Goal: Task Accomplishment & Management: Complete application form

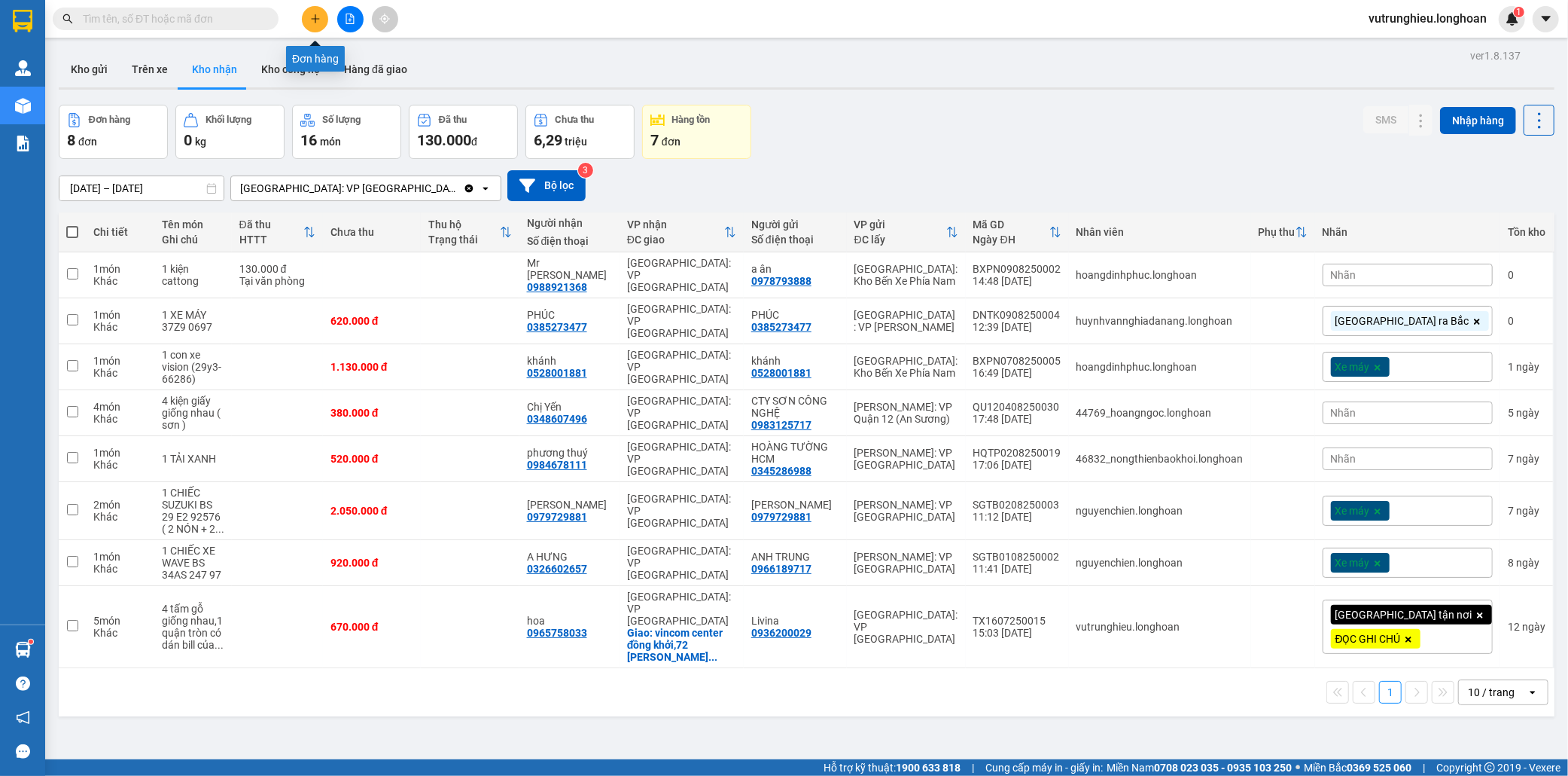
click at [314, 20] on icon "plus" at bounding box center [314, 19] width 1 height 8
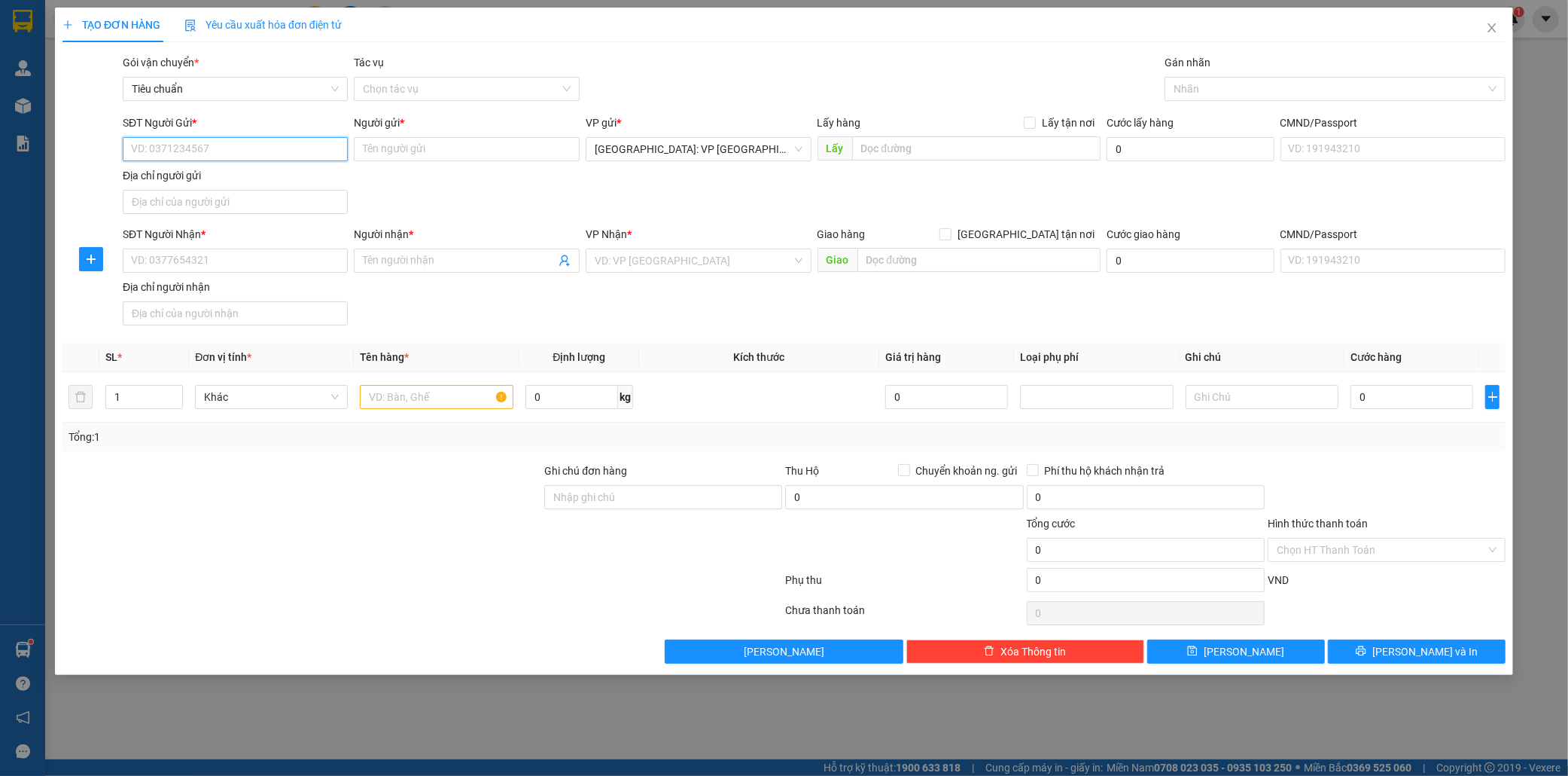
click at [216, 159] on input "SĐT Người Gửi *" at bounding box center [236, 149] width 226 height 24
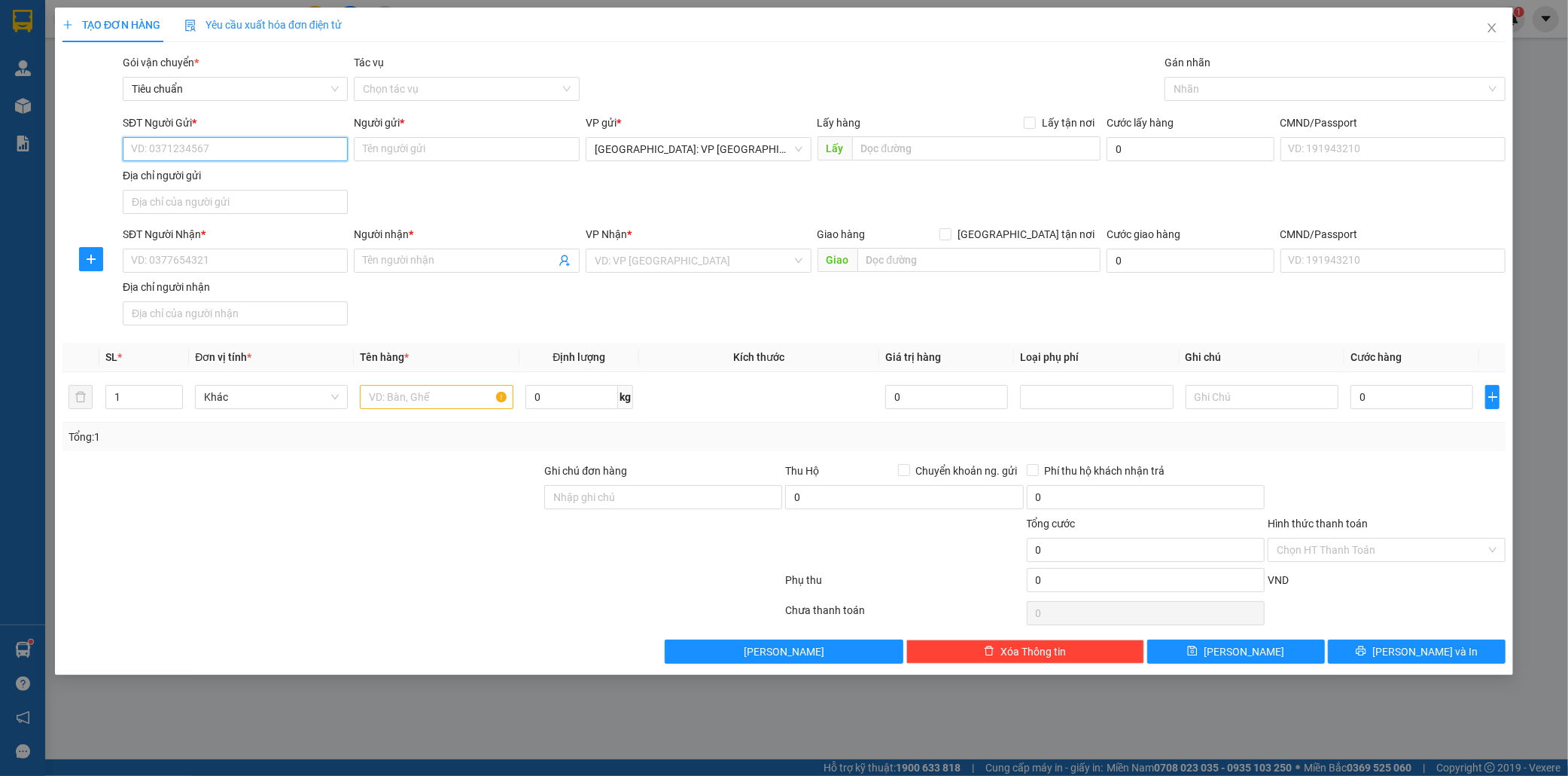
click at [216, 159] on input "SĐT Người Gửi *" at bounding box center [236, 149] width 226 height 24
type input "0916891393"
click at [400, 156] on input "Người gửi *" at bounding box center [467, 149] width 226 height 24
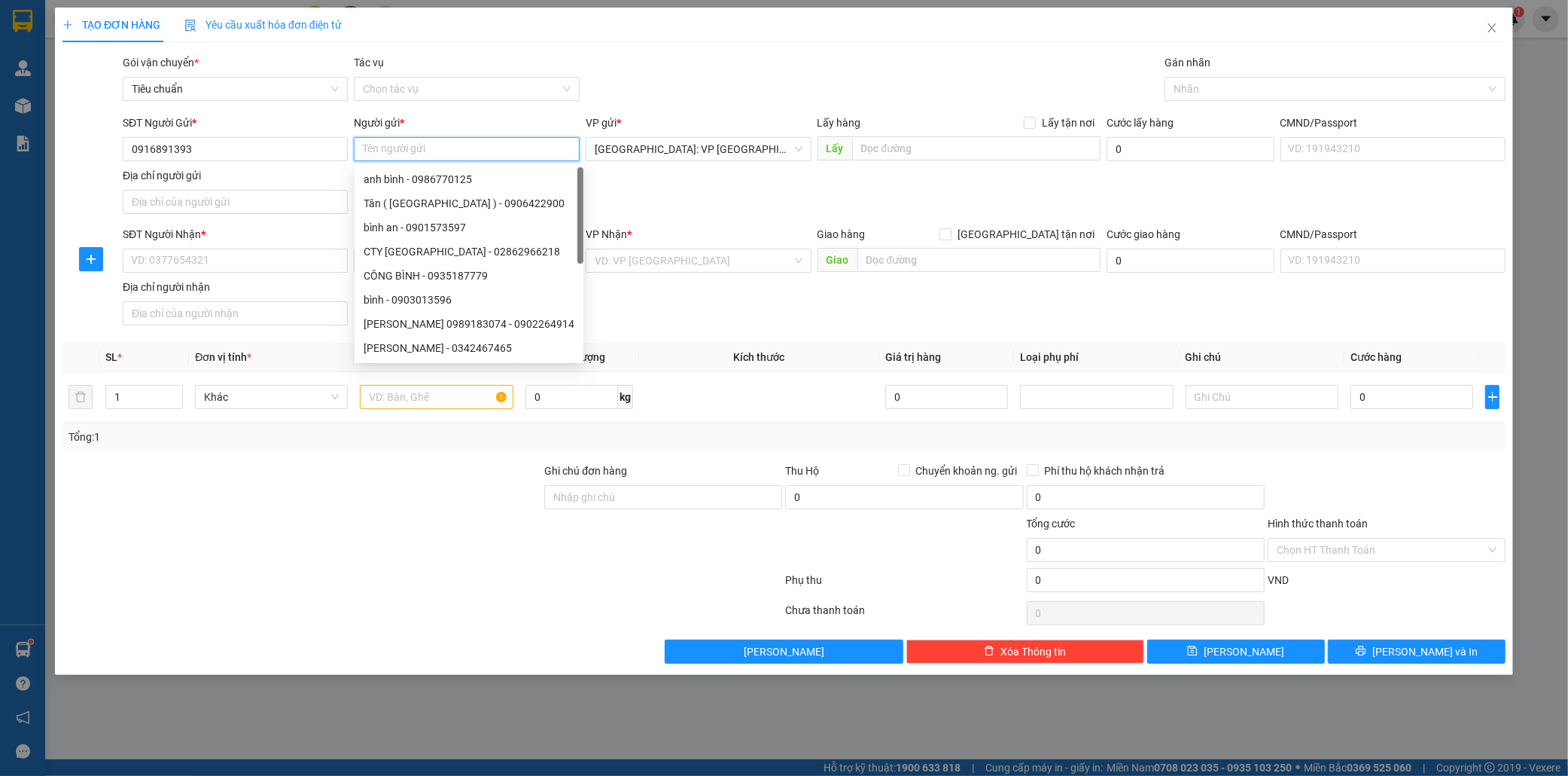
click at [400, 156] on input "Người gửi *" at bounding box center [467, 149] width 226 height 24
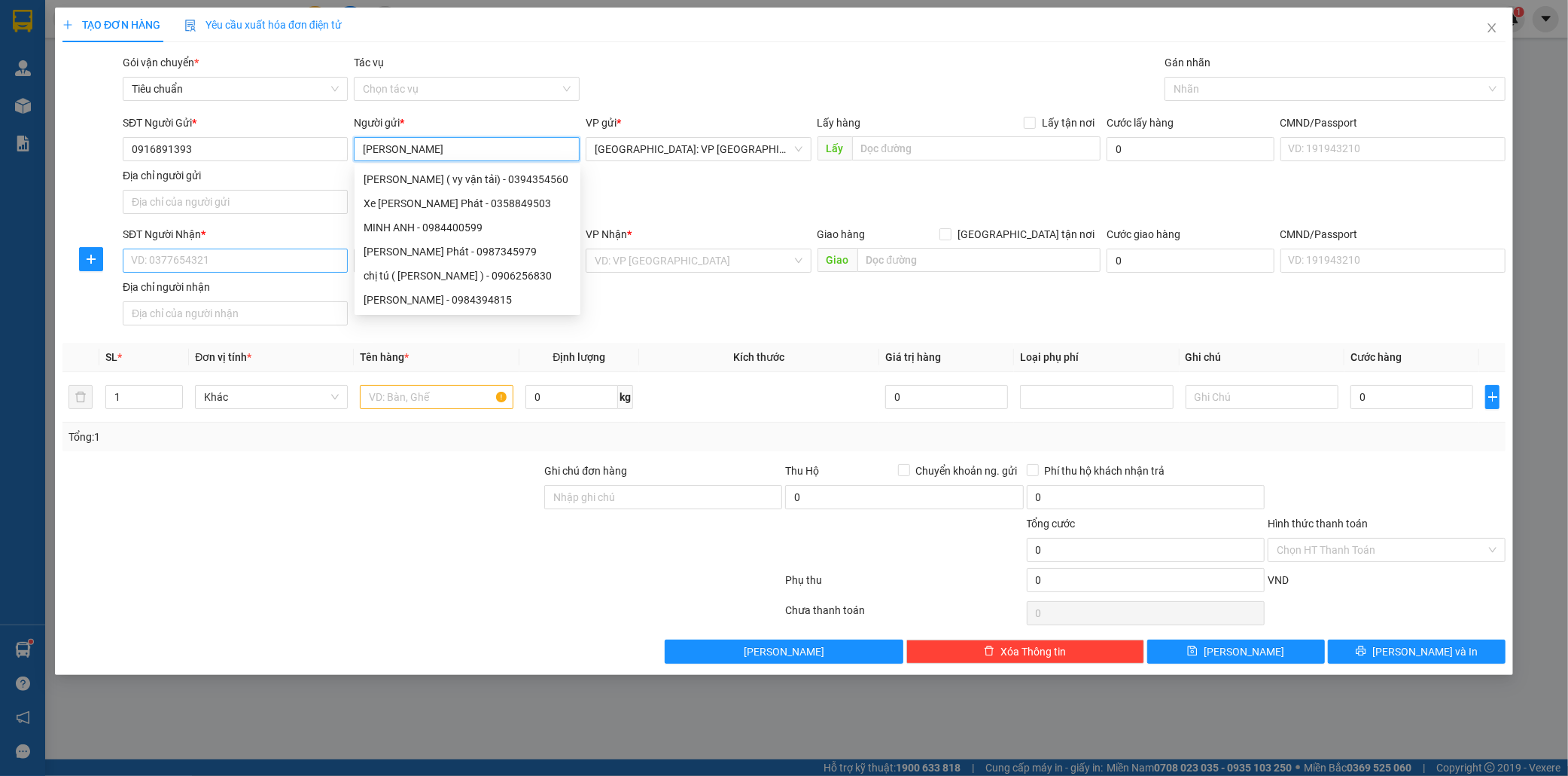
type input "[PERSON_NAME]"
click at [178, 254] on input "SĐT Người Nhận *" at bounding box center [236, 261] width 226 height 24
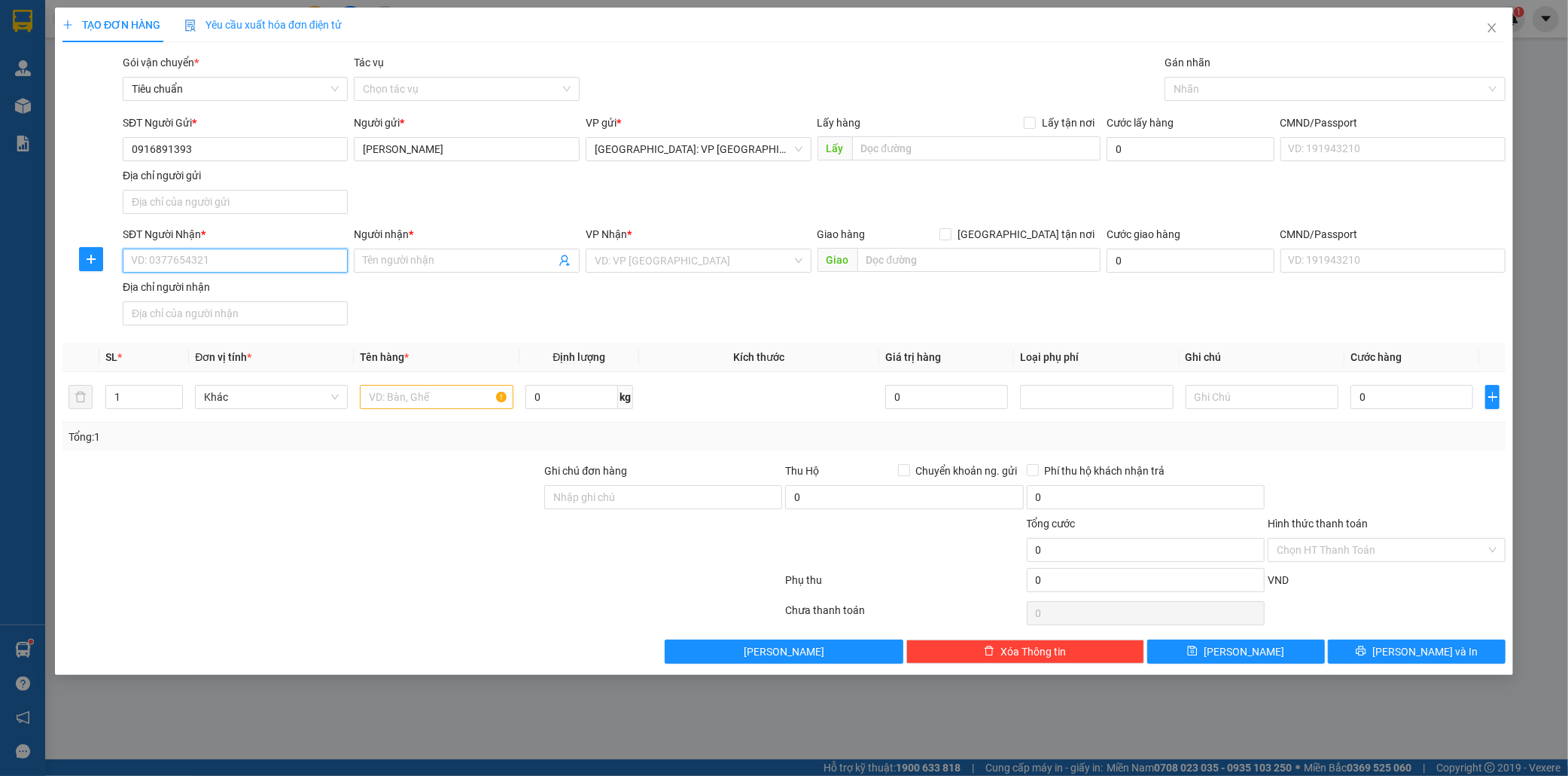
click at [178, 259] on input "SĐT Người Nhận *" at bounding box center [236, 261] width 226 height 24
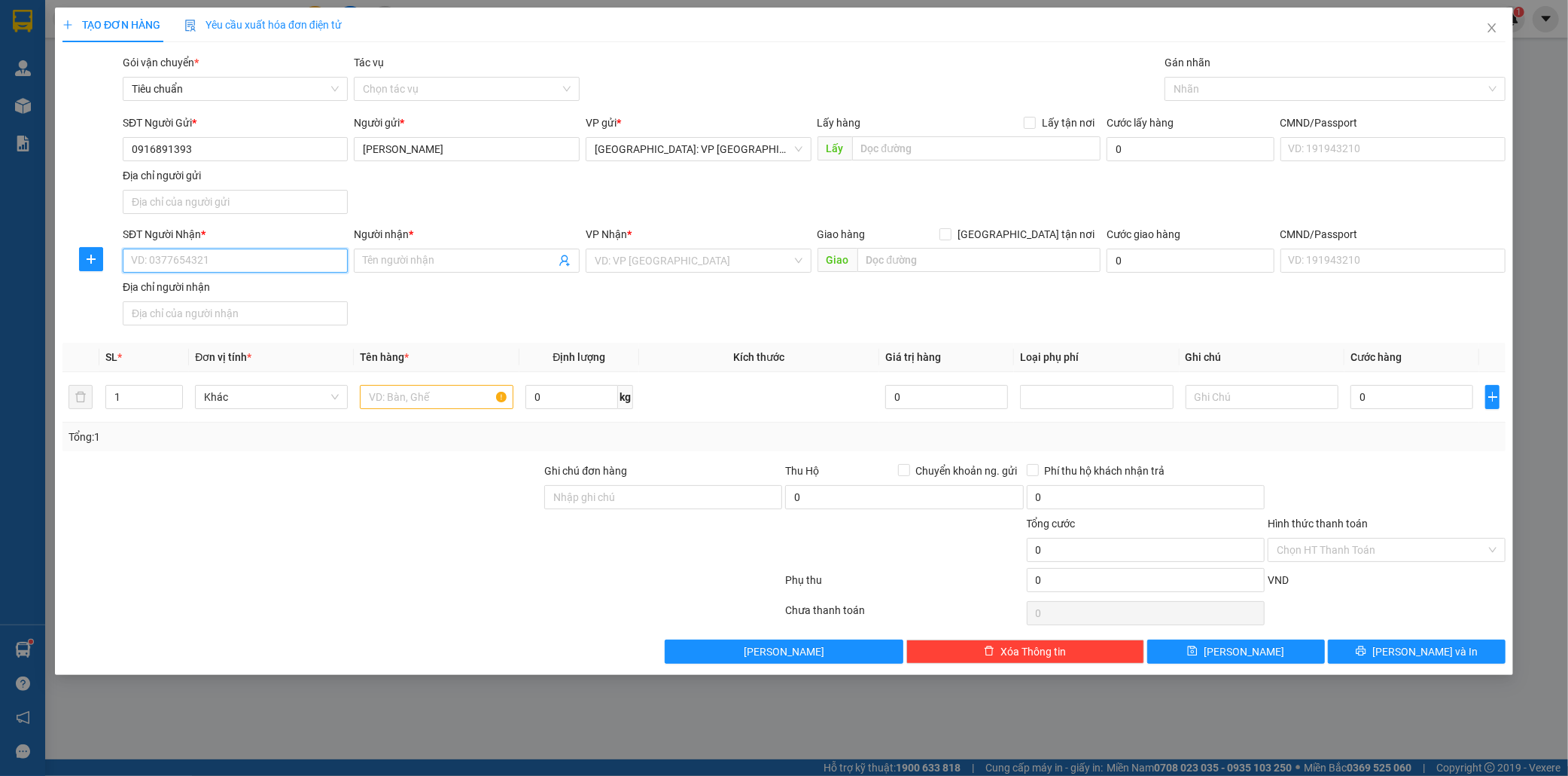
click at [178, 259] on input "SĐT Người Nhận *" at bounding box center [236, 261] width 226 height 24
type input "0911023900"
click at [385, 252] on input "Người nhận *" at bounding box center [459, 261] width 193 height 17
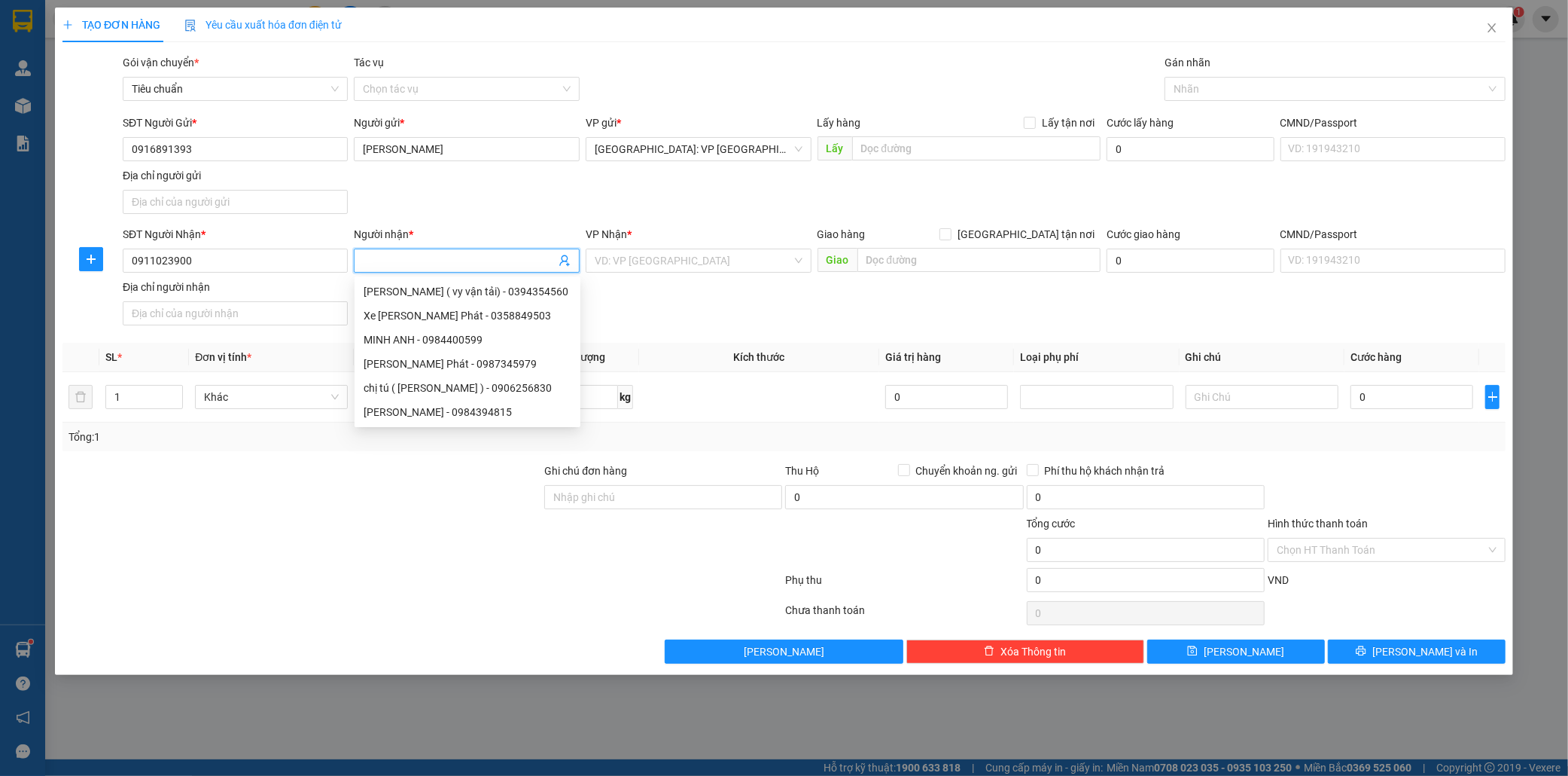
click at [379, 264] on input "Người nhận *" at bounding box center [459, 261] width 193 height 17
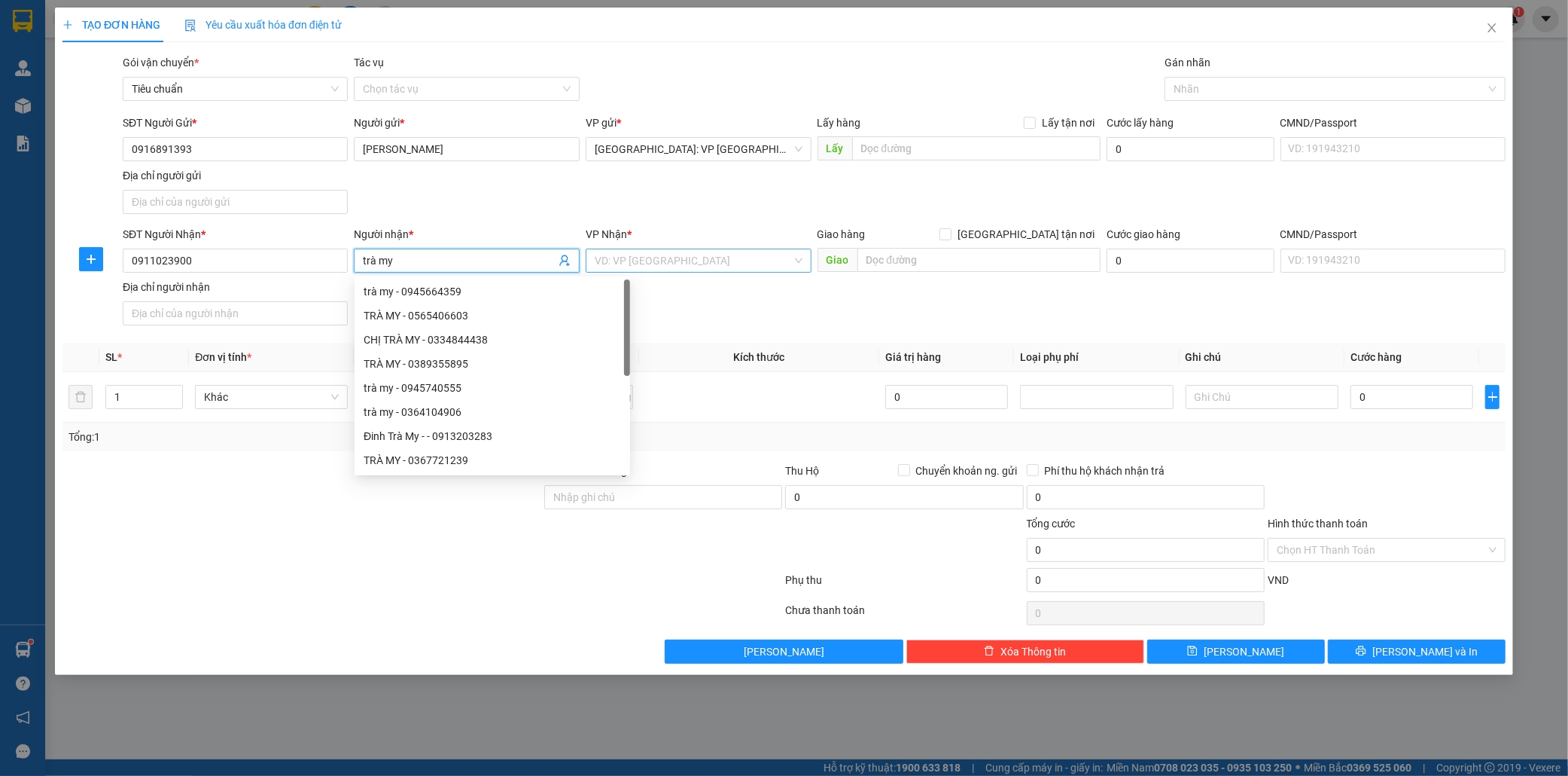
type input "trà my"
click at [615, 261] on input "search" at bounding box center [693, 261] width 197 height 23
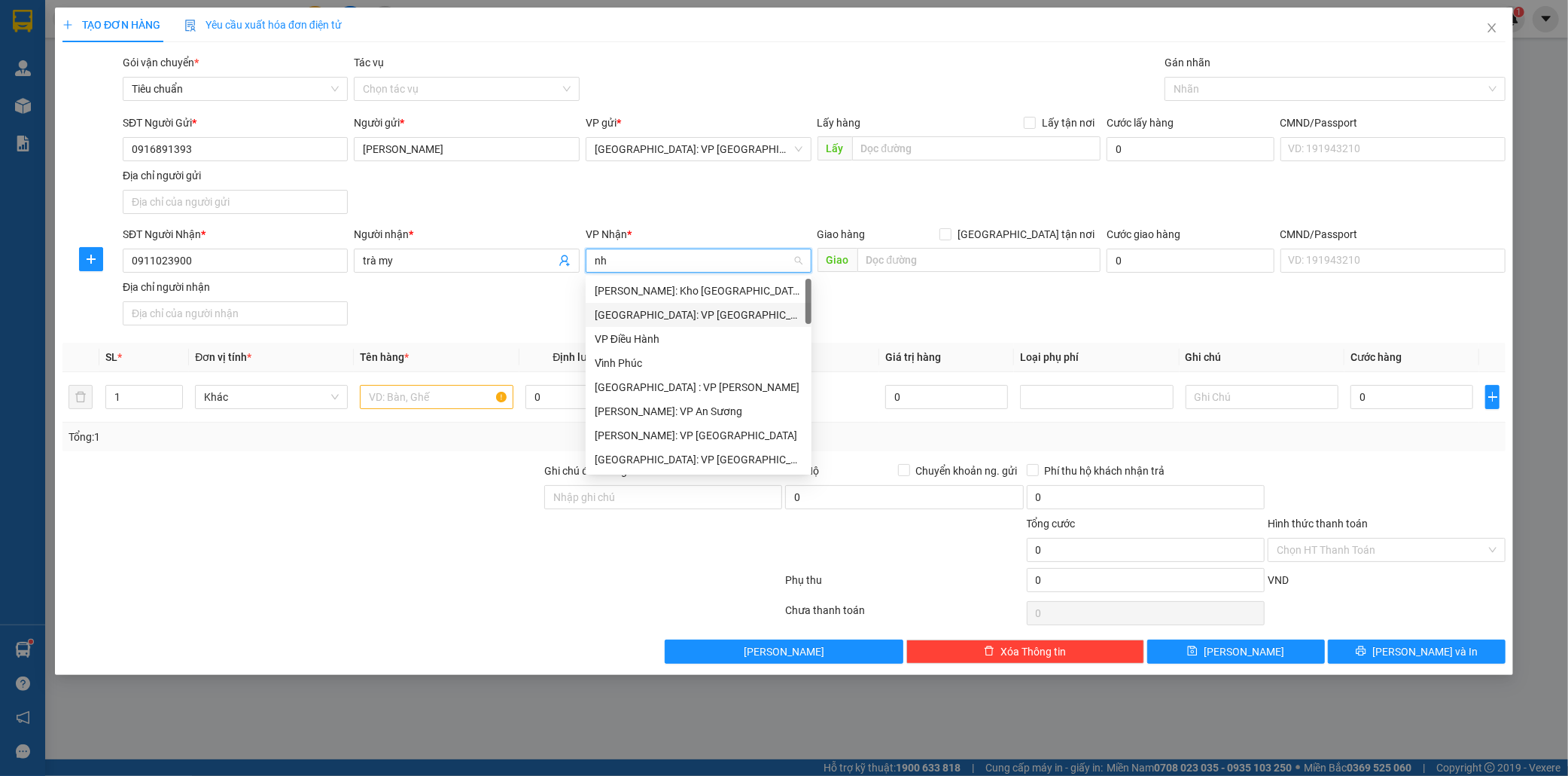
type input "nha"
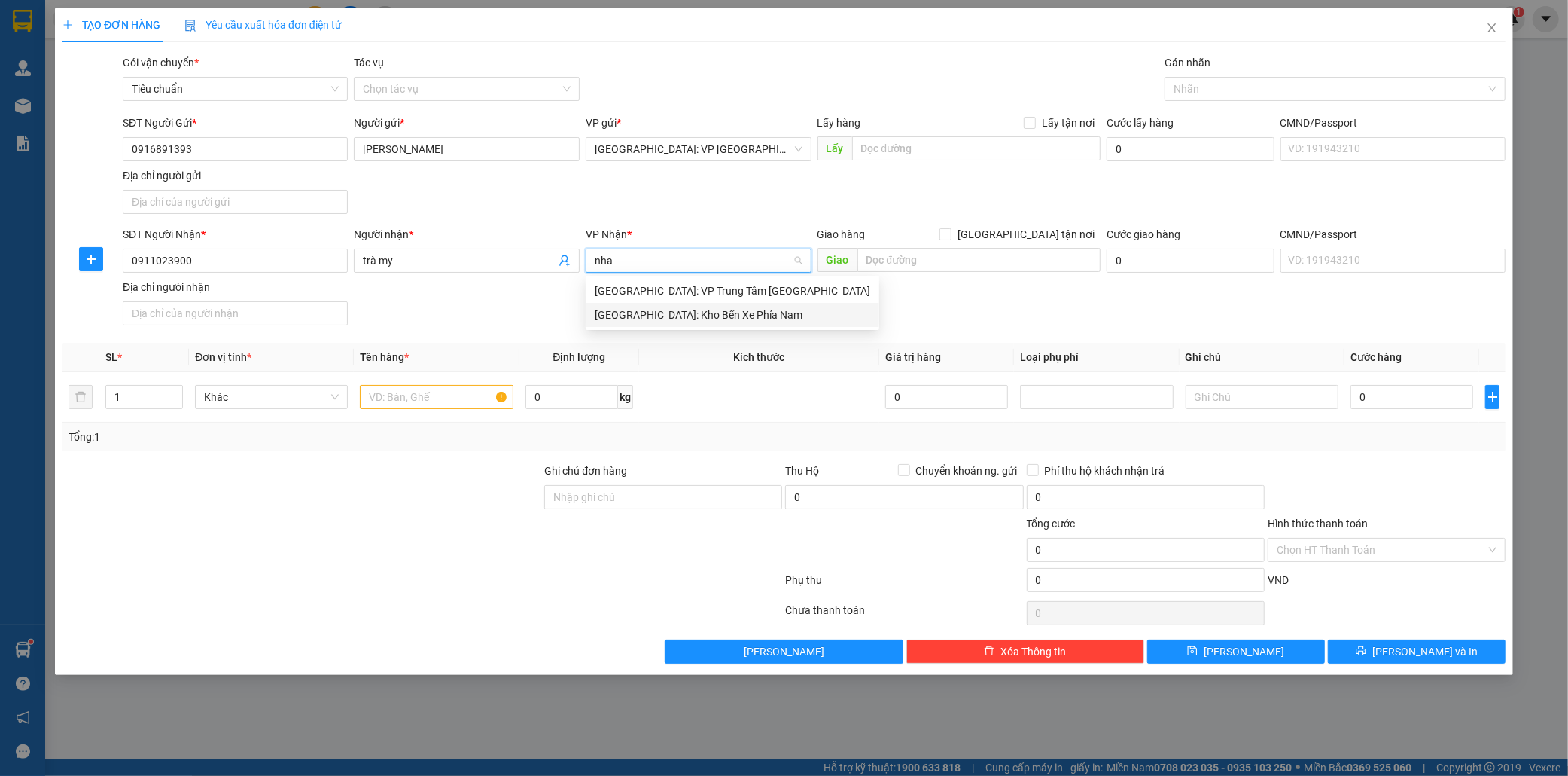
click at [722, 313] on div "[GEOGRAPHIC_DATA]: Kho Bến Xe Phía Nam" at bounding box center [732, 315] width 276 height 17
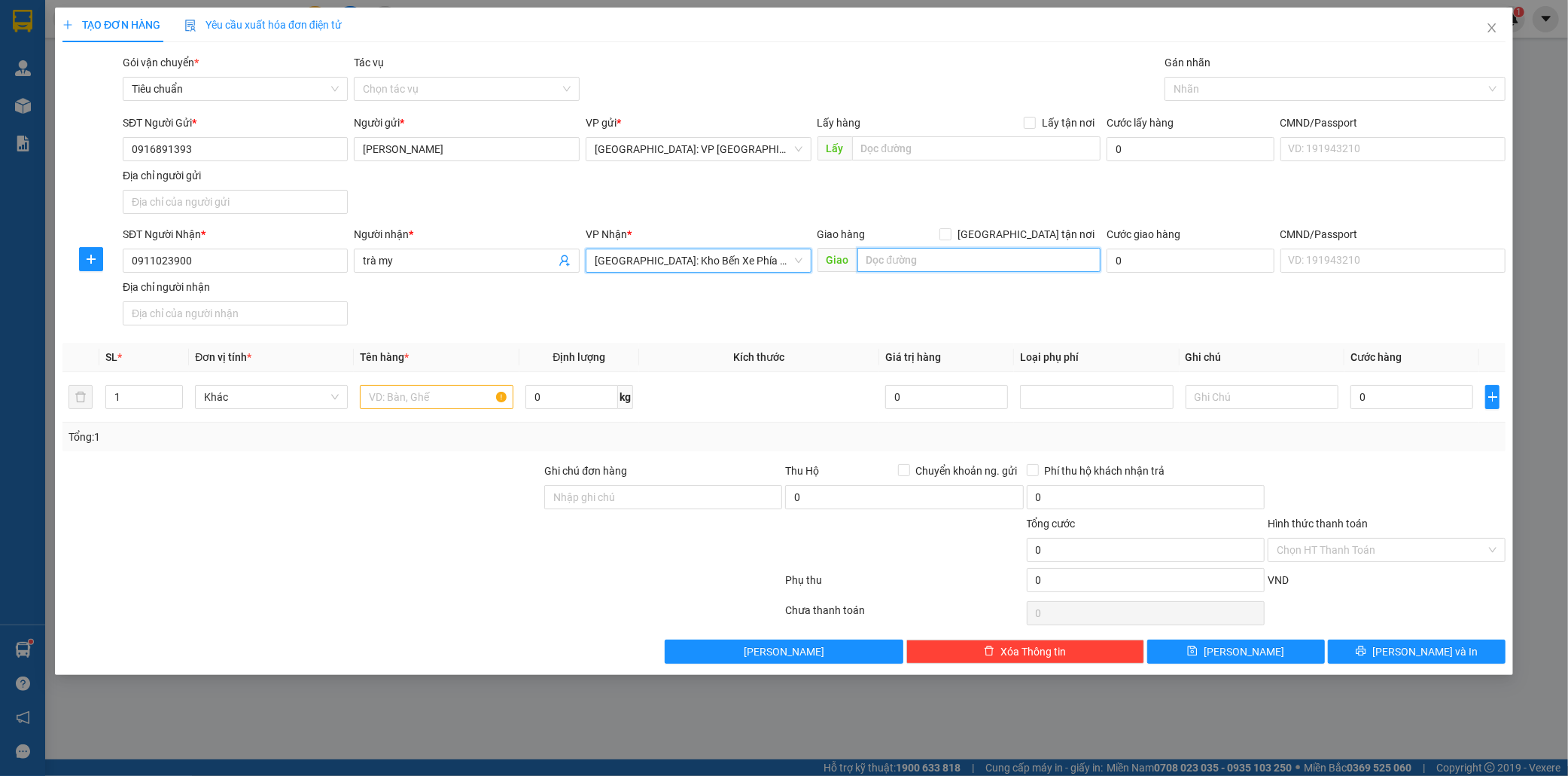
click at [887, 264] on input "text" at bounding box center [979, 260] width 243 height 24
click at [374, 405] on input "text" at bounding box center [436, 396] width 153 height 24
type input "1 xe vison bs 29ad 14243"
click at [935, 267] on input "text" at bounding box center [979, 260] width 243 height 24
click at [937, 265] on input "text" at bounding box center [979, 260] width 243 height 24
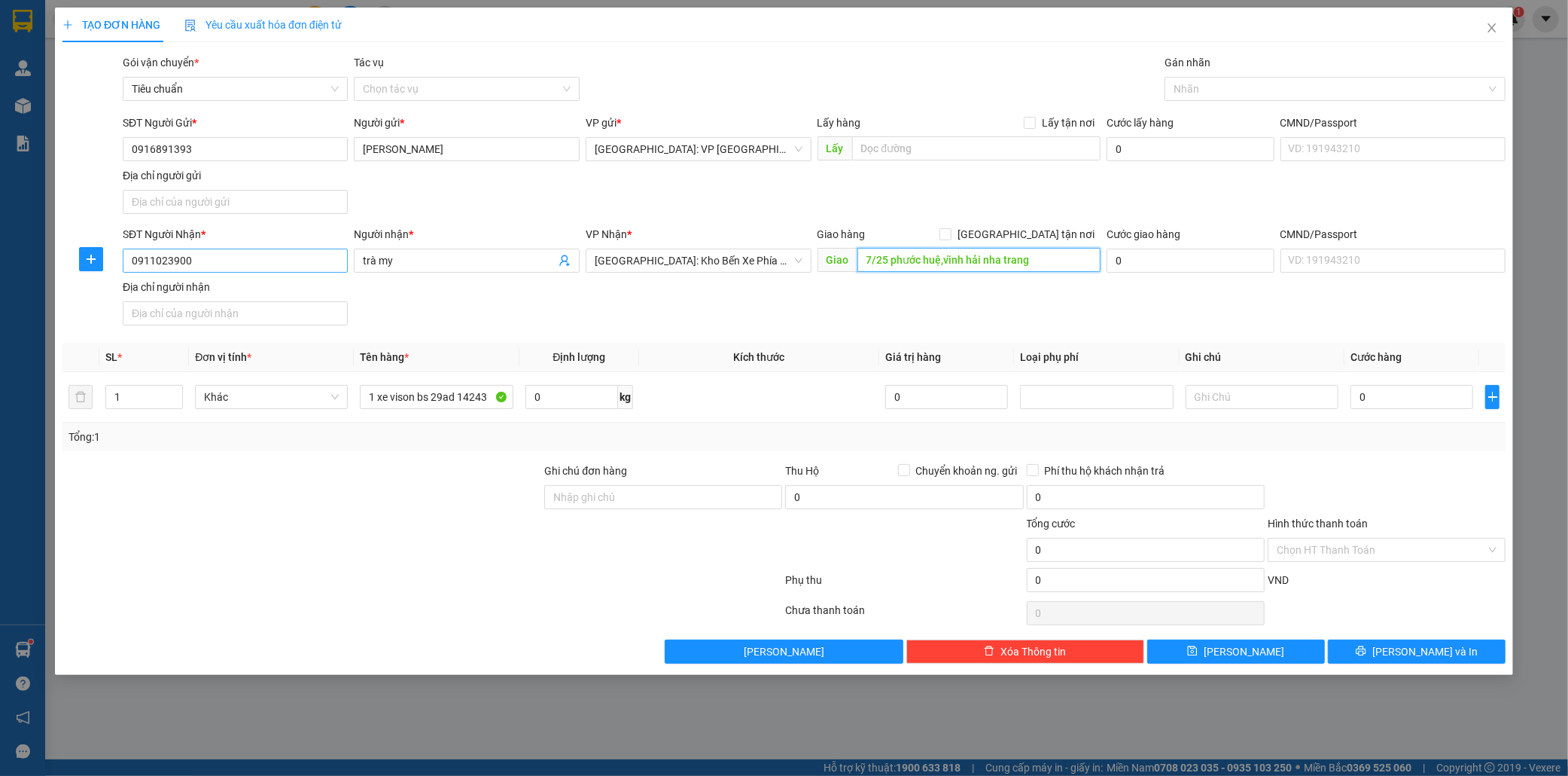
type input "7/25 phước huệ,vĩnh hải nha trang"
click at [188, 261] on input "0911023900" at bounding box center [236, 261] width 226 height 24
type input "0793055900"
click at [950, 229] on input "[GEOGRAPHIC_DATA] tận nơi" at bounding box center [945, 234] width 11 height 11
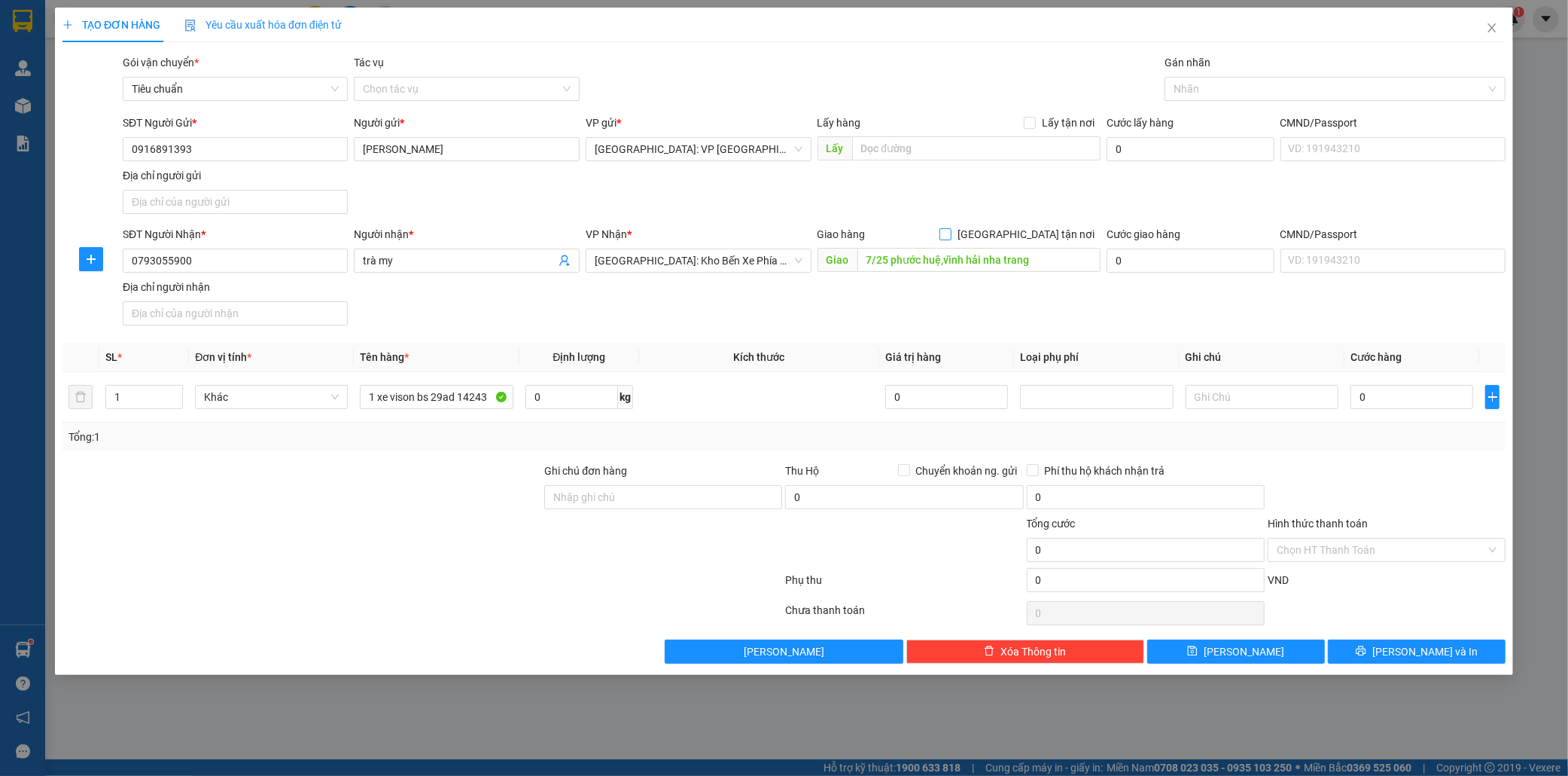
checkbox input "true"
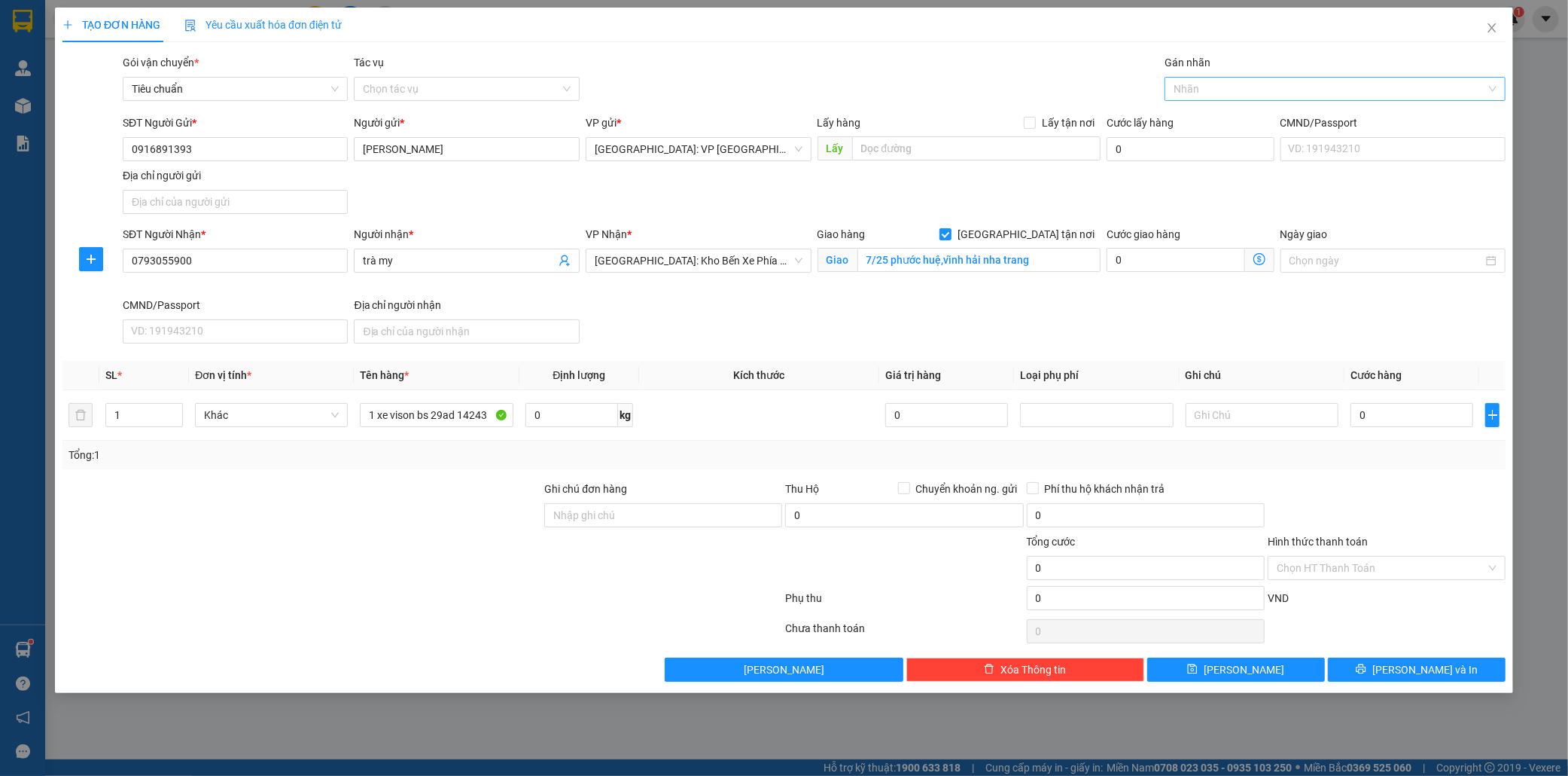
click at [1205, 90] on div at bounding box center [1328, 89] width 319 height 18
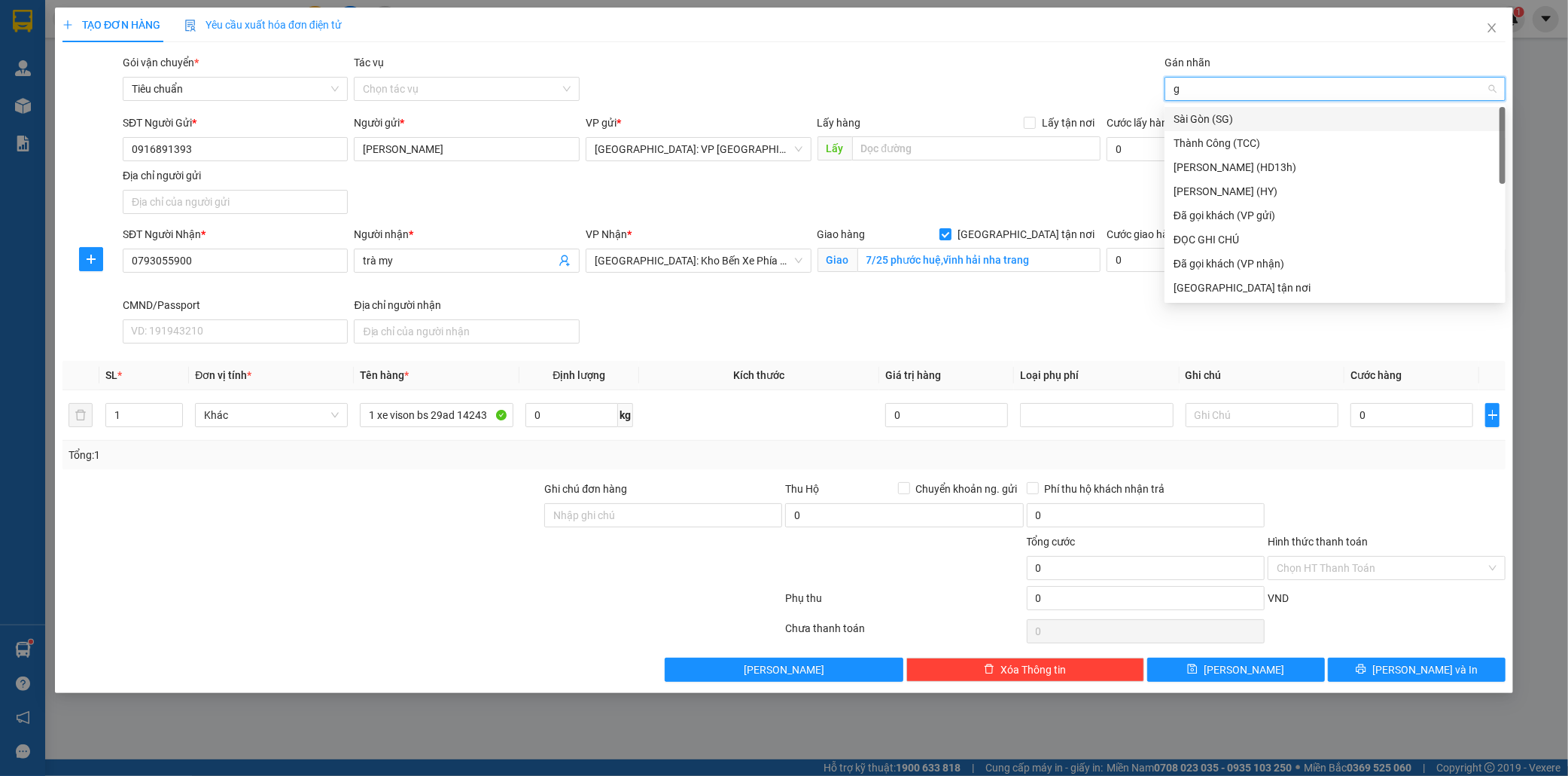
type input "gi"
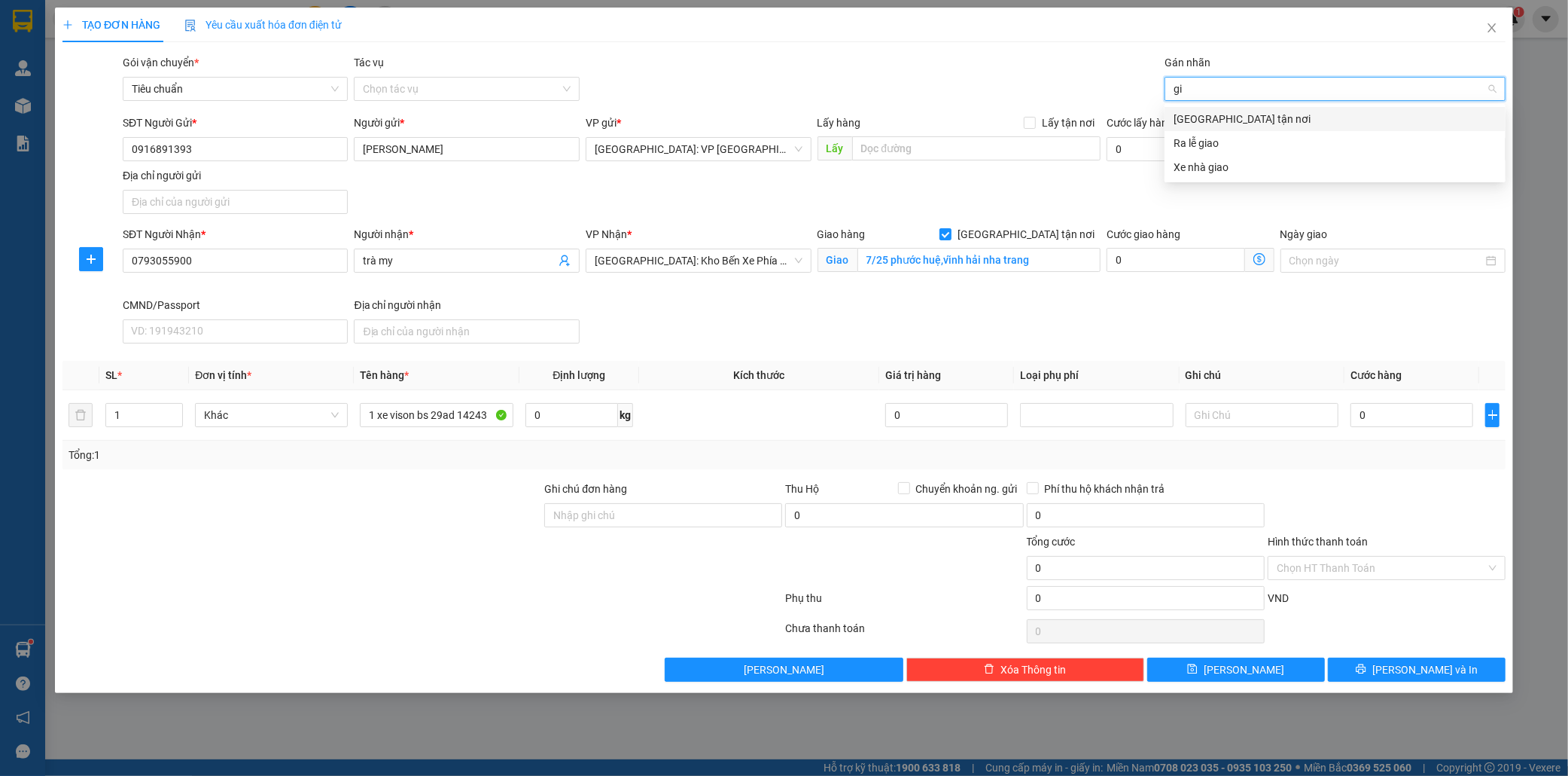
click at [1209, 119] on div "[GEOGRAPHIC_DATA] tận nơi" at bounding box center [1334, 119] width 323 height 17
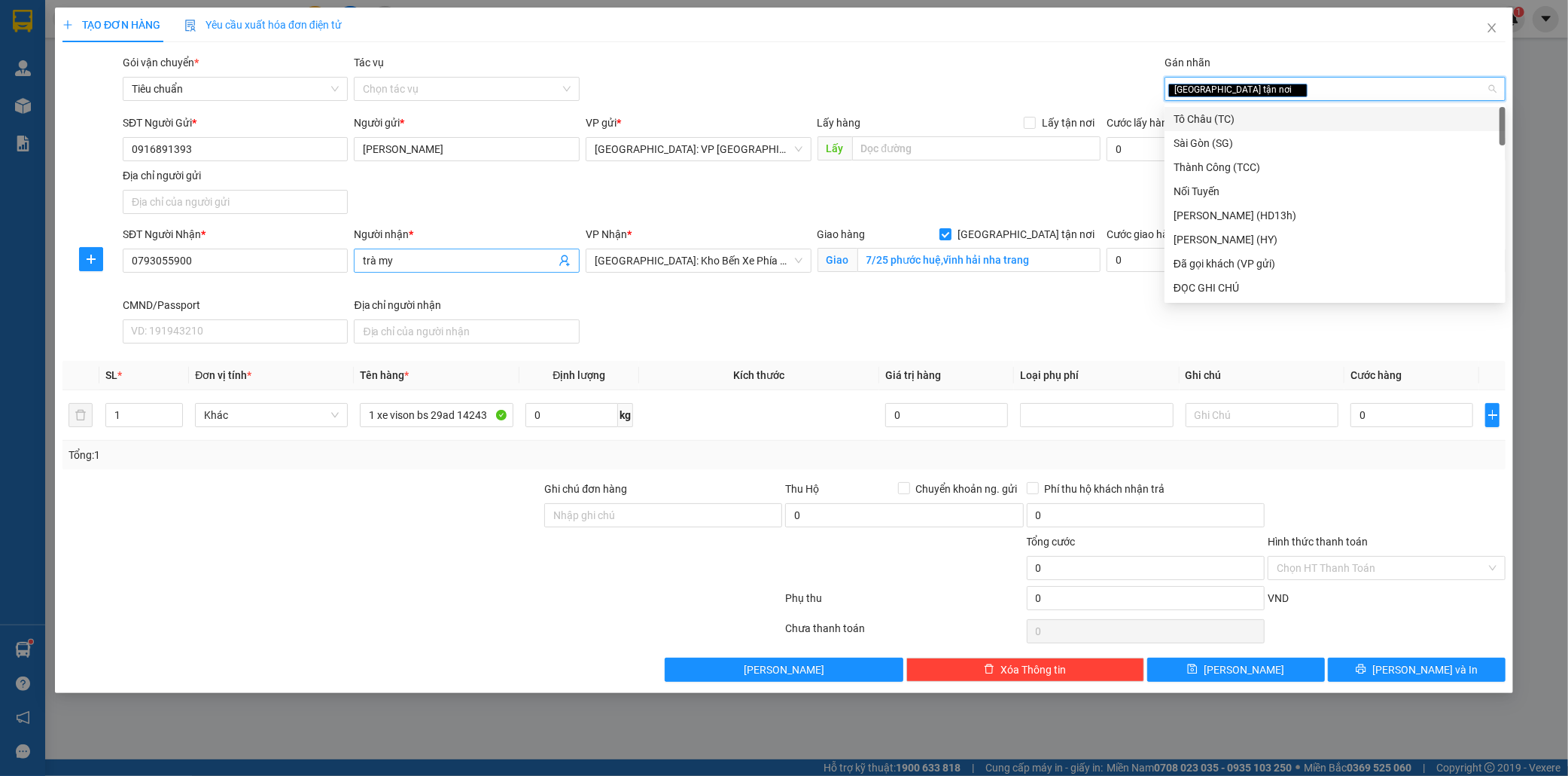
click at [396, 261] on input "trà my" at bounding box center [459, 261] width 193 height 17
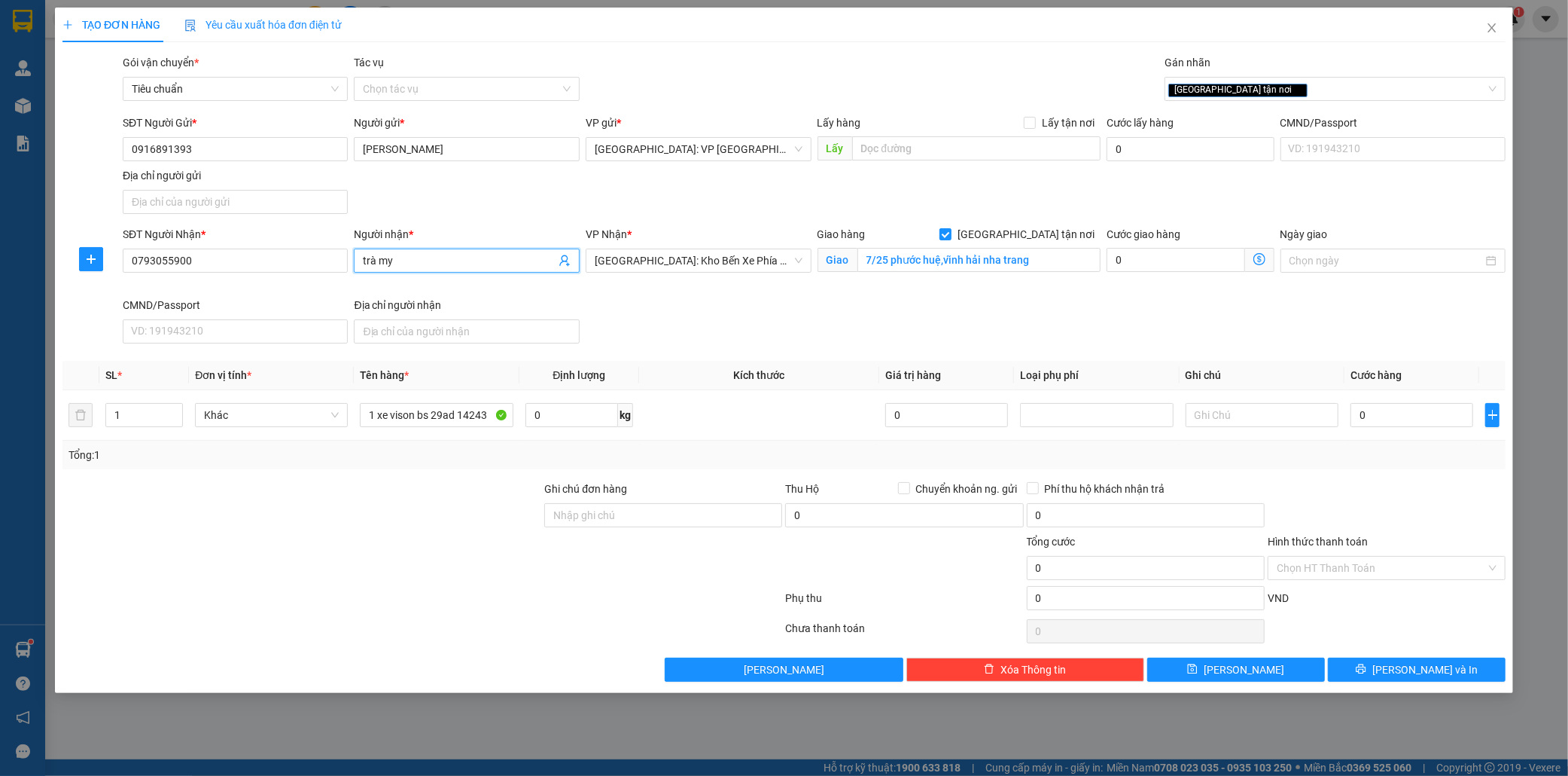
click at [396, 261] on input "trà my" at bounding box center [459, 261] width 193 height 17
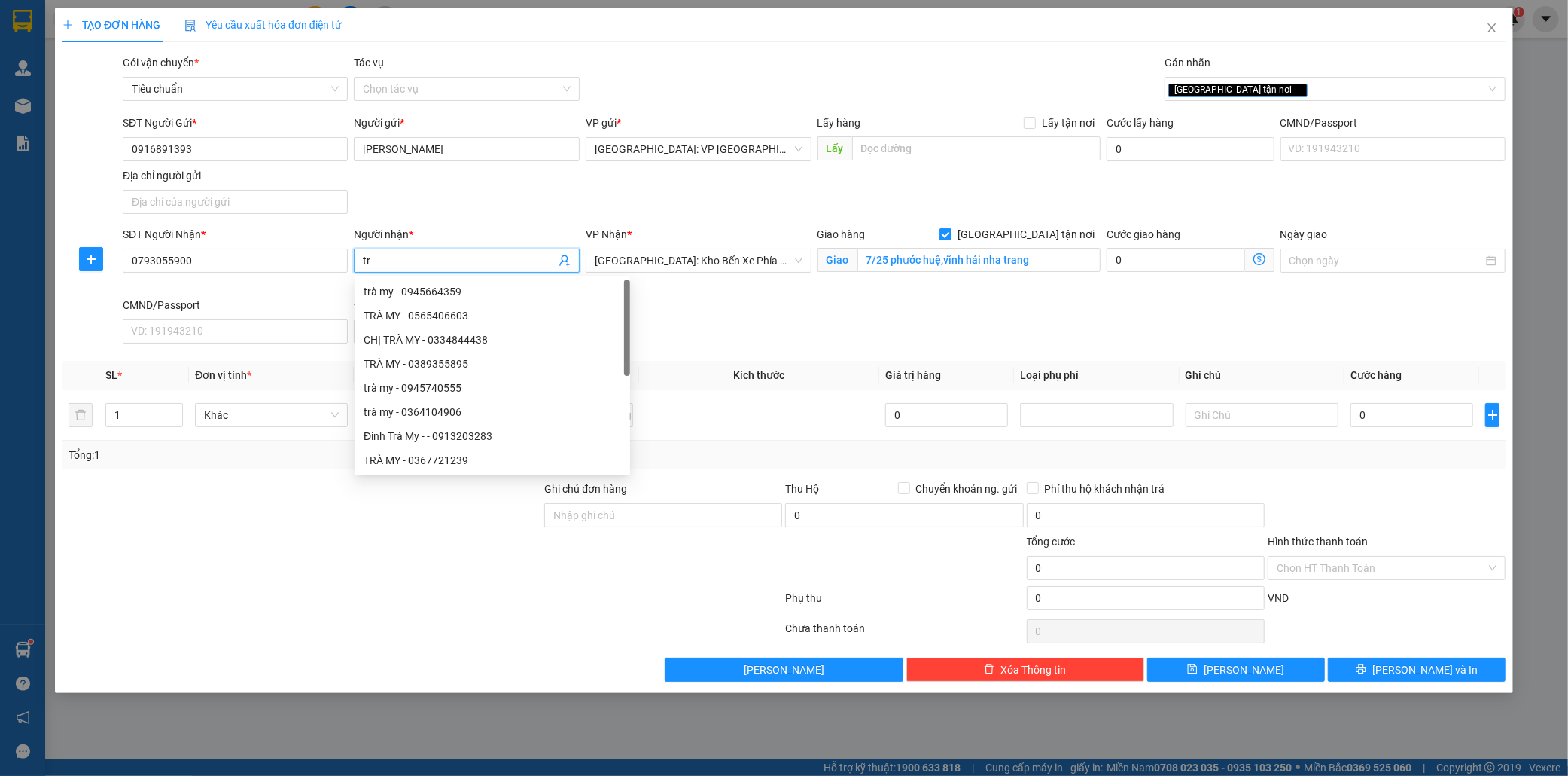
type input "t"
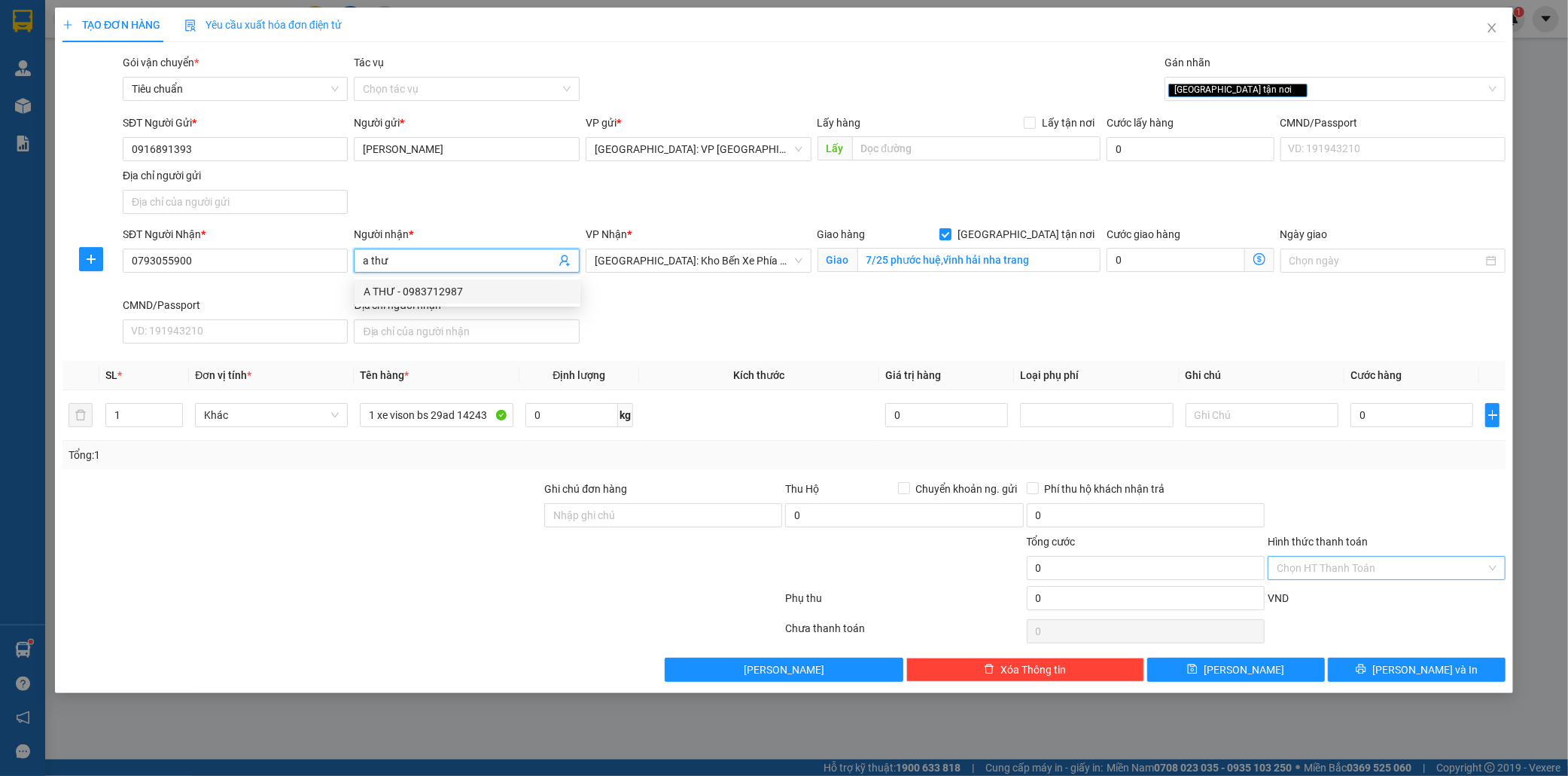
type input "a thư"
click at [1371, 567] on input "Hình thức thanh toán" at bounding box center [1382, 568] width 209 height 23
click at [1404, 412] on input "0" at bounding box center [1412, 415] width 123 height 24
click at [1390, 419] on input "0" at bounding box center [1412, 415] width 123 height 24
type input "01"
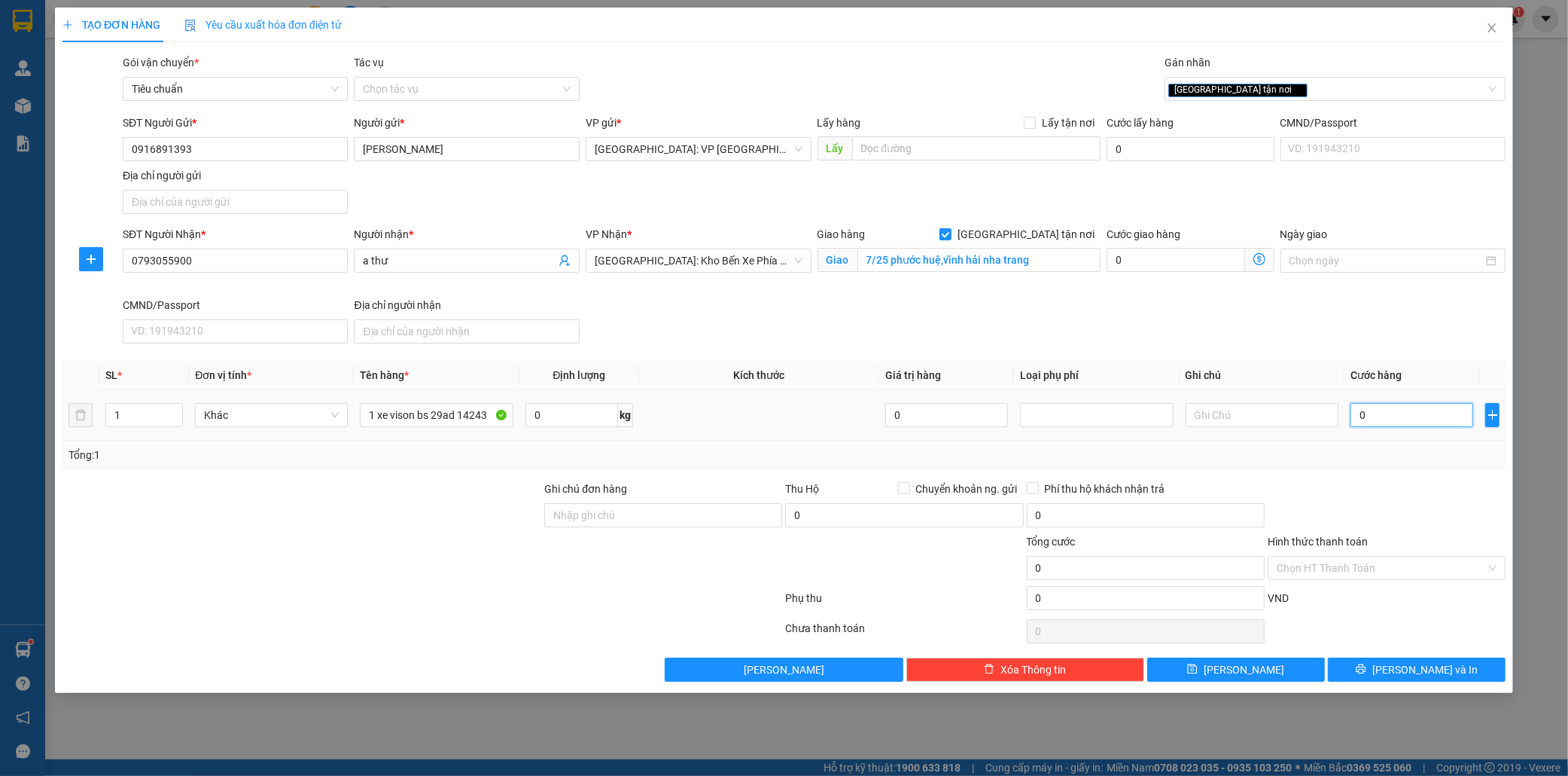
type input "1"
type input "013"
type input "13"
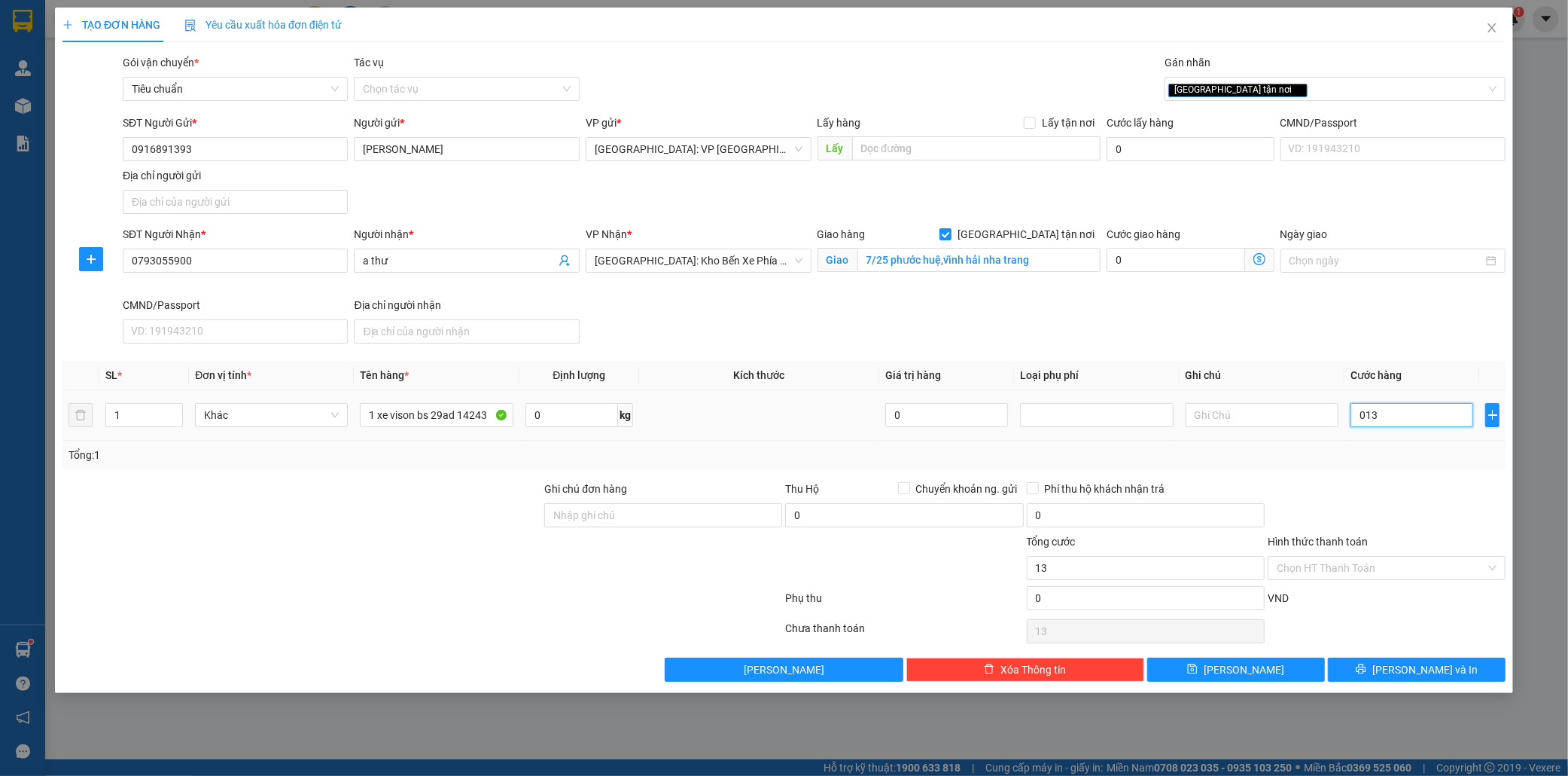
type input "0.138"
type input "138"
type input "01.380"
type input "1.380"
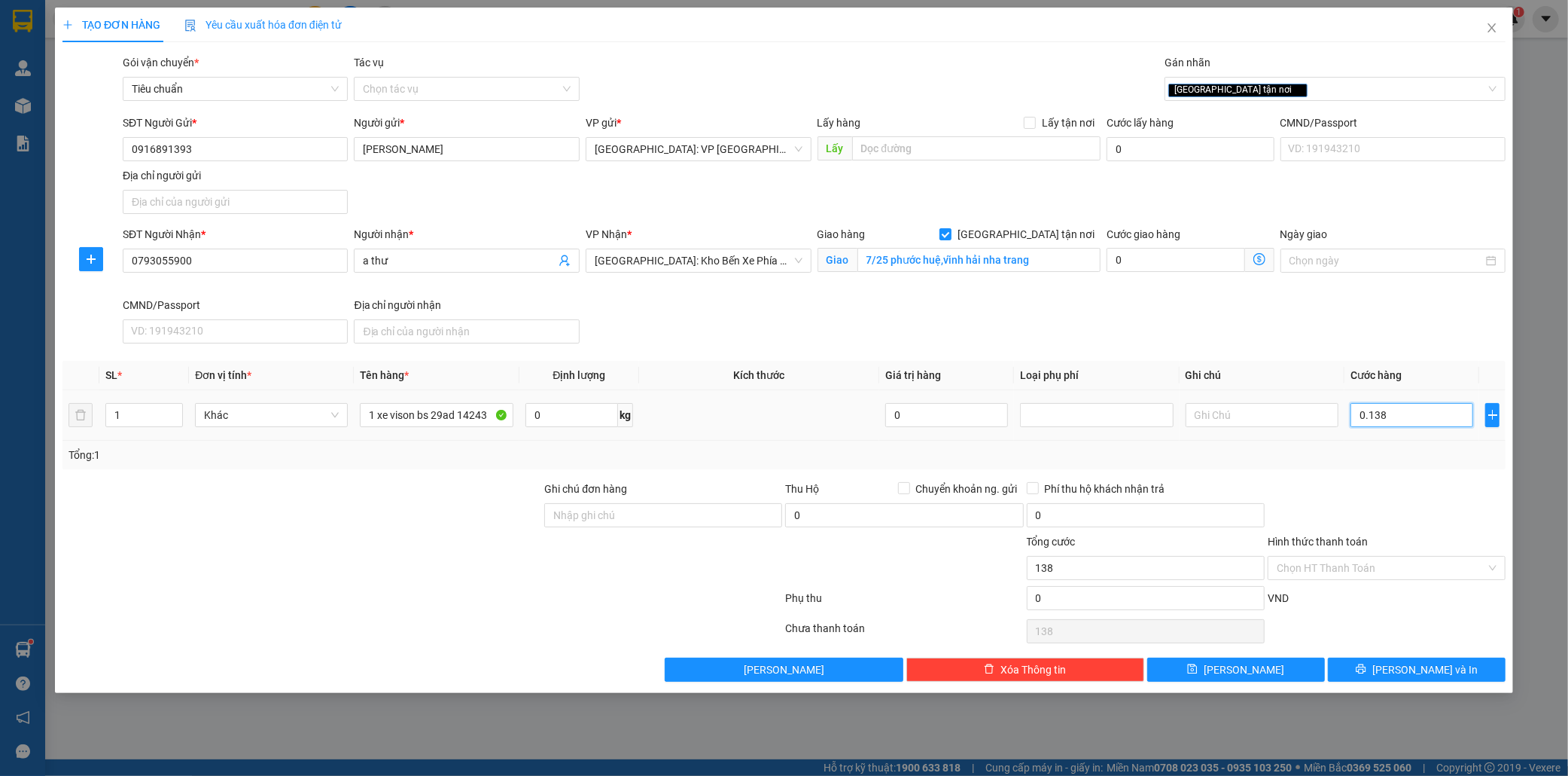
type input "1.380"
type input "013.800"
type input "13.800"
type input "0.138.000"
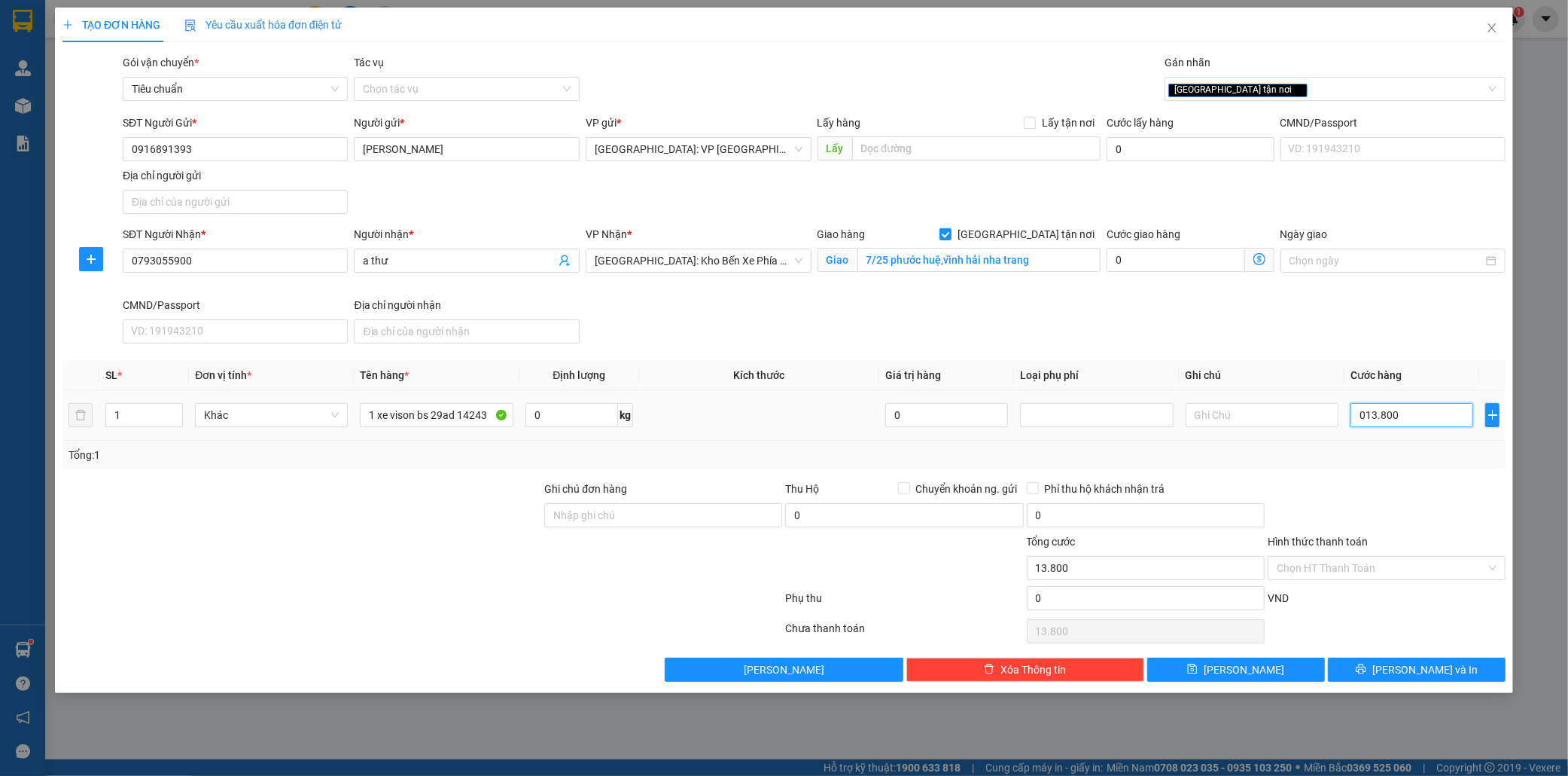
type input "138.000"
type input "01.380.000"
type input "1.380.000"
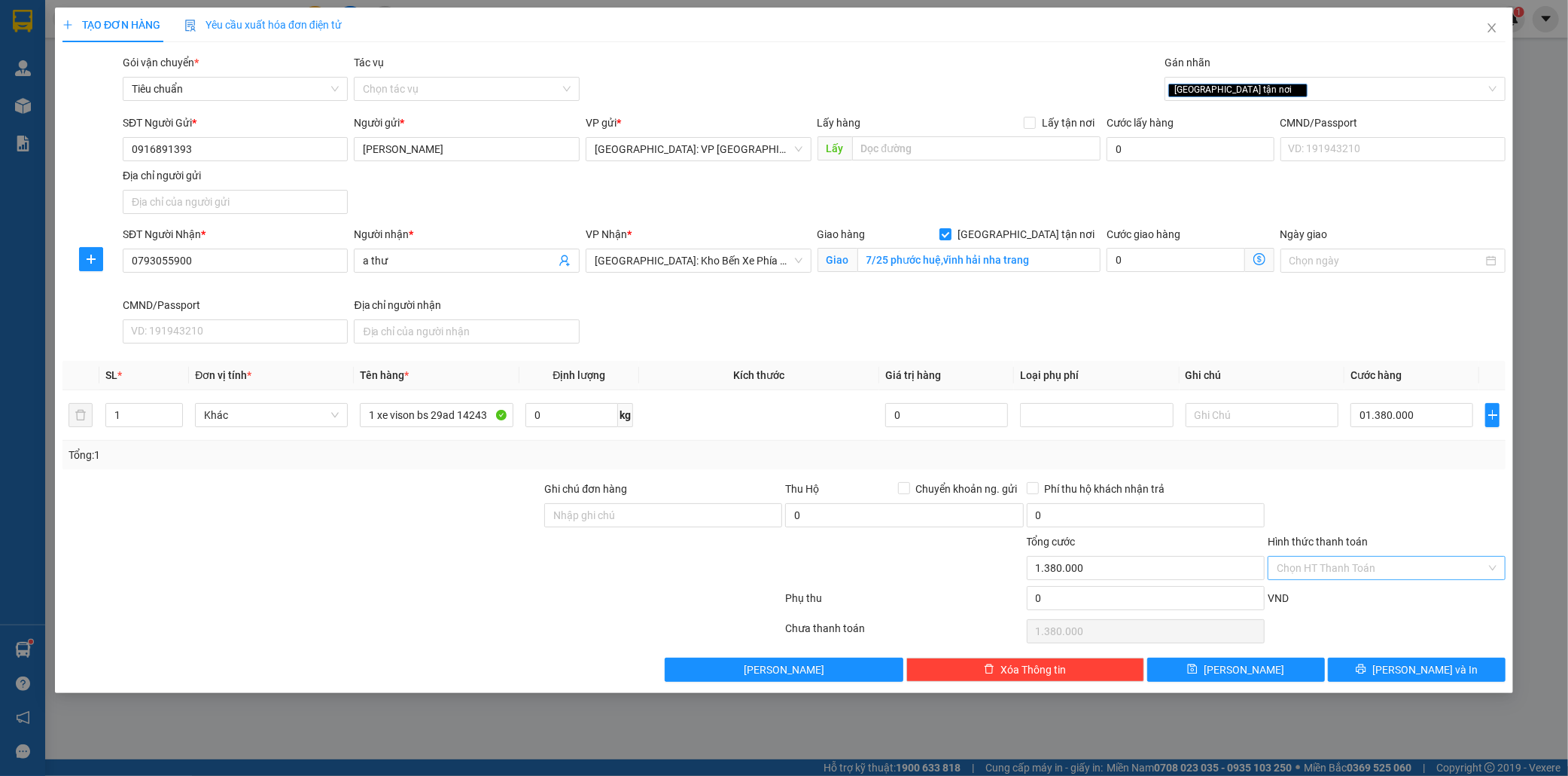
type input "1.380.000"
click at [1358, 565] on input "Hình thức thanh toán" at bounding box center [1382, 568] width 209 height 23
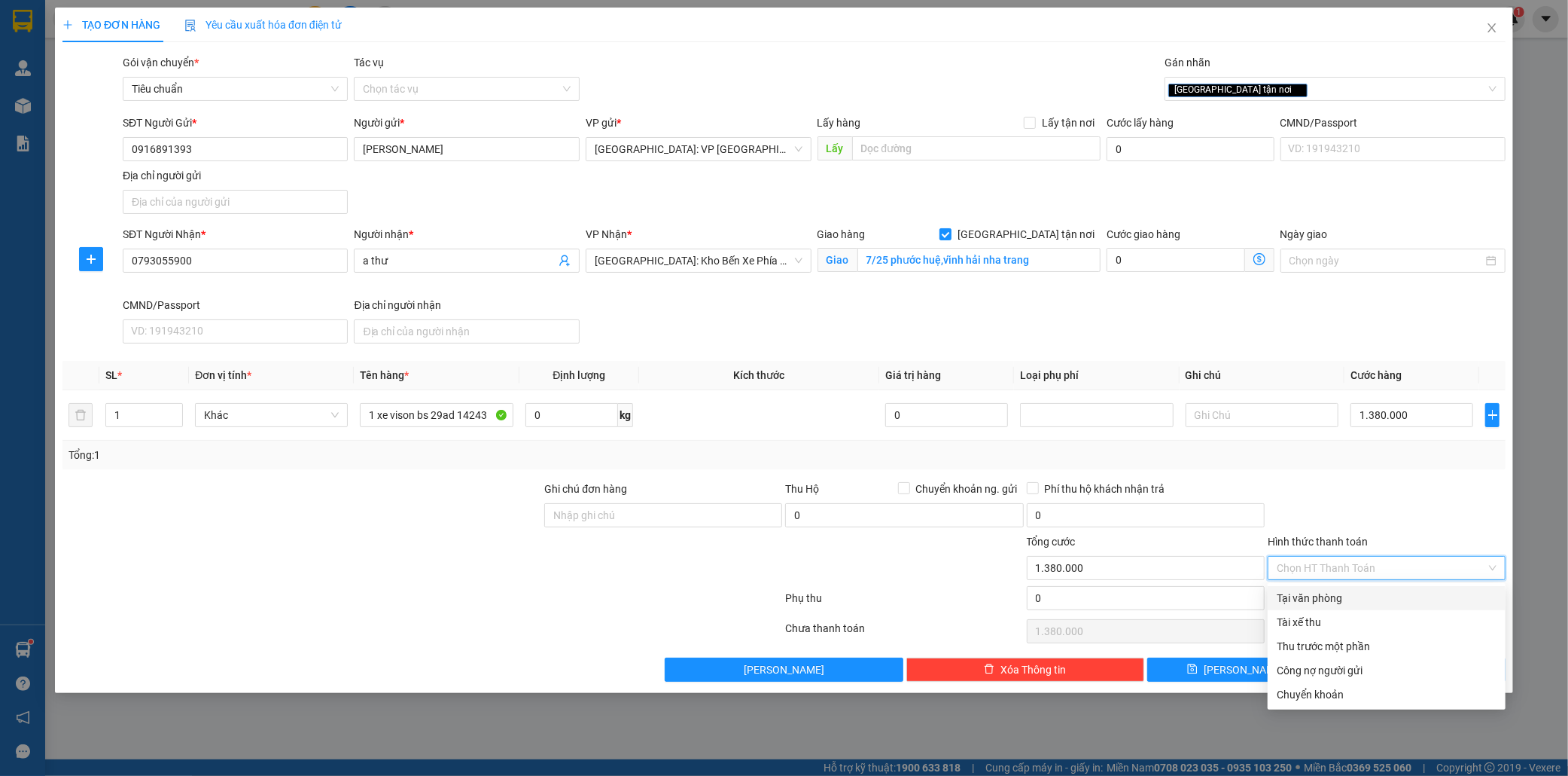
click at [1339, 597] on div "Tại văn phòng" at bounding box center [1387, 598] width 220 height 17
type input "0"
click at [1393, 473] on div "Transit Pickup Surcharge Ids Transit Deliver Surcharge Ids Transit Deliver Surc…" at bounding box center [784, 368] width 1443 height 628
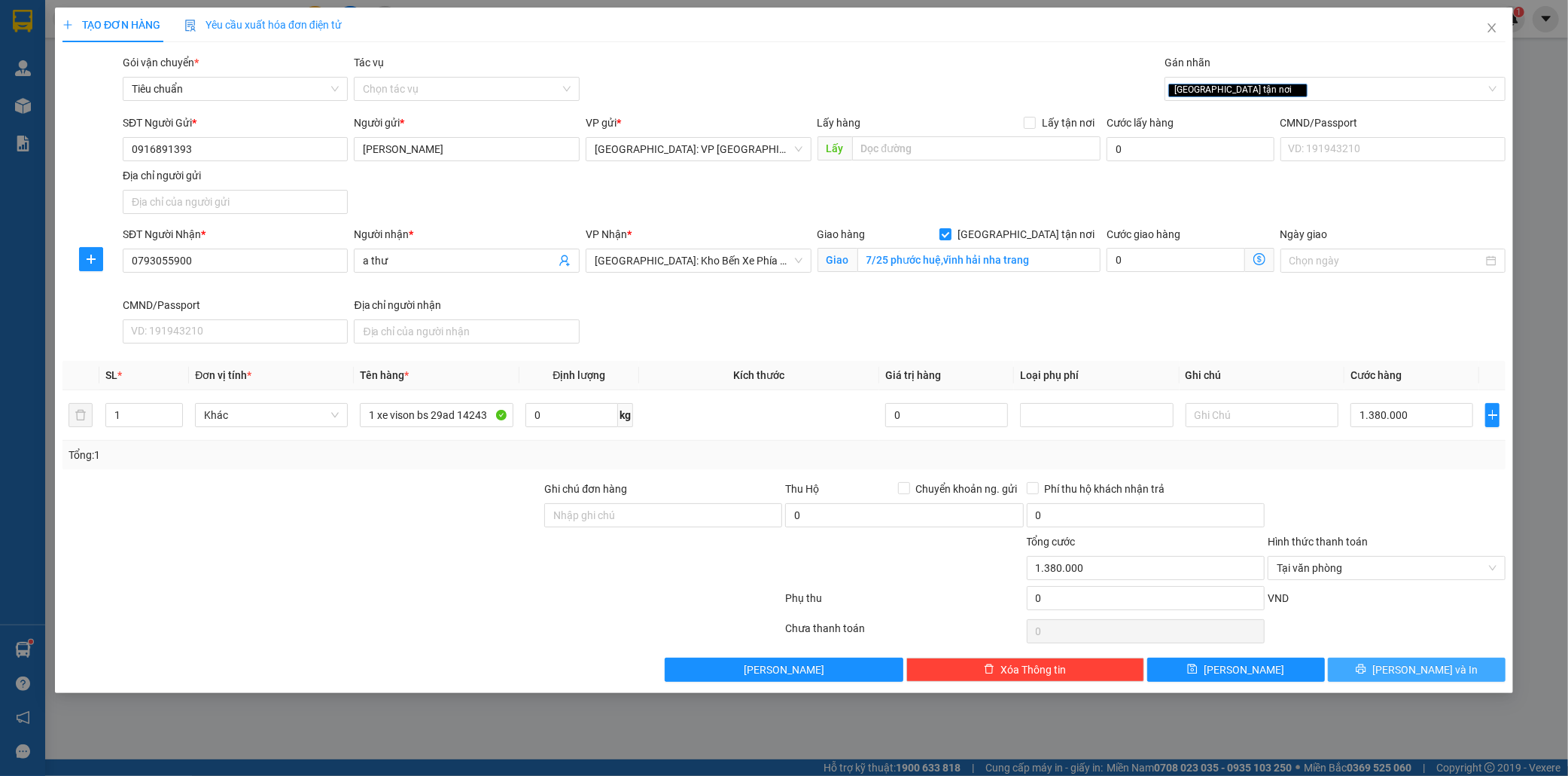
click at [1448, 672] on button "[PERSON_NAME] và In" at bounding box center [1416, 670] width 178 height 24
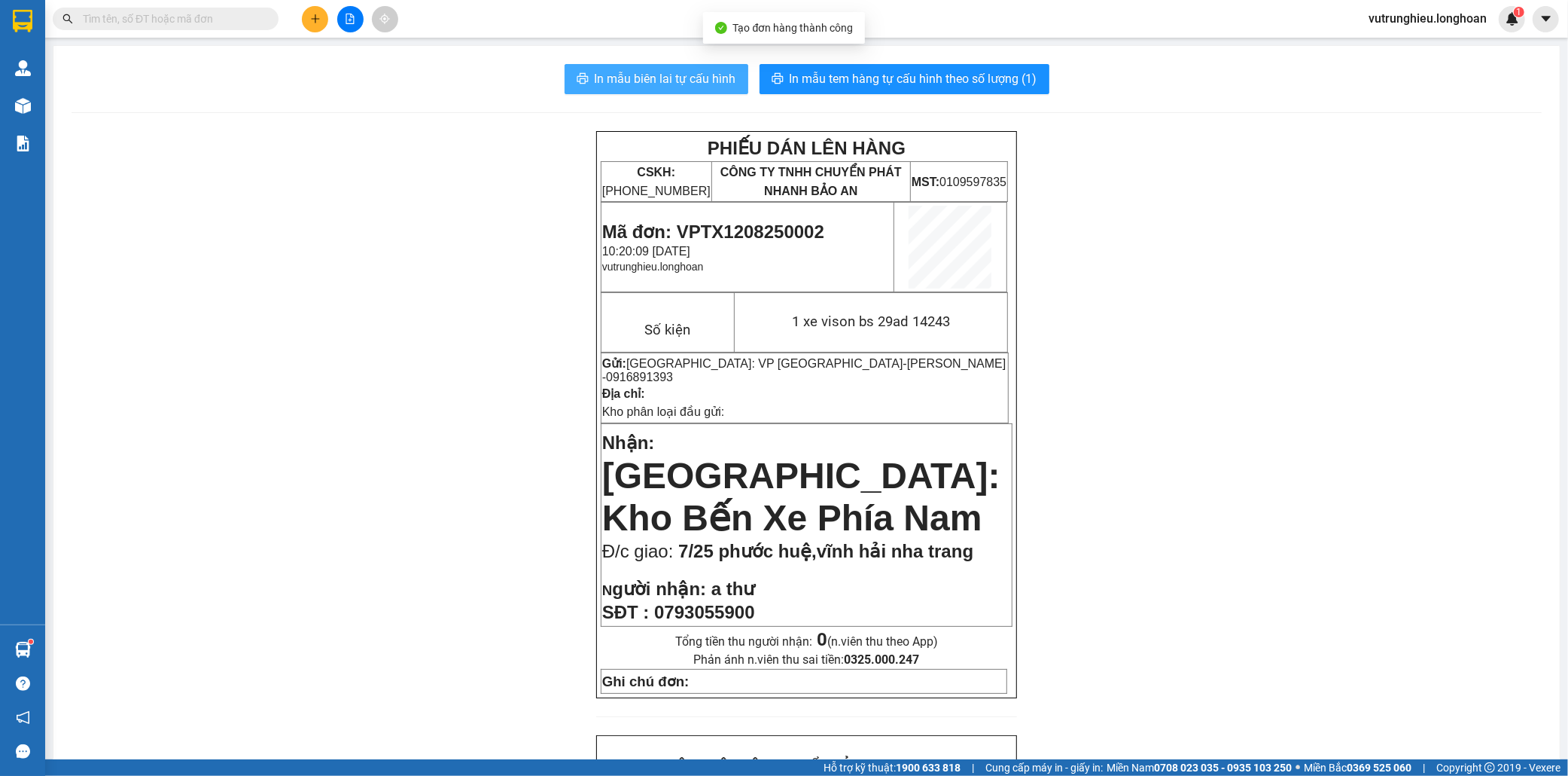
click at [663, 77] on span "In mẫu biên lai tự cấu hình" at bounding box center [665, 78] width 142 height 19
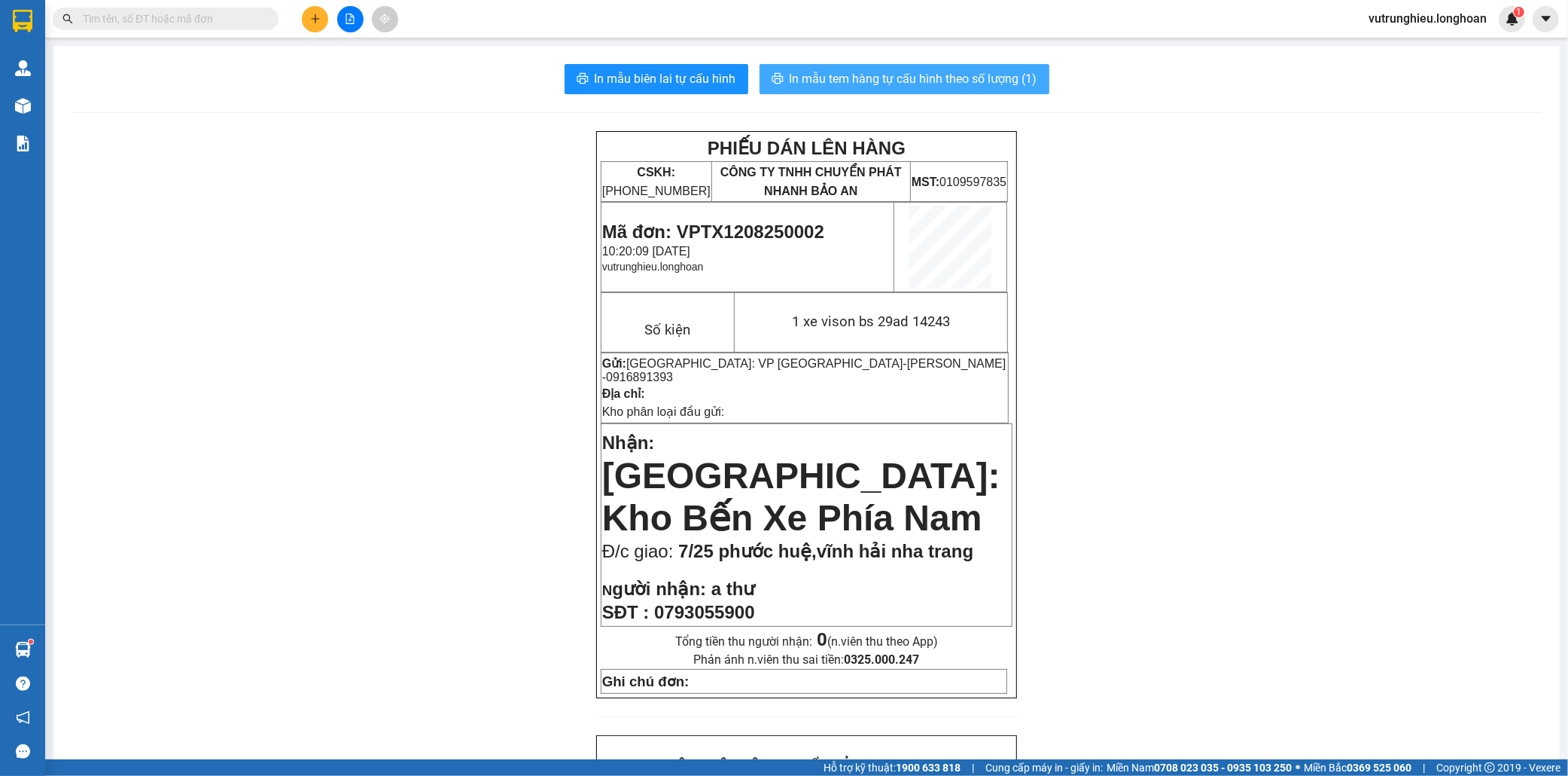
click at [916, 72] on span "In mẫu tem hàng tự cấu hình theo số lượng (1)" at bounding box center [914, 78] width 248 height 19
click at [318, 16] on icon "plus" at bounding box center [315, 19] width 11 height 11
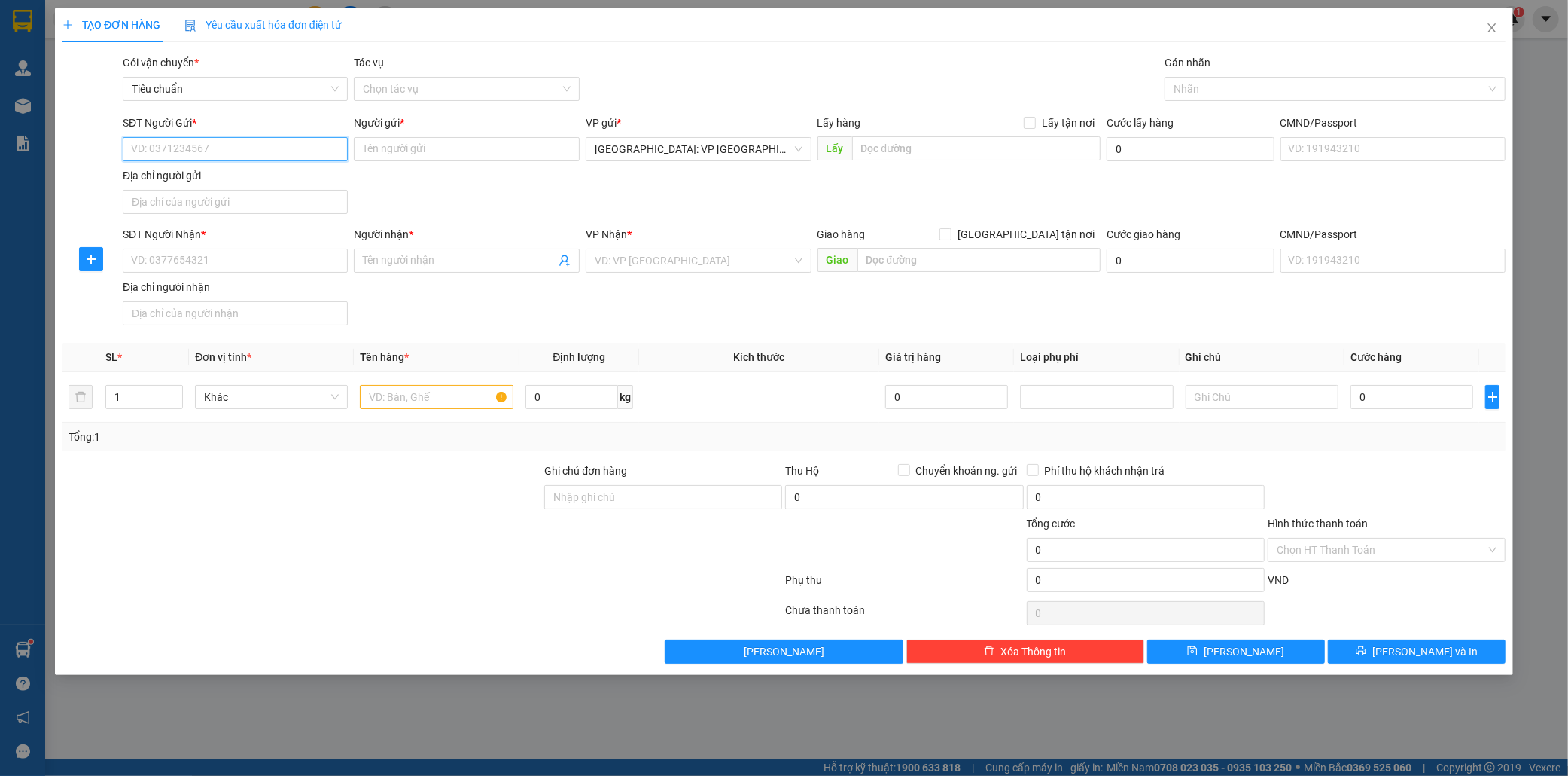
click at [170, 149] on input "SĐT Người Gửi *" at bounding box center [236, 149] width 226 height 24
type input "0947473772"
click at [217, 174] on div "0947473772 - [GEOGRAPHIC_DATA]" at bounding box center [235, 180] width 207 height 17
type input "Nga"
type input "57 hạ đình hn"
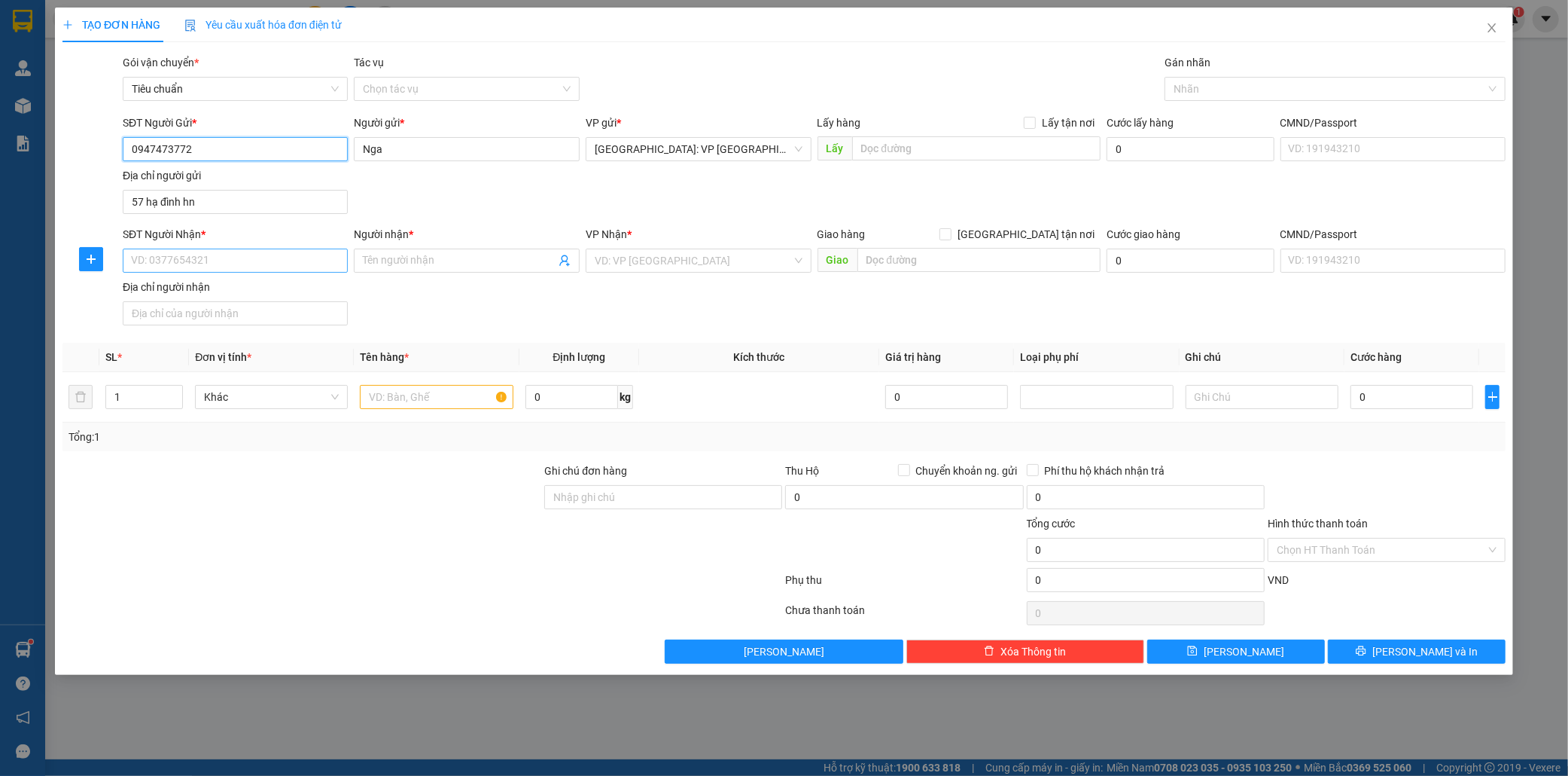
type input "0947473772"
click at [228, 261] on input "SĐT Người Nhận *" at bounding box center [236, 261] width 226 height 24
click at [220, 286] on div "0917650189 - tuấn" at bounding box center [235, 292] width 207 height 17
type input "0917650189"
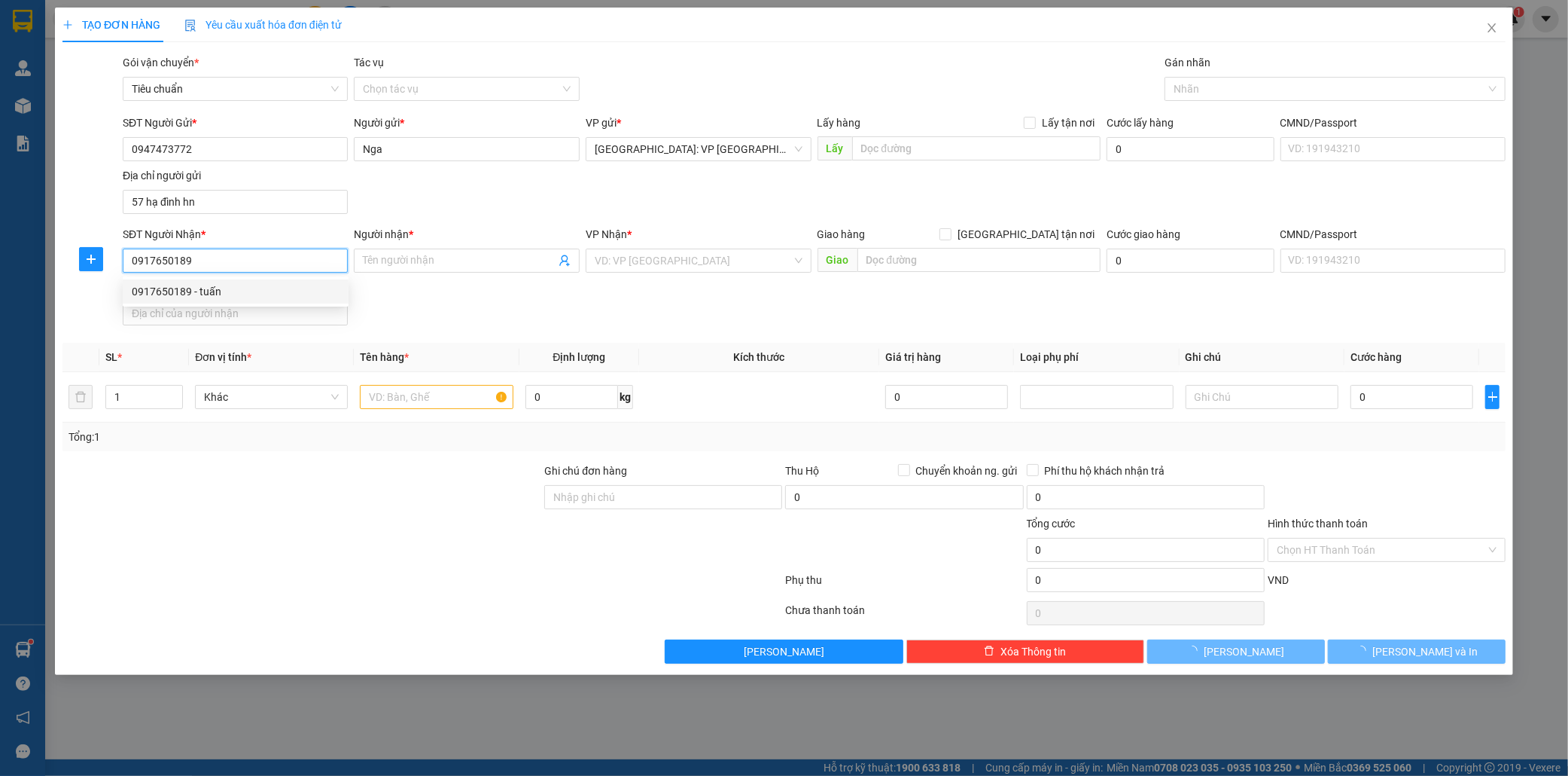
type input "tuấn"
checkbox input "true"
type input "170 xuân thủy p khuê trung cẩm lệ [GEOGRAPHIC_DATA]"
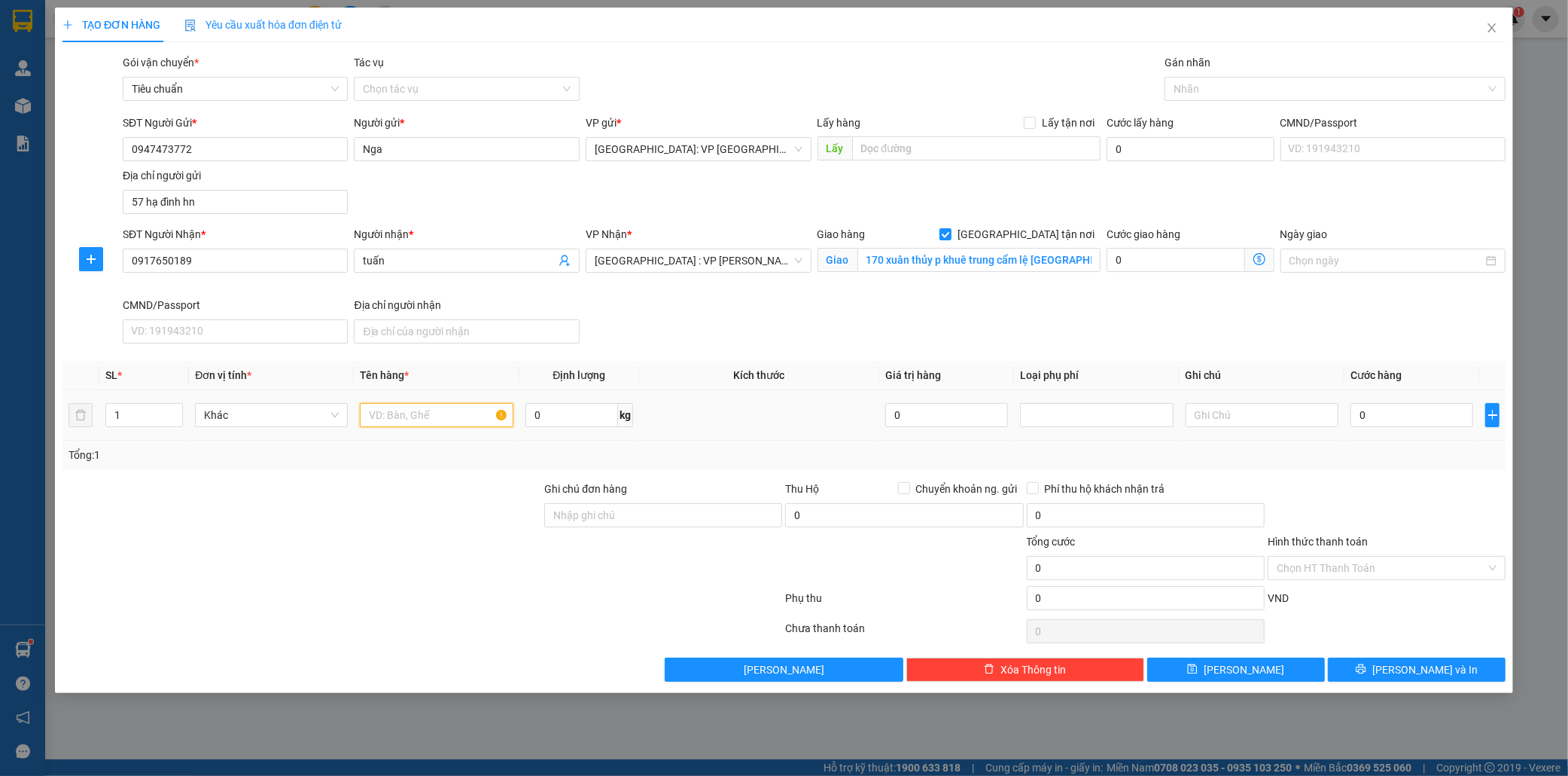
click at [419, 415] on input "text" at bounding box center [436, 415] width 153 height 24
type input "1 kien giấy"
click at [1404, 418] on input "0" at bounding box center [1412, 415] width 123 height 24
type input "1"
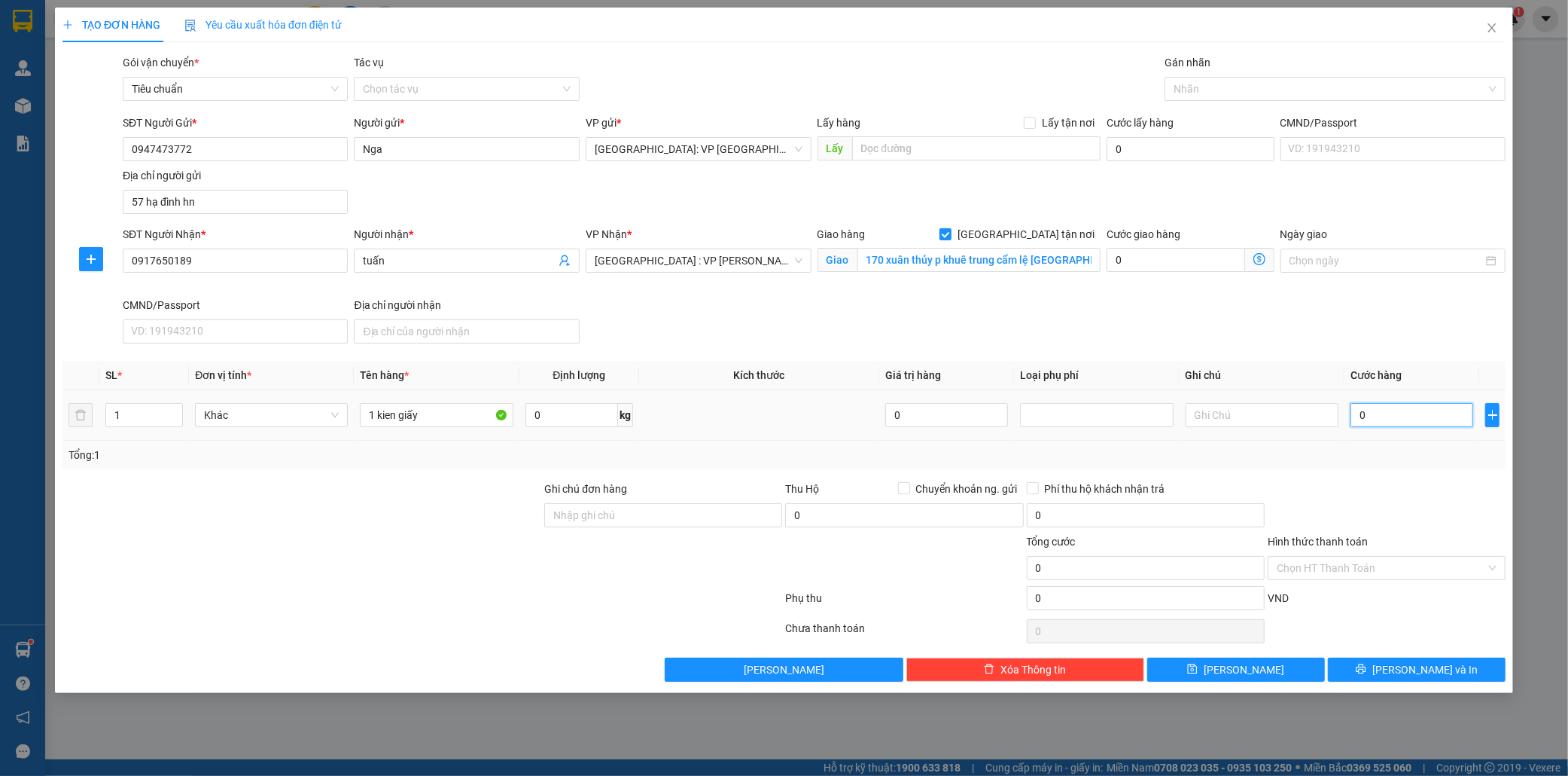
type input "1"
type input "13"
type input "130"
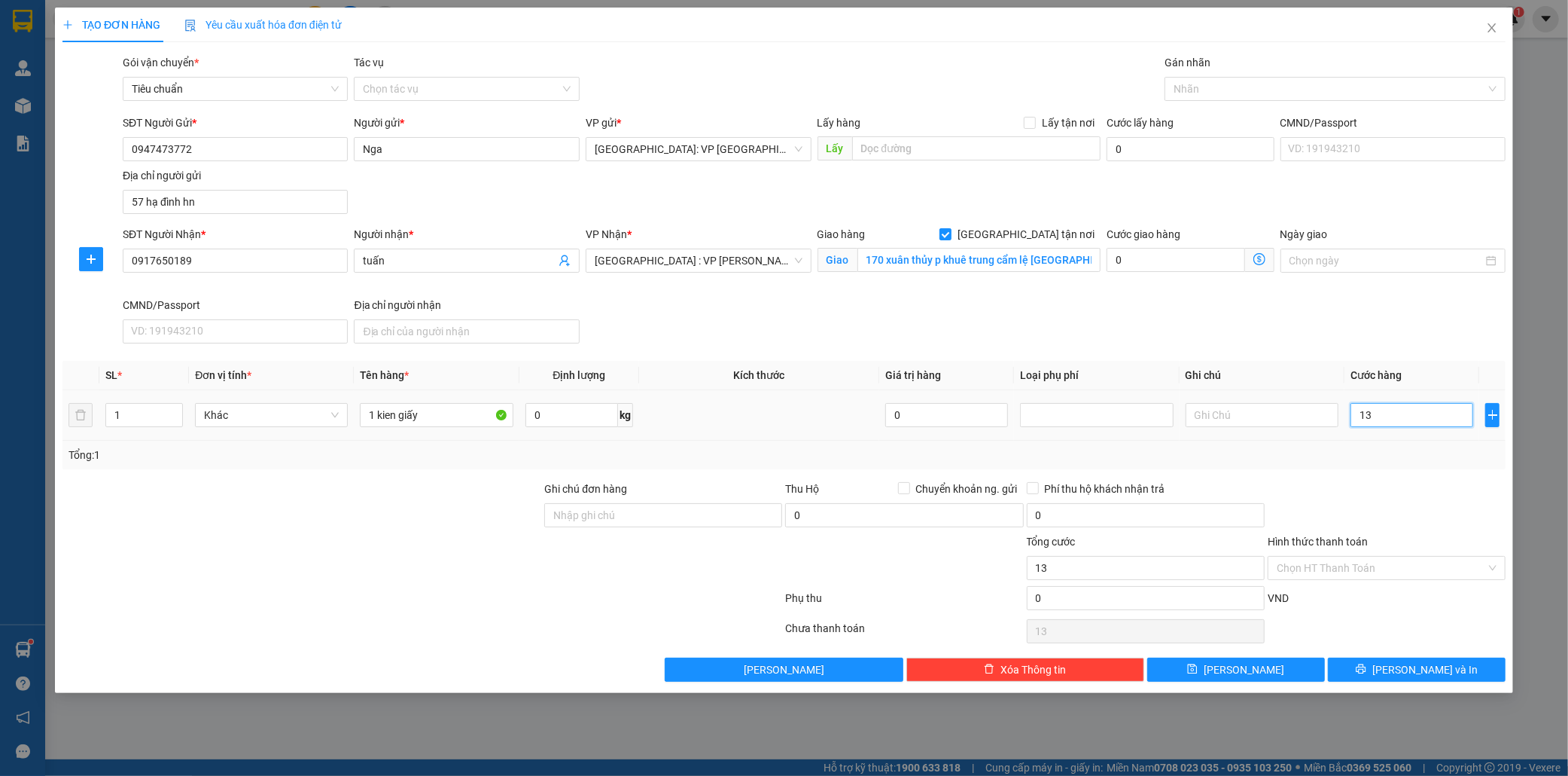
type input "130"
type input "1.300"
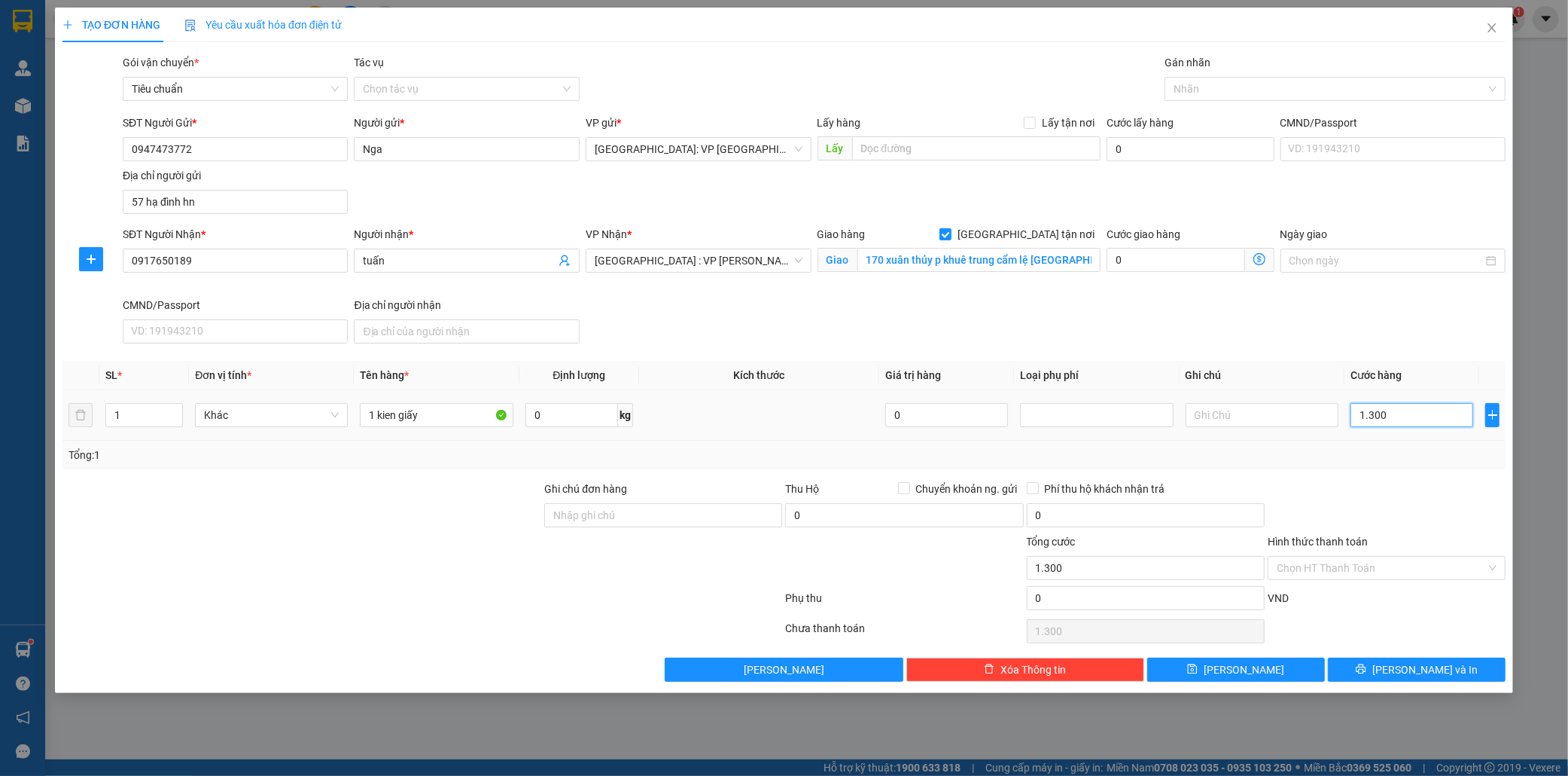
type input "13.000"
type input "130.000"
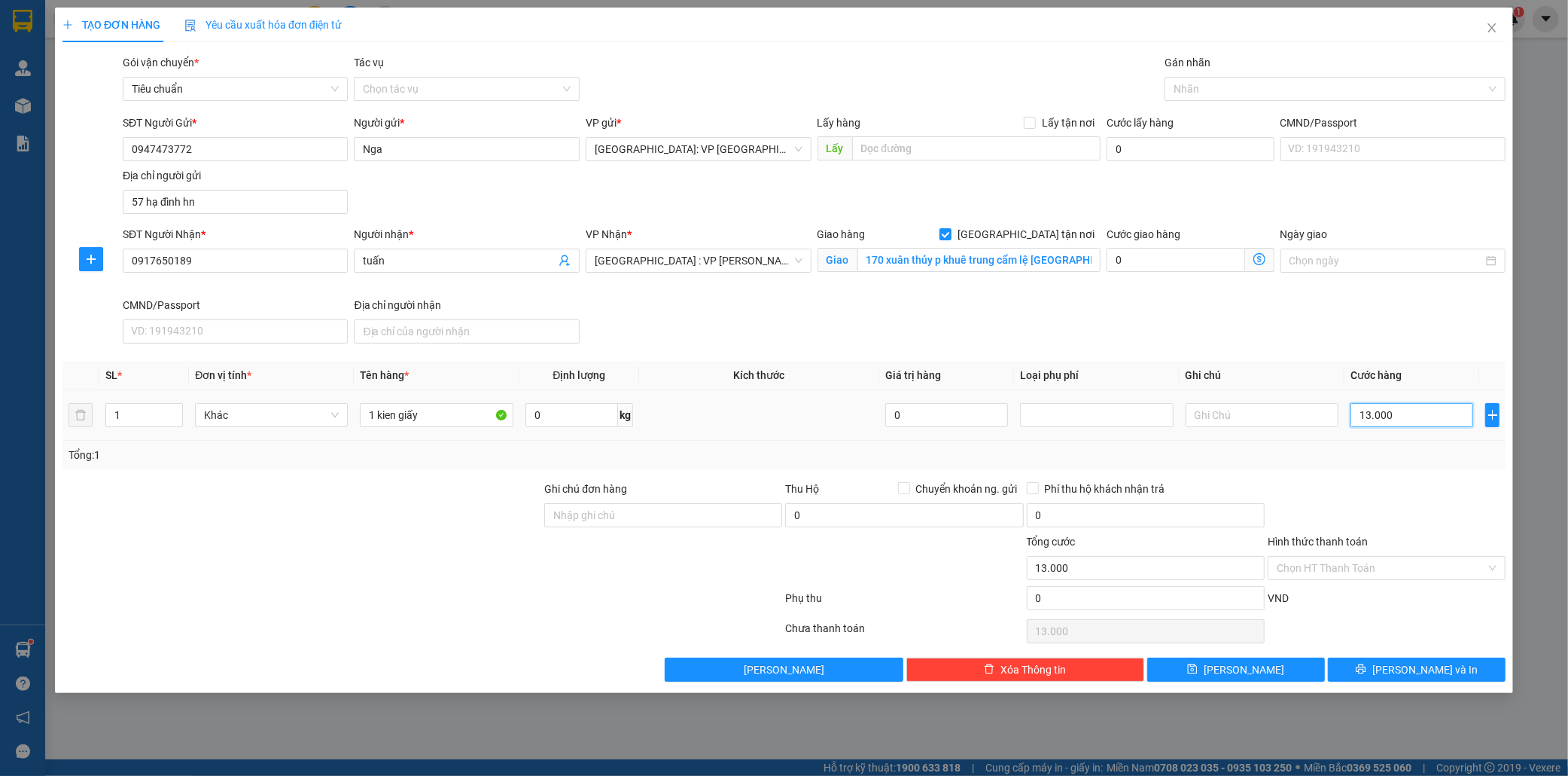
type input "130.000"
click at [1207, 84] on div at bounding box center [1328, 89] width 319 height 18
type input "130.000"
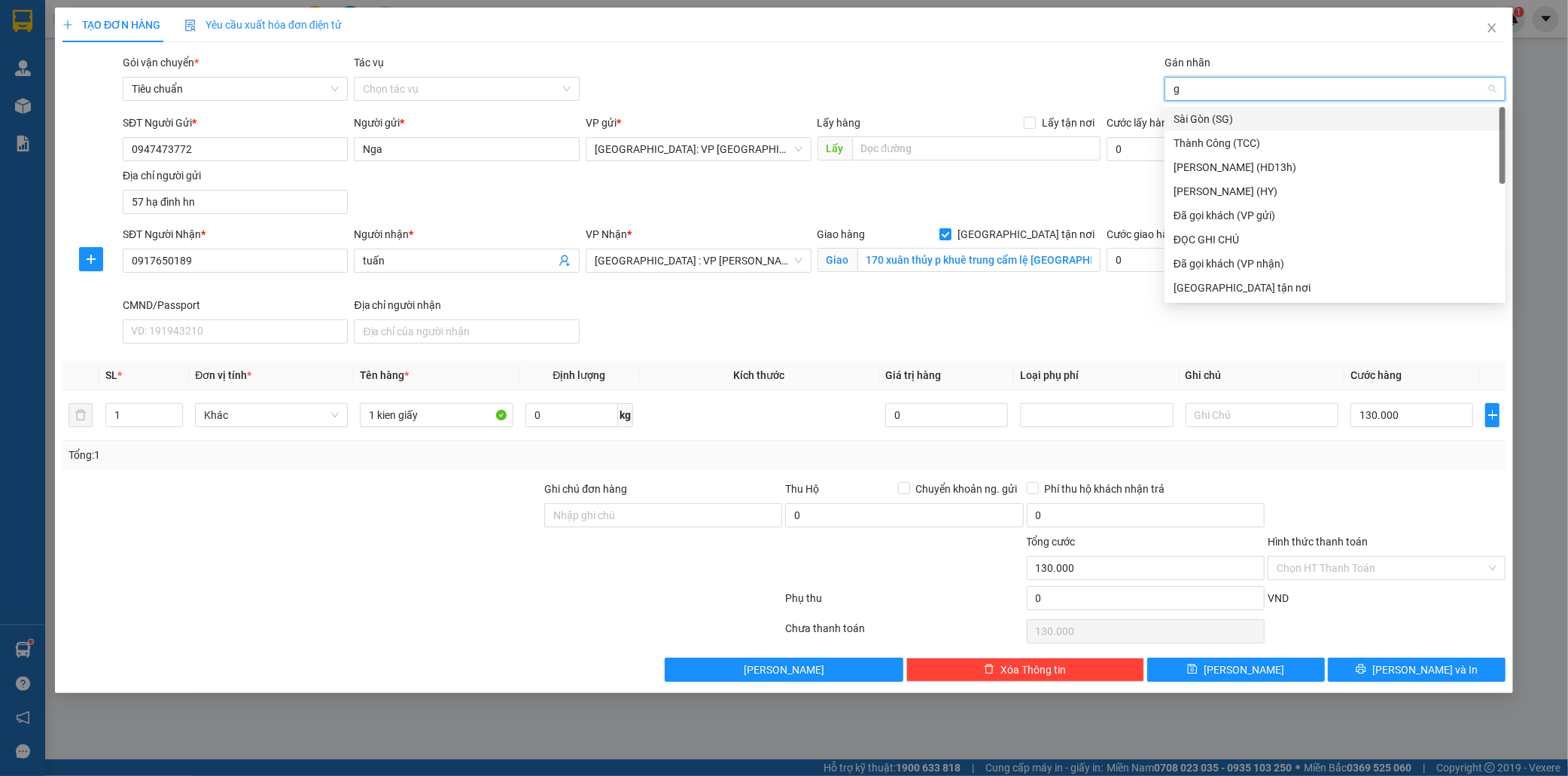
type input "gi"
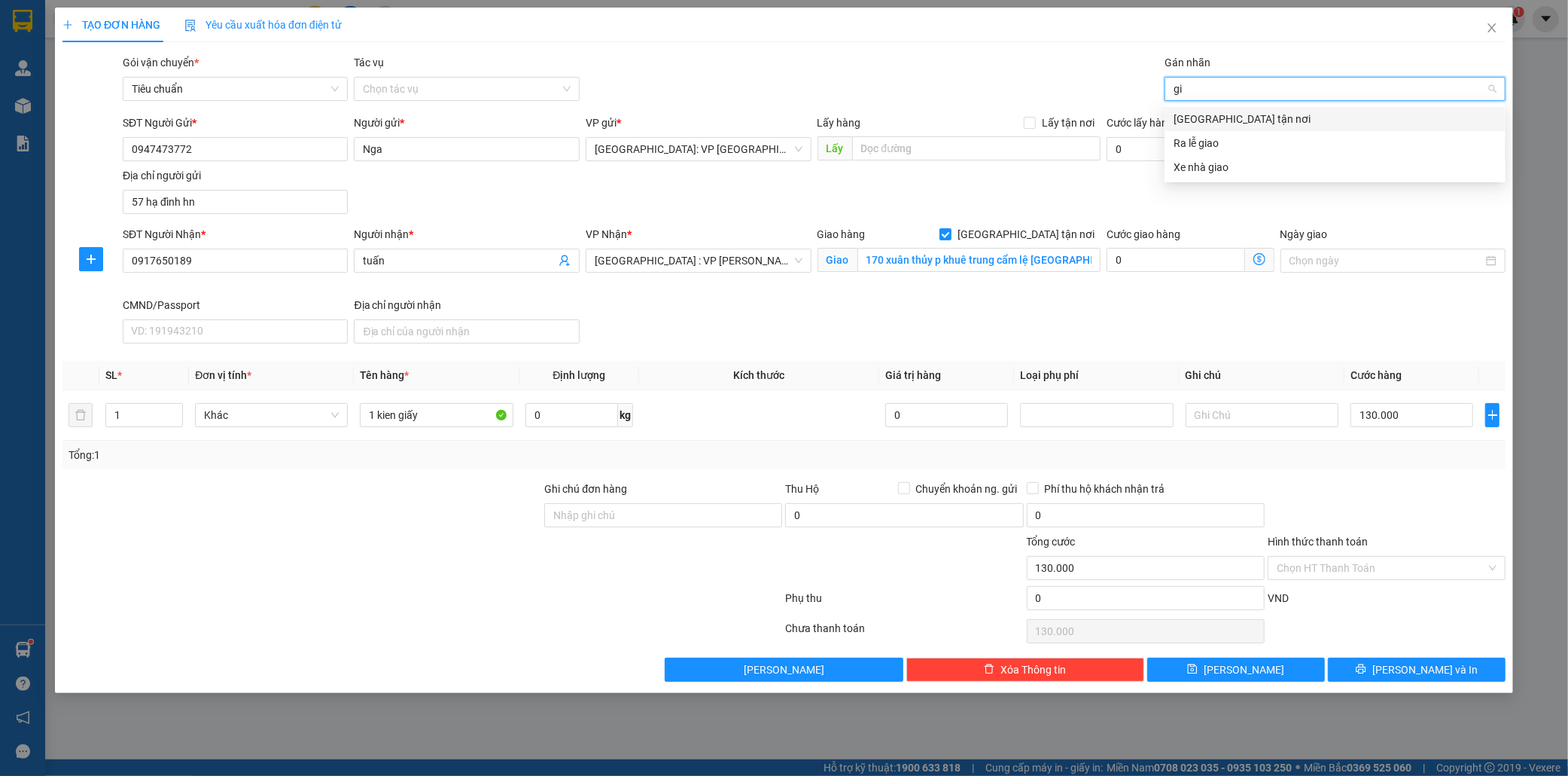
click at [1220, 116] on div "[GEOGRAPHIC_DATA] tận nơi" at bounding box center [1334, 119] width 323 height 17
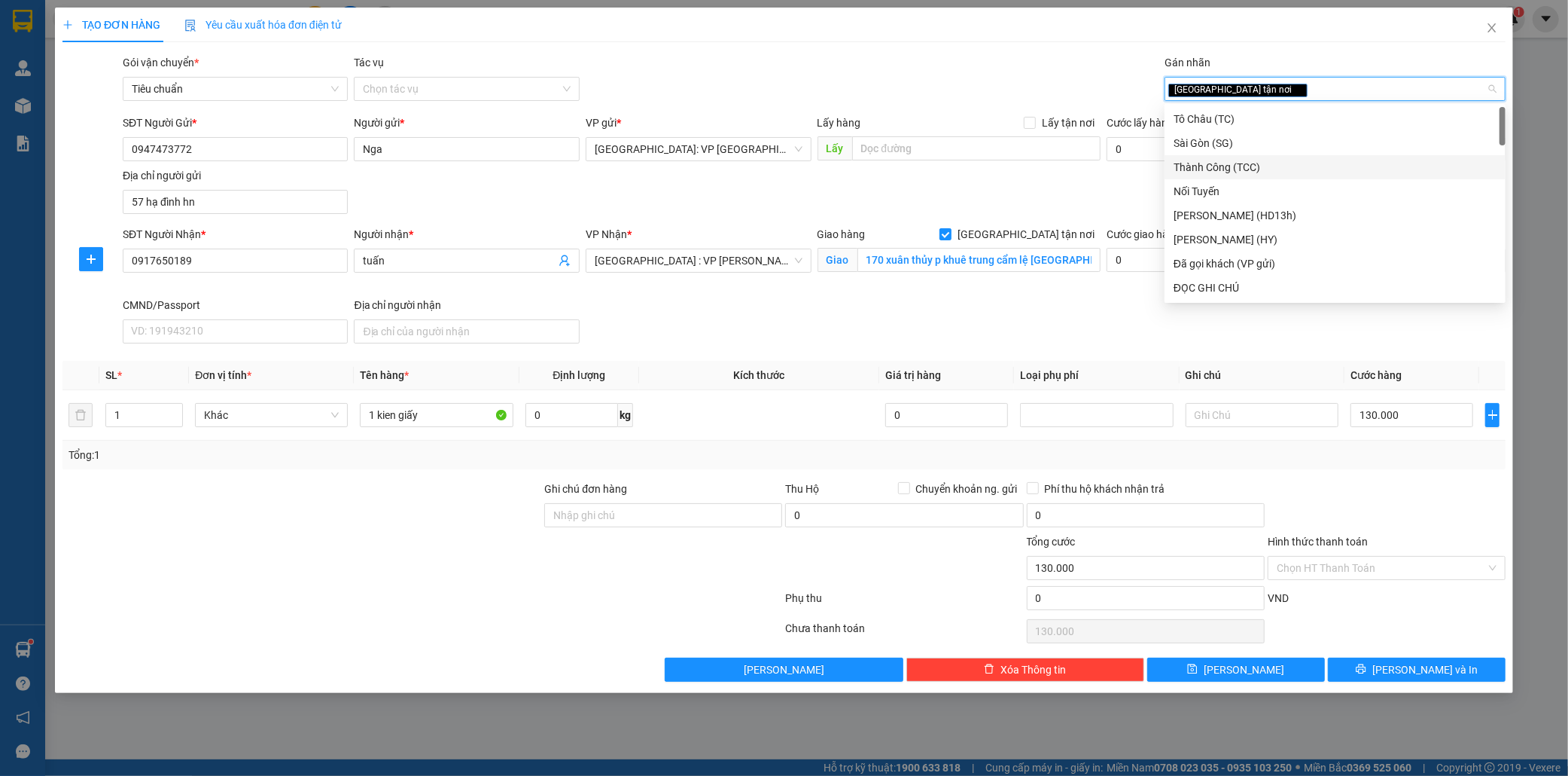
click at [468, 607] on div at bounding box center [422, 601] width 723 height 30
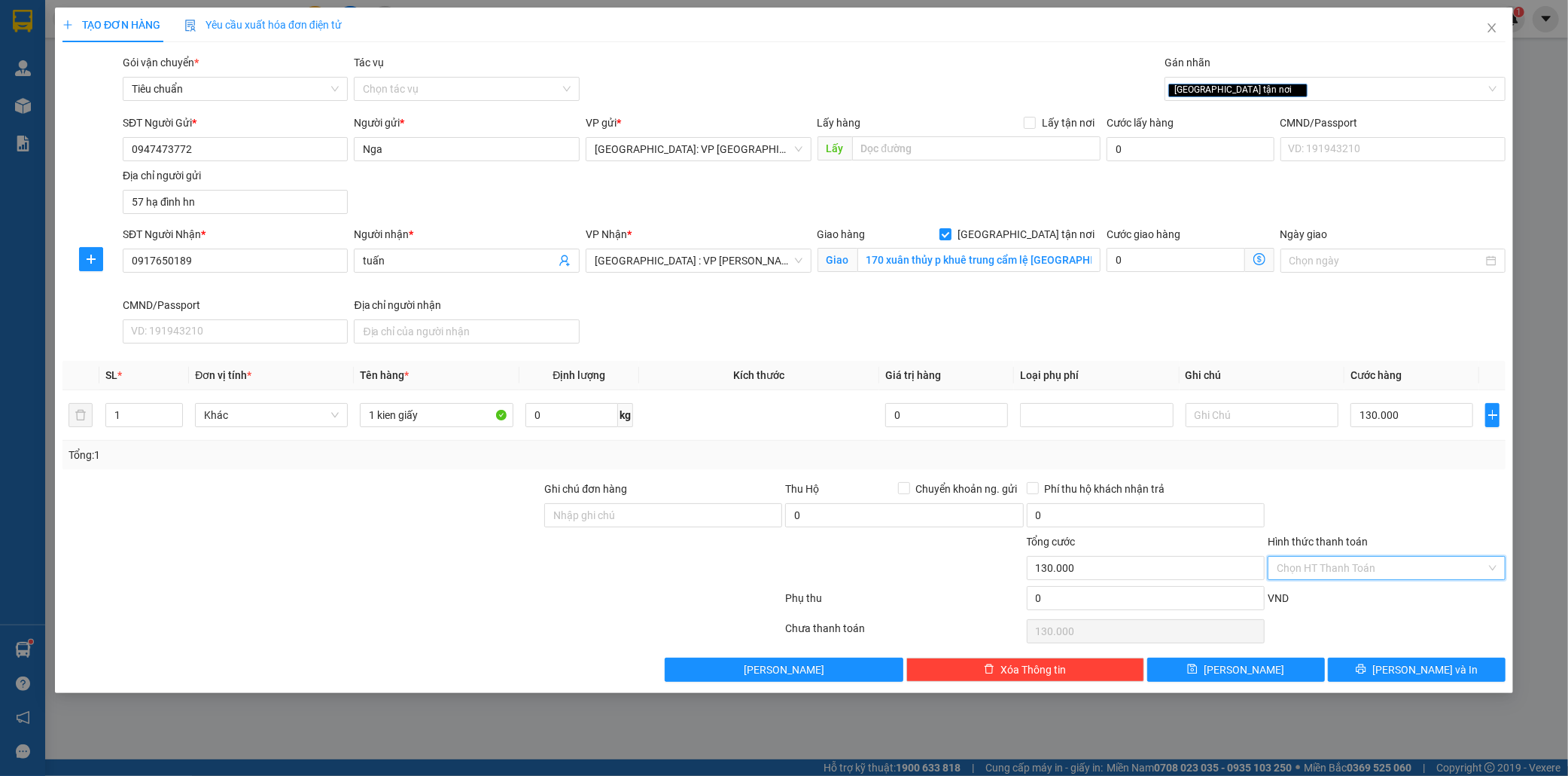
click at [1352, 566] on input "Hình thức thanh toán" at bounding box center [1382, 568] width 209 height 23
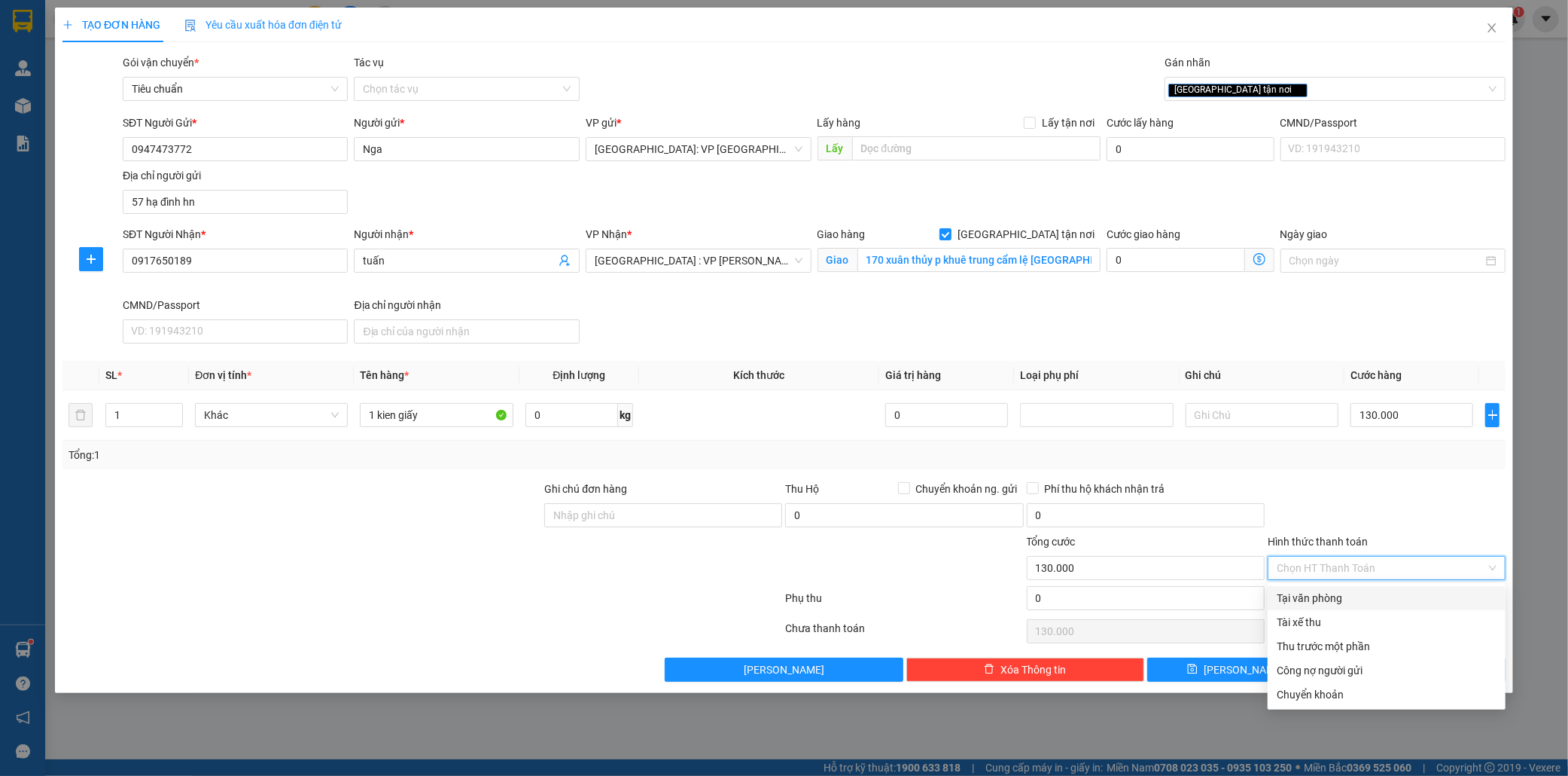
click at [1339, 597] on div "Tại văn phòng" at bounding box center [1387, 598] width 220 height 17
type input "0"
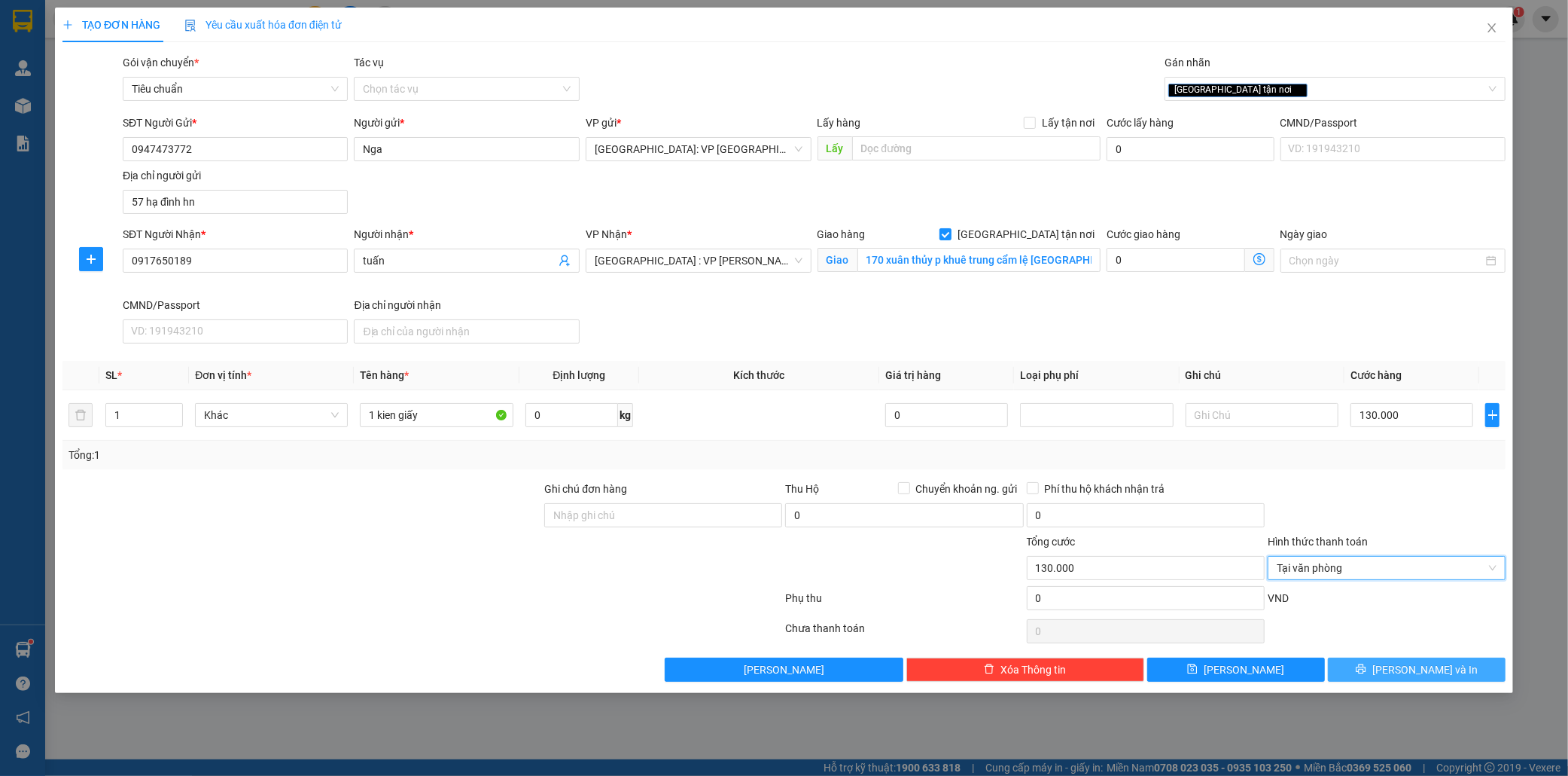
click at [1420, 671] on span "[PERSON_NAME] và In" at bounding box center [1425, 670] width 105 height 17
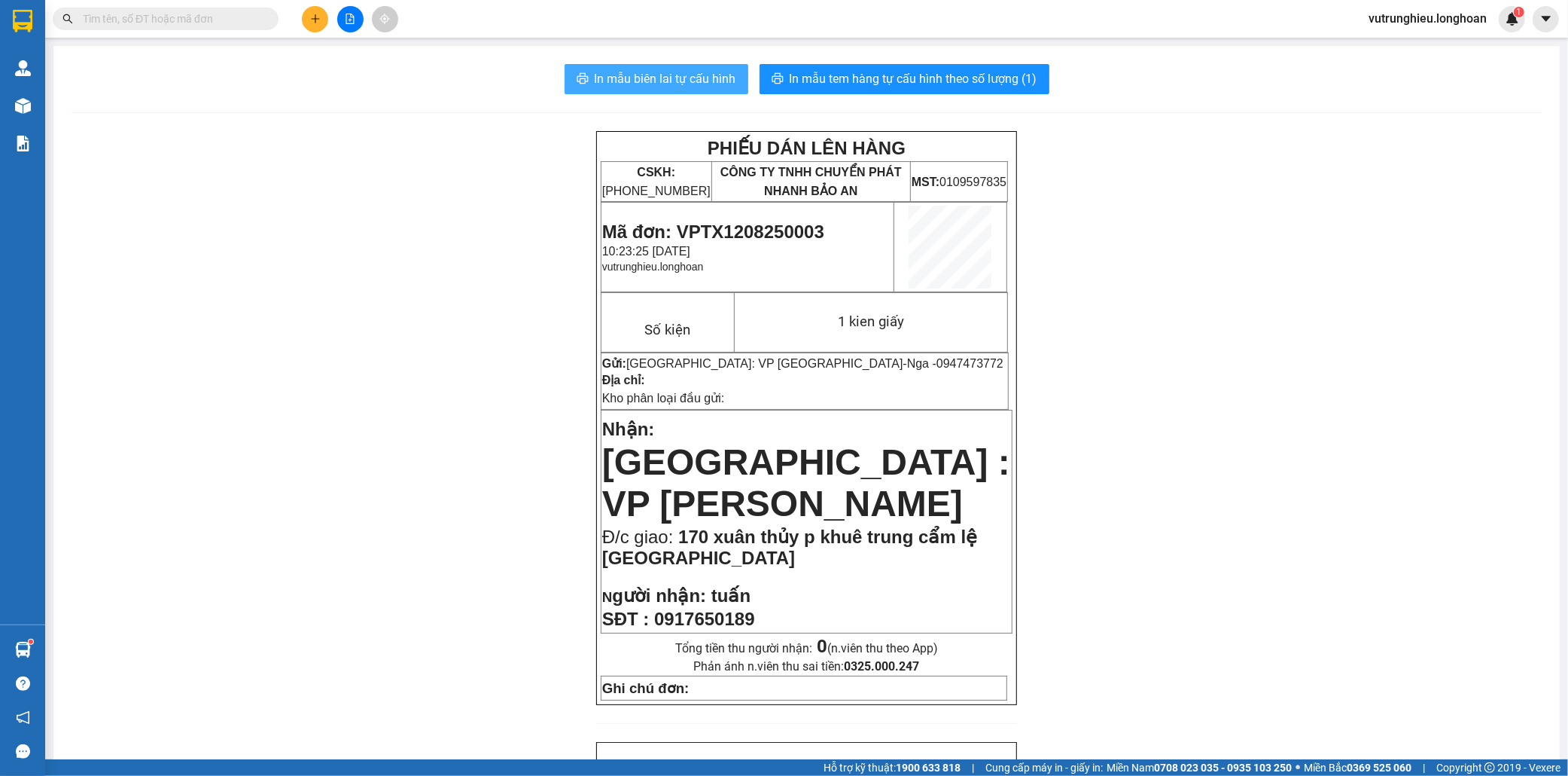
click at [663, 76] on span "In mẫu biên lai tự cấu hình" at bounding box center [665, 78] width 142 height 19
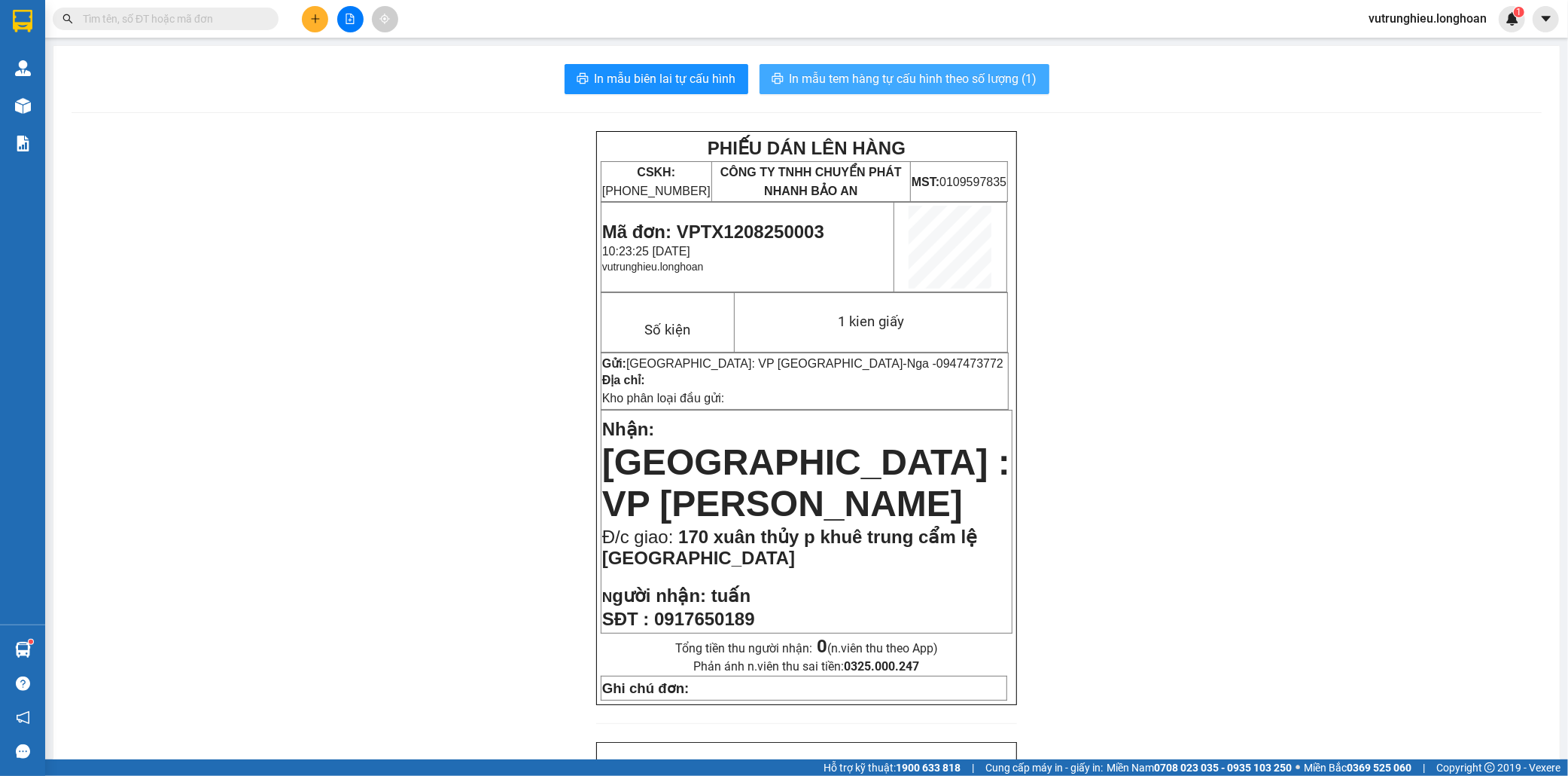
click at [889, 81] on span "In mẫu tem hàng tự cấu hình theo số lượng (1)" at bounding box center [914, 78] width 248 height 19
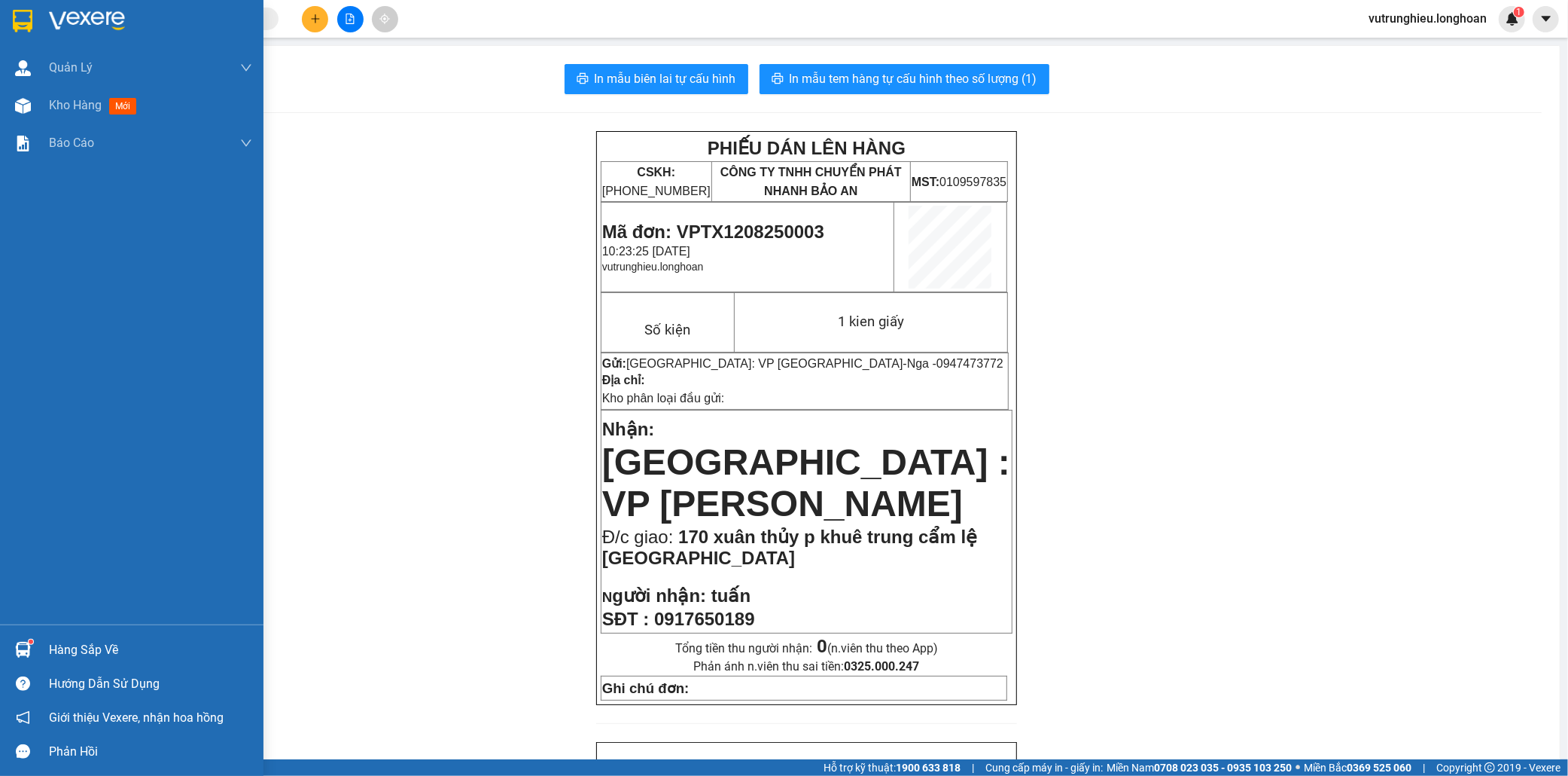
click at [17, 23] on img at bounding box center [22, 21] width 19 height 23
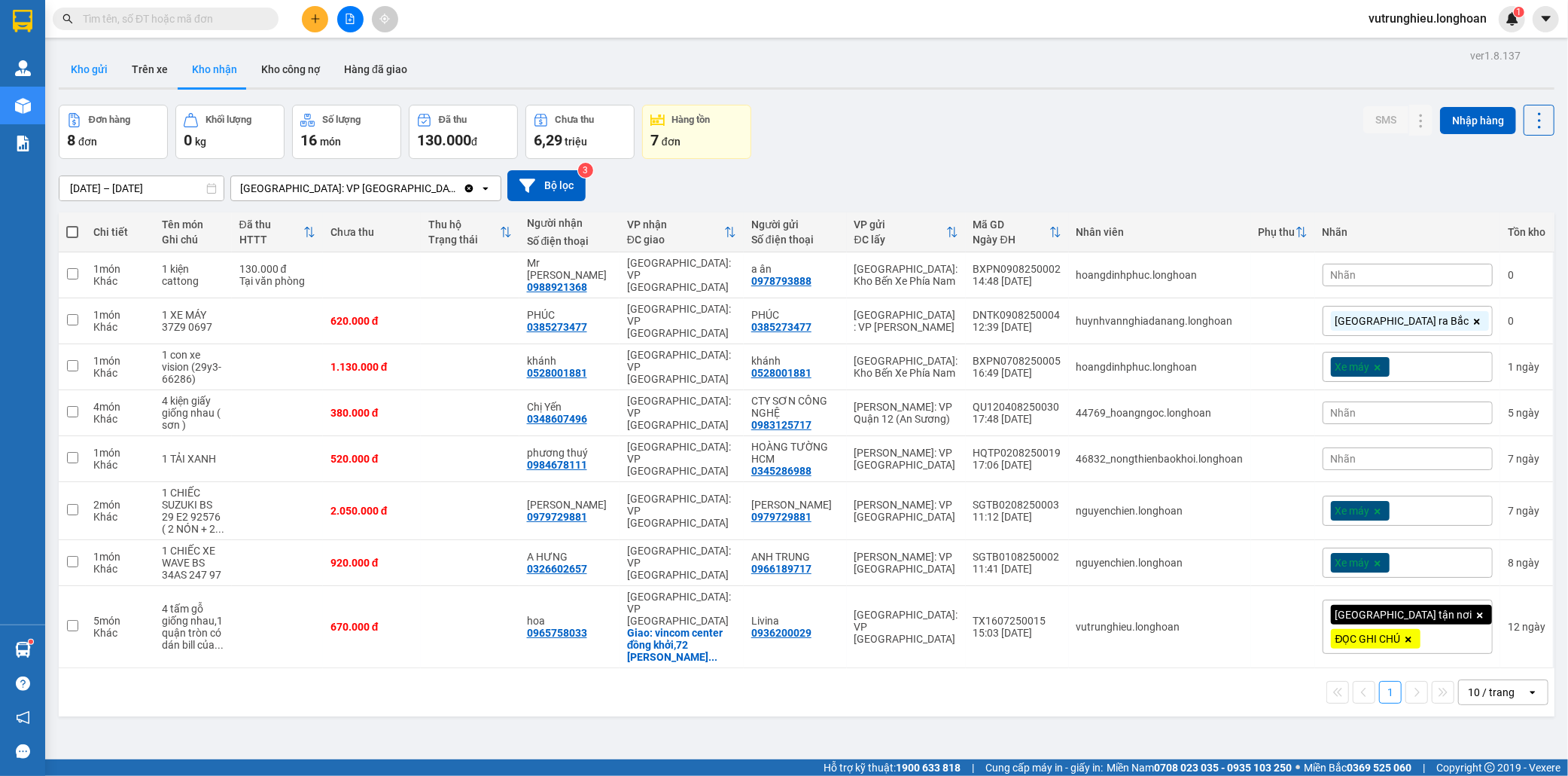
click at [85, 73] on button "Kho gửi" at bounding box center [89, 69] width 61 height 36
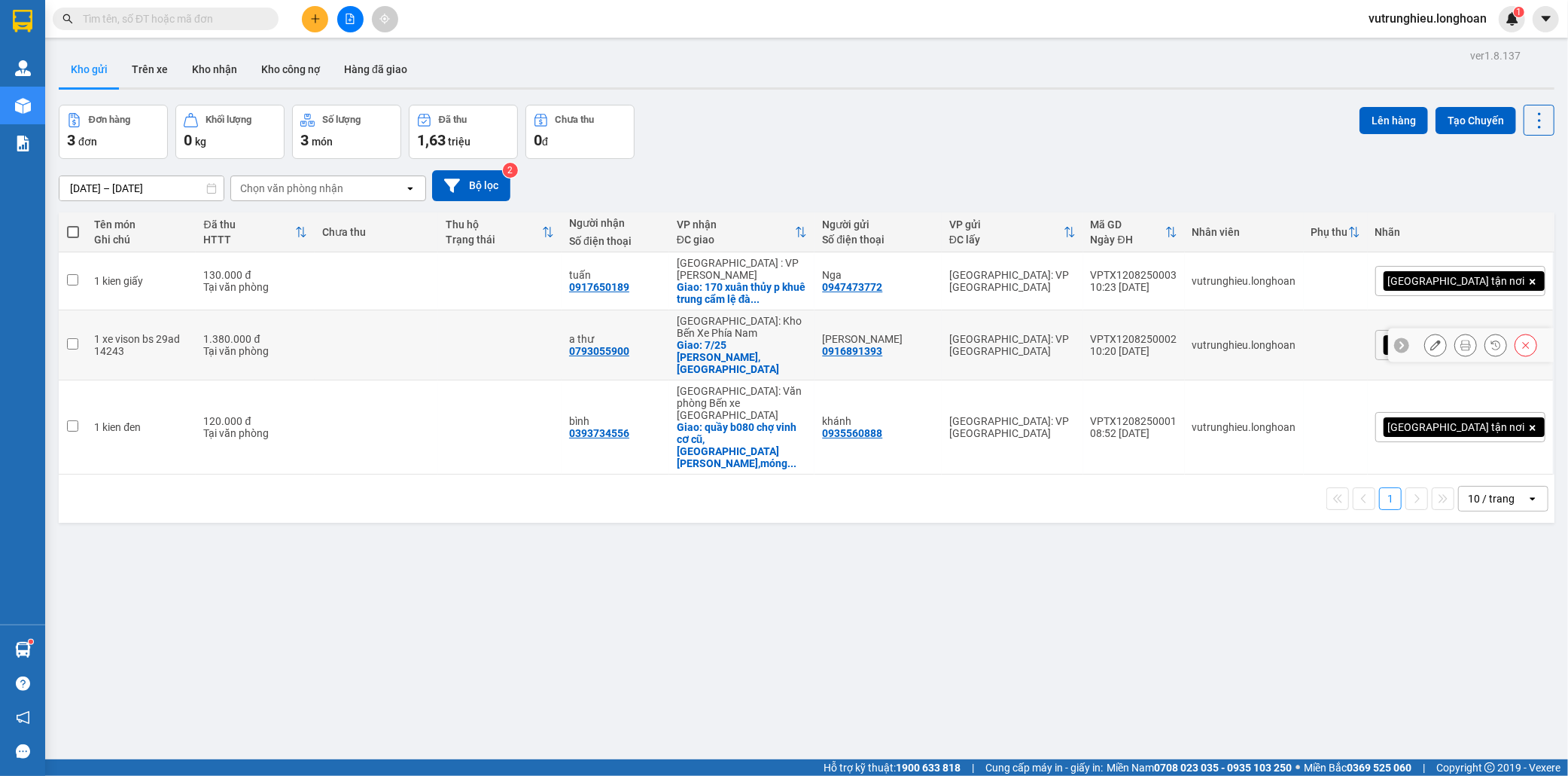
click at [1178, 333] on div "VPTX1208250002" at bounding box center [1134, 339] width 87 height 12
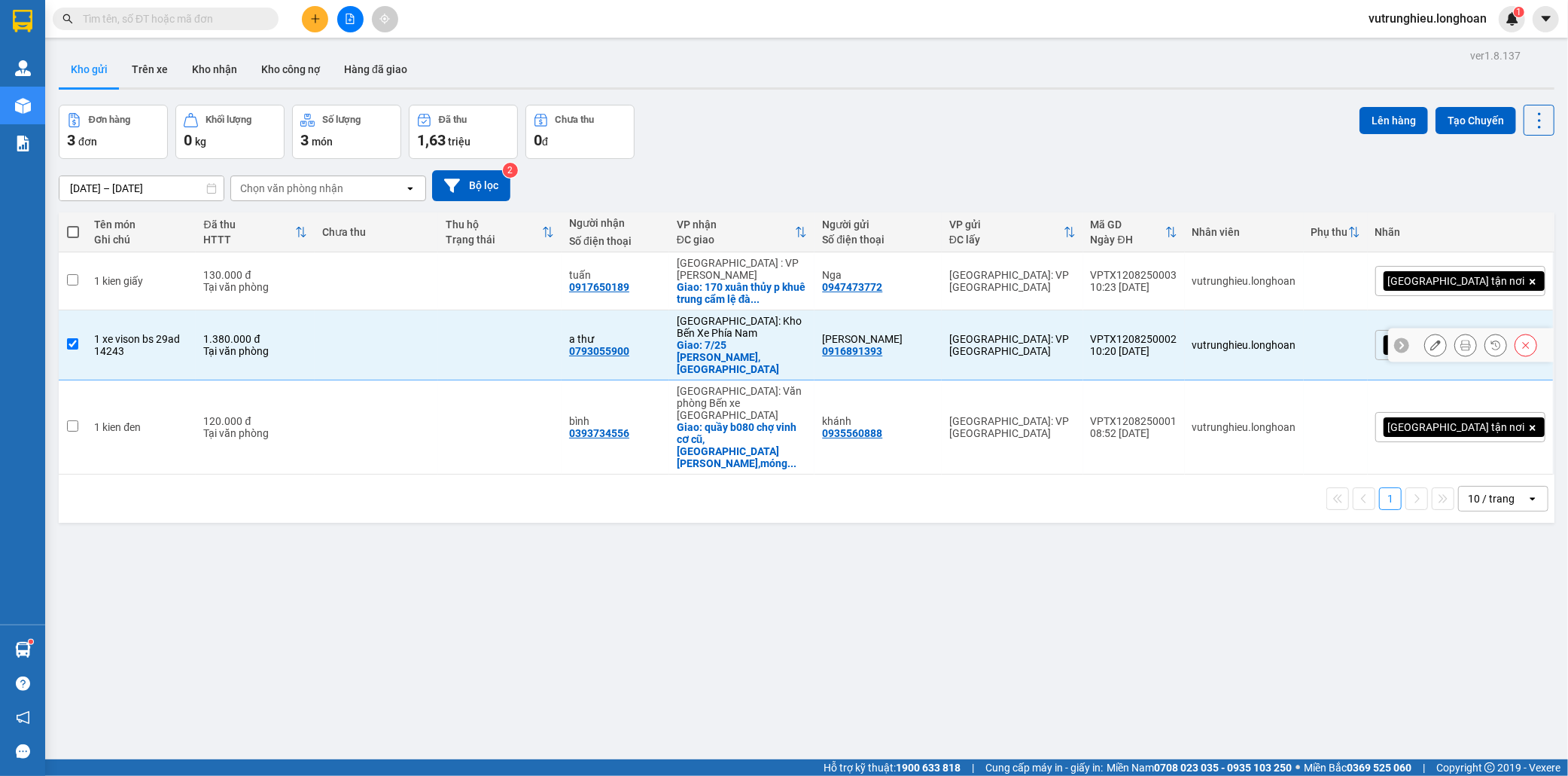
click at [1178, 333] on div "VPTX1208250002" at bounding box center [1134, 339] width 87 height 12
checkbox input "false"
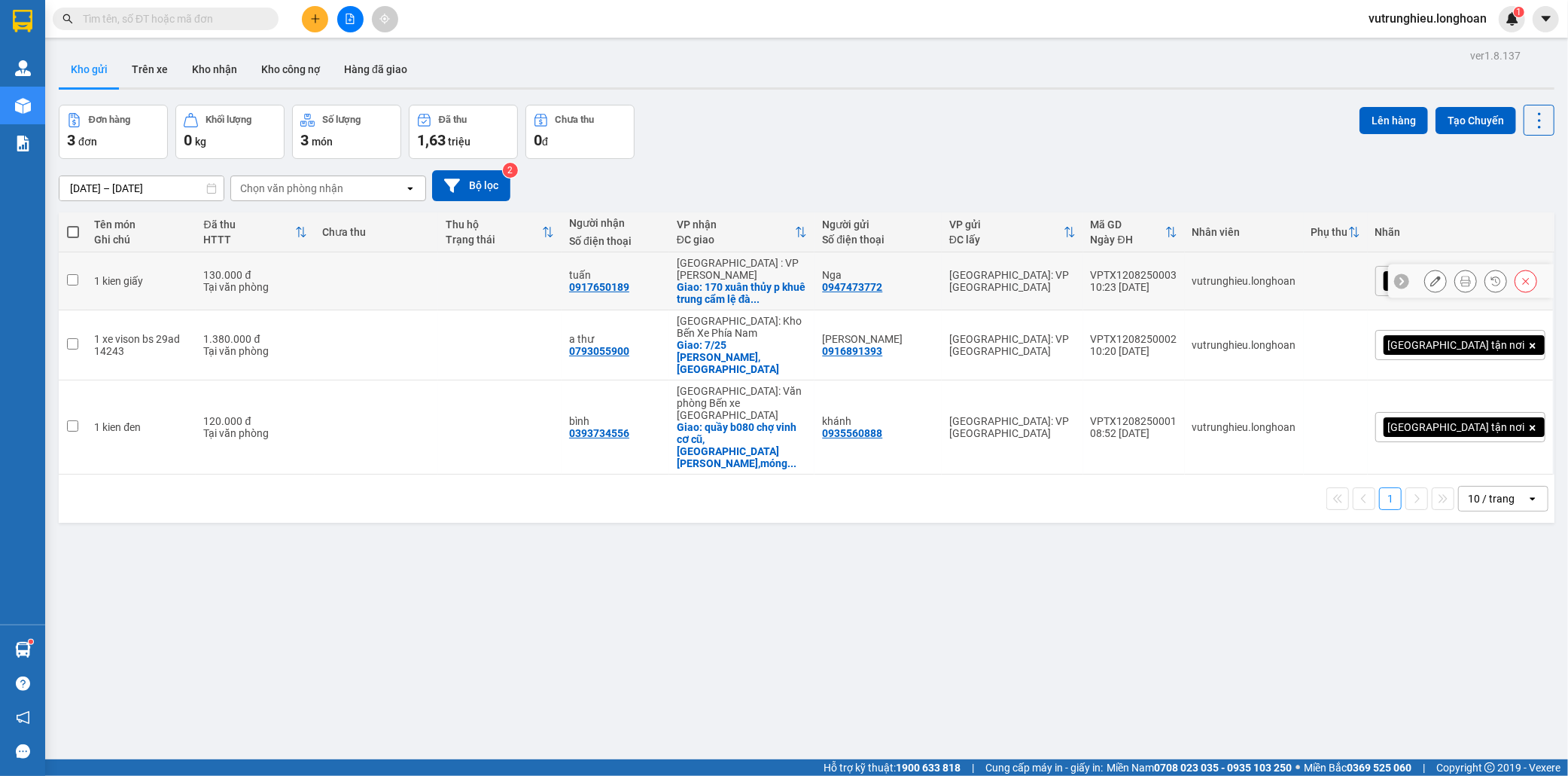
click at [1178, 269] on div "VPTX1208250003" at bounding box center [1134, 275] width 87 height 12
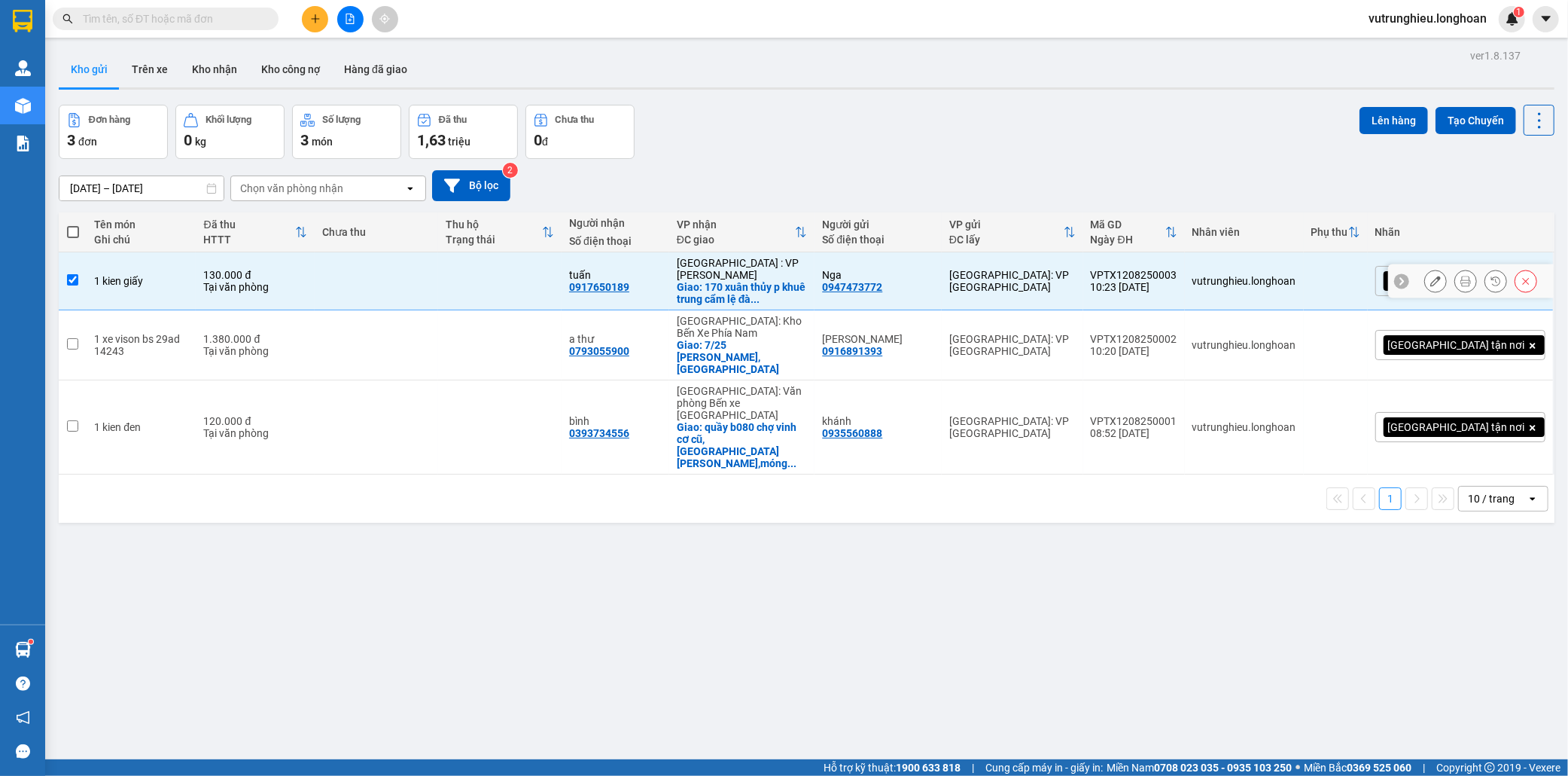
click at [1178, 269] on div "VPTX1208250003" at bounding box center [1134, 275] width 87 height 12
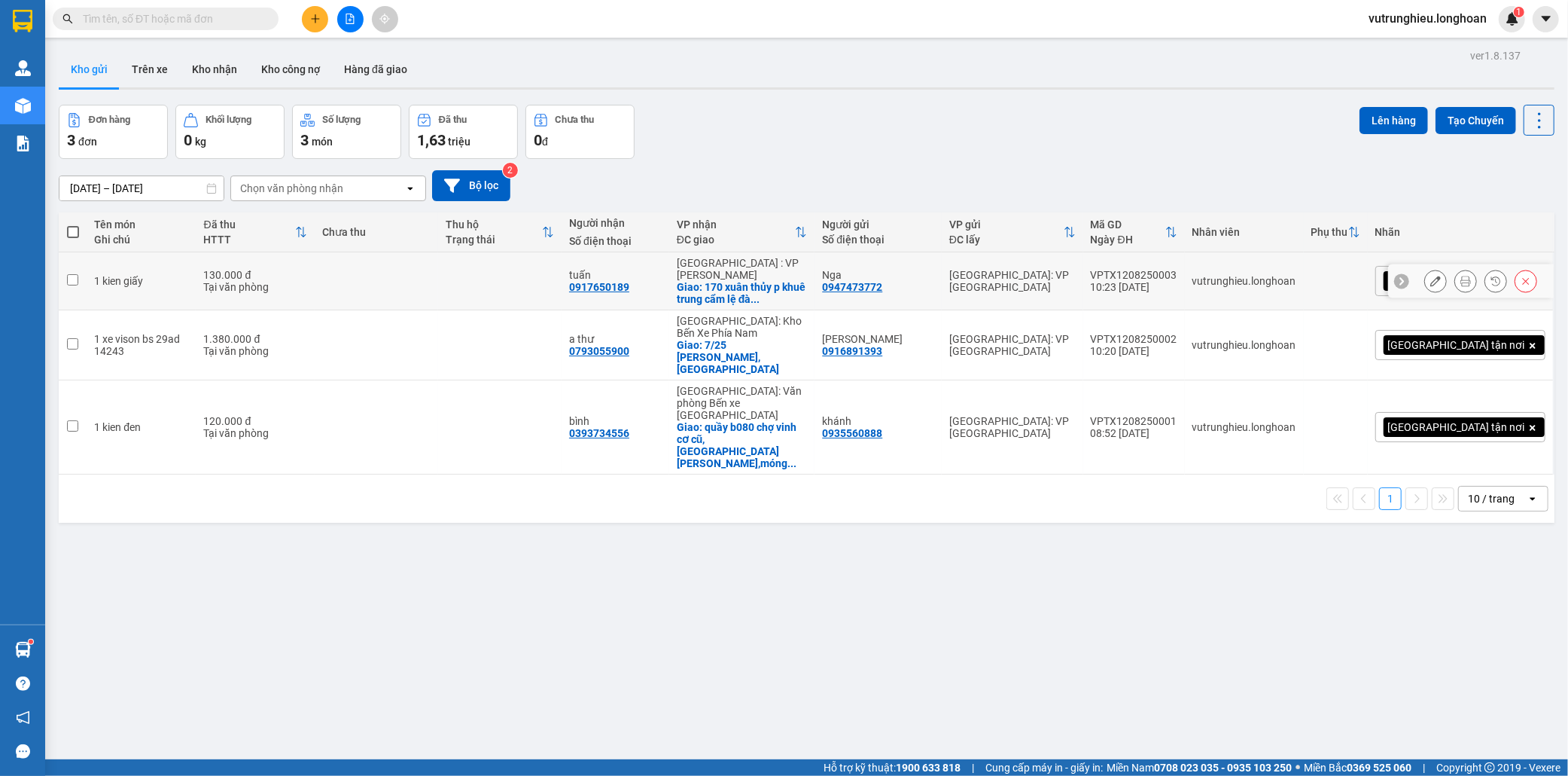
click at [1178, 271] on div "VPTX1208250003" at bounding box center [1134, 275] width 87 height 12
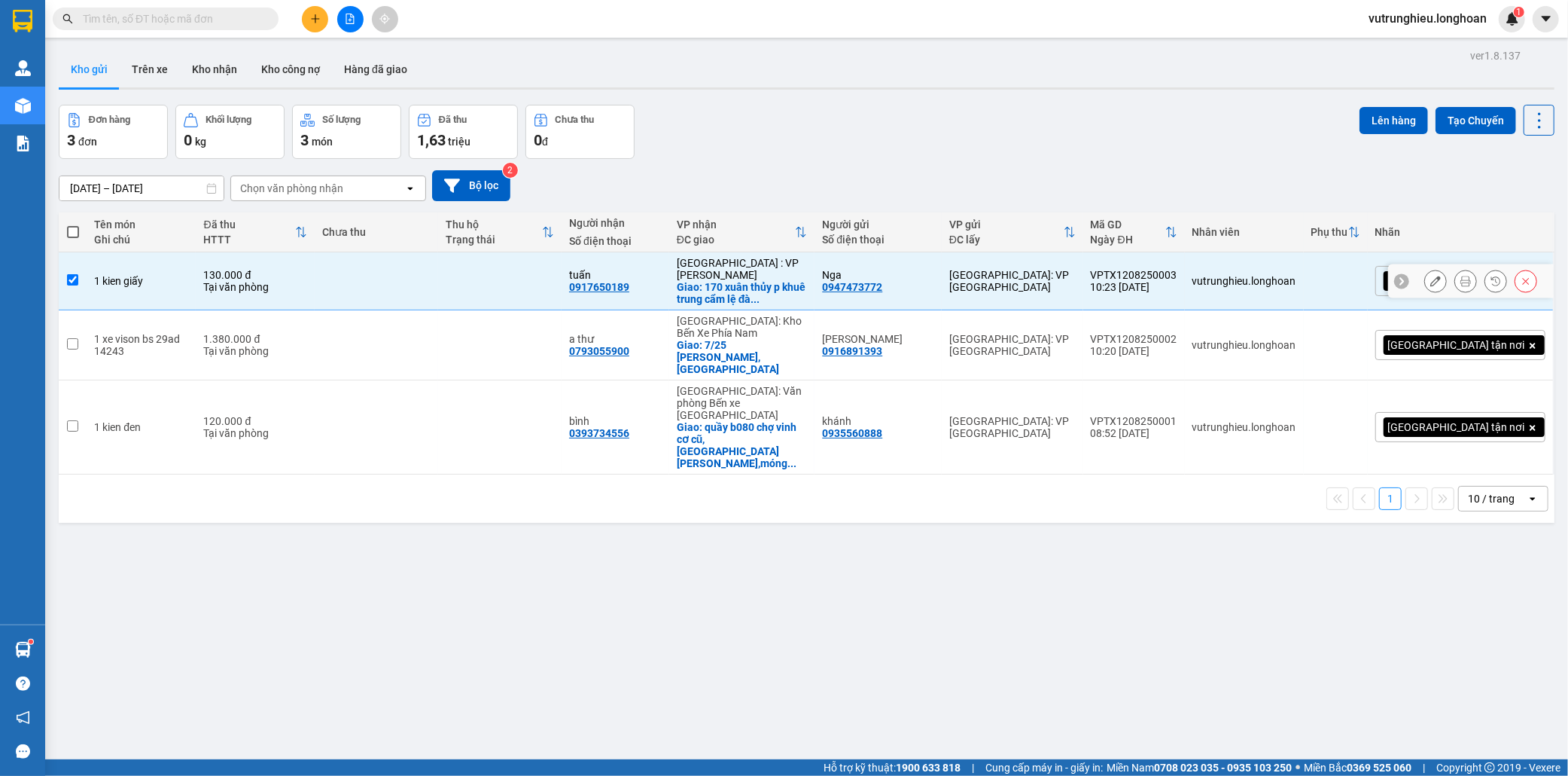
click at [1178, 271] on div "VPTX1208250003" at bounding box center [1134, 275] width 87 height 12
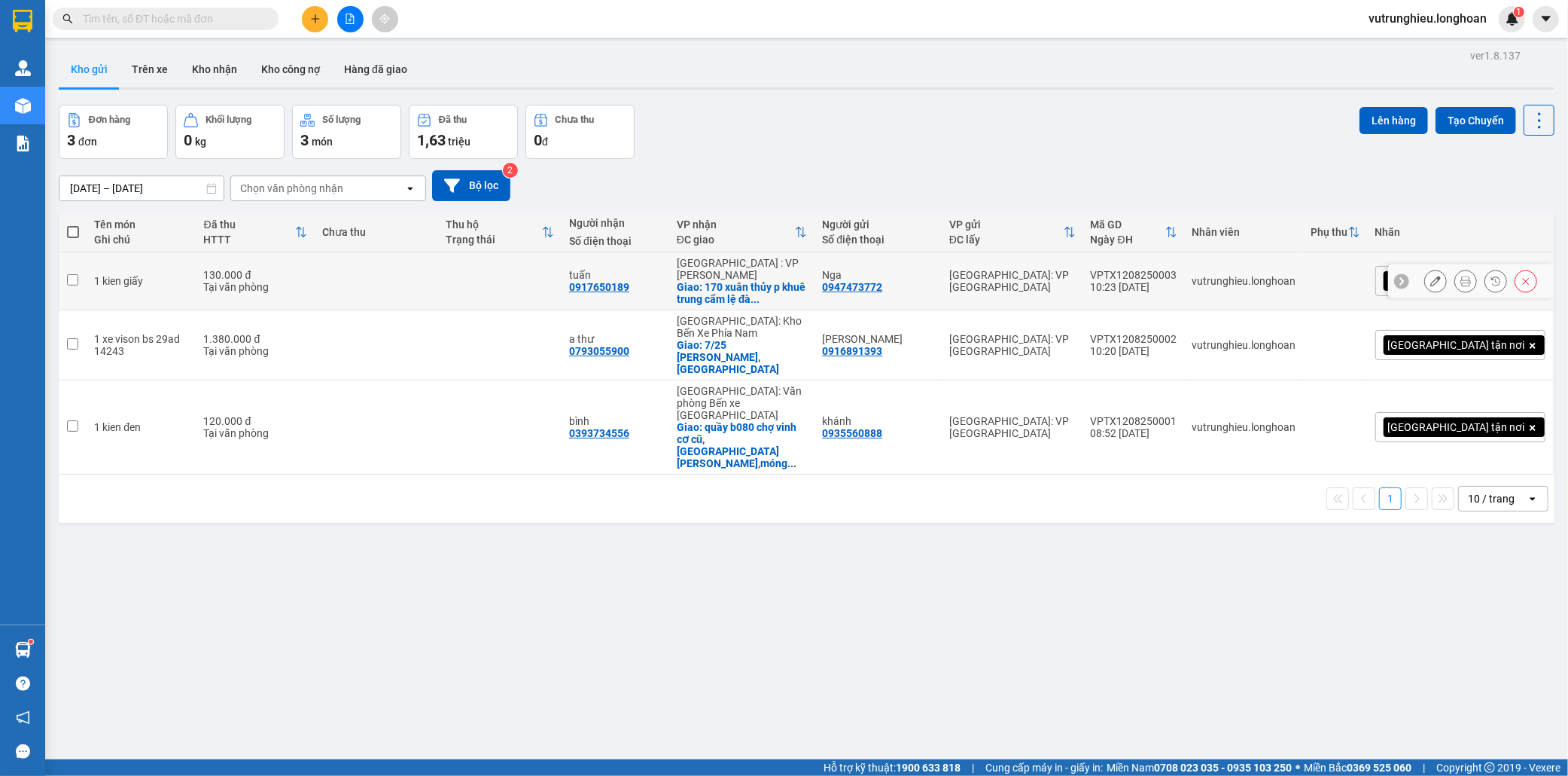
click at [1178, 269] on div "VPTX1208250003" at bounding box center [1134, 275] width 87 height 12
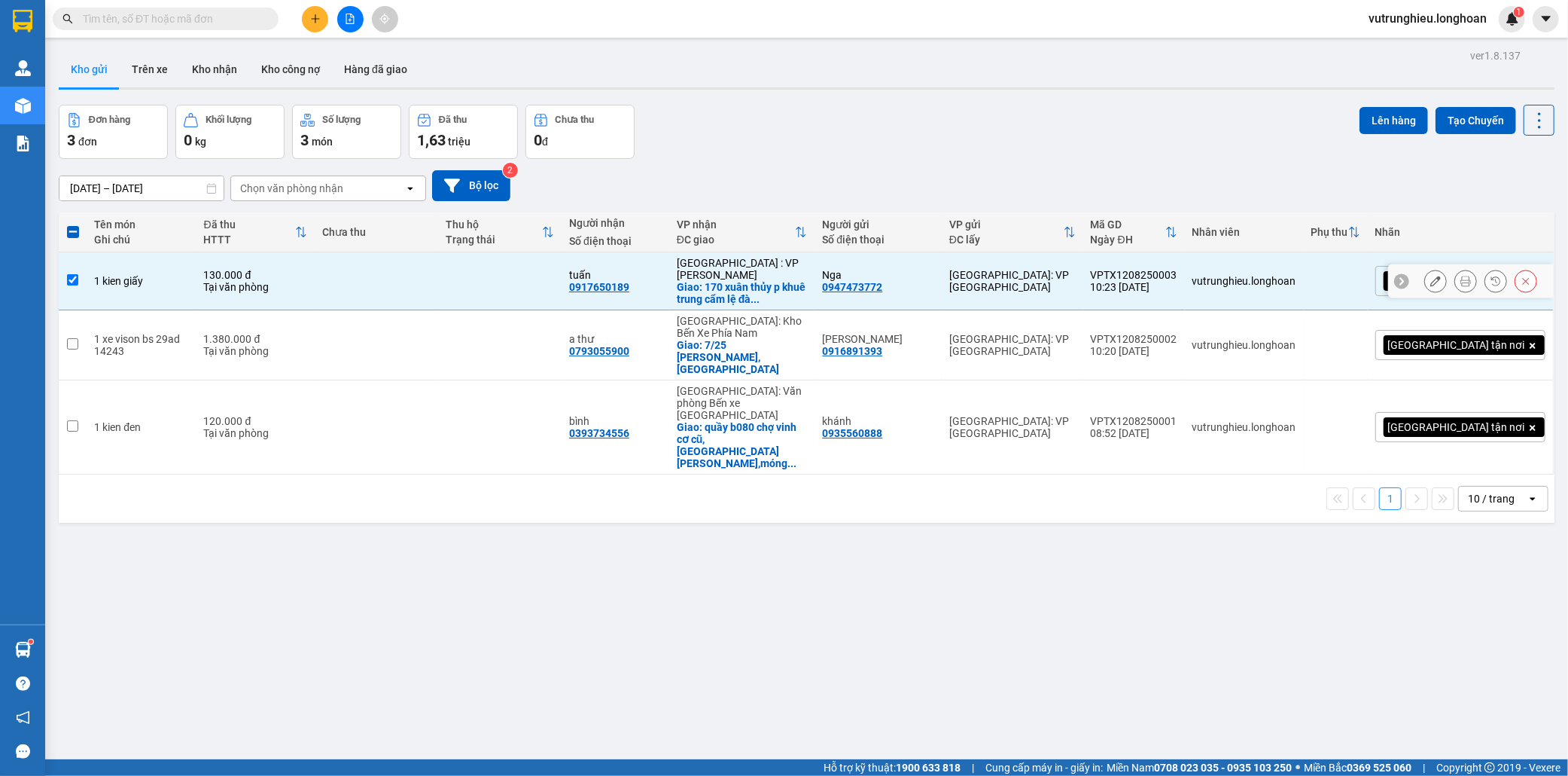
click at [1178, 269] on div "VPTX1208250003" at bounding box center [1134, 275] width 87 height 12
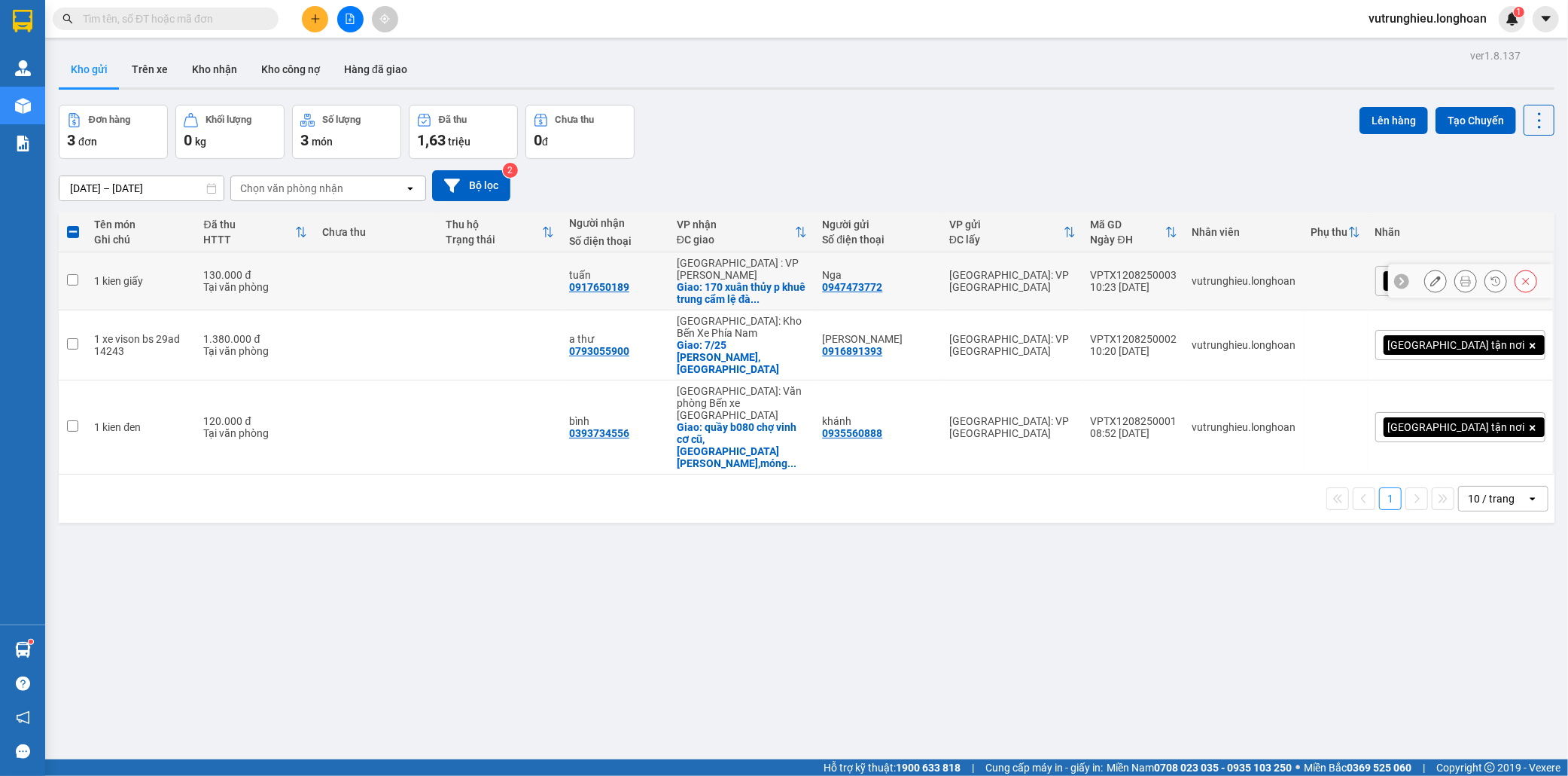
click at [1178, 269] on div "VPTX1208250003" at bounding box center [1134, 275] width 87 height 12
checkbox input "true"
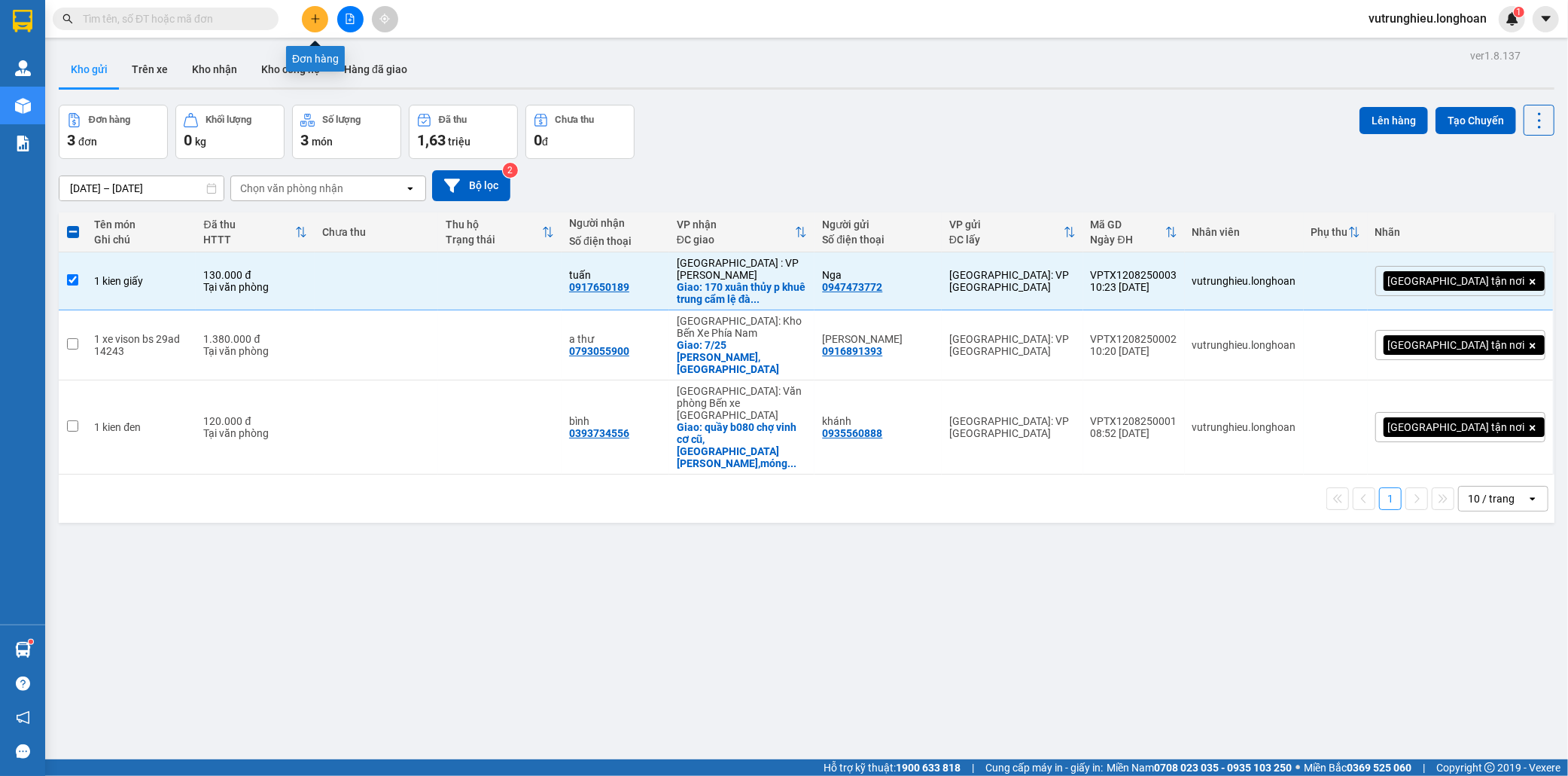
click at [310, 19] on icon "plus" at bounding box center [315, 19] width 11 height 11
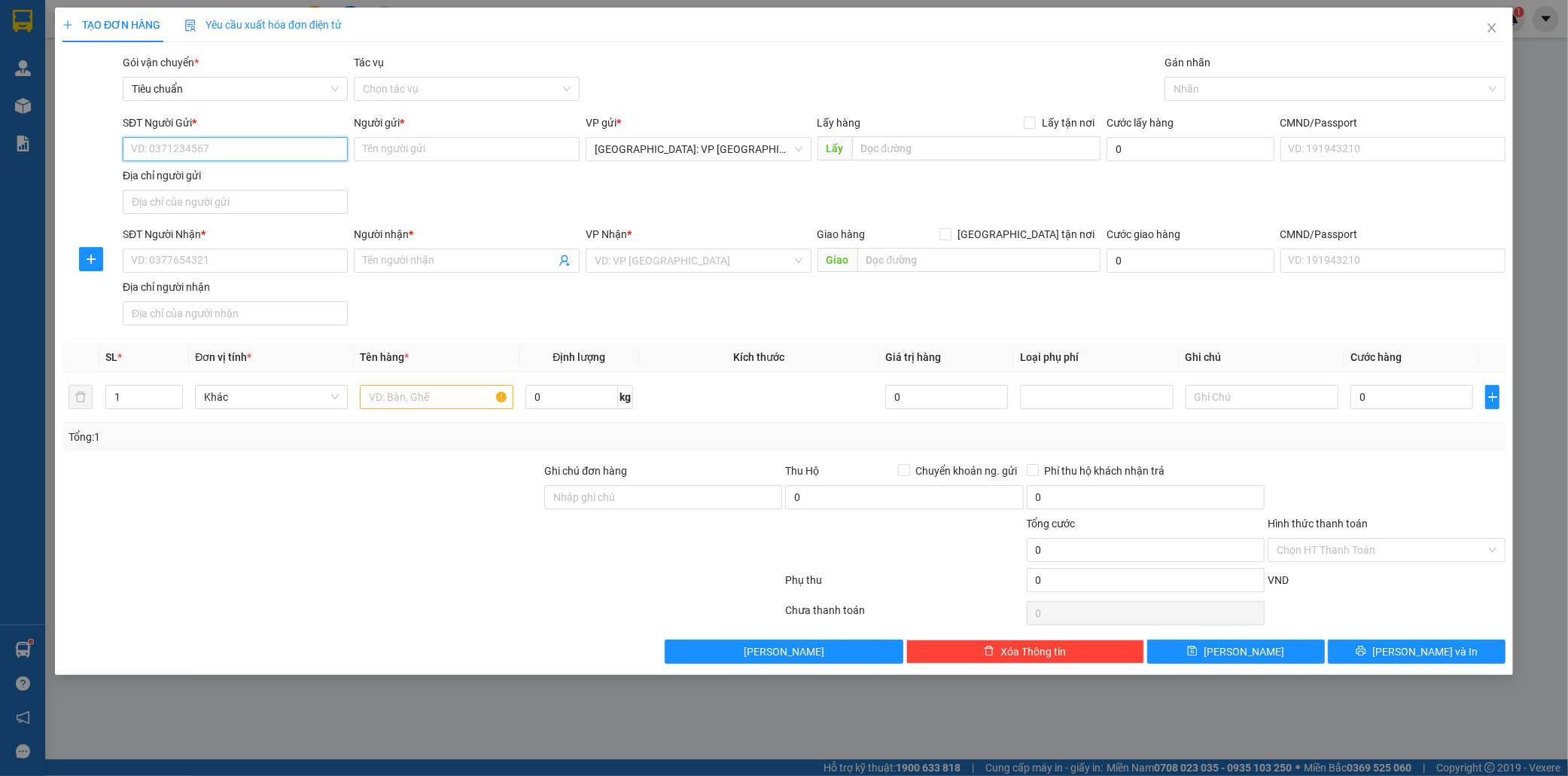
click at [183, 151] on input "SĐT Người Gửi *" at bounding box center [236, 149] width 226 height 24
click at [204, 152] on input "SĐT Người Gửi *" at bounding box center [236, 149] width 226 height 24
type input "0977106012"
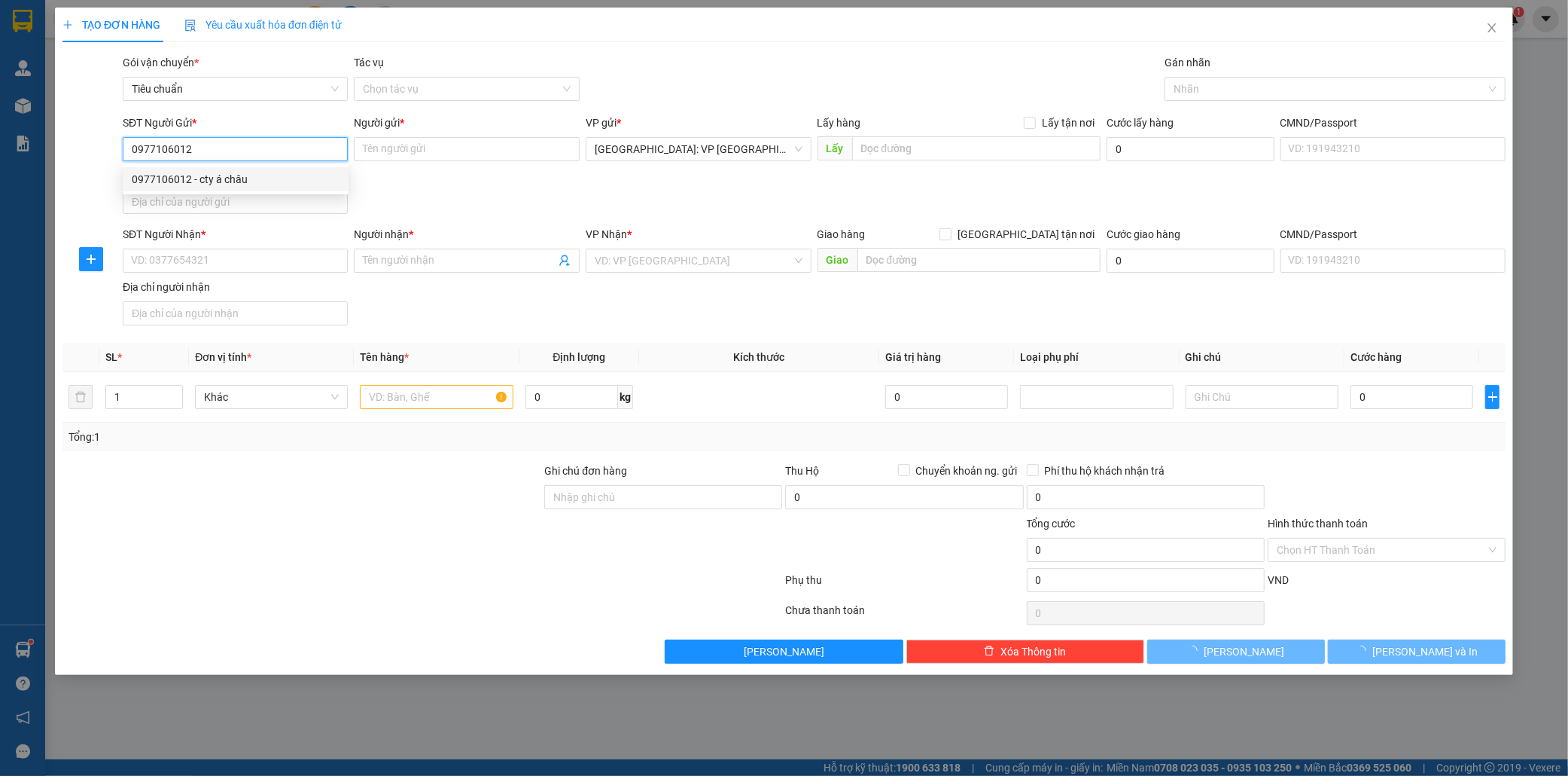
click at [219, 181] on div "0977106012 - cty á châu" at bounding box center [235, 180] width 207 height 17
type input "cty á châu"
type input "58 [PERSON_NAME],[GEOGRAPHIC_DATA]"
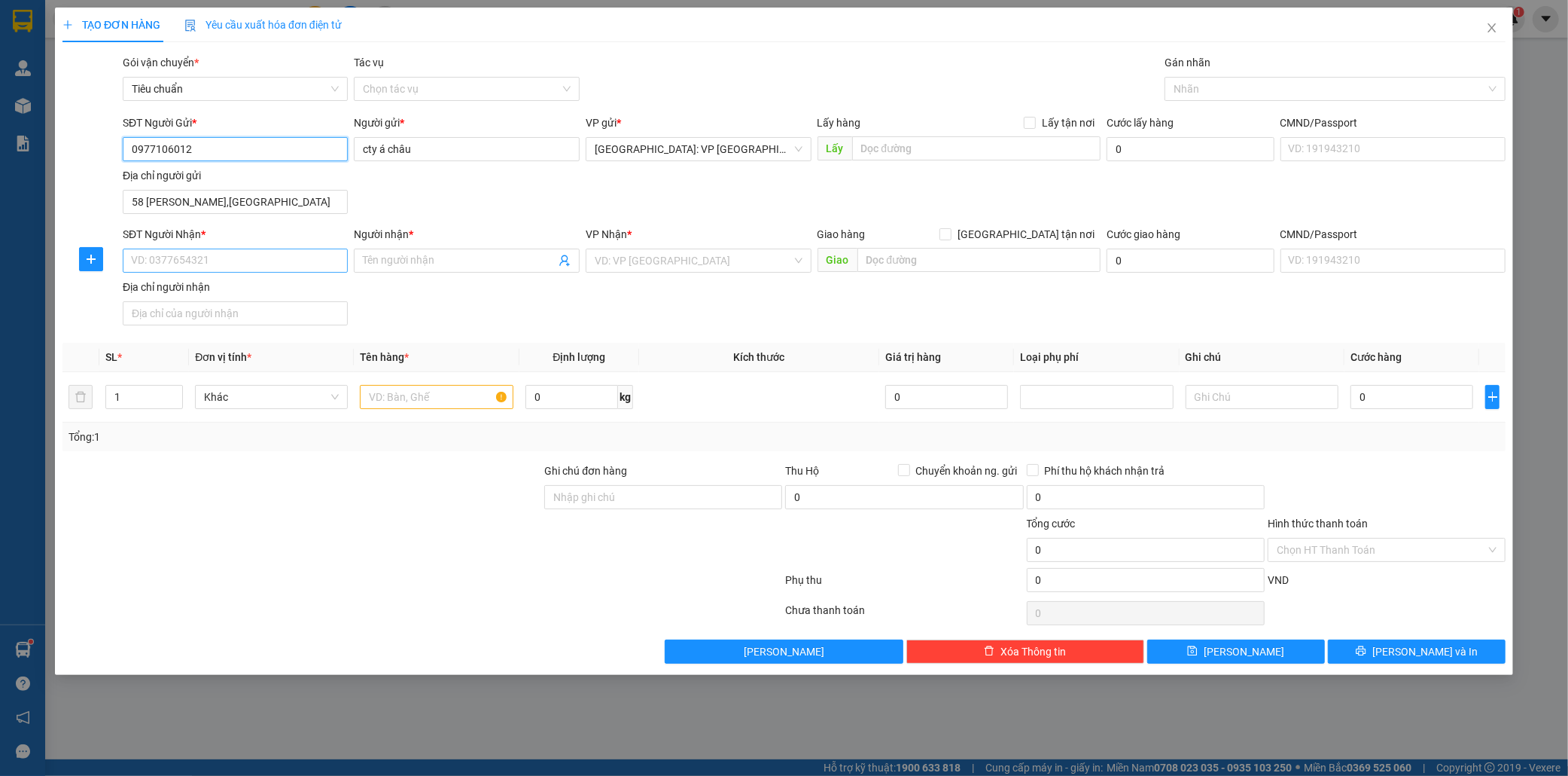
type input "0977106012"
click at [214, 261] on input "SĐT Người Nhận *" at bounding box center [236, 261] width 226 height 24
click at [205, 292] on div "0978853331 - [PERSON_NAME]" at bounding box center [235, 292] width 207 height 17
type input "0978853331"
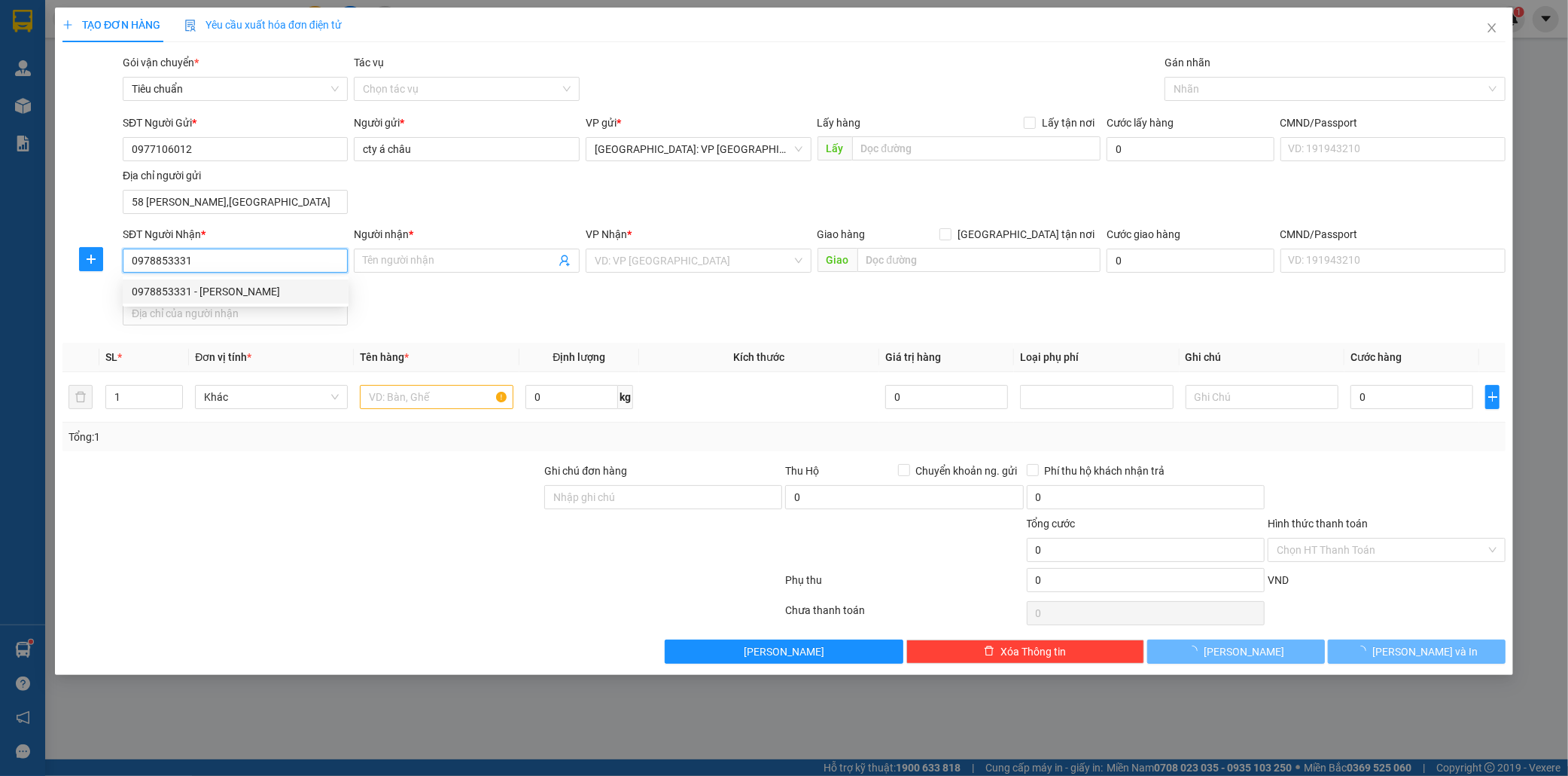
type input "nam tiến"
checkbox input "true"
type input "85/112/27 bình thành,kp 4,p bình tân hcm"
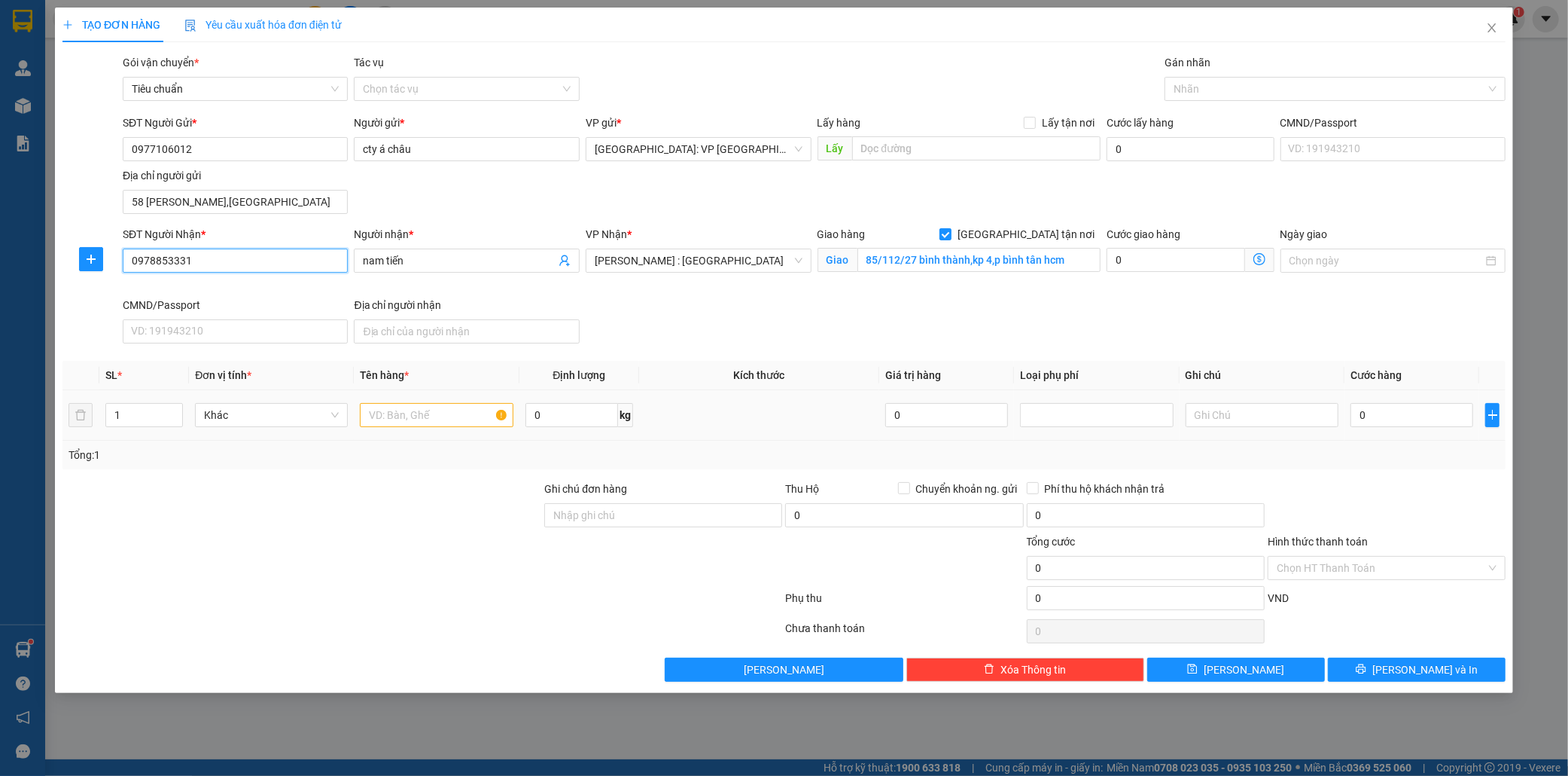
type input "0978853331"
click at [393, 415] on input "text" at bounding box center [436, 415] width 153 height 24
click at [732, 256] on span "[PERSON_NAME] : [GEOGRAPHIC_DATA]" at bounding box center [698, 261] width 207 height 23
type input "1 kien giấy"
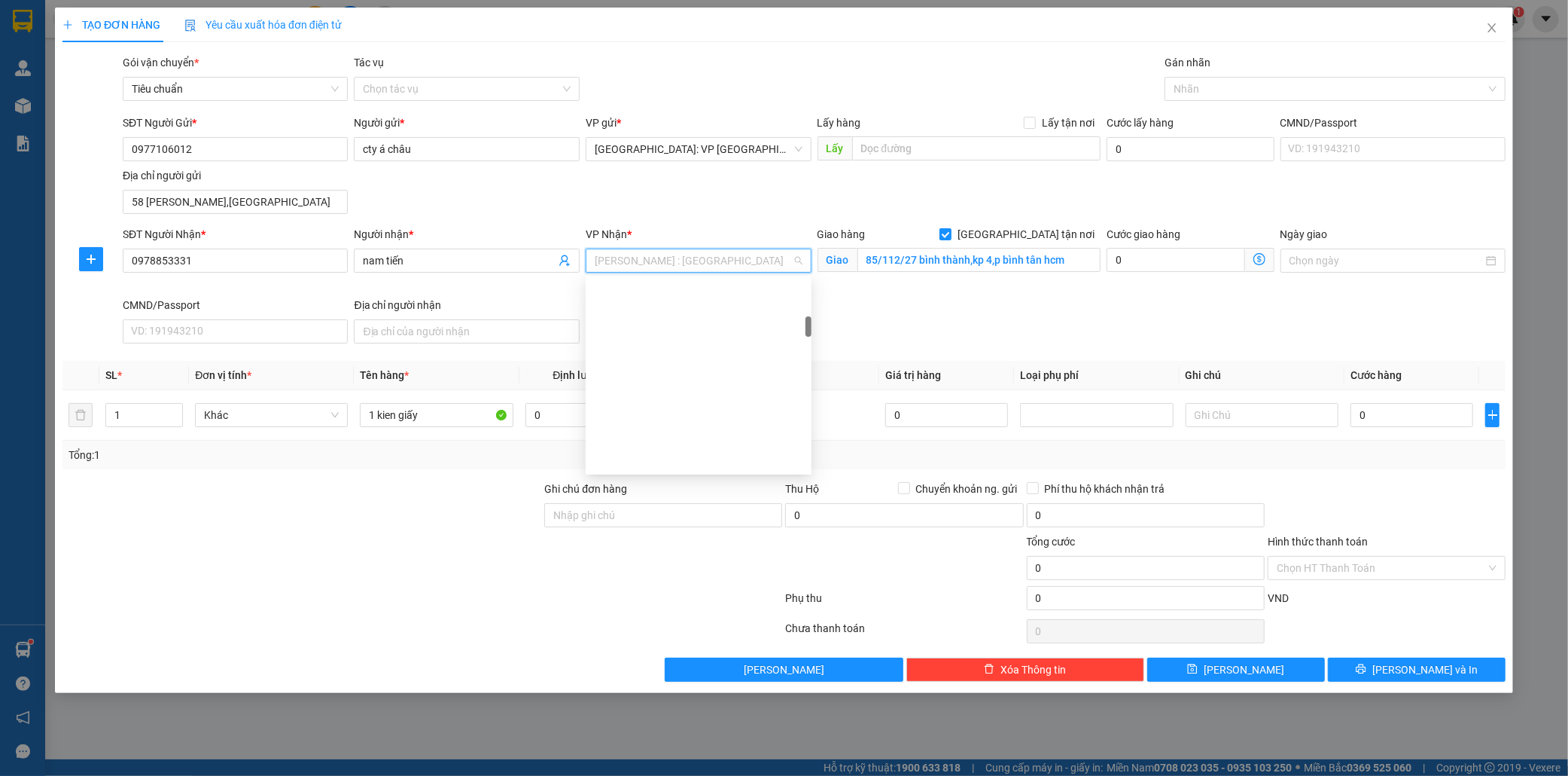
type input "q"
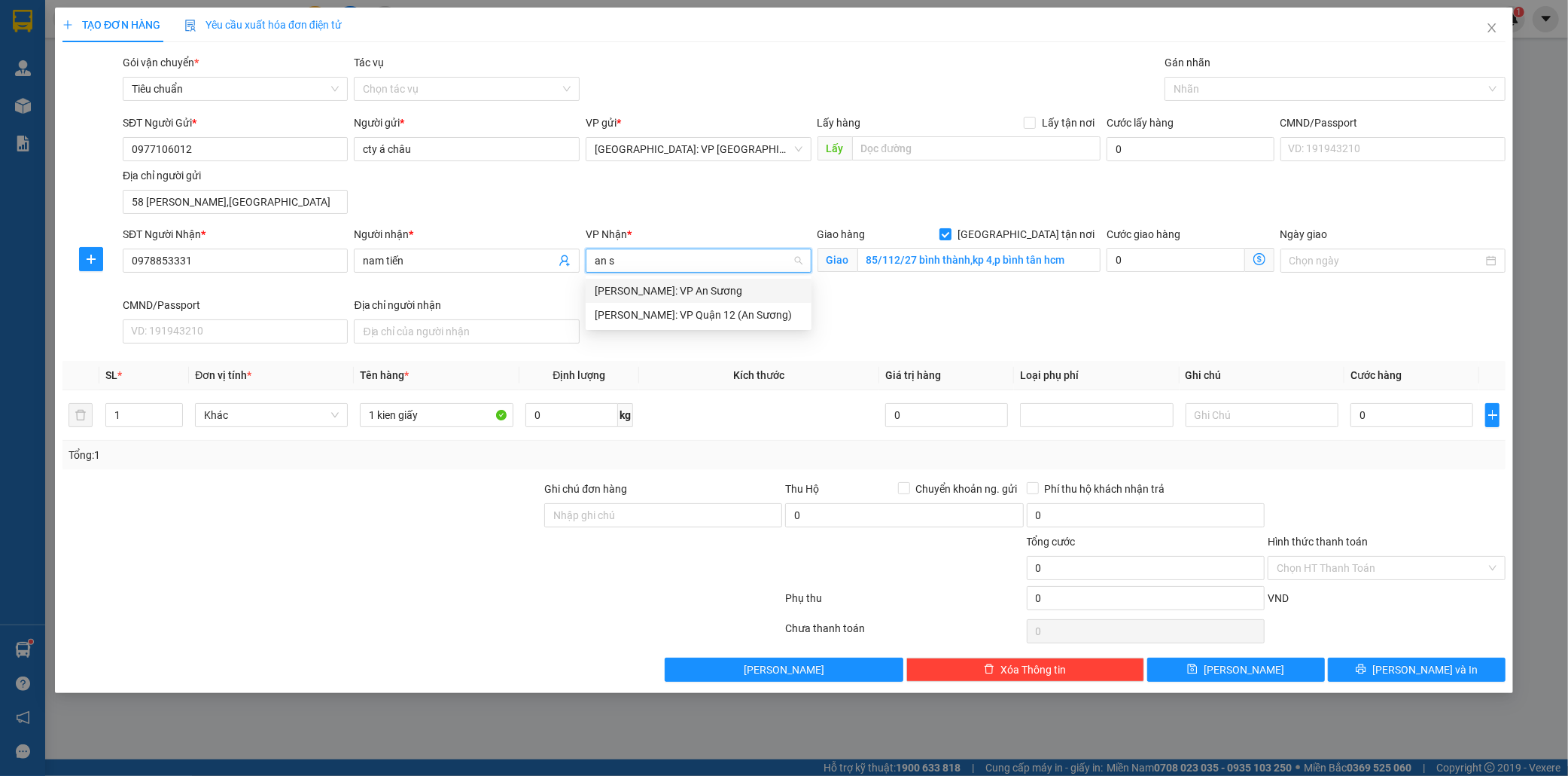
type input "an su"
click at [670, 317] on div "[PERSON_NAME]: VP Quận 12 (An Sương)" at bounding box center [698, 315] width 207 height 17
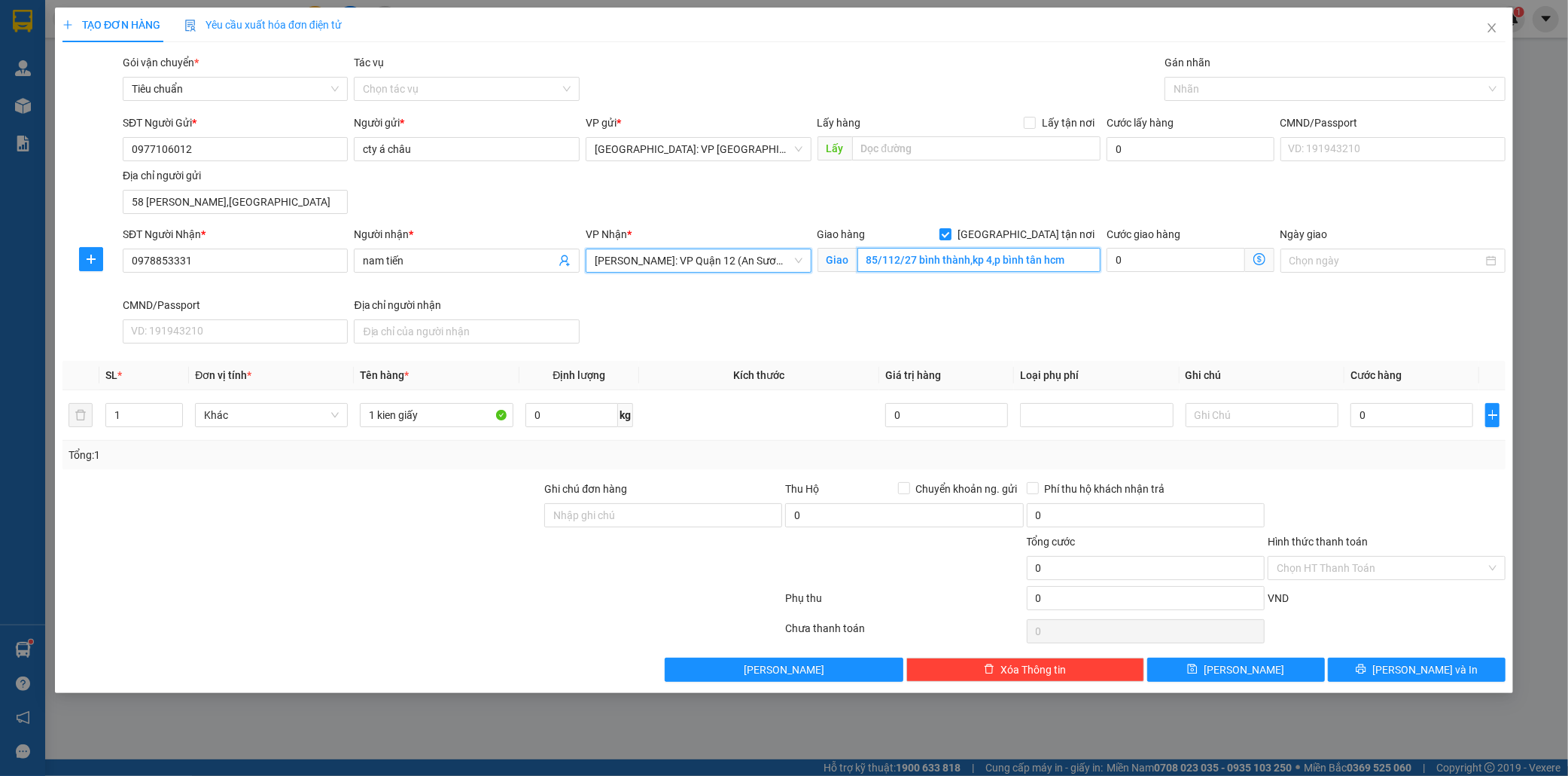
click at [952, 267] on input "85/112/27 bình thành,kp 4,p bình tân hcm" at bounding box center [979, 260] width 243 height 24
click at [950, 229] on input "[GEOGRAPHIC_DATA] tận nơi" at bounding box center [945, 234] width 11 height 11
checkbox input "false"
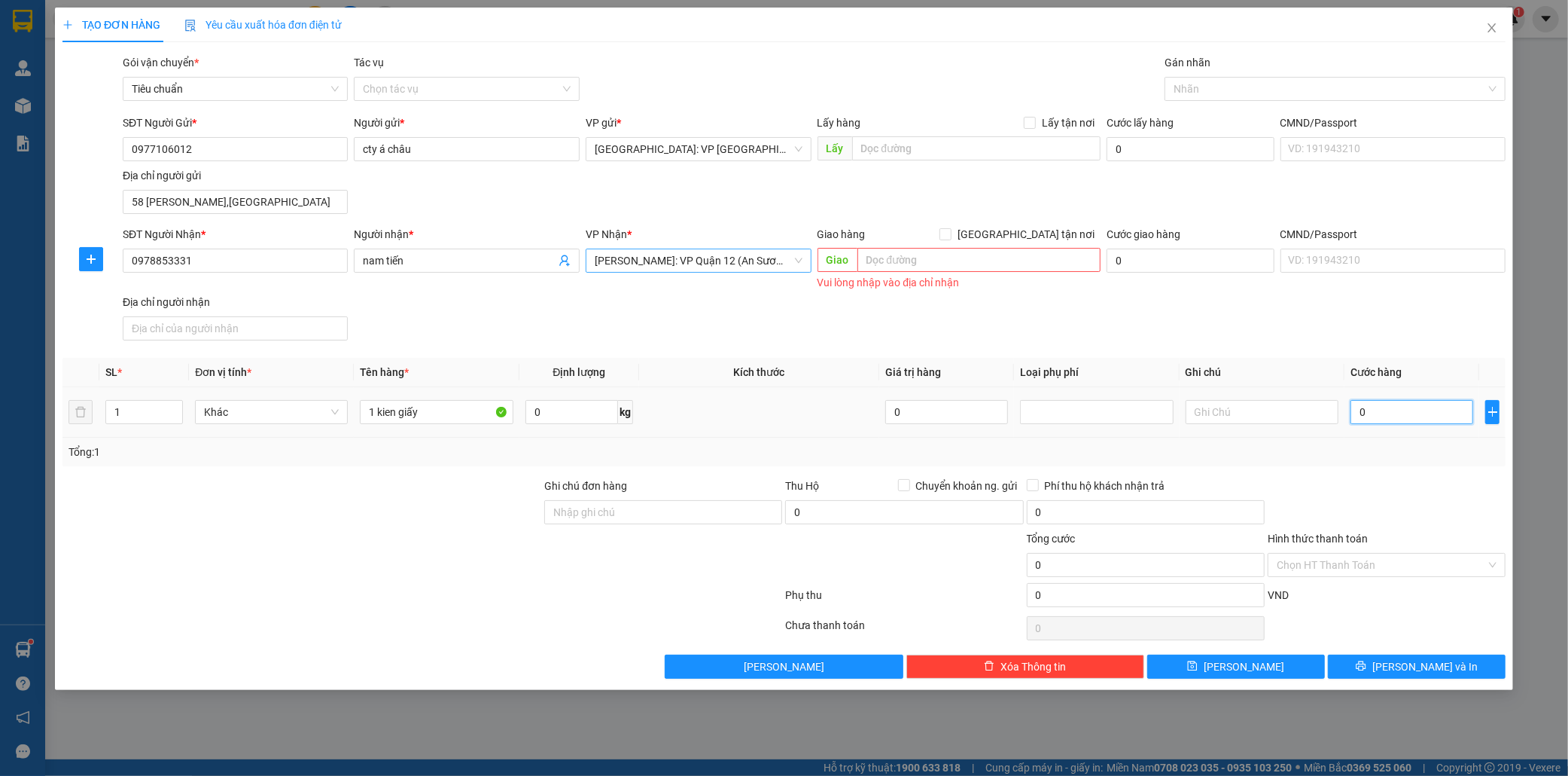
click at [1418, 409] on input "0" at bounding box center [1412, 412] width 123 height 24
type input "1"
type input "10"
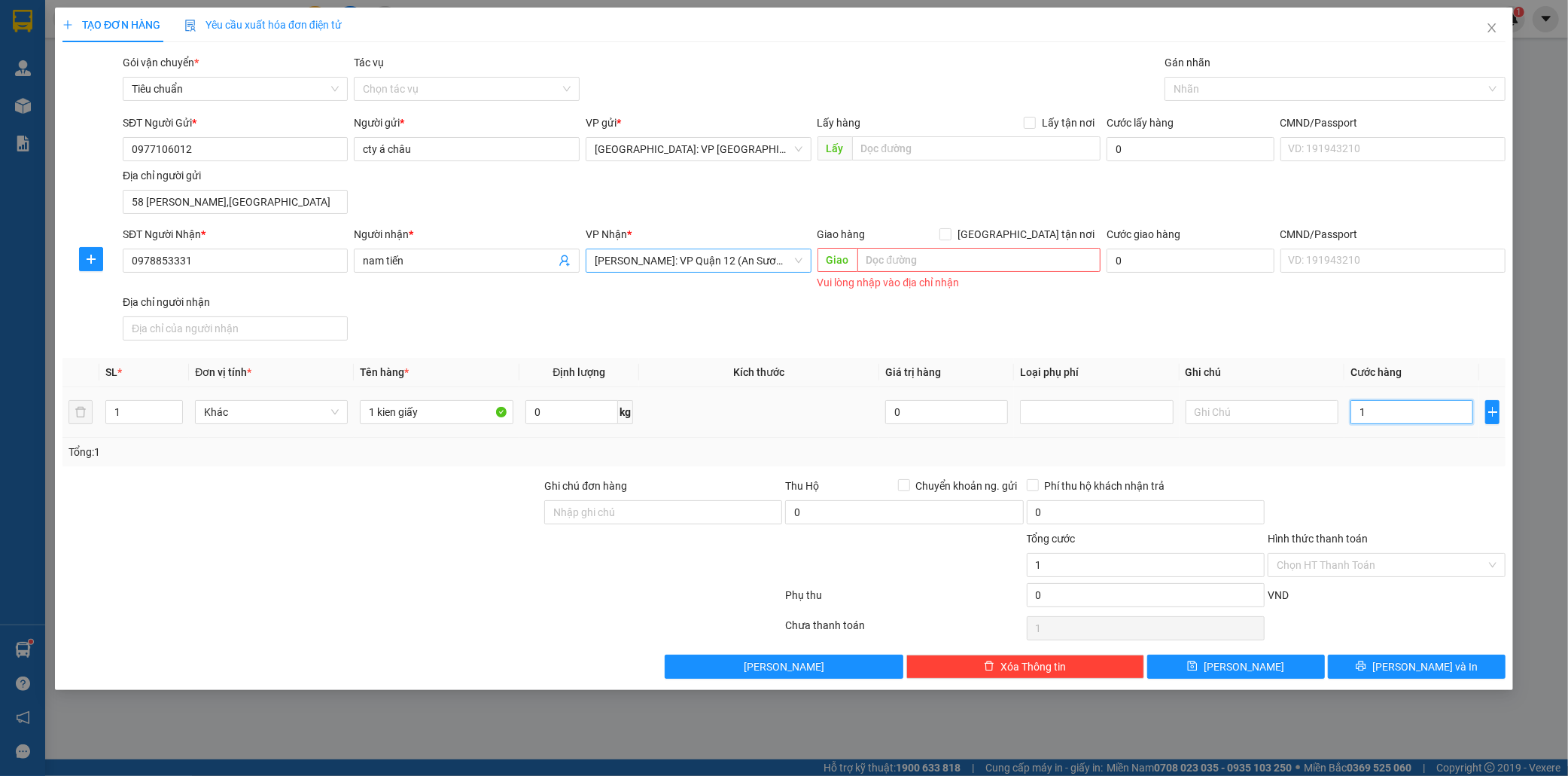
type input "10"
type input "100"
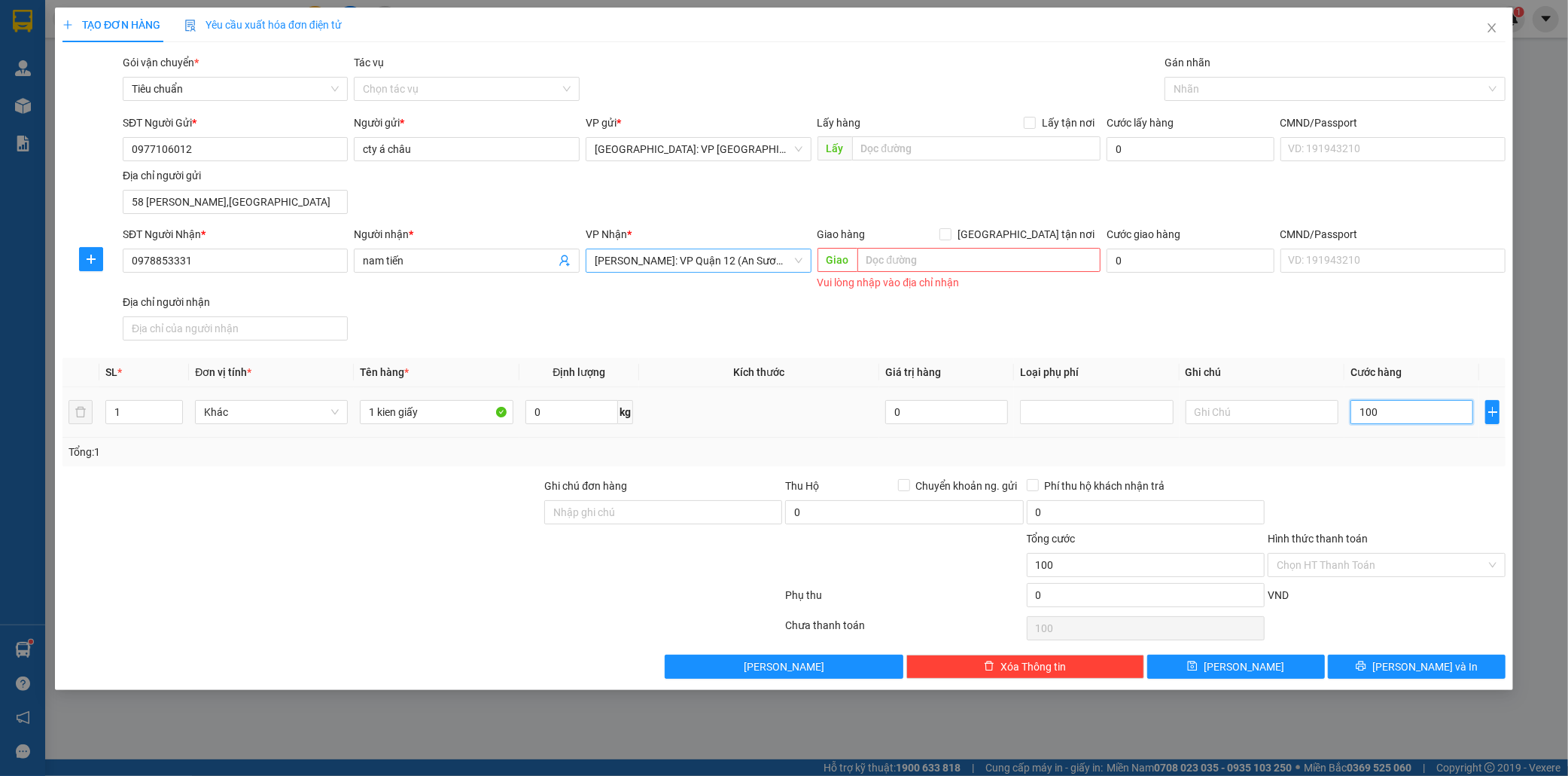
type input "1.000"
type input "10.000"
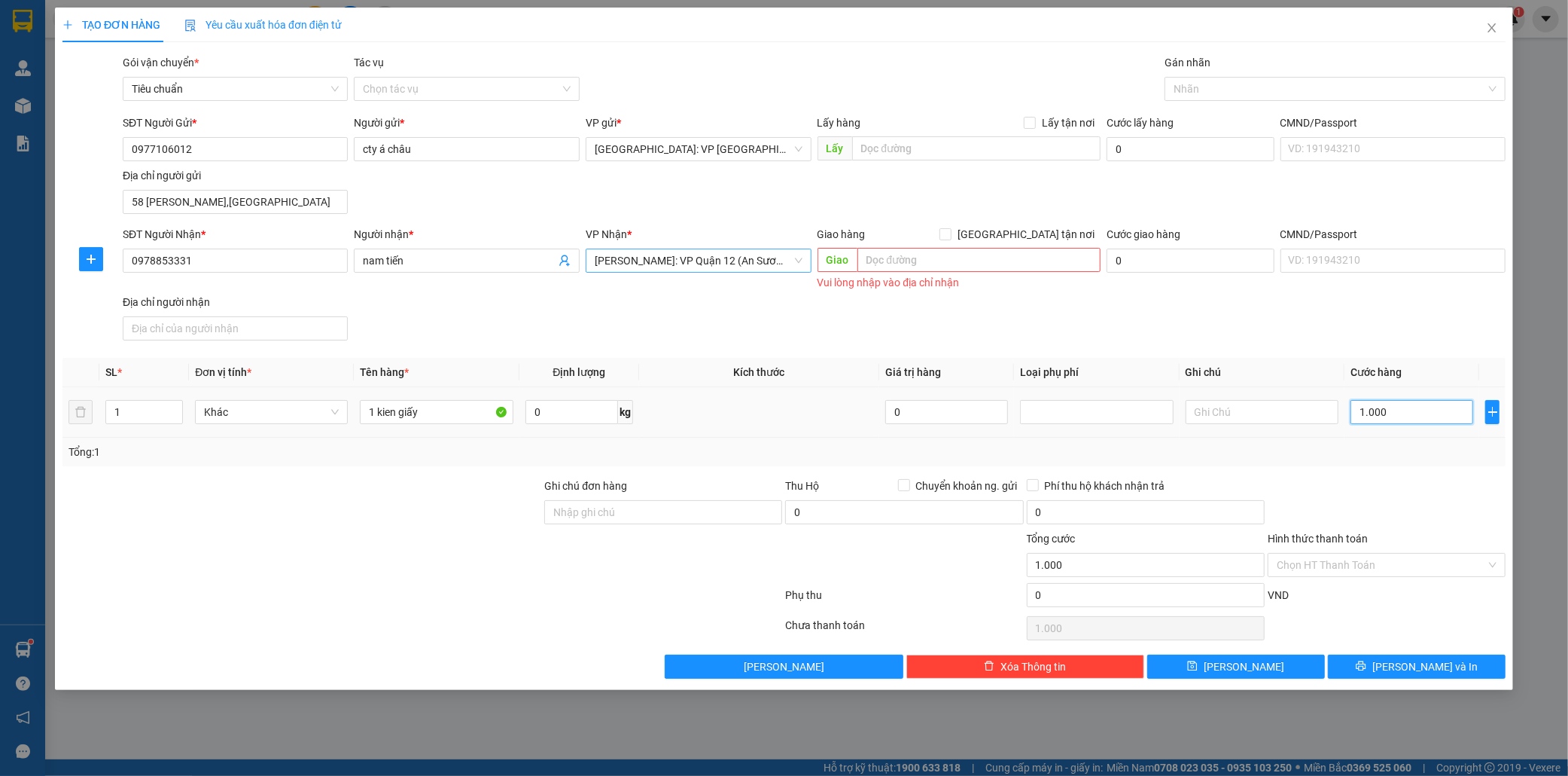
type input "10.000"
type input "100.000"
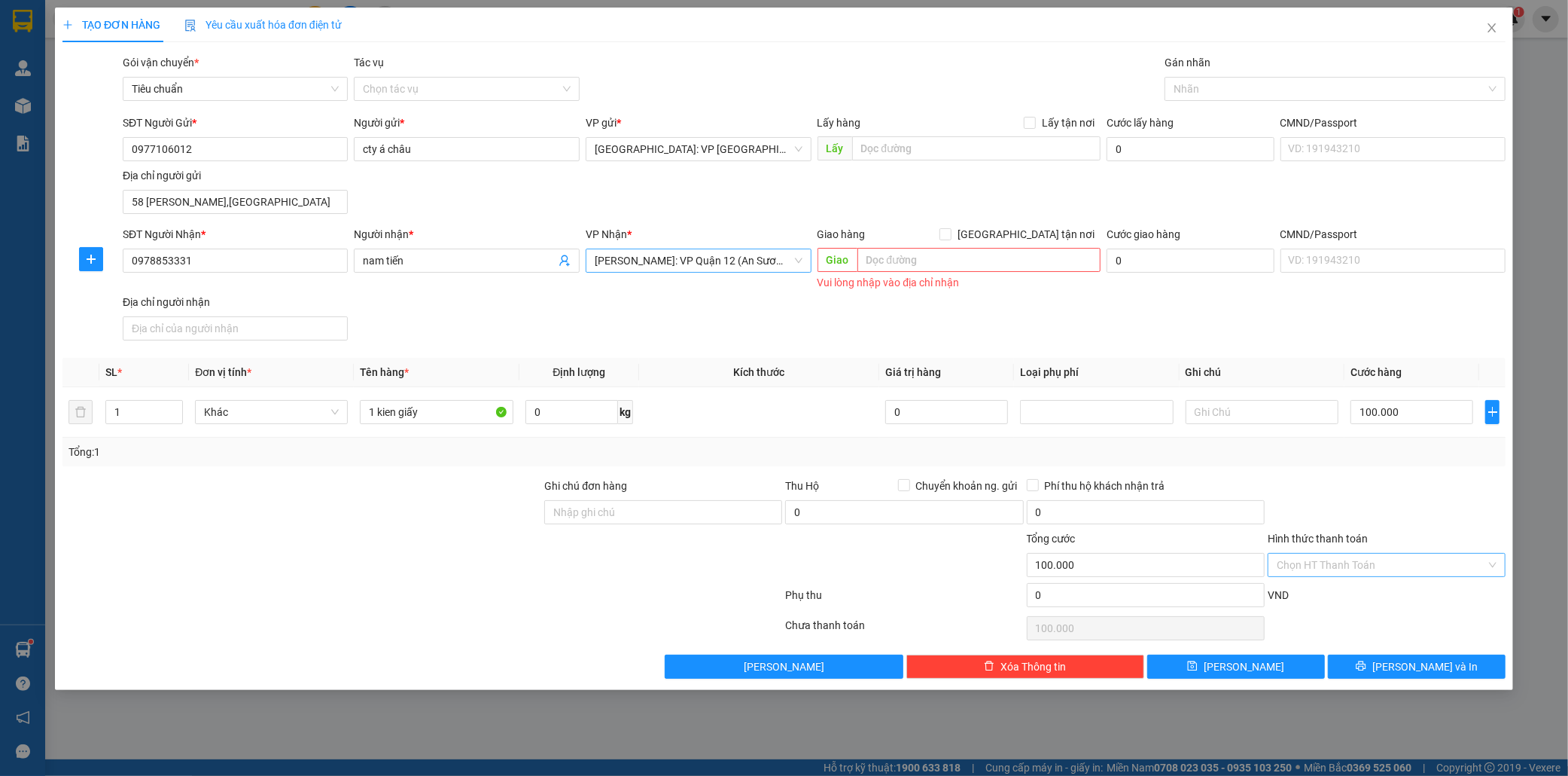
click at [1383, 561] on input "Hình thức thanh toán" at bounding box center [1382, 564] width 209 height 23
click at [1420, 500] on div at bounding box center [1387, 504] width 241 height 53
click at [1408, 664] on span "[PERSON_NAME] và In" at bounding box center [1425, 667] width 105 height 17
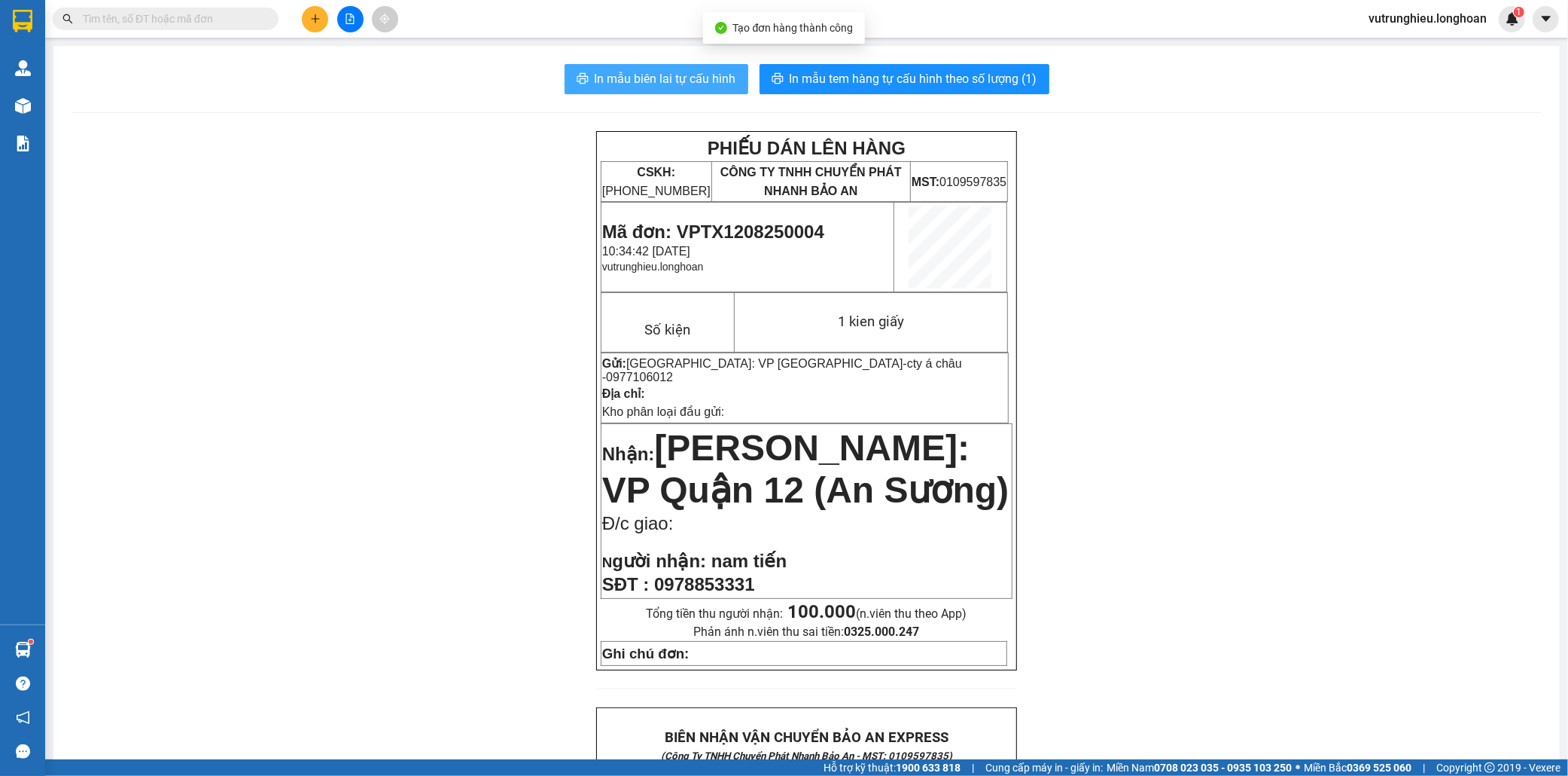
click at [665, 81] on span "In mẫu biên lai tự cấu hình" at bounding box center [665, 78] width 142 height 19
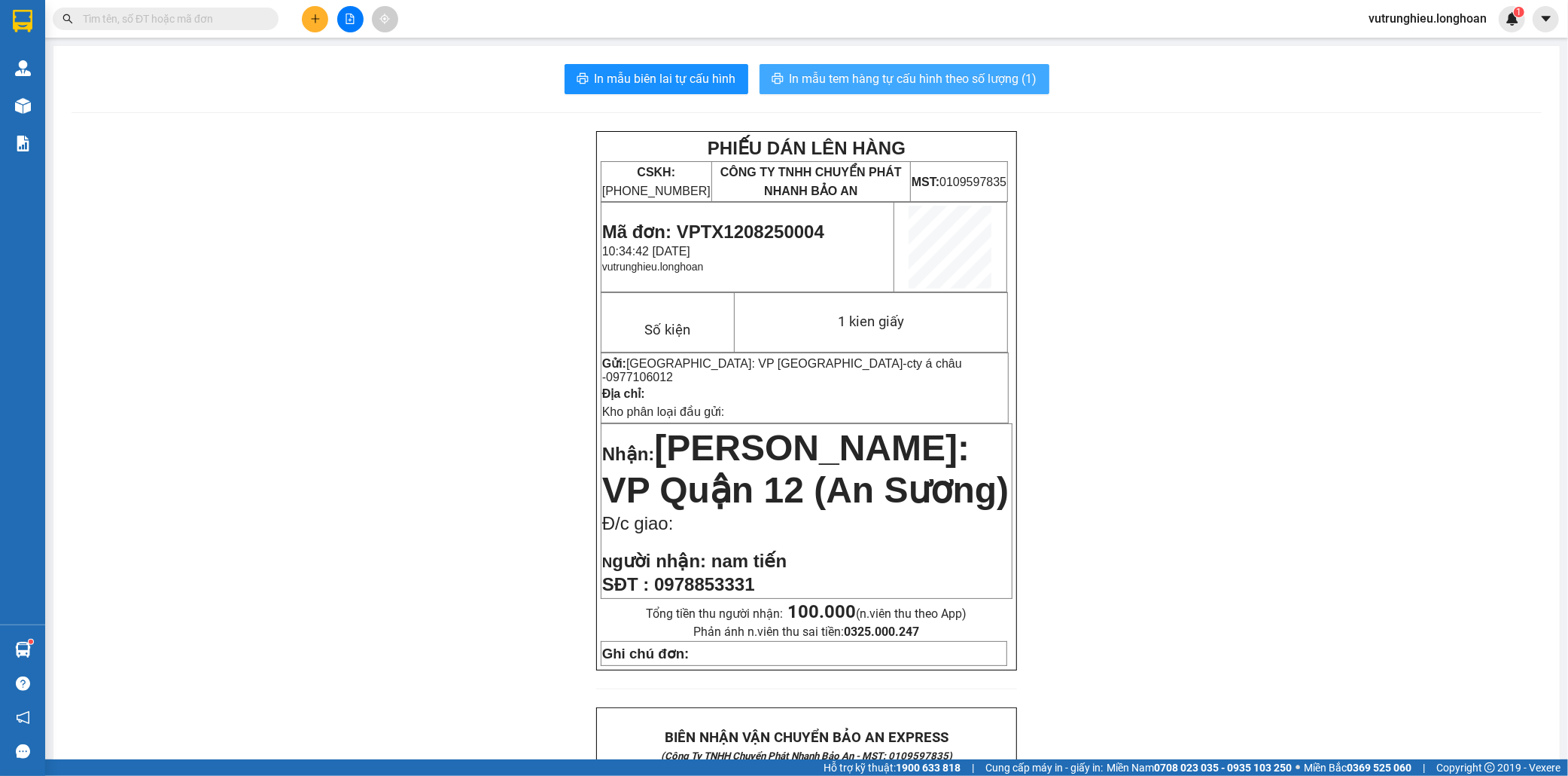
click at [910, 84] on span "In mẫu tem hàng tự cấu hình theo số lượng (1)" at bounding box center [914, 78] width 248 height 19
click at [763, 227] on span "Mã đơn: VPTX1208250004" at bounding box center [712, 232] width 222 height 20
click at [319, 19] on icon "plus" at bounding box center [315, 19] width 11 height 11
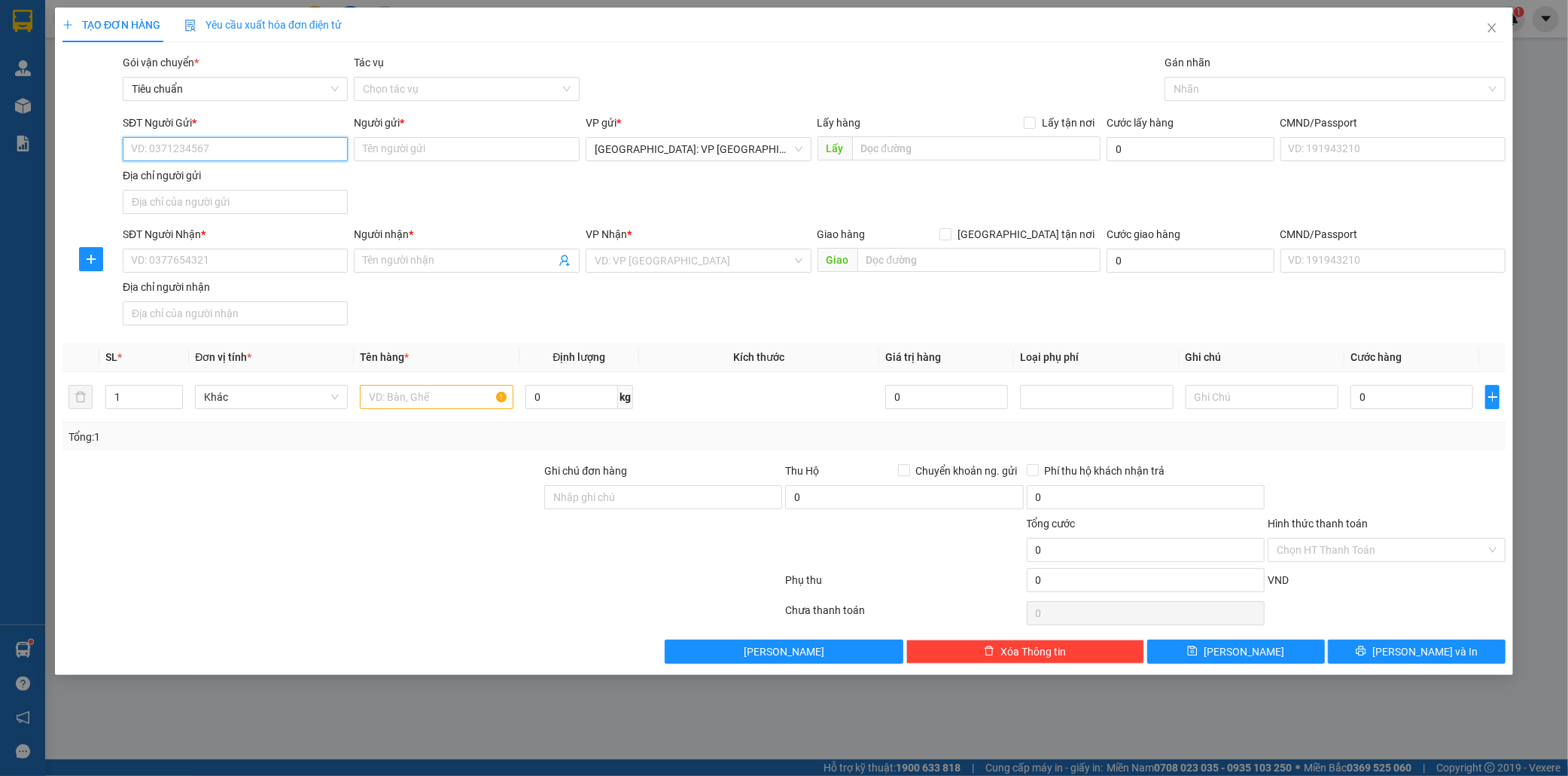
click at [207, 148] on input "SĐT Người Gửi *" at bounding box center [236, 149] width 226 height 24
type input "0971188336"
click at [215, 181] on div "0971188336 - nhất" at bounding box center [235, 180] width 207 height 17
type input "nhất"
type input "0971188336"
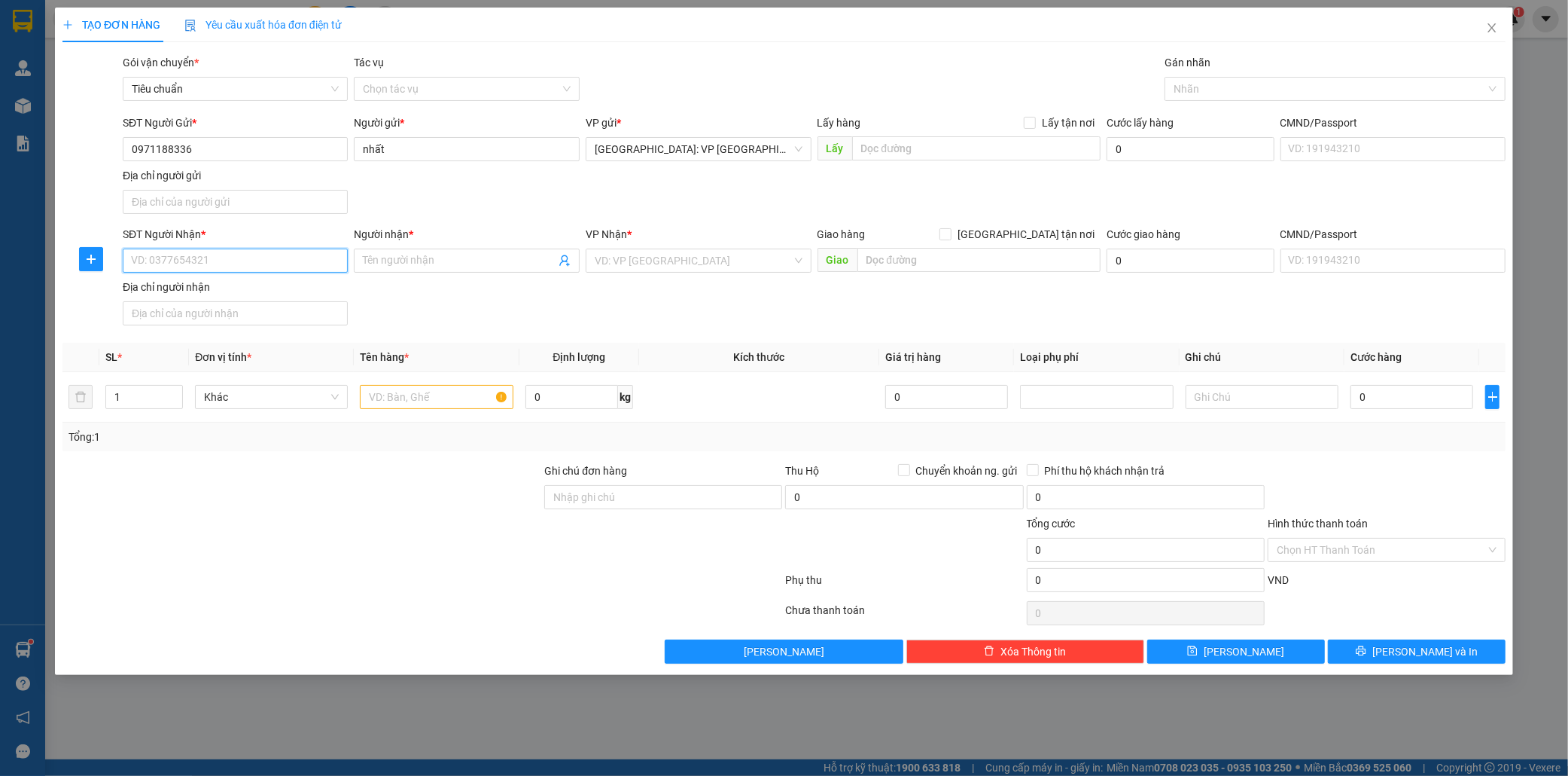
click at [194, 258] on input "SĐT Người Nhận *" at bounding box center [236, 261] width 226 height 24
click at [201, 292] on div "0926662662 - JPORI" at bounding box center [235, 292] width 207 height 17
type input "0926662662"
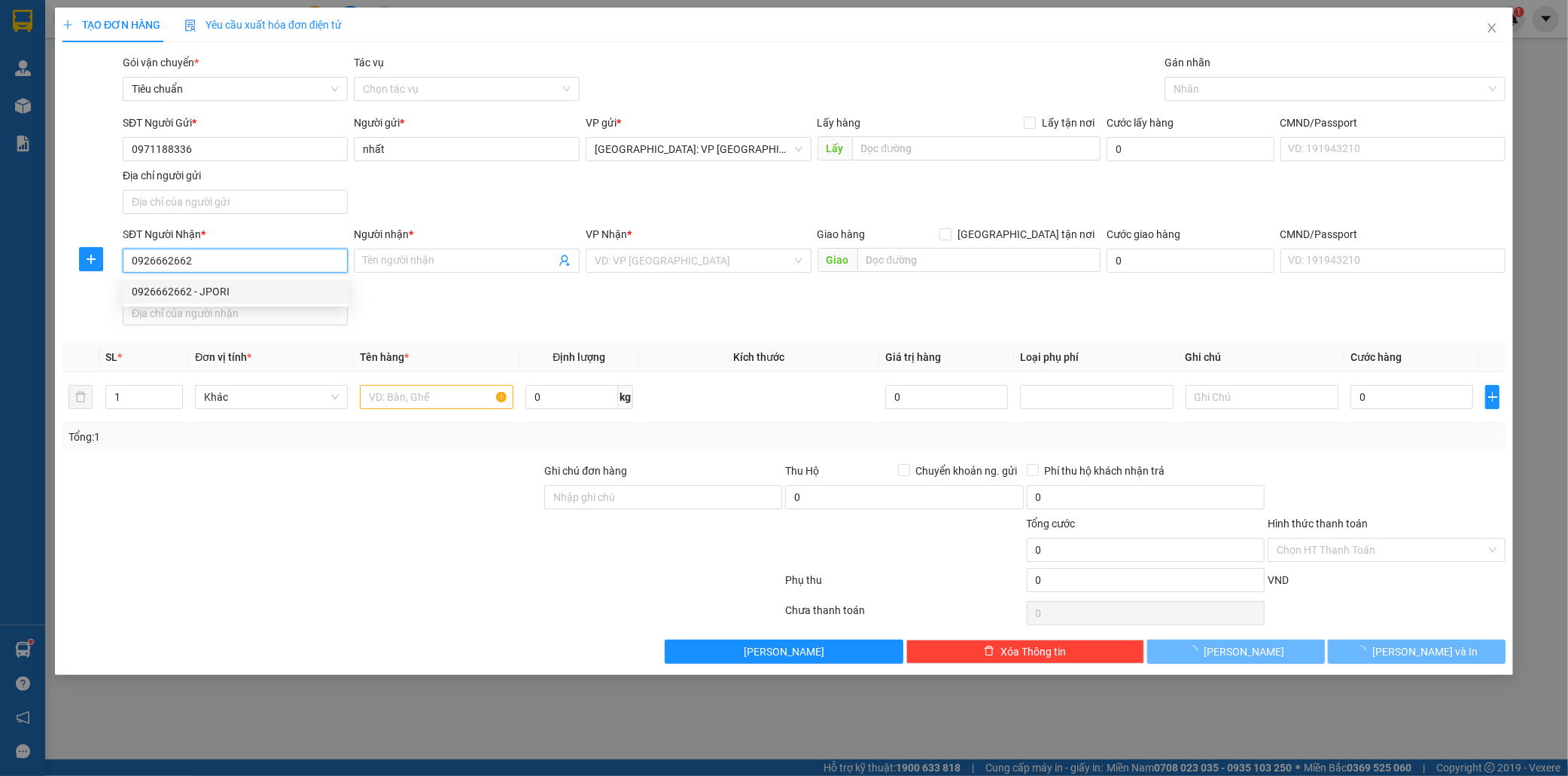
type input "JPORI"
checkbox input "true"
type input "655 [PERSON_NAME],P10,Q10,HCM"
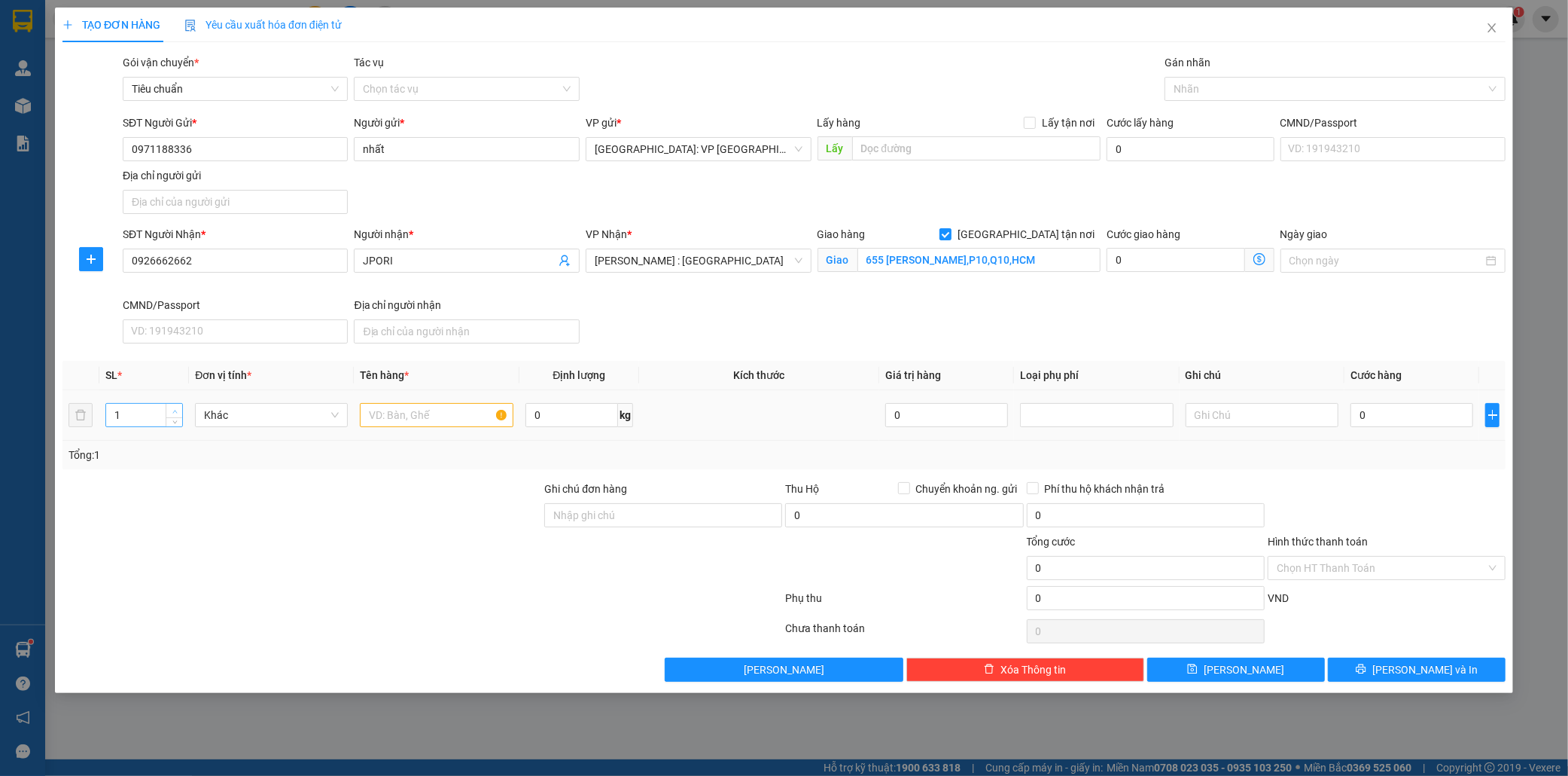
type input "2"
click at [173, 410] on icon "up" at bounding box center [175, 412] width 5 height 5
click at [396, 422] on input "text" at bounding box center [436, 415] width 153 height 24
click at [1206, 85] on div at bounding box center [1328, 89] width 319 height 18
type input "2 kien giấy"
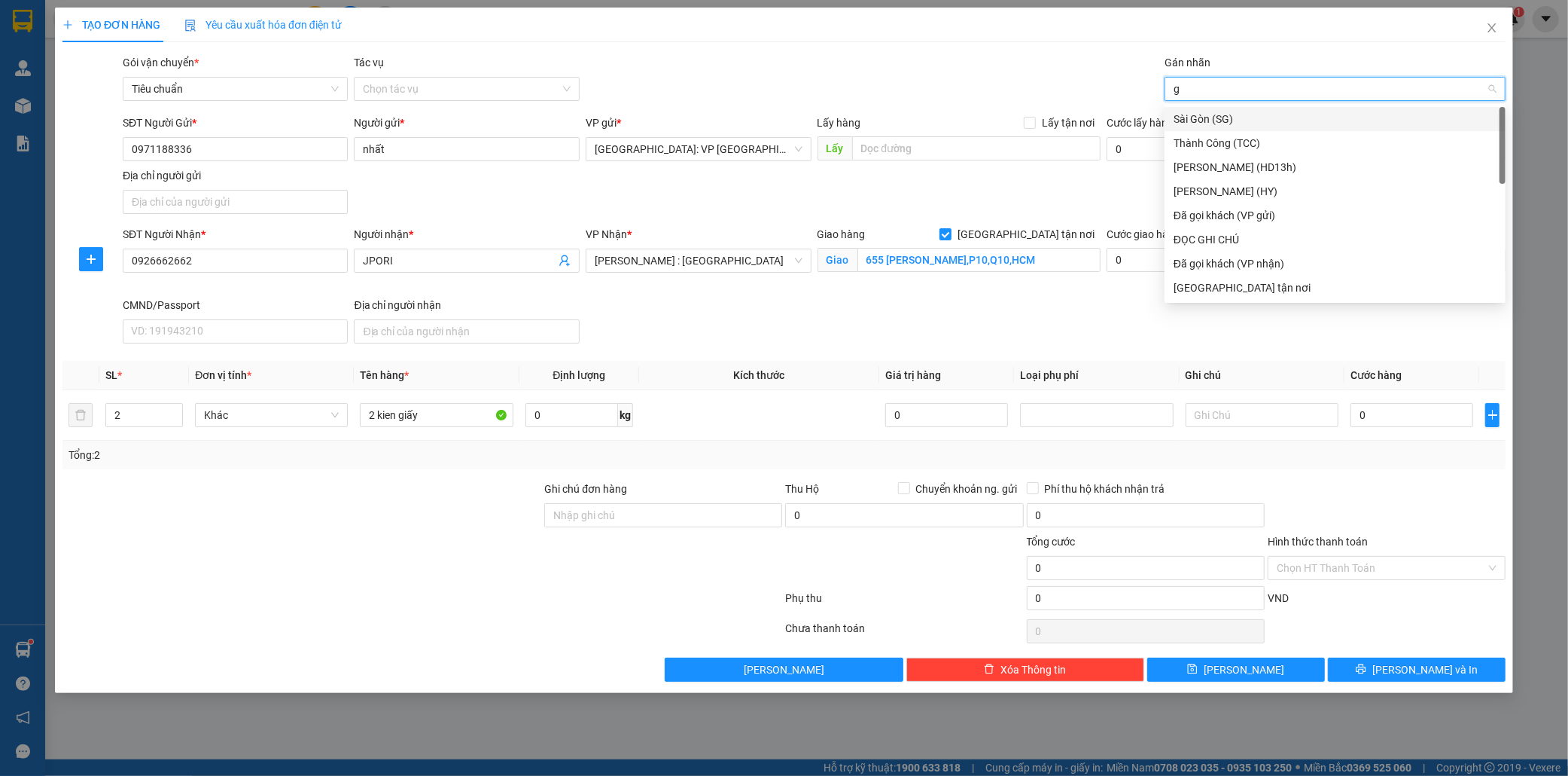
type input "gi"
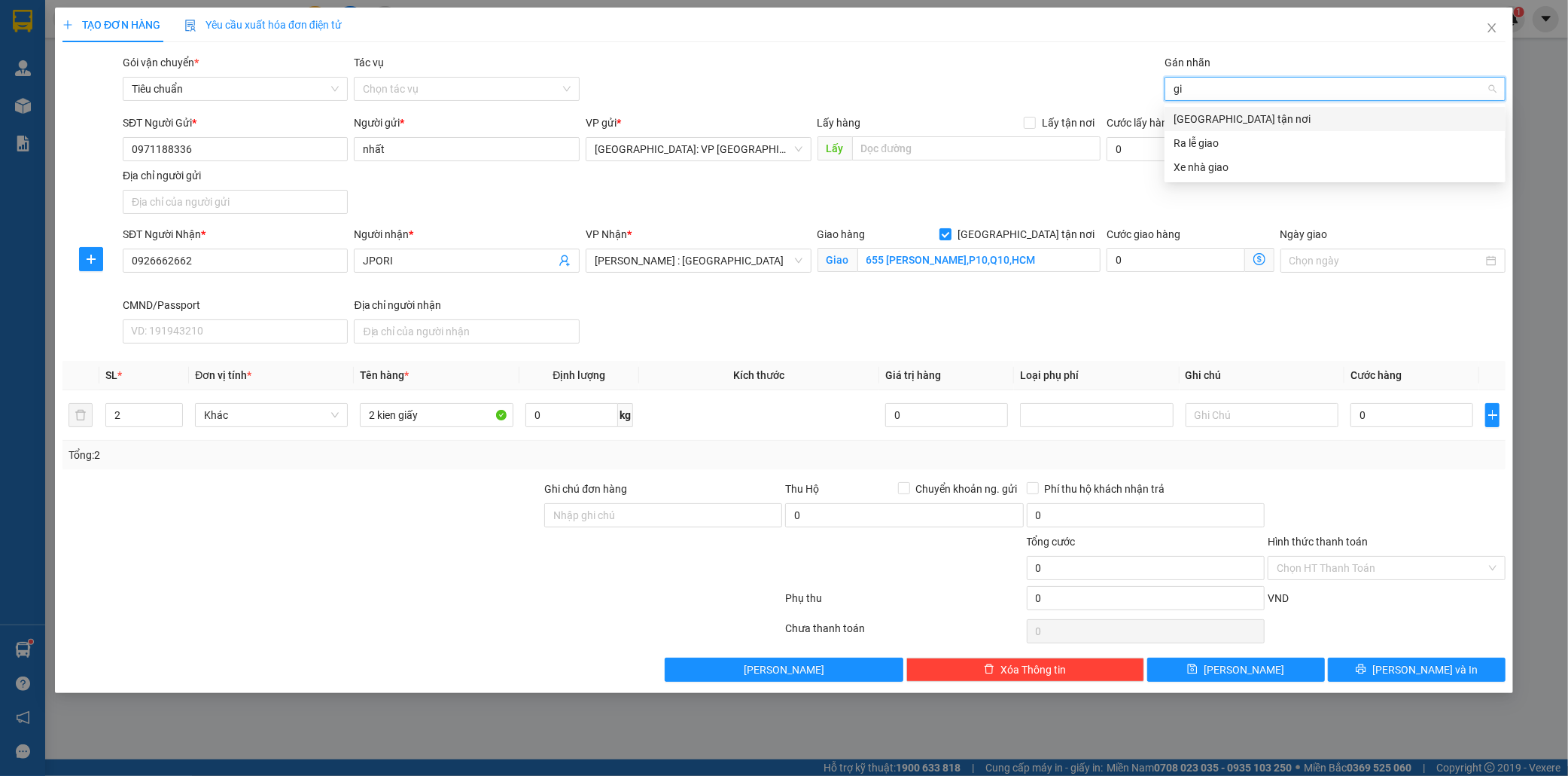
click at [1223, 119] on div "[GEOGRAPHIC_DATA] tận nơi" at bounding box center [1334, 119] width 323 height 17
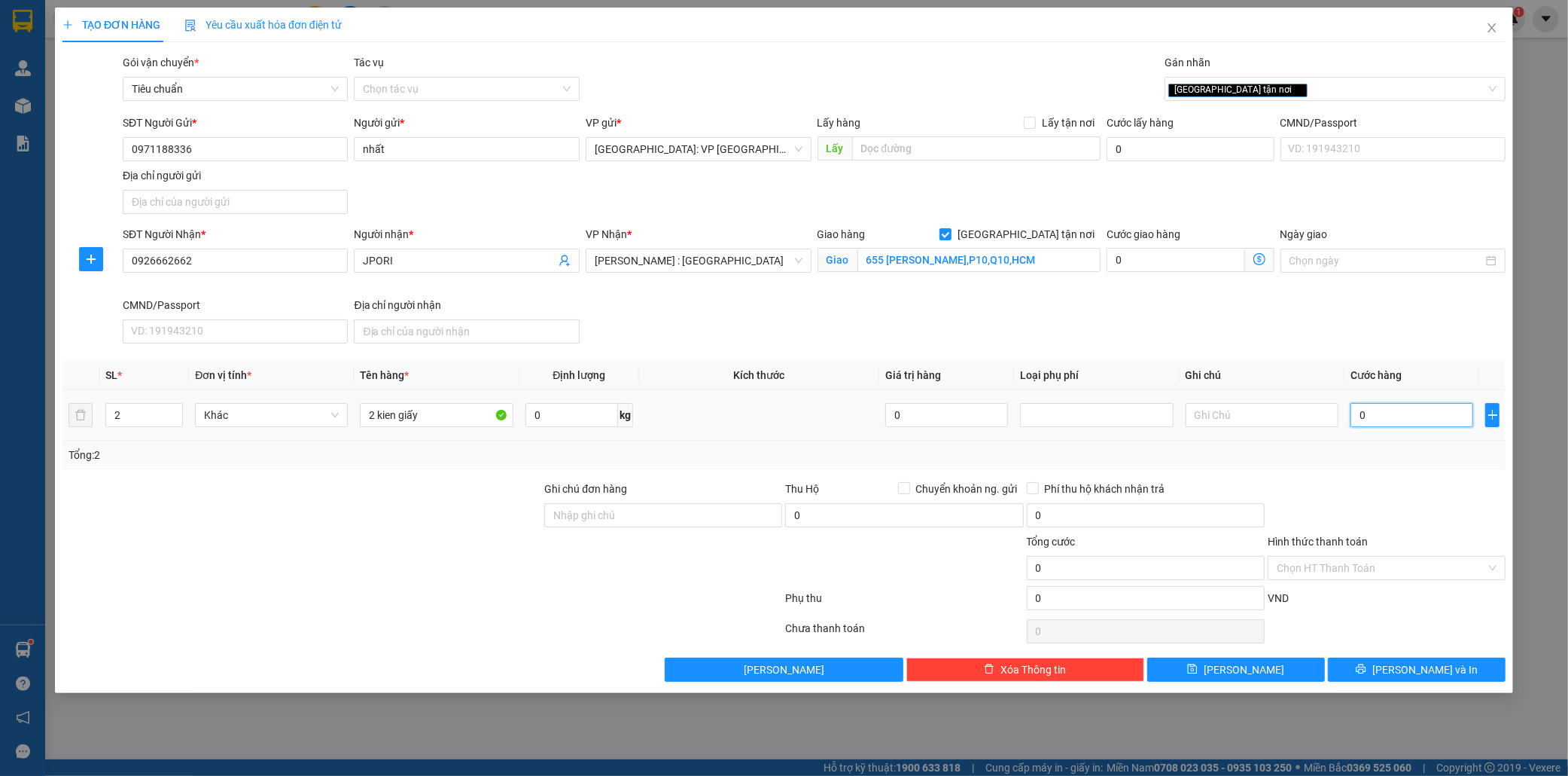
click at [1390, 419] on input "0" at bounding box center [1412, 415] width 123 height 24
type input "3"
type input "31"
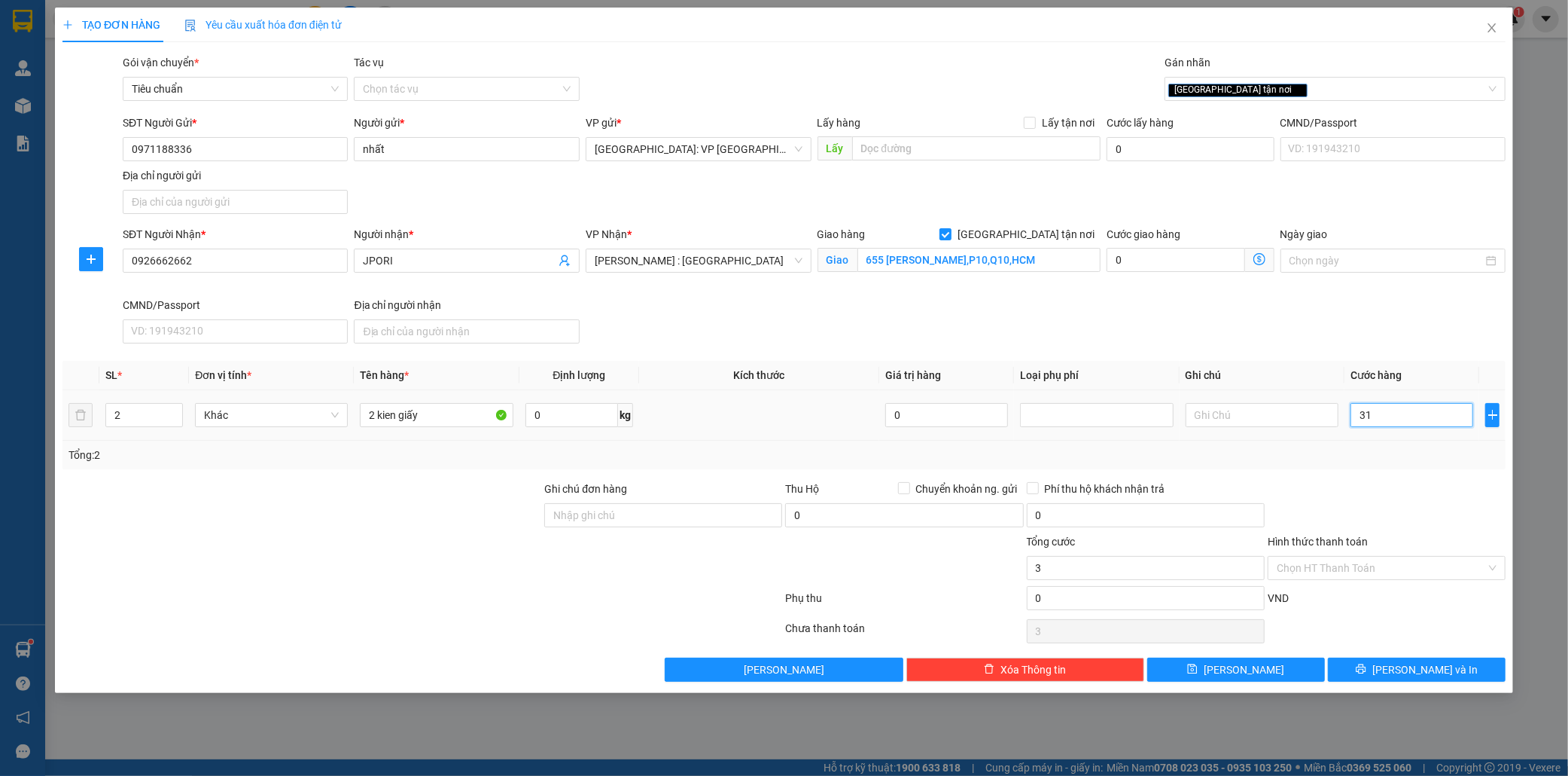
type input "31"
type input "310"
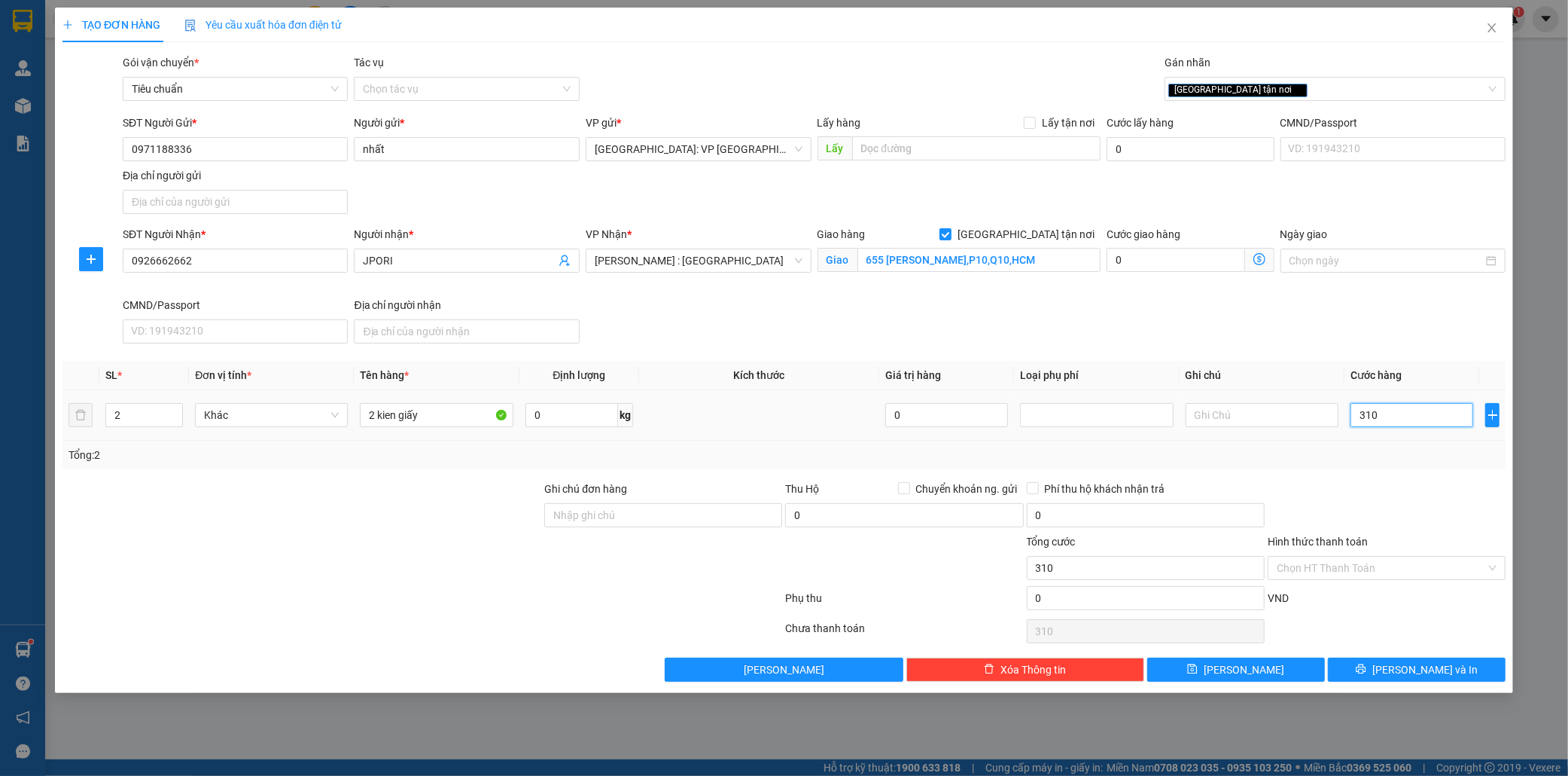
type input "3.100"
type input "31.000"
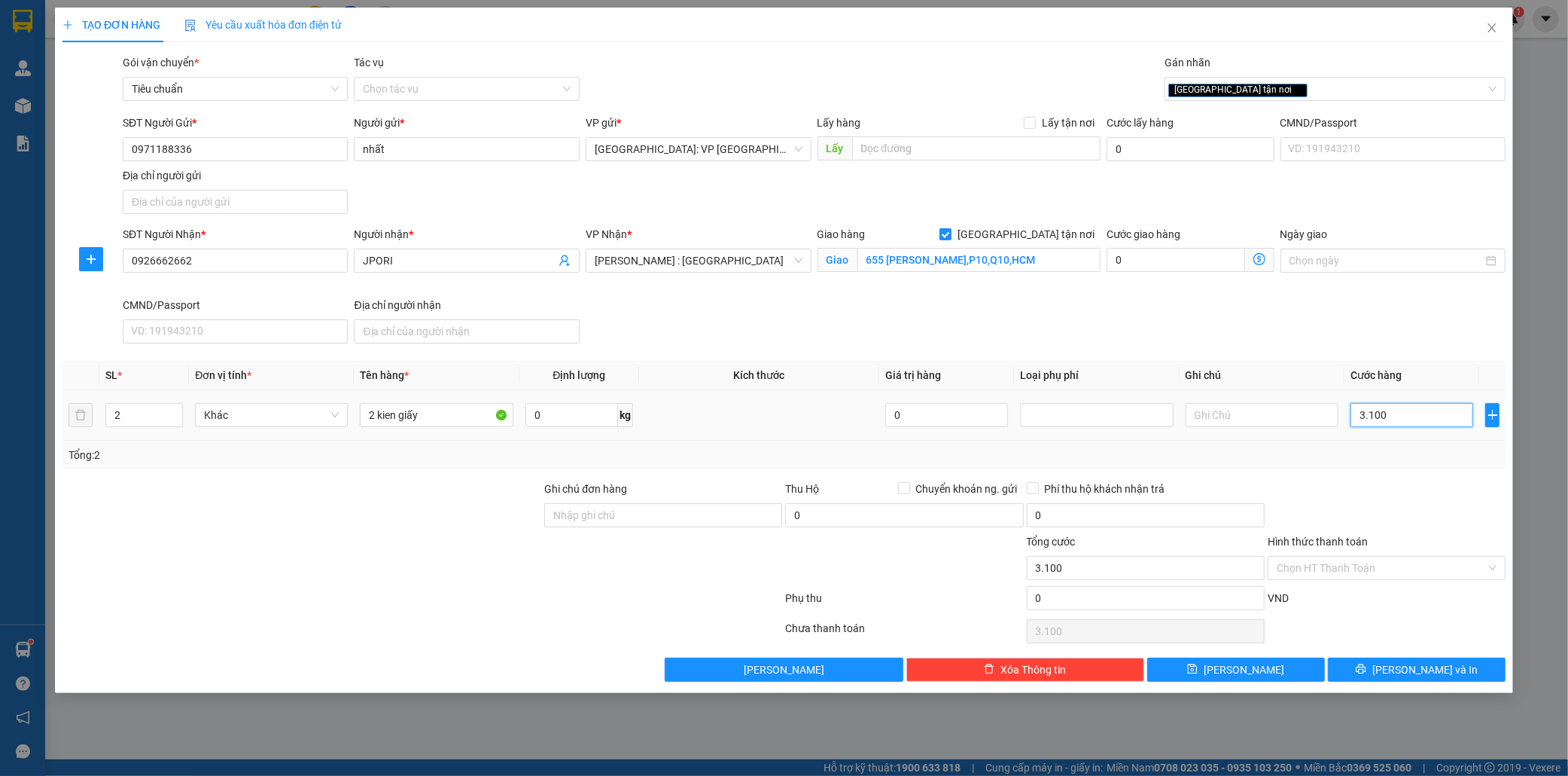
type input "31.000"
type input "310.000"
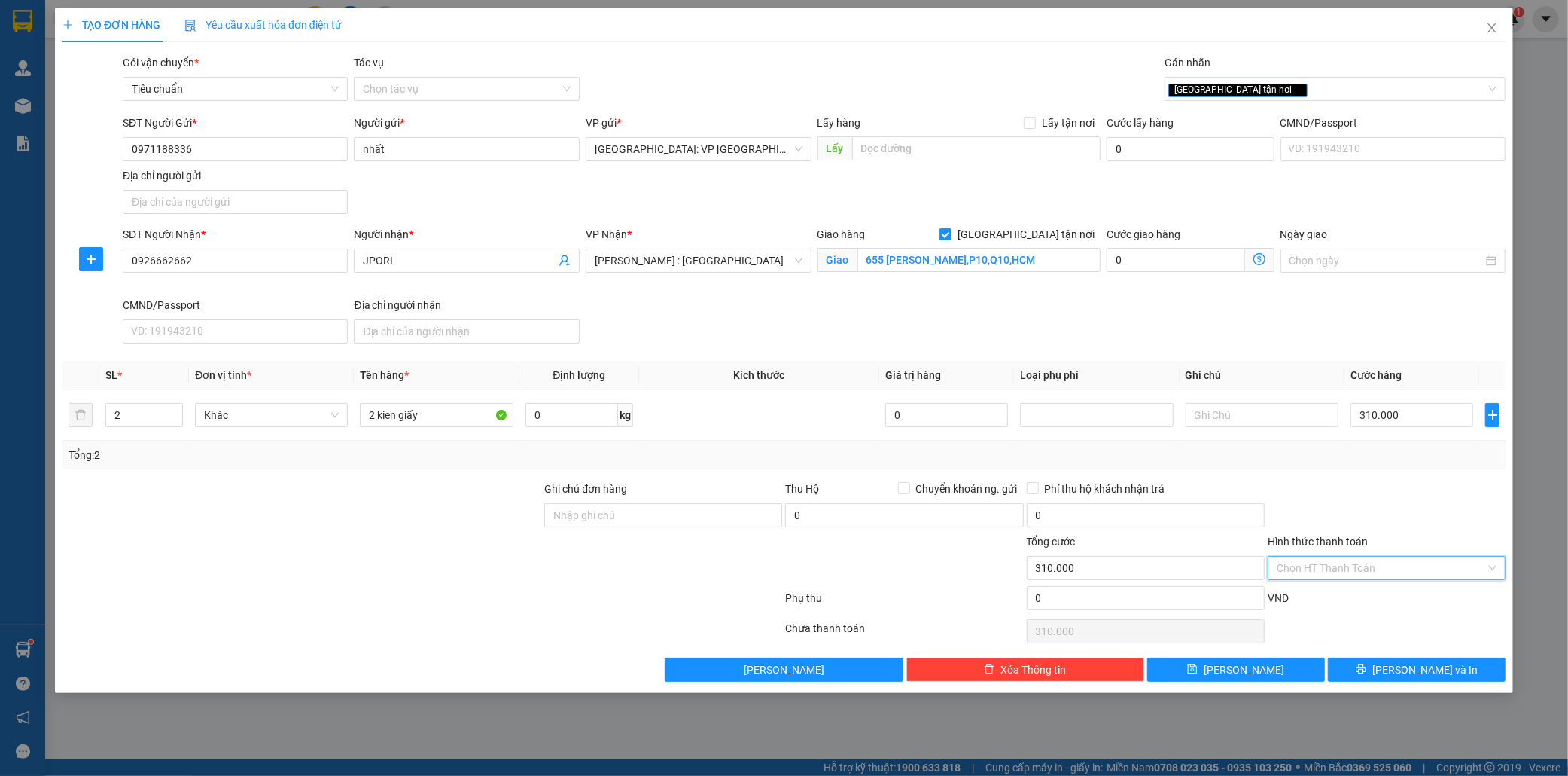
click at [1383, 566] on input "Hình thức thanh toán" at bounding box center [1382, 568] width 209 height 23
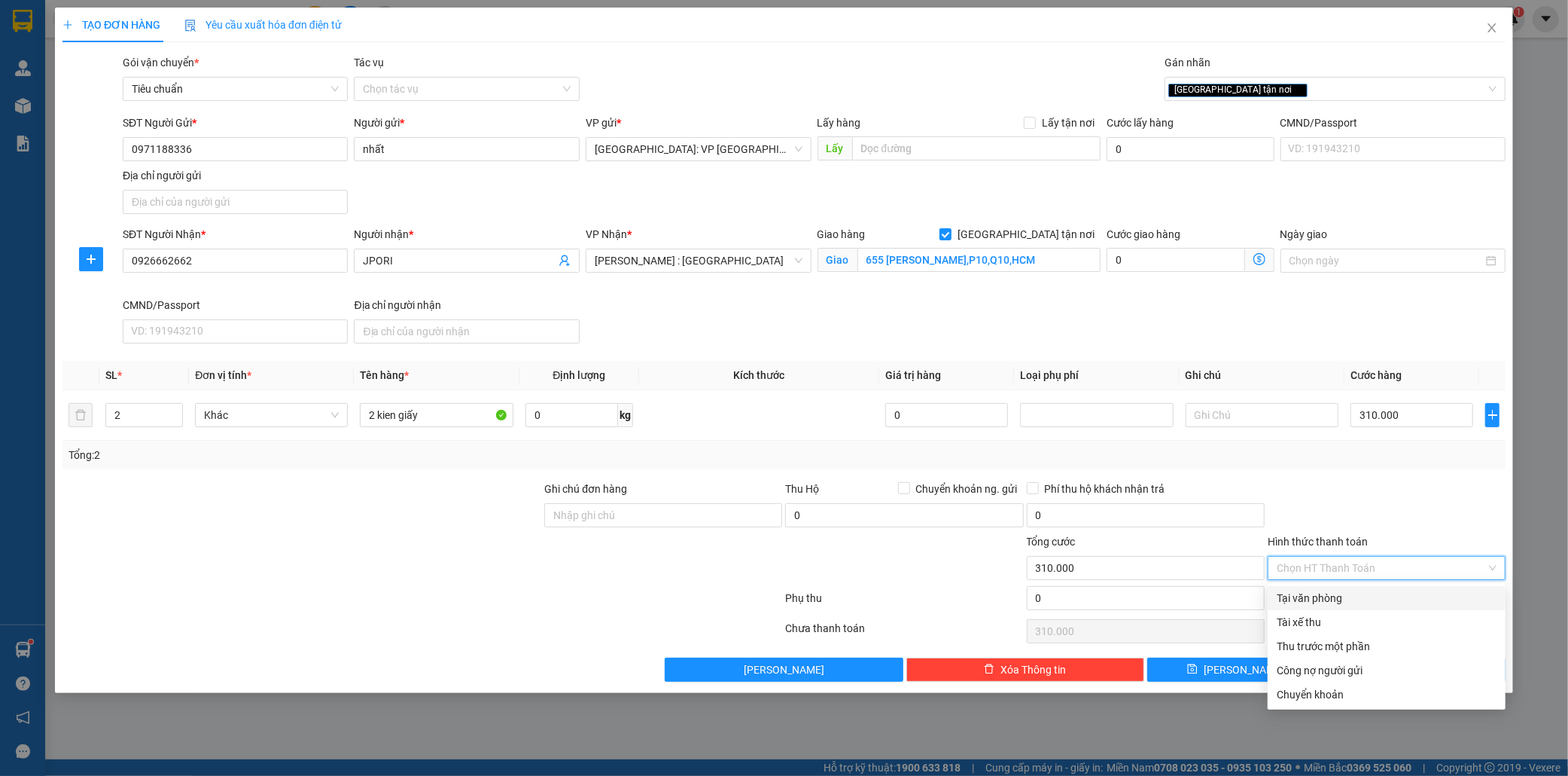
click at [1329, 593] on div "Tại văn phòng" at bounding box center [1387, 598] width 220 height 17
type input "0"
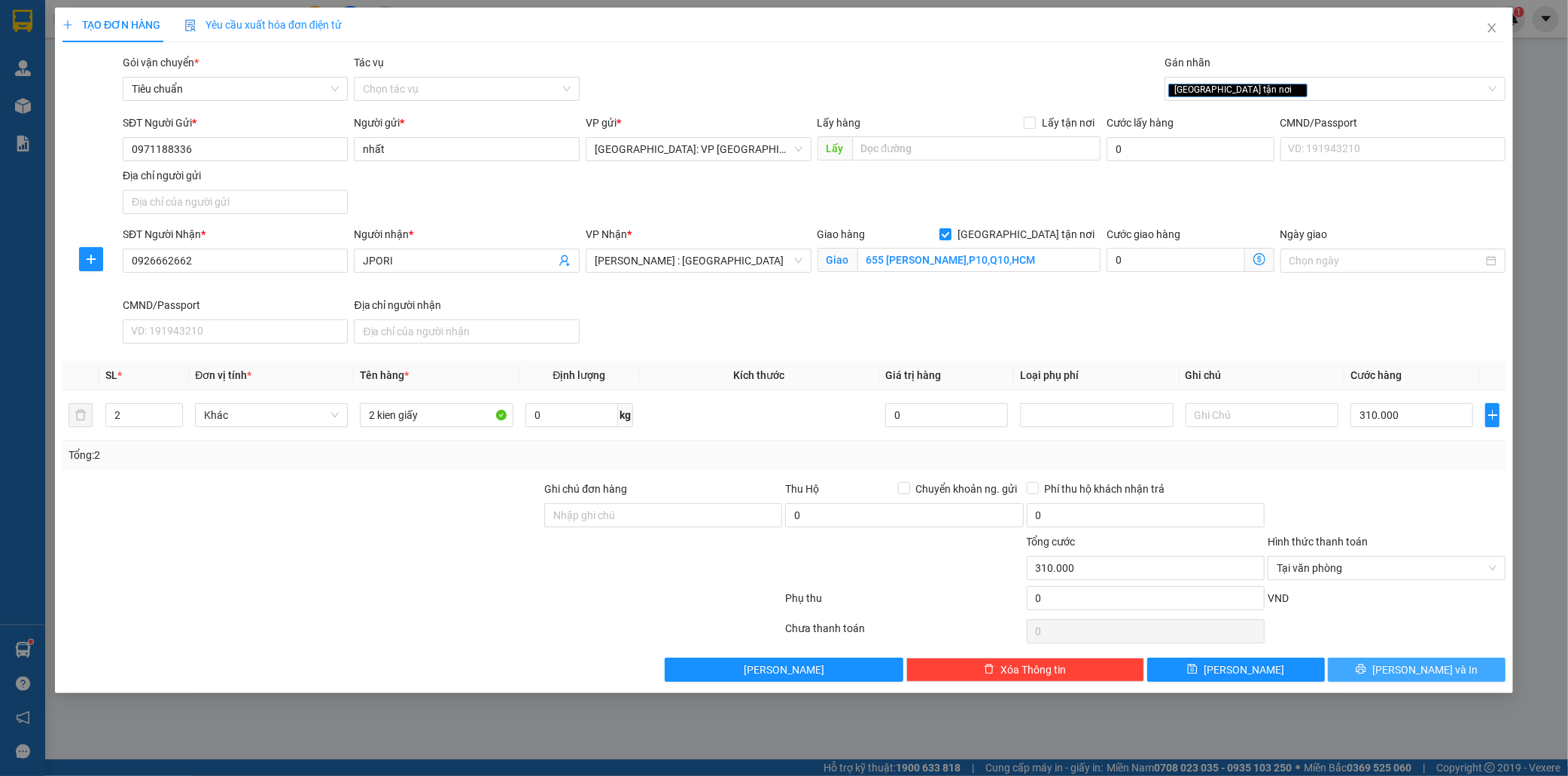
click at [1443, 671] on span "[PERSON_NAME] và In" at bounding box center [1425, 670] width 105 height 17
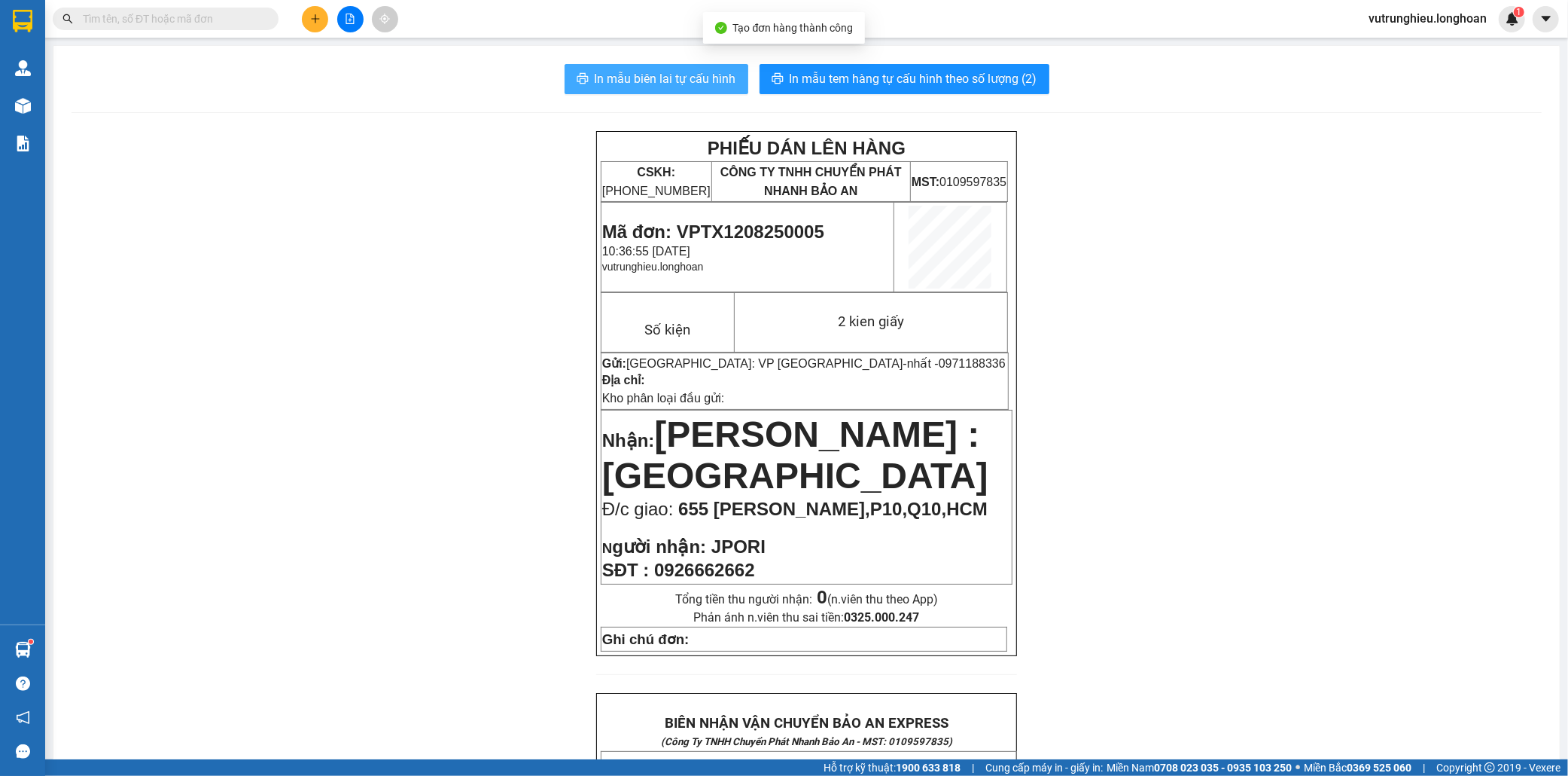
click at [646, 78] on span "In mẫu biên lai tự cấu hình" at bounding box center [665, 78] width 142 height 19
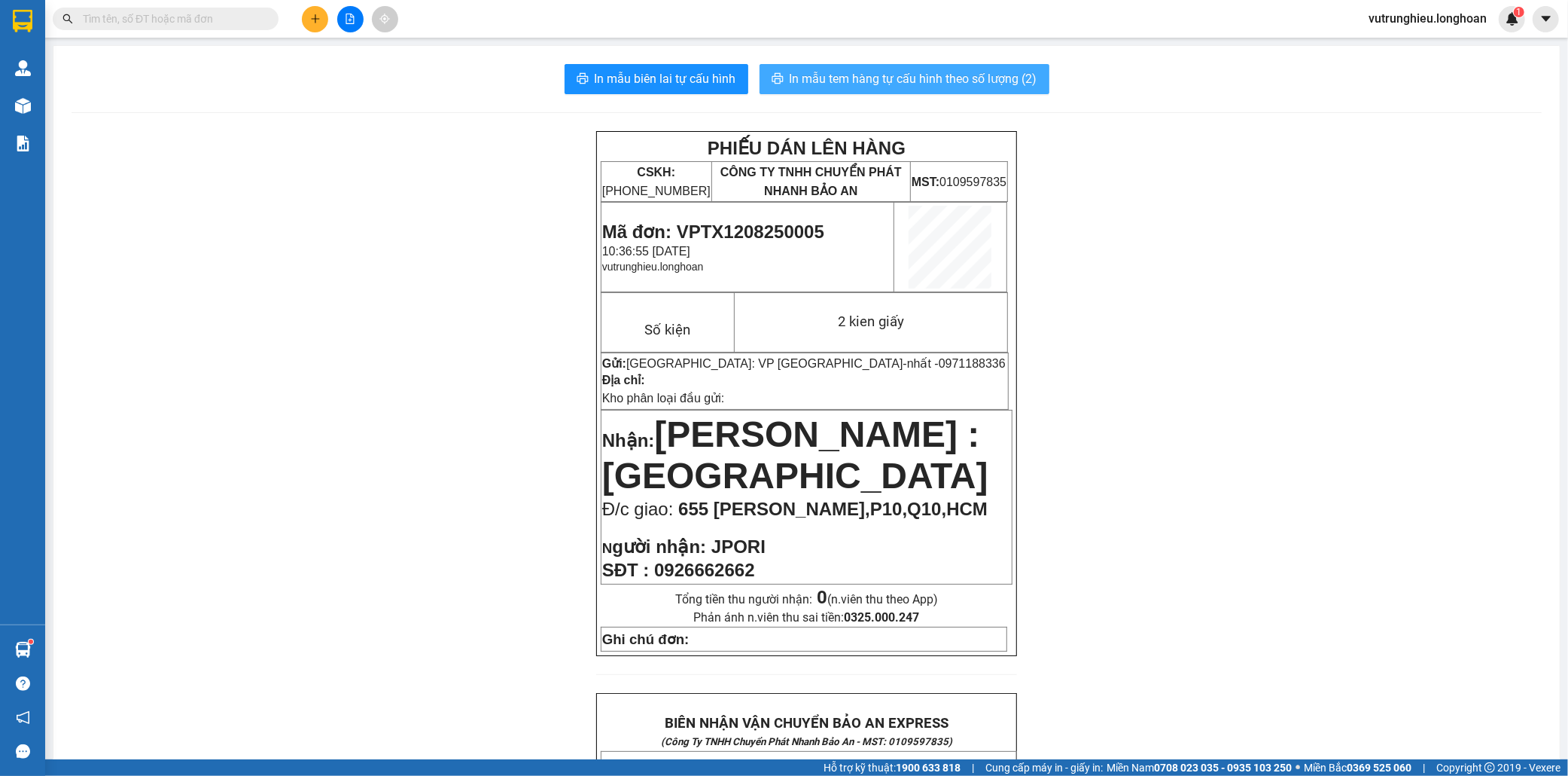
click at [905, 77] on span "In mẫu tem hàng tự cấu hình theo số lượng (2)" at bounding box center [914, 78] width 248 height 19
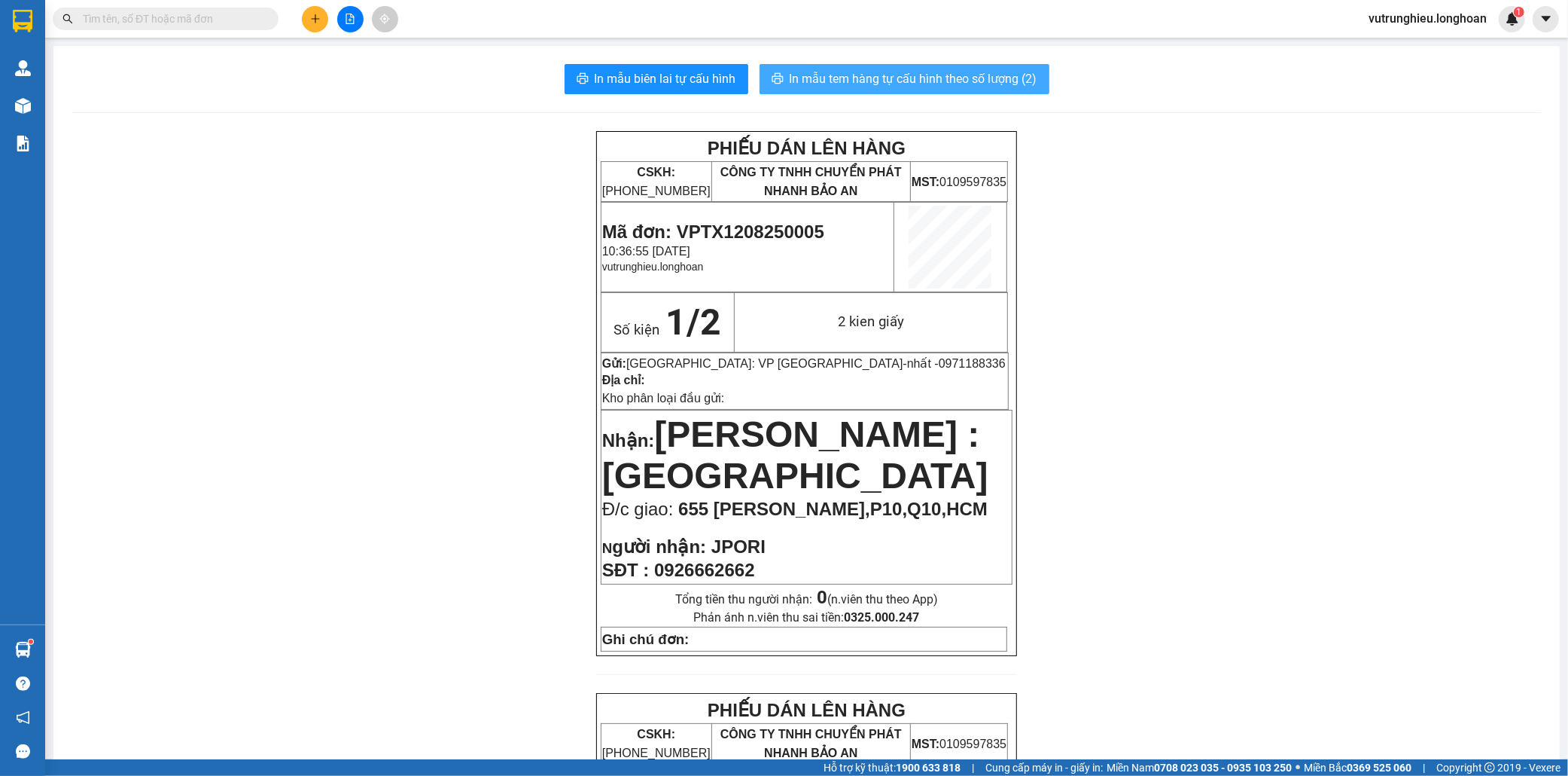
click at [905, 77] on span "In mẫu tem hàng tự cấu hình theo số lượng (2)" at bounding box center [914, 78] width 248 height 19
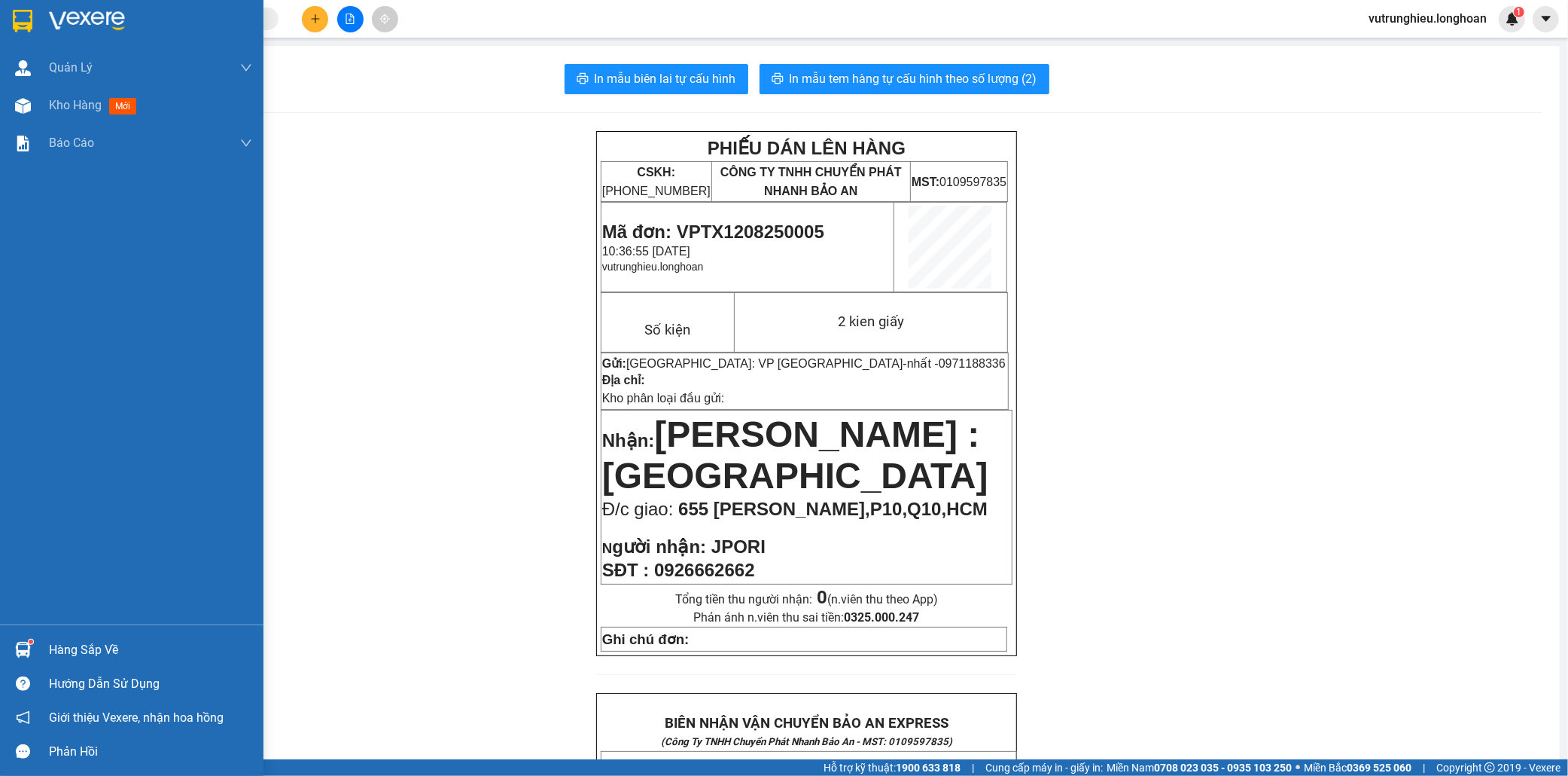
click at [23, 15] on img at bounding box center [22, 21] width 19 height 23
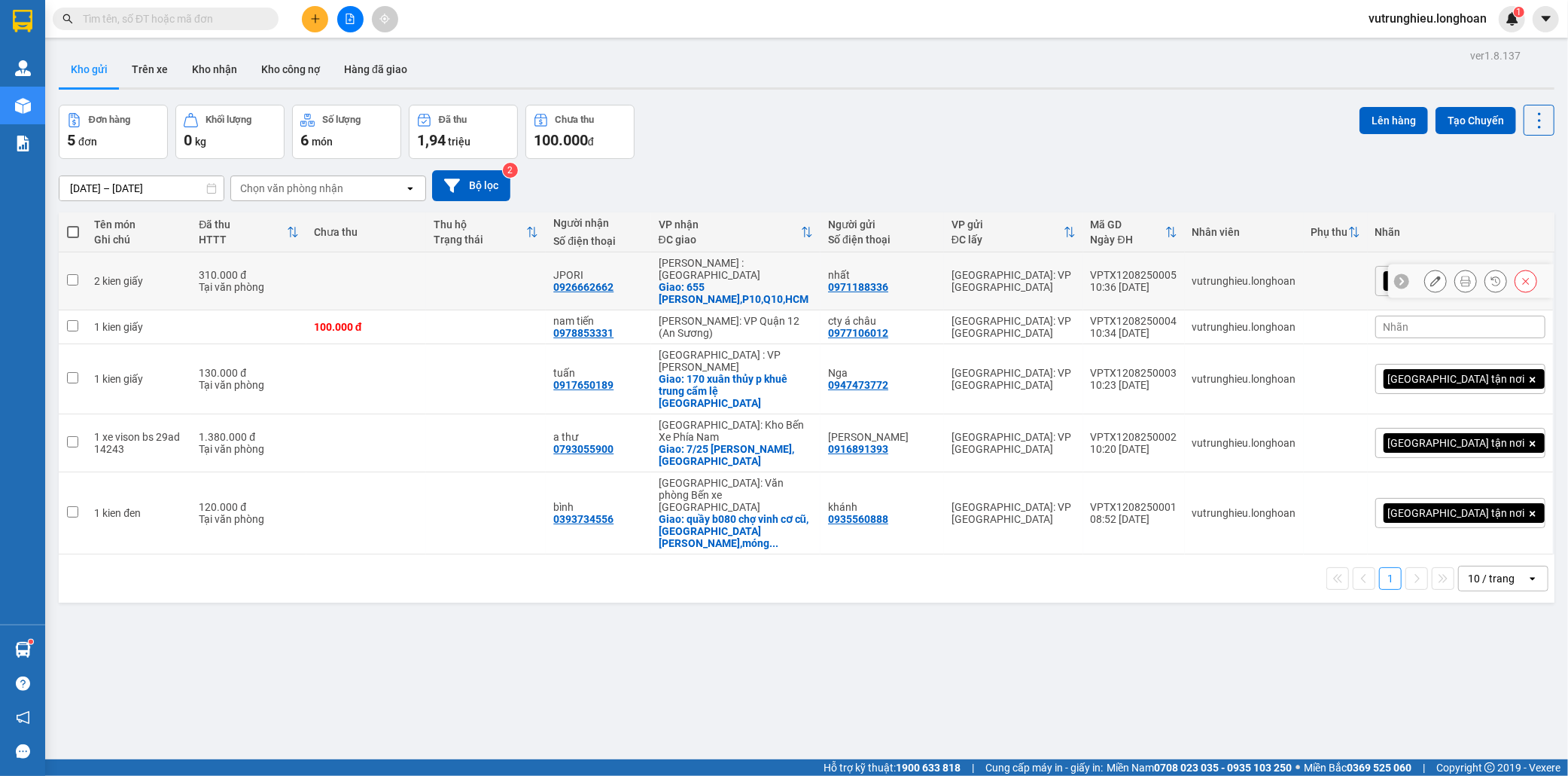
click at [1178, 269] on div "VPTX1208250005" at bounding box center [1134, 275] width 87 height 12
checkbox input "false"
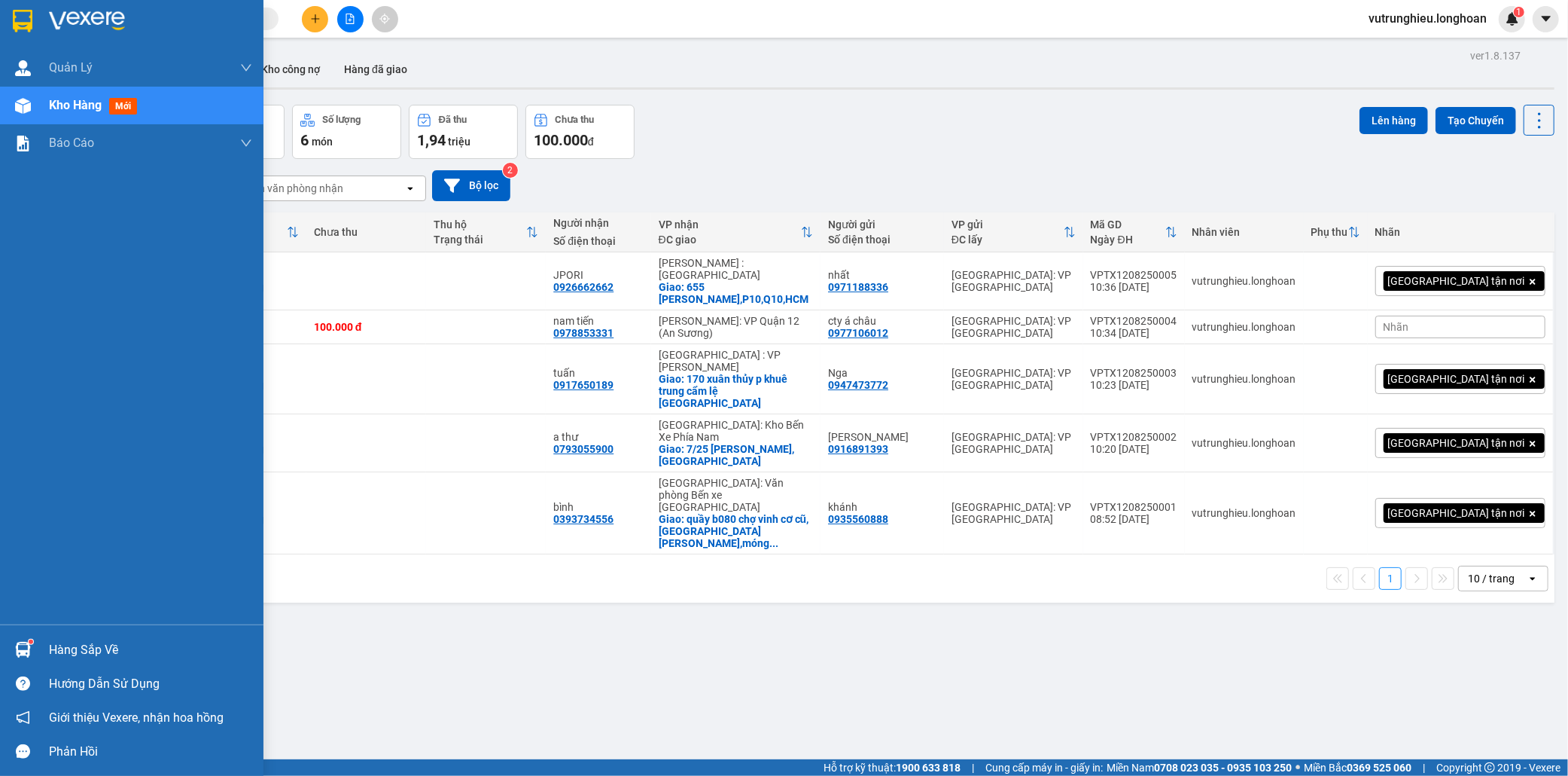
click at [10, 13] on div at bounding box center [23, 20] width 26 height 26
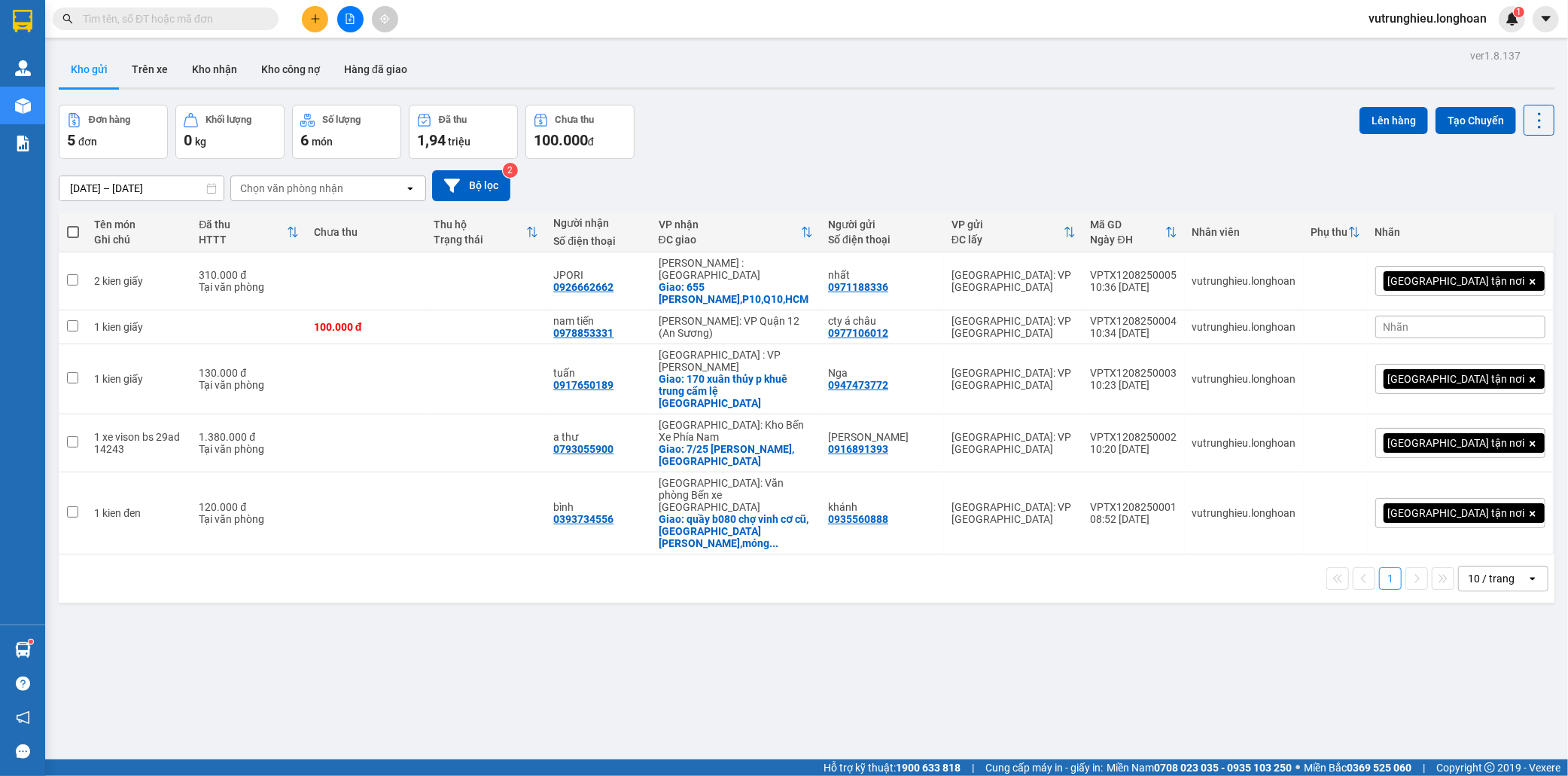
click at [199, 11] on input "text" at bounding box center [171, 19] width 178 height 17
paste input "HNTH1208250001"
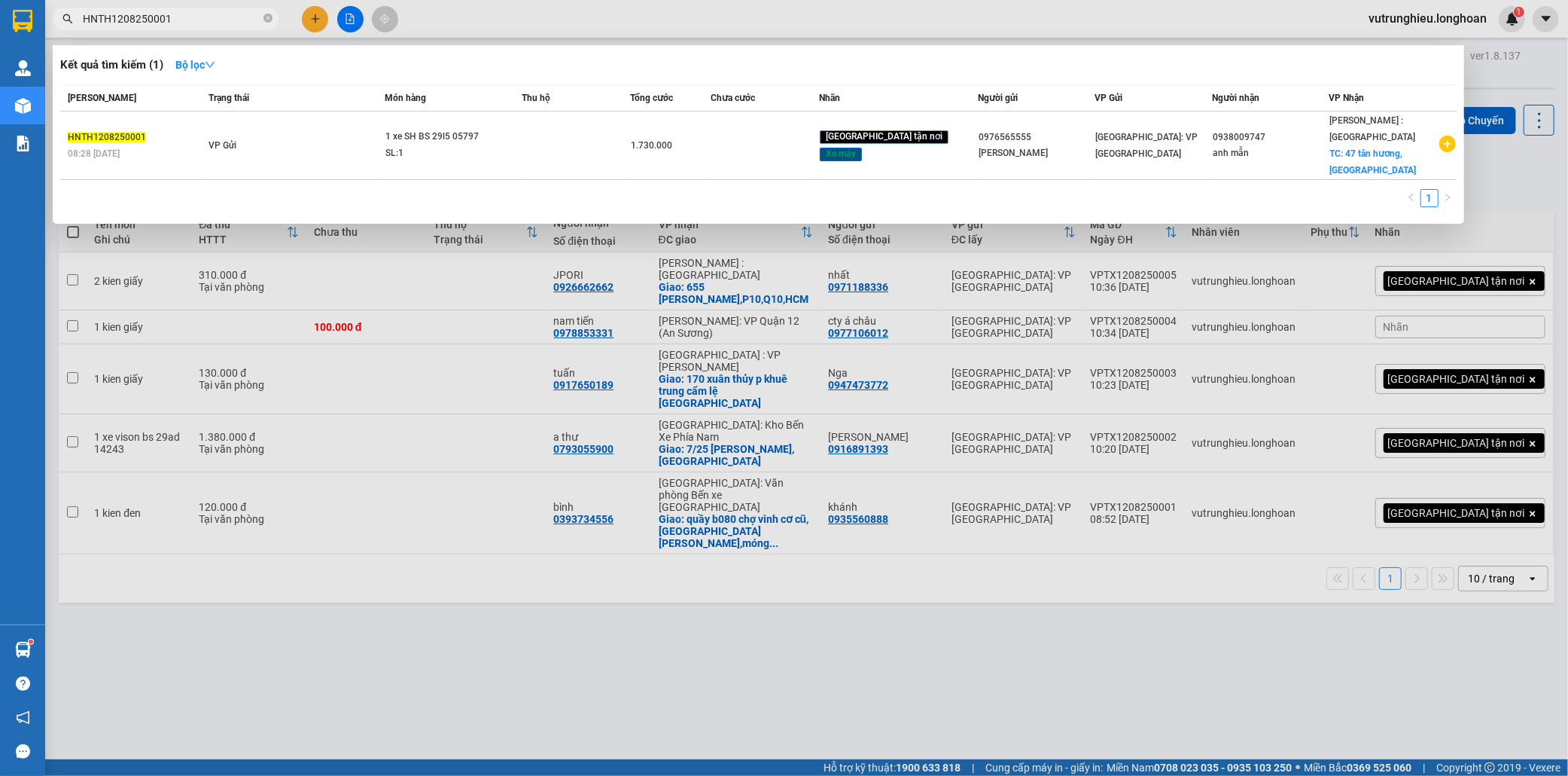
type input "HNTH1208250001"
click at [396, 619] on div at bounding box center [784, 388] width 1568 height 776
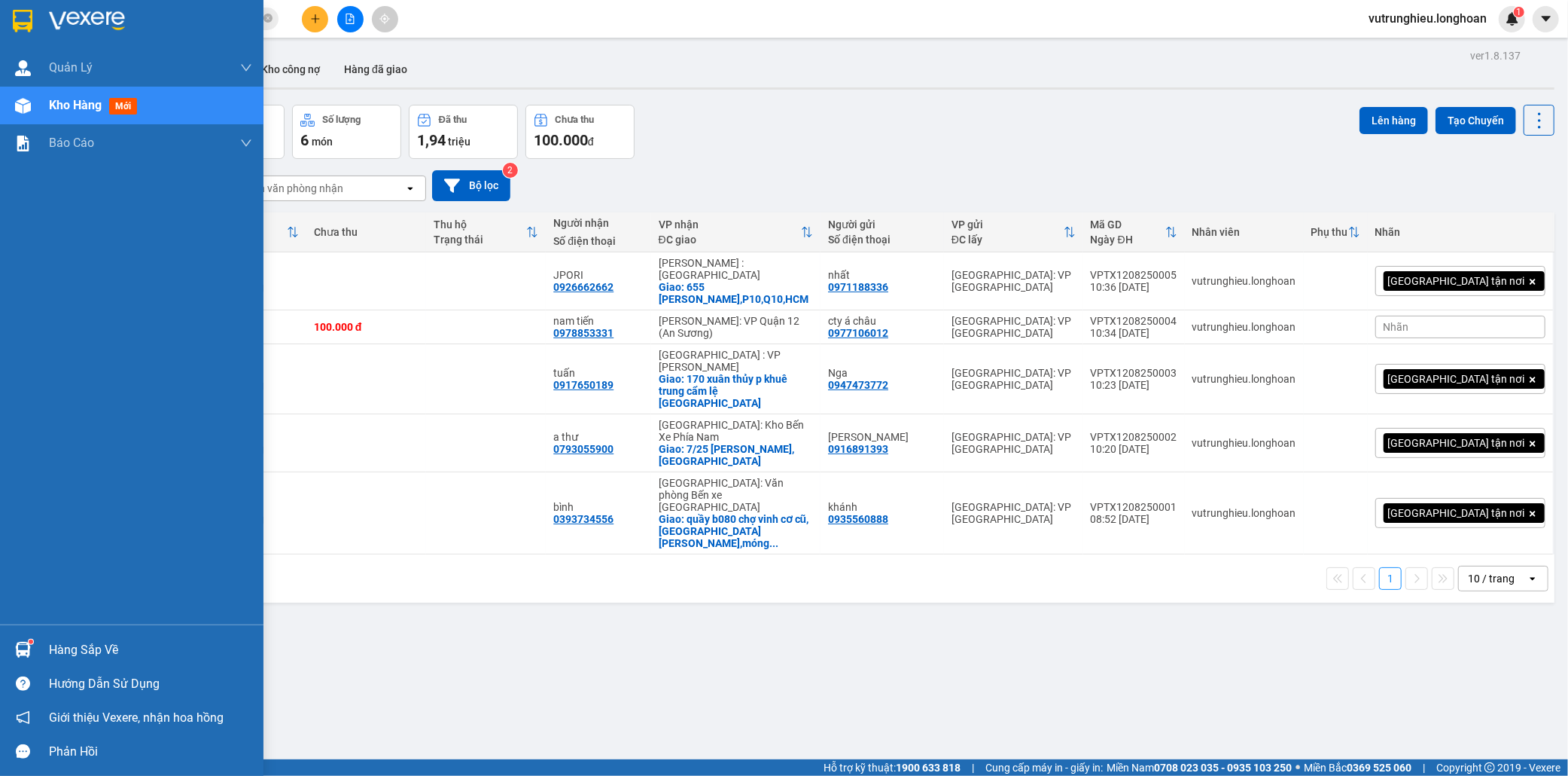
click at [19, 18] on img at bounding box center [22, 21] width 19 height 23
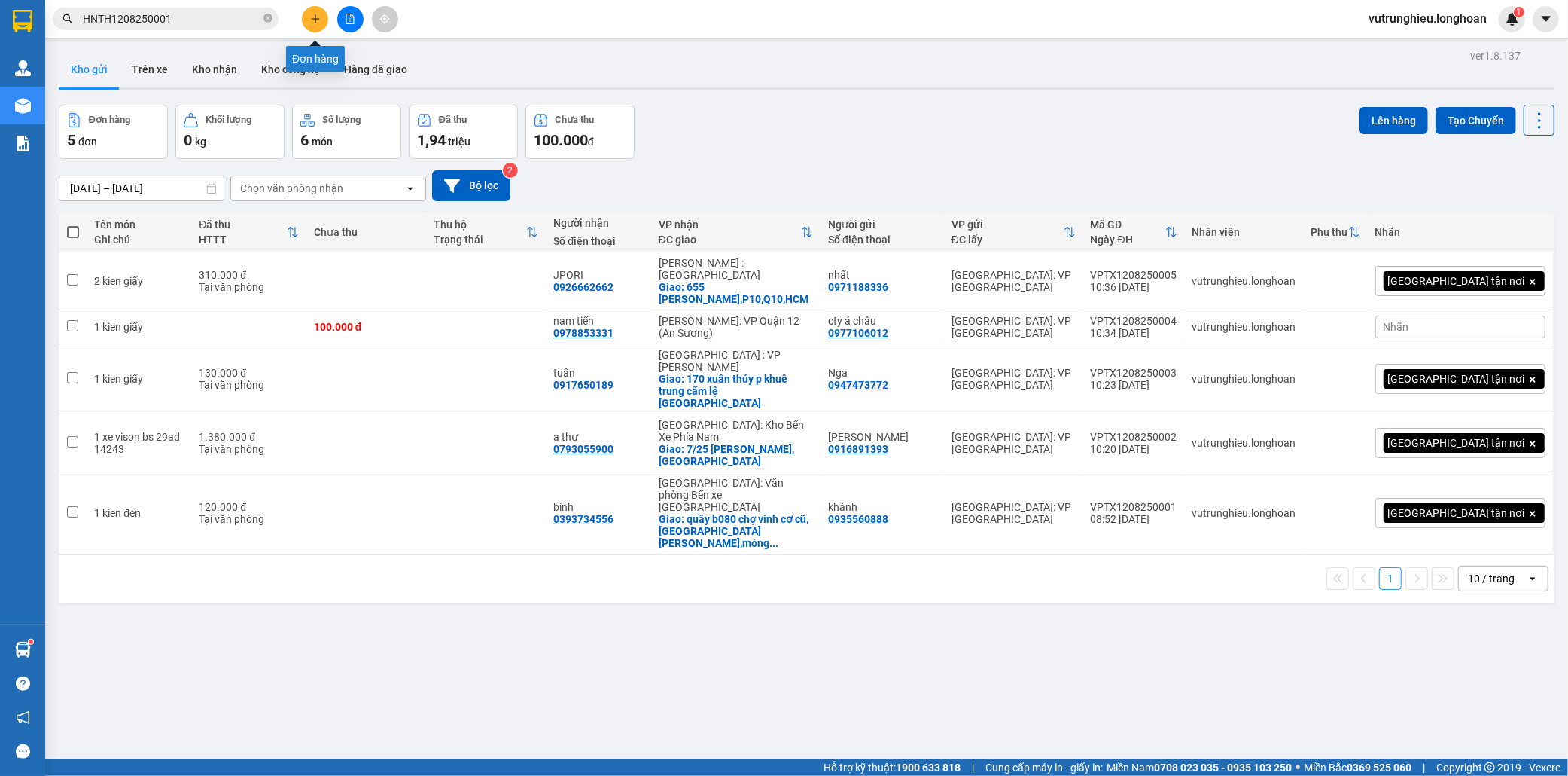
click at [317, 18] on icon "plus" at bounding box center [315, 18] width 8 height 1
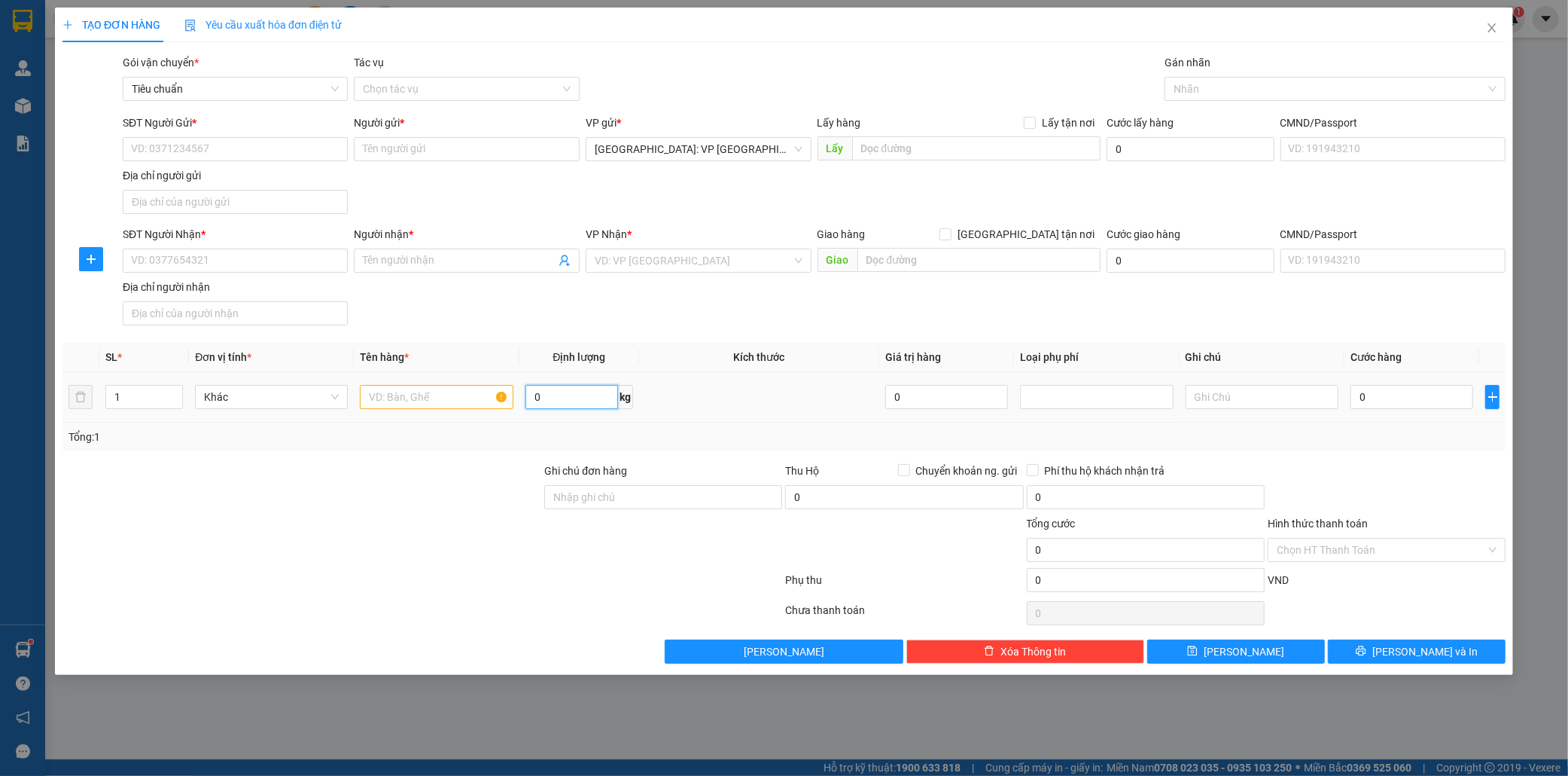
click at [570, 401] on input "0" at bounding box center [572, 396] width 93 height 24
type input "208"
click at [173, 391] on icon "up" at bounding box center [175, 393] width 5 height 5
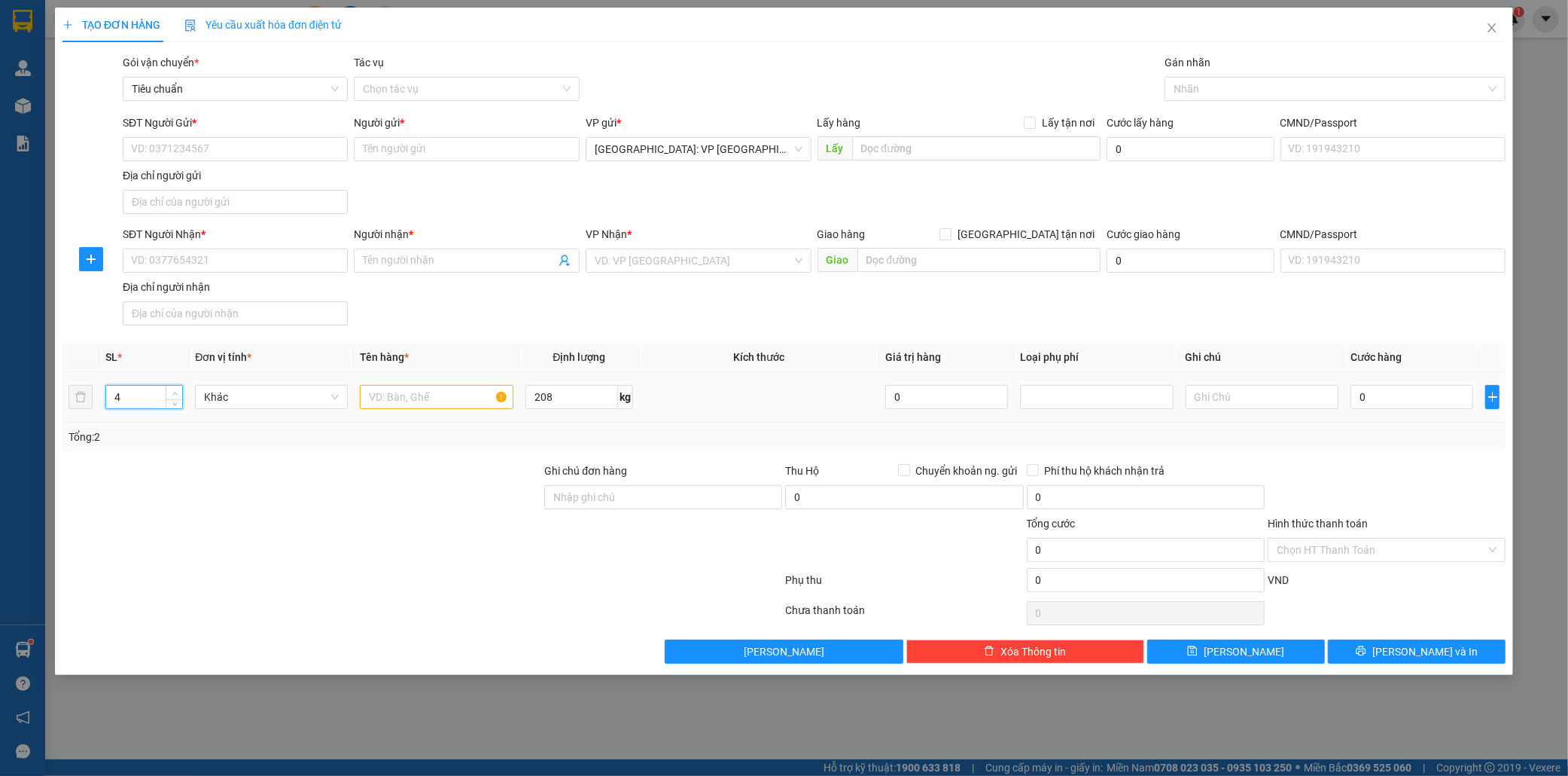
click at [173, 391] on icon "up" at bounding box center [175, 393] width 5 height 5
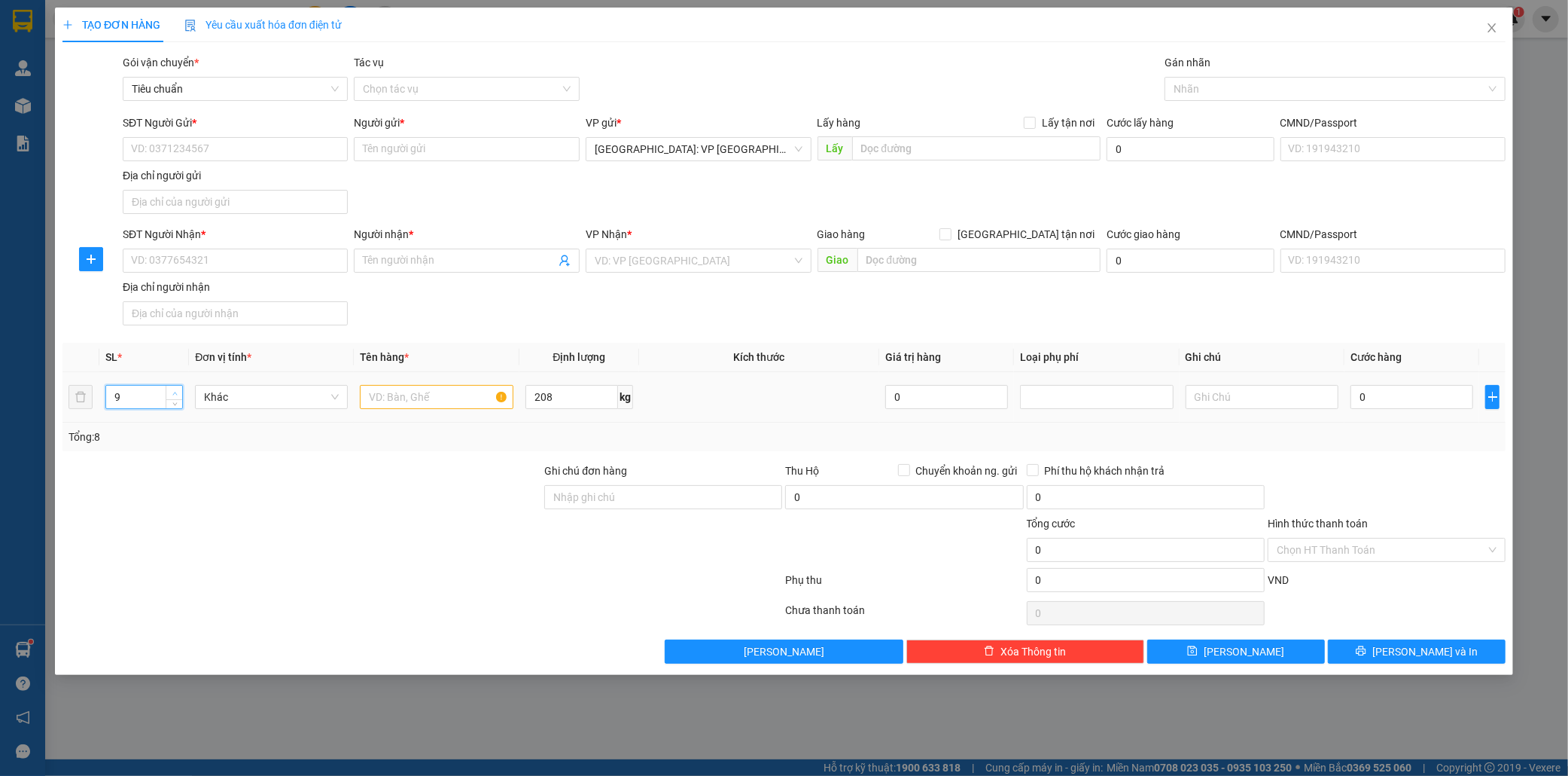
click at [173, 391] on icon "up" at bounding box center [175, 393] width 5 height 5
type input "13"
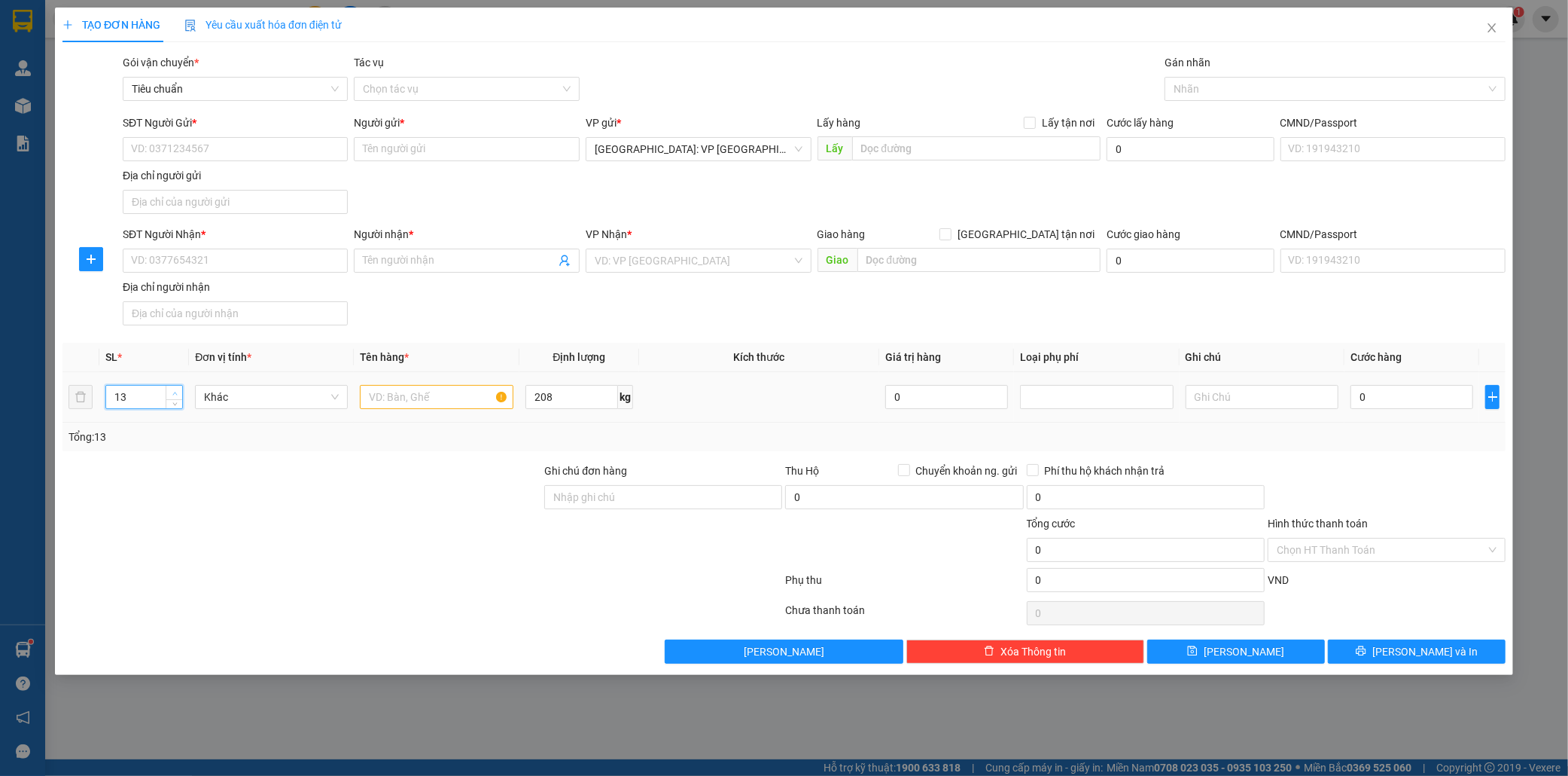
click at [173, 391] on icon "up" at bounding box center [175, 393] width 5 height 5
click at [394, 399] on input "text" at bounding box center [436, 396] width 153 height 24
type input "13 hộp quà"
click at [556, 398] on input "208" at bounding box center [572, 396] width 93 height 24
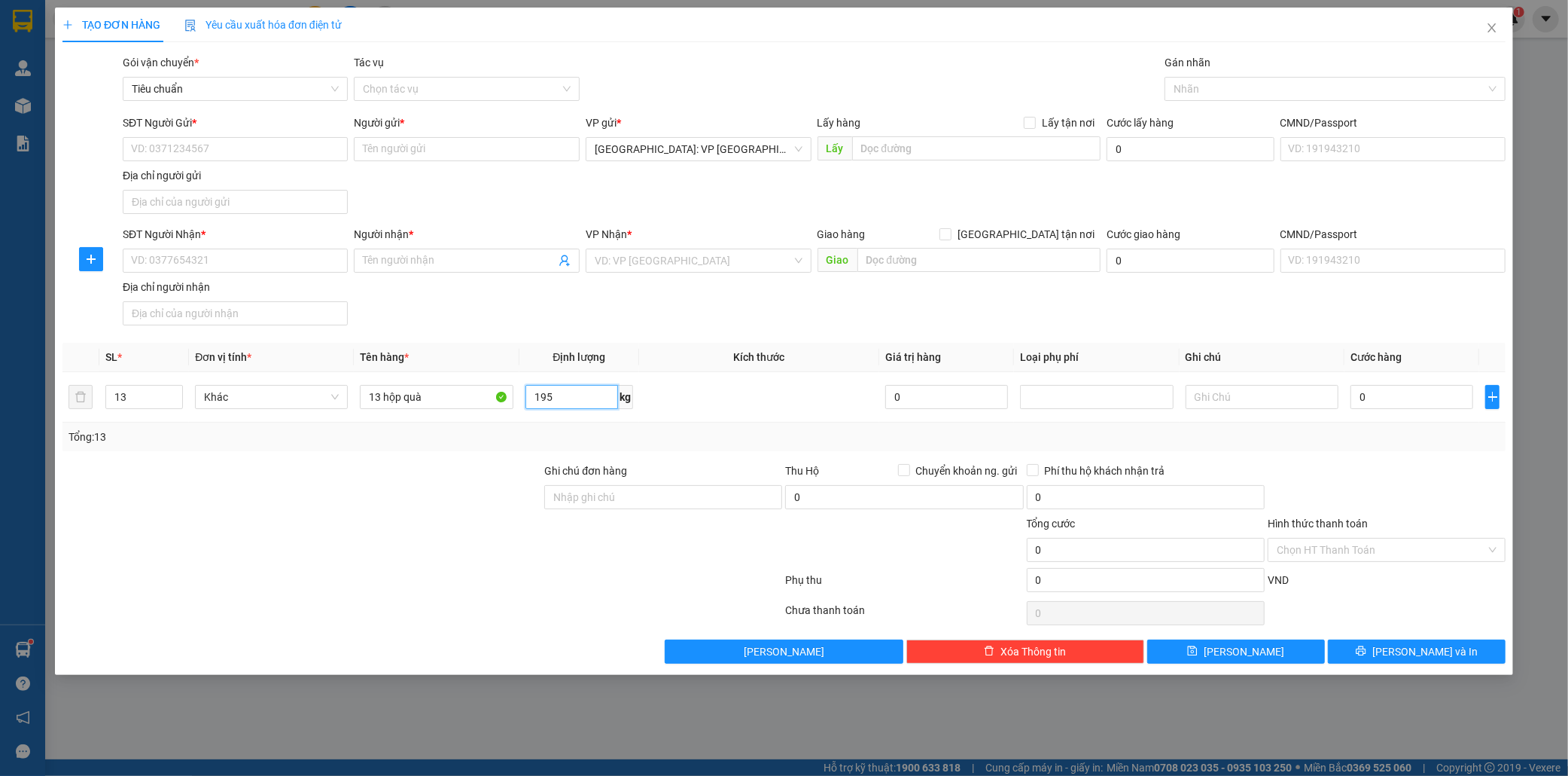
type input "195"
click at [239, 149] on input "SĐT Người Gửi *" at bounding box center [236, 149] width 226 height 24
paste input "0975929588"
type input "0975929588"
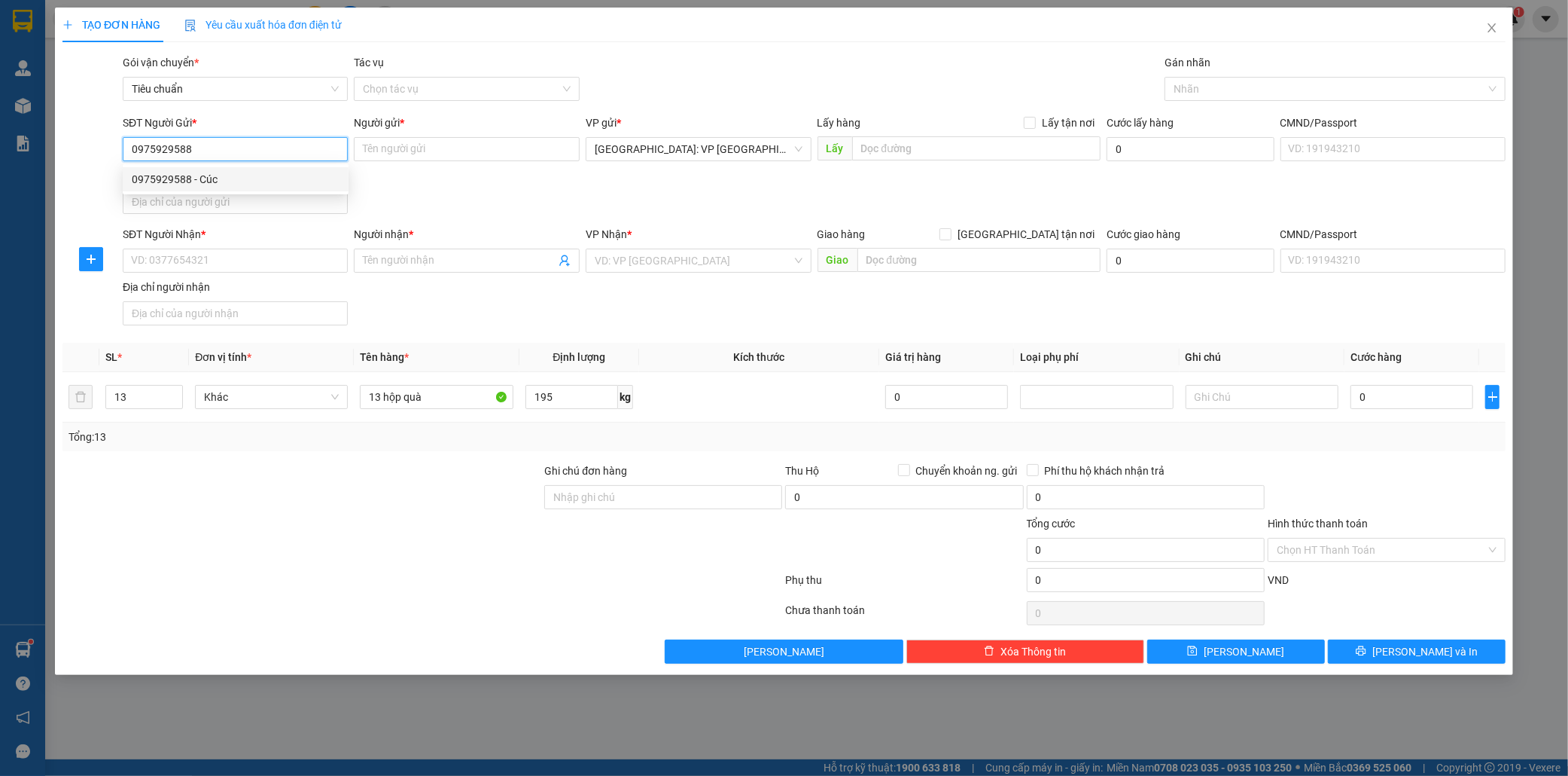
click at [201, 183] on div "0975929588 - Cúc" at bounding box center [235, 180] width 207 height 17
type input "Cúc"
type input "0975929588"
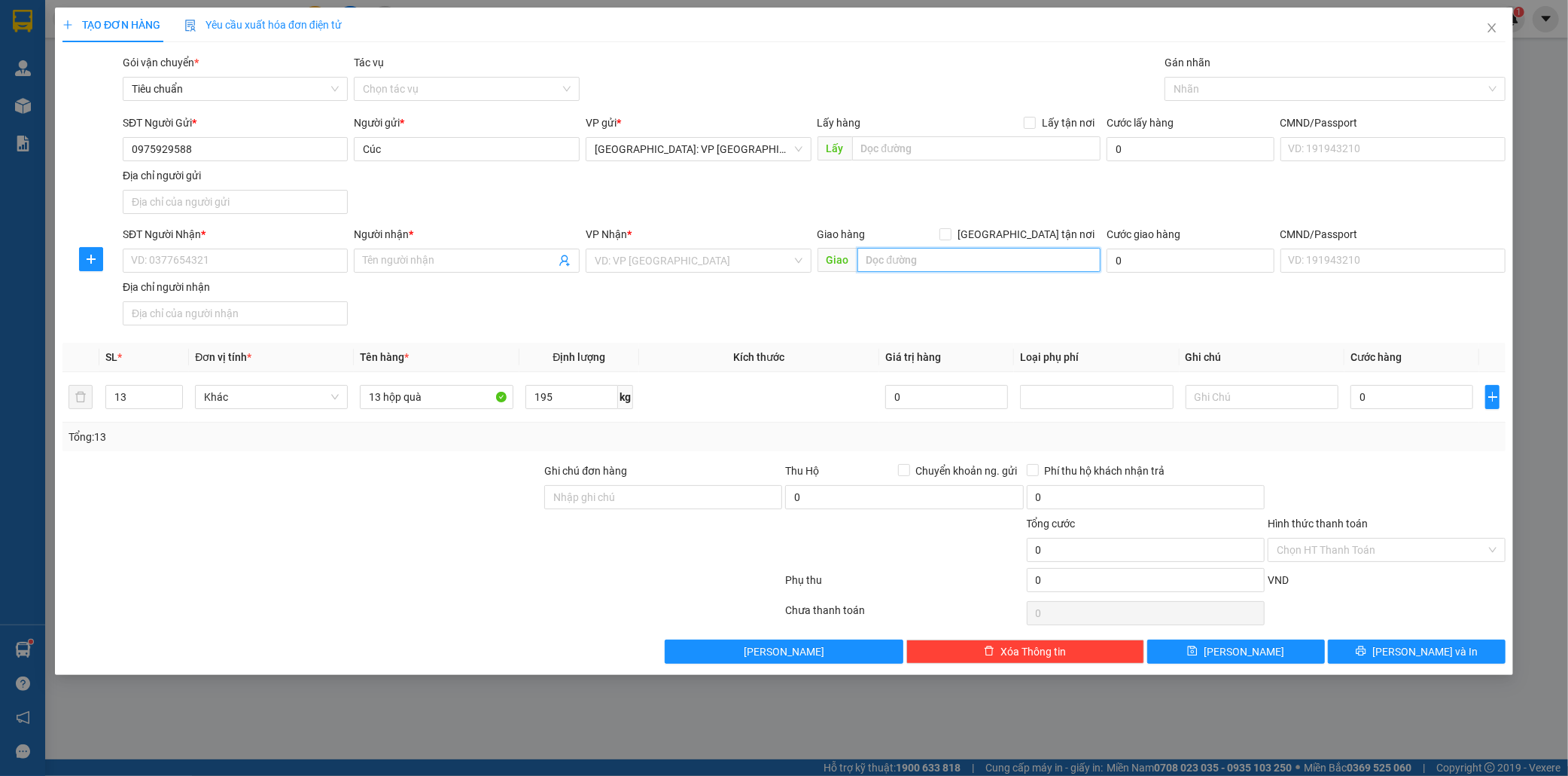
click at [940, 268] on input "text" at bounding box center [979, 260] width 243 height 24
paste input "20, đường số 2, Phường 5, Gò Vấp. (cạnh emart [PERSON_NAME])"
type input "20, đường số 2, Phường 5, Gò Vấp. (cạnh emart [PERSON_NAME])"
click at [663, 265] on input "search" at bounding box center [693, 261] width 197 height 23
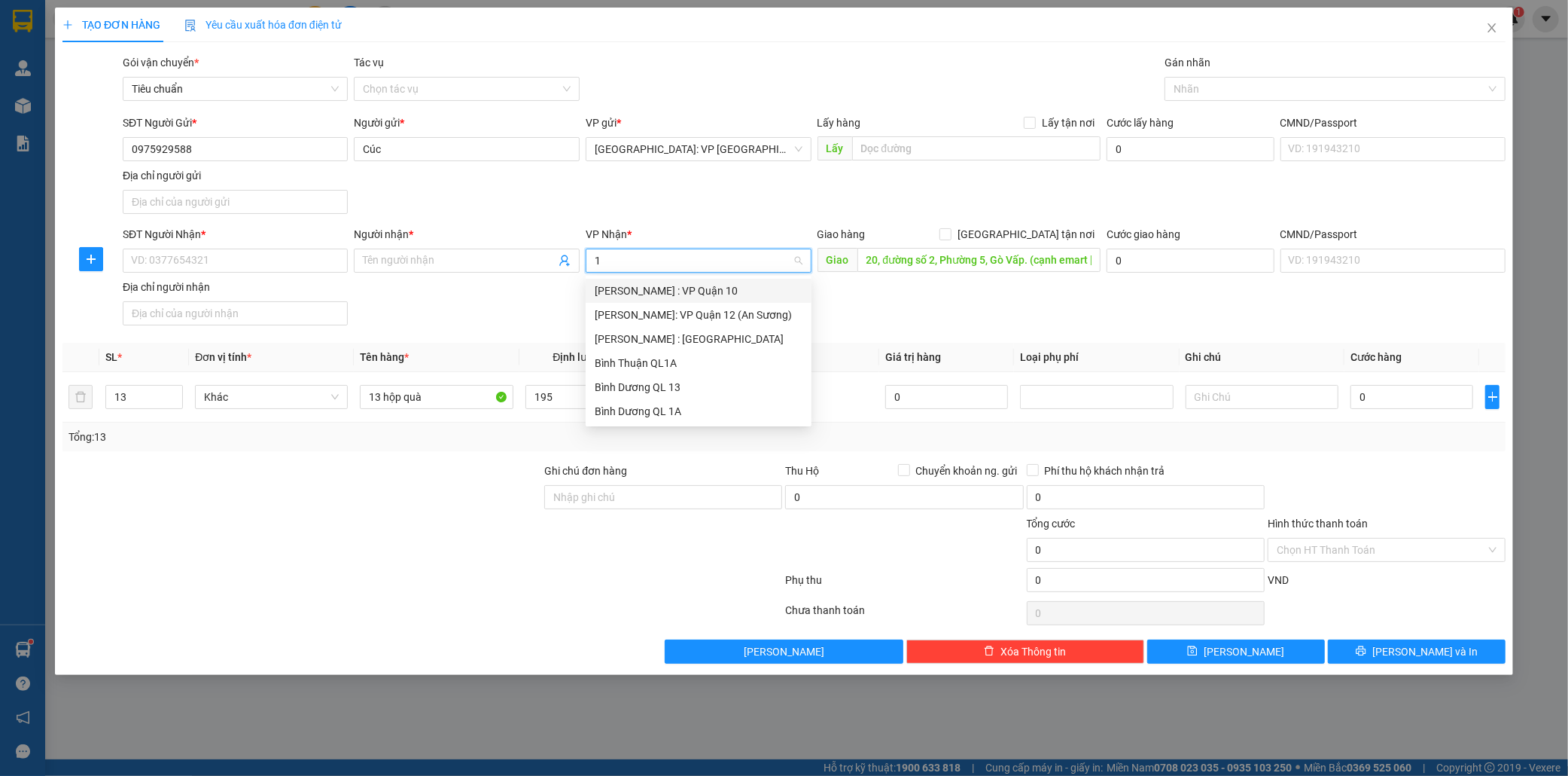
type input "12"
click at [690, 320] on div "[PERSON_NAME] : [GEOGRAPHIC_DATA]" at bounding box center [698, 315] width 207 height 17
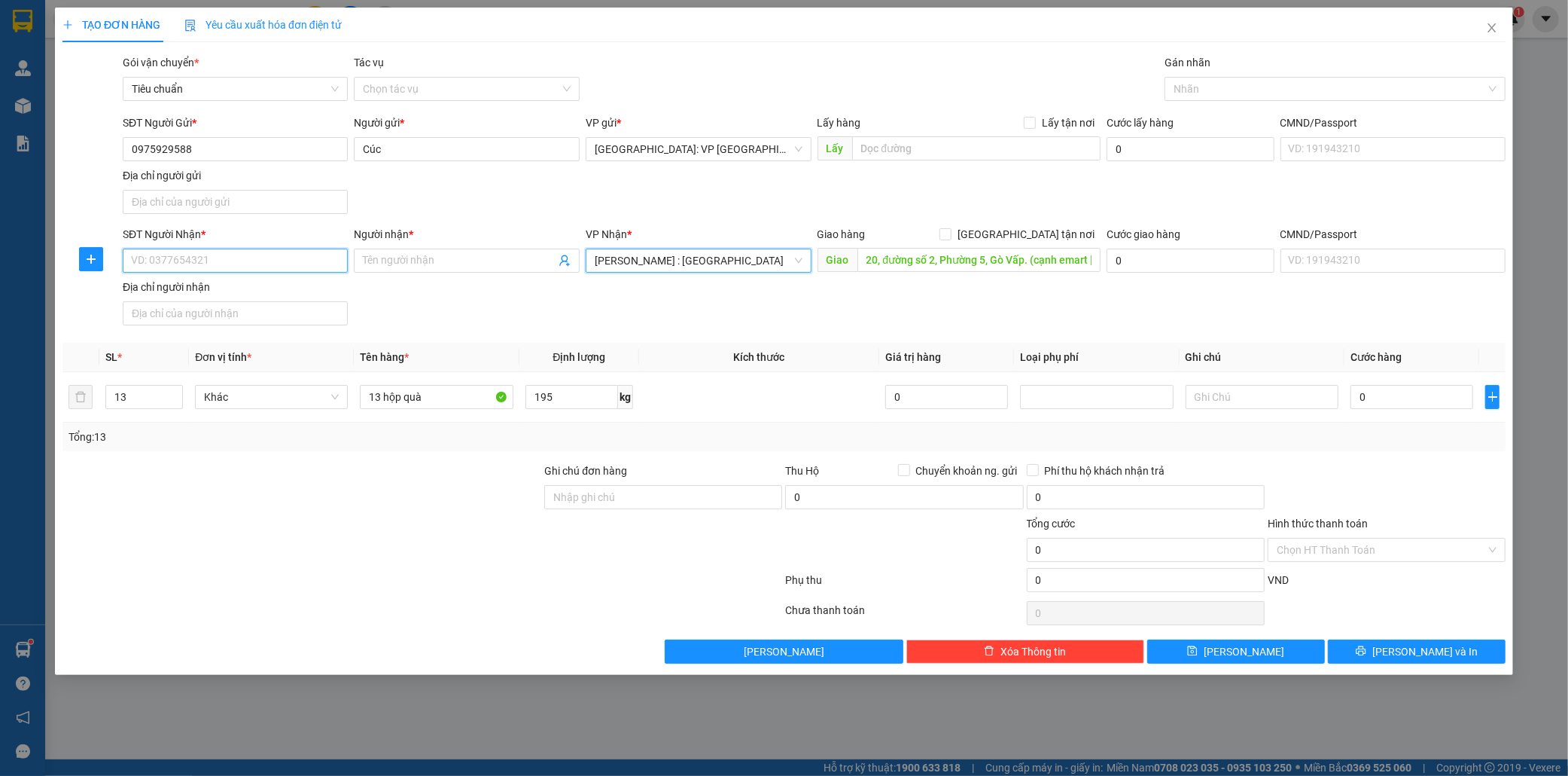
click at [221, 269] on input "SĐT Người Nhận *" at bounding box center [236, 261] width 226 height 24
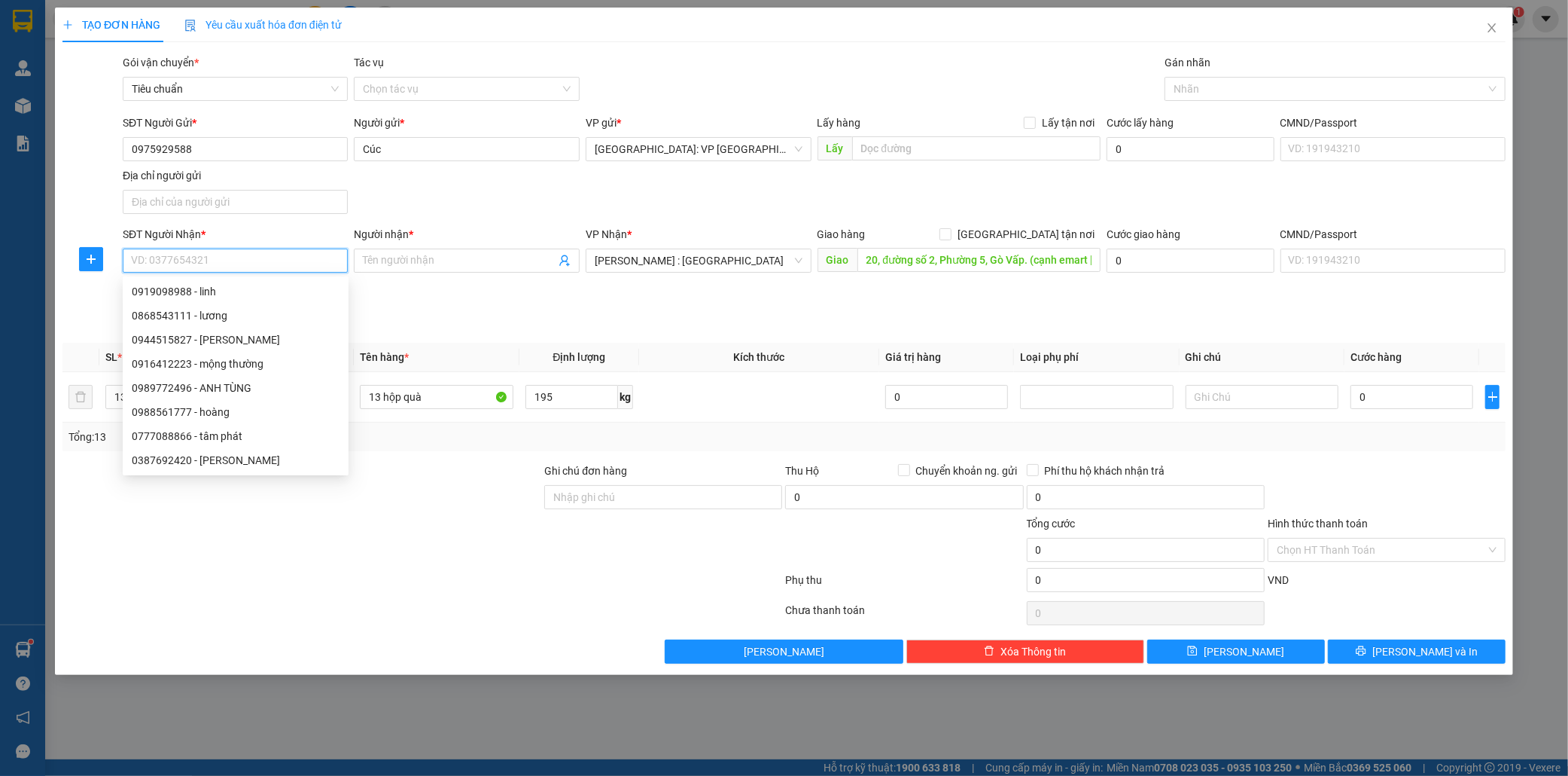
paste input "0363082294"
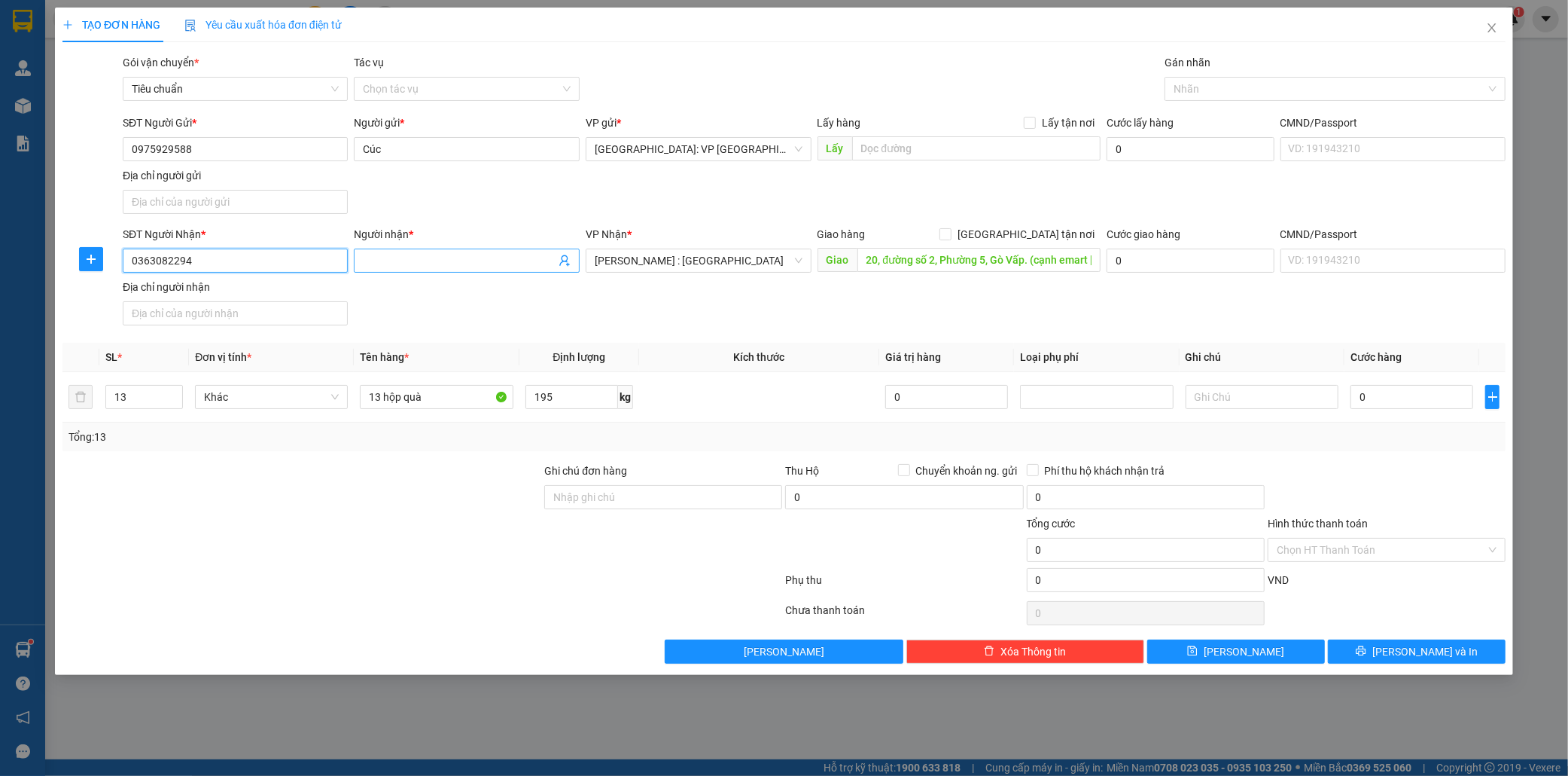
type input "0363082294"
click at [405, 262] on input "Người nhận *" at bounding box center [459, 261] width 193 height 17
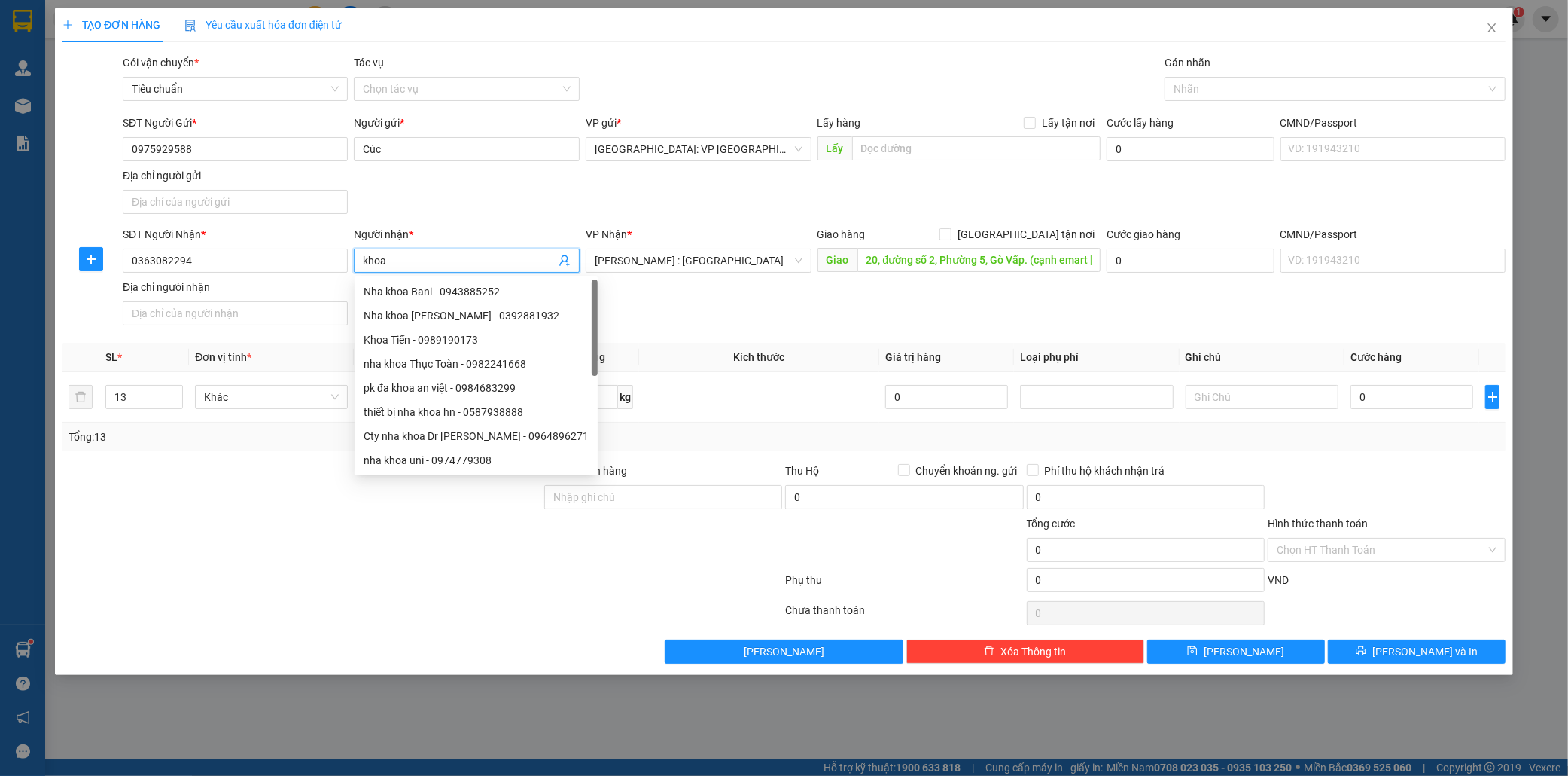
type input "khoa"
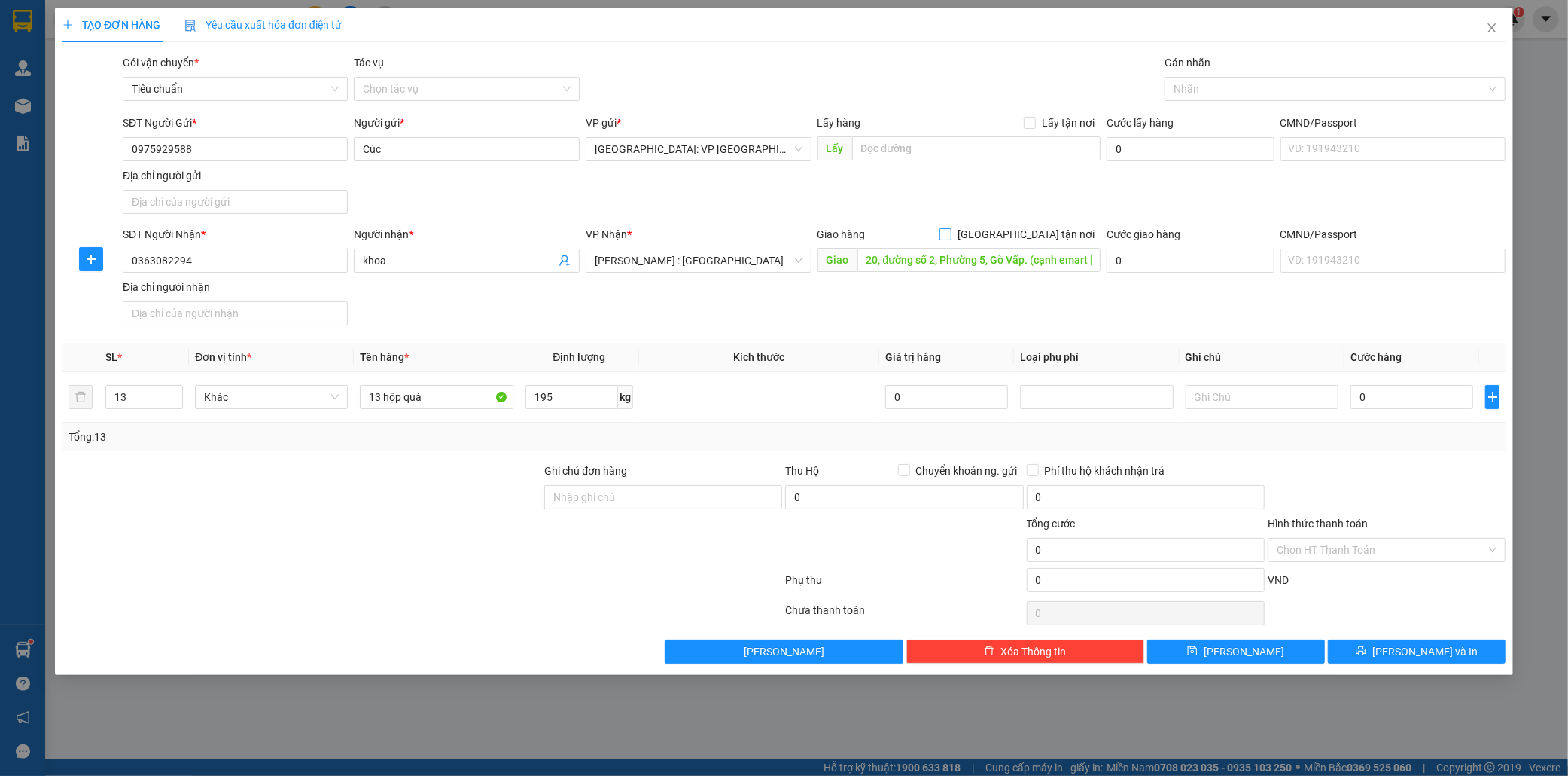
click at [1028, 226] on label "[GEOGRAPHIC_DATA] tận nơi" at bounding box center [1020, 234] width 161 height 17
click at [950, 229] on input "[GEOGRAPHIC_DATA] tận nơi" at bounding box center [945, 234] width 11 height 11
checkbox input "true"
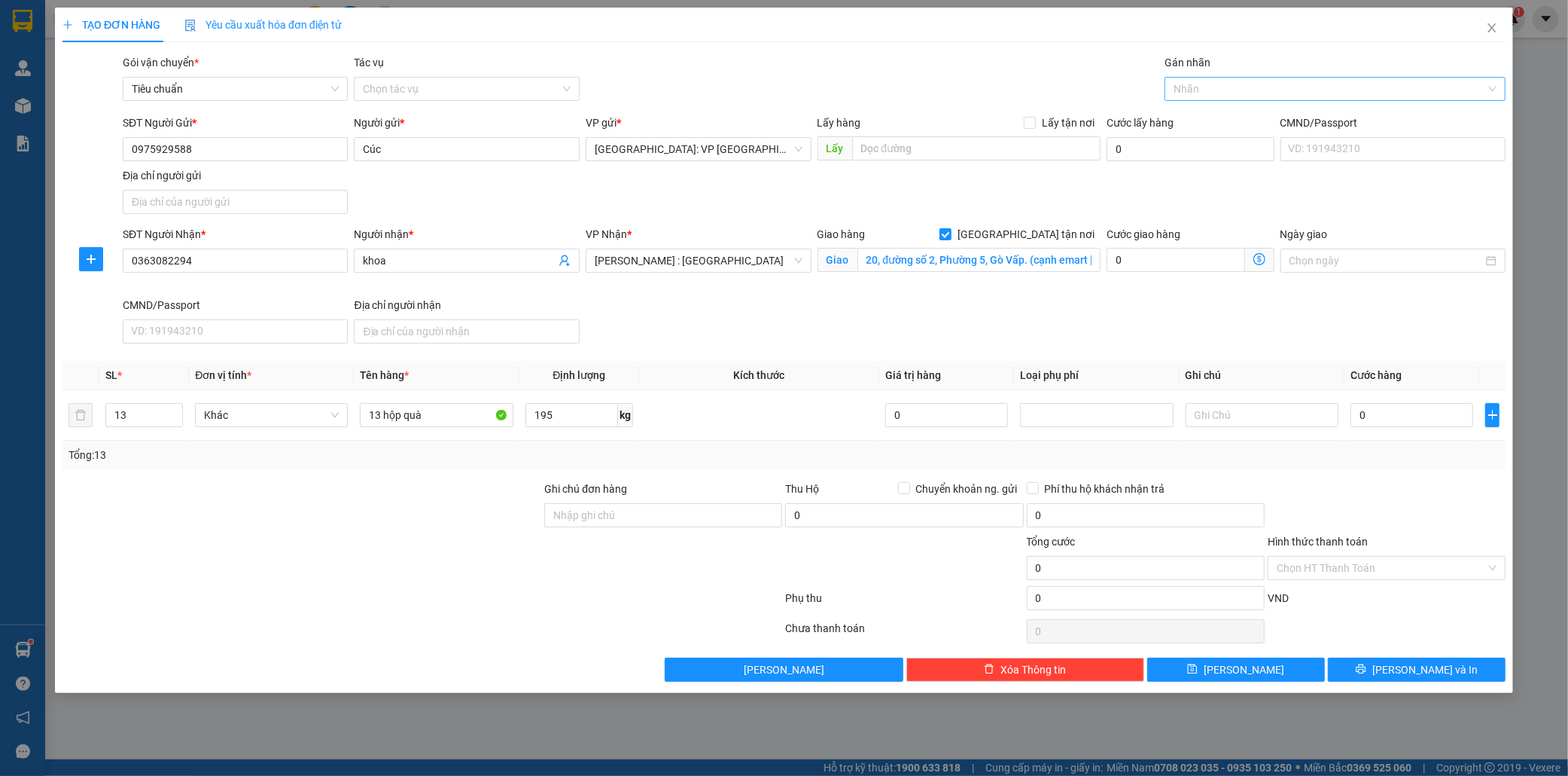
click at [1216, 86] on div at bounding box center [1328, 89] width 319 height 18
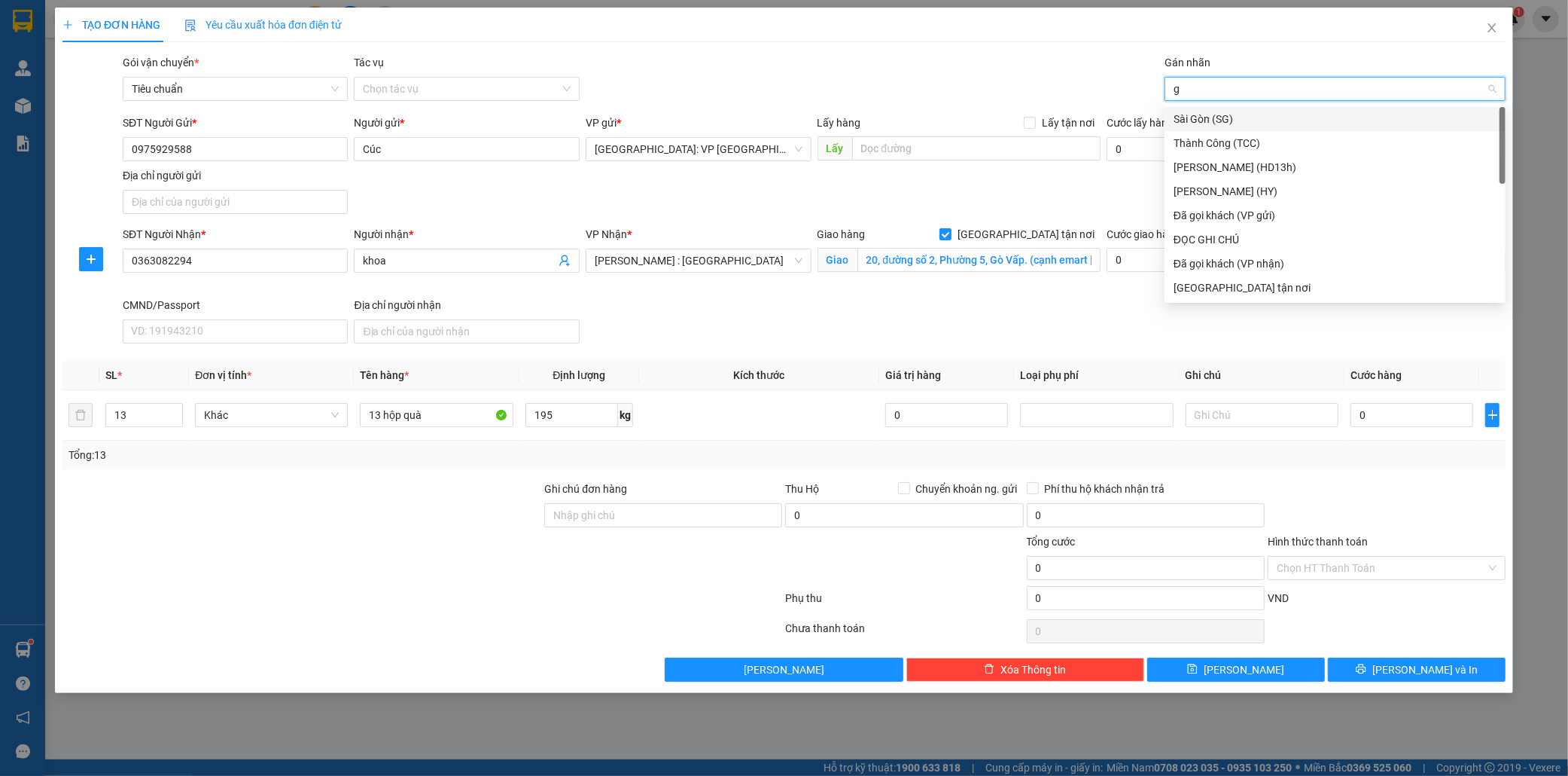
type input "gi"
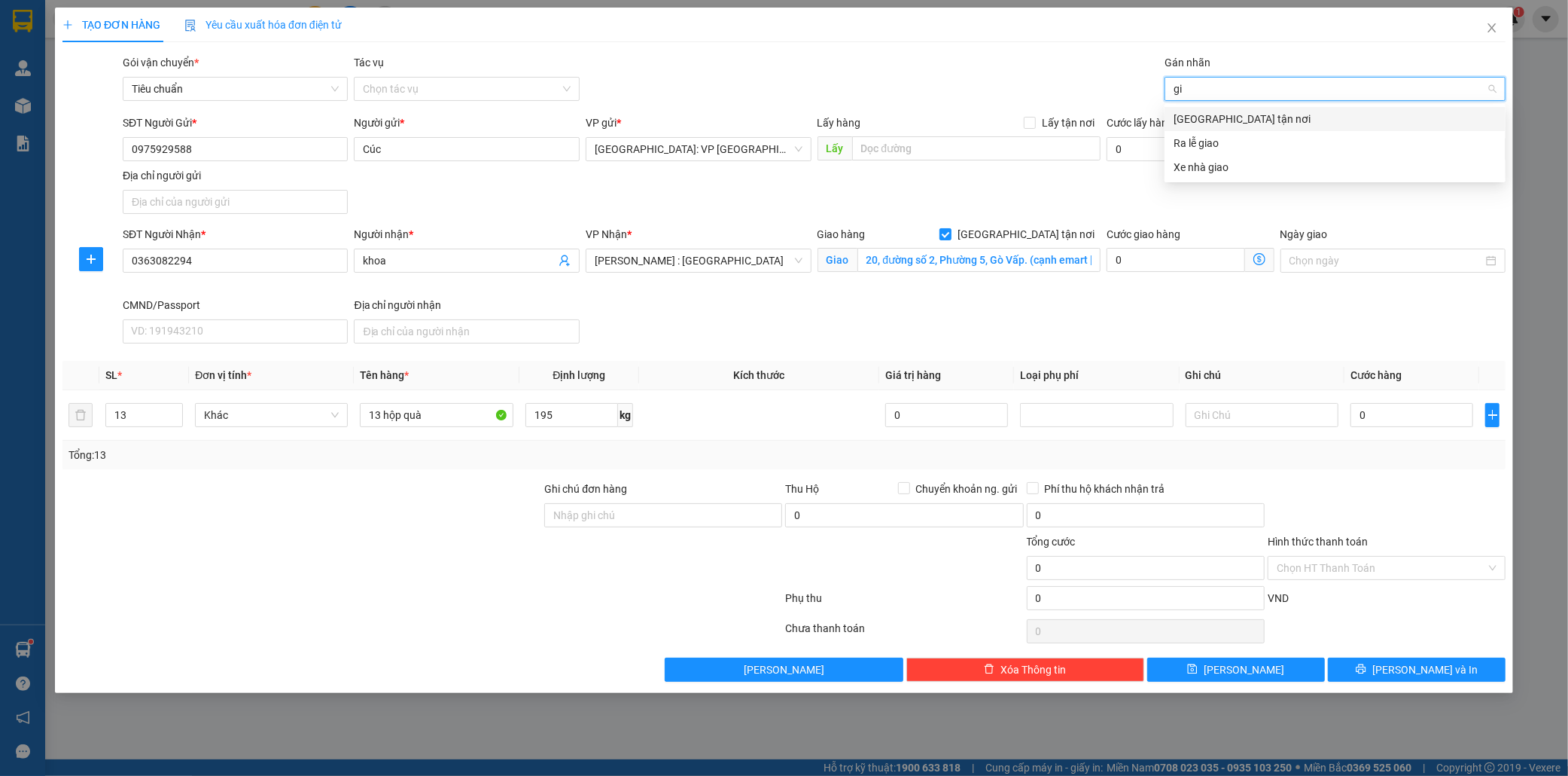
click at [1217, 121] on div "[GEOGRAPHIC_DATA] tận nơi" at bounding box center [1334, 119] width 323 height 17
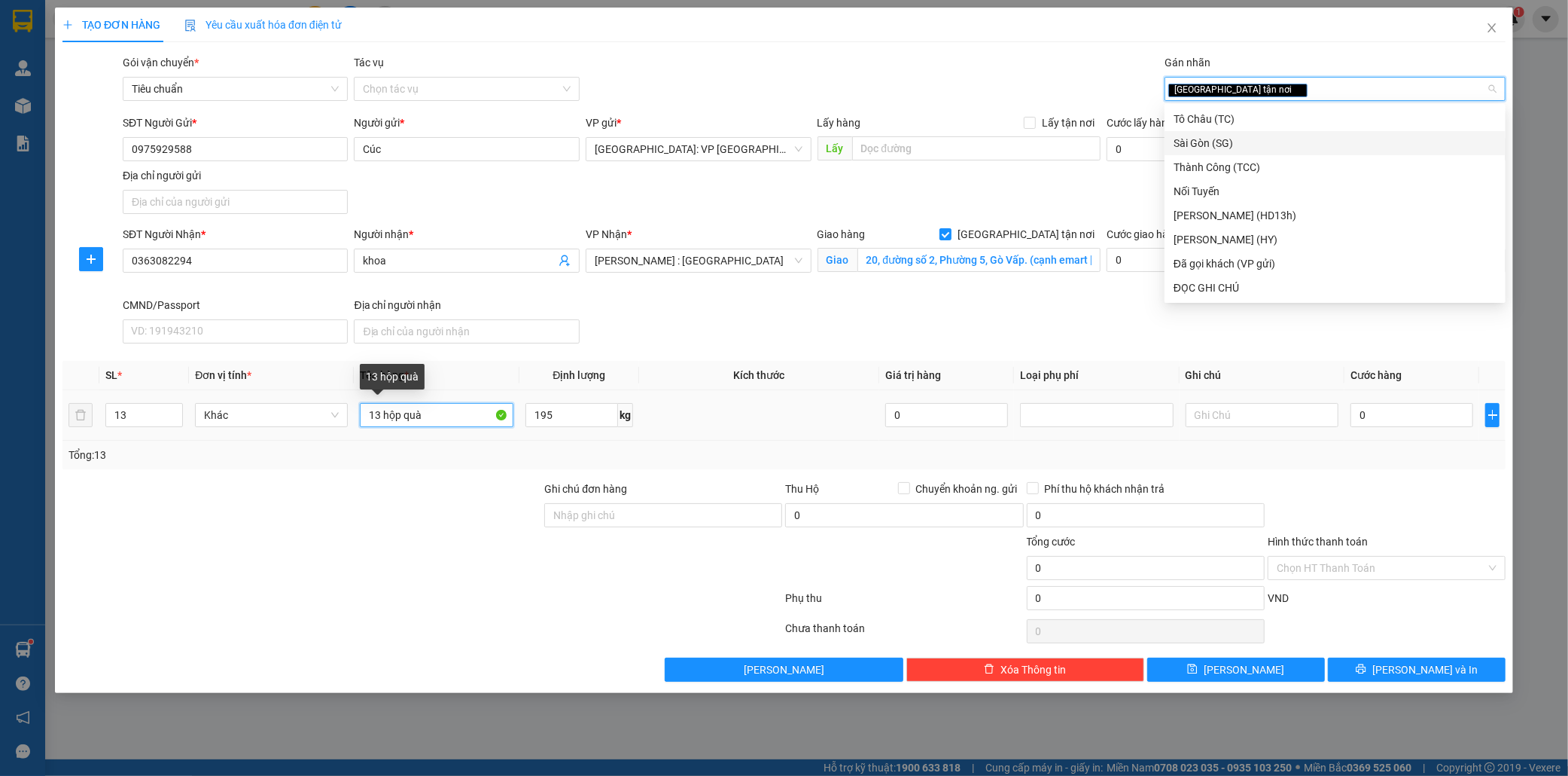
click at [441, 418] on input "13 hộp quà" at bounding box center [436, 415] width 153 height 24
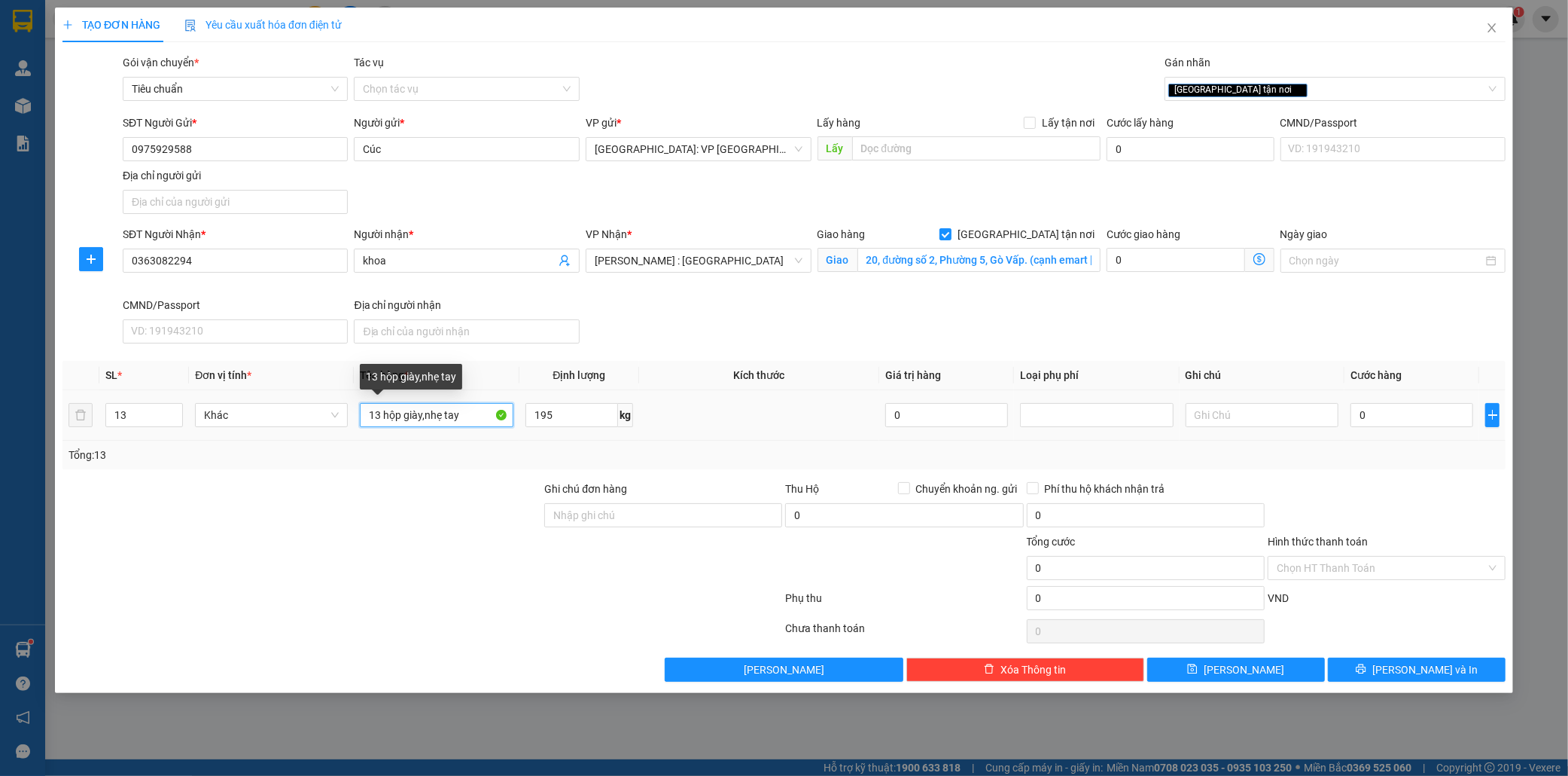
click at [426, 415] on input "13 hộp giày,nhẹ tay" at bounding box center [436, 415] width 153 height 24
type input "13 hộp giày,...nhẹ tay"
click at [583, 513] on input "Ghi chú đơn hàng" at bounding box center [663, 515] width 238 height 24
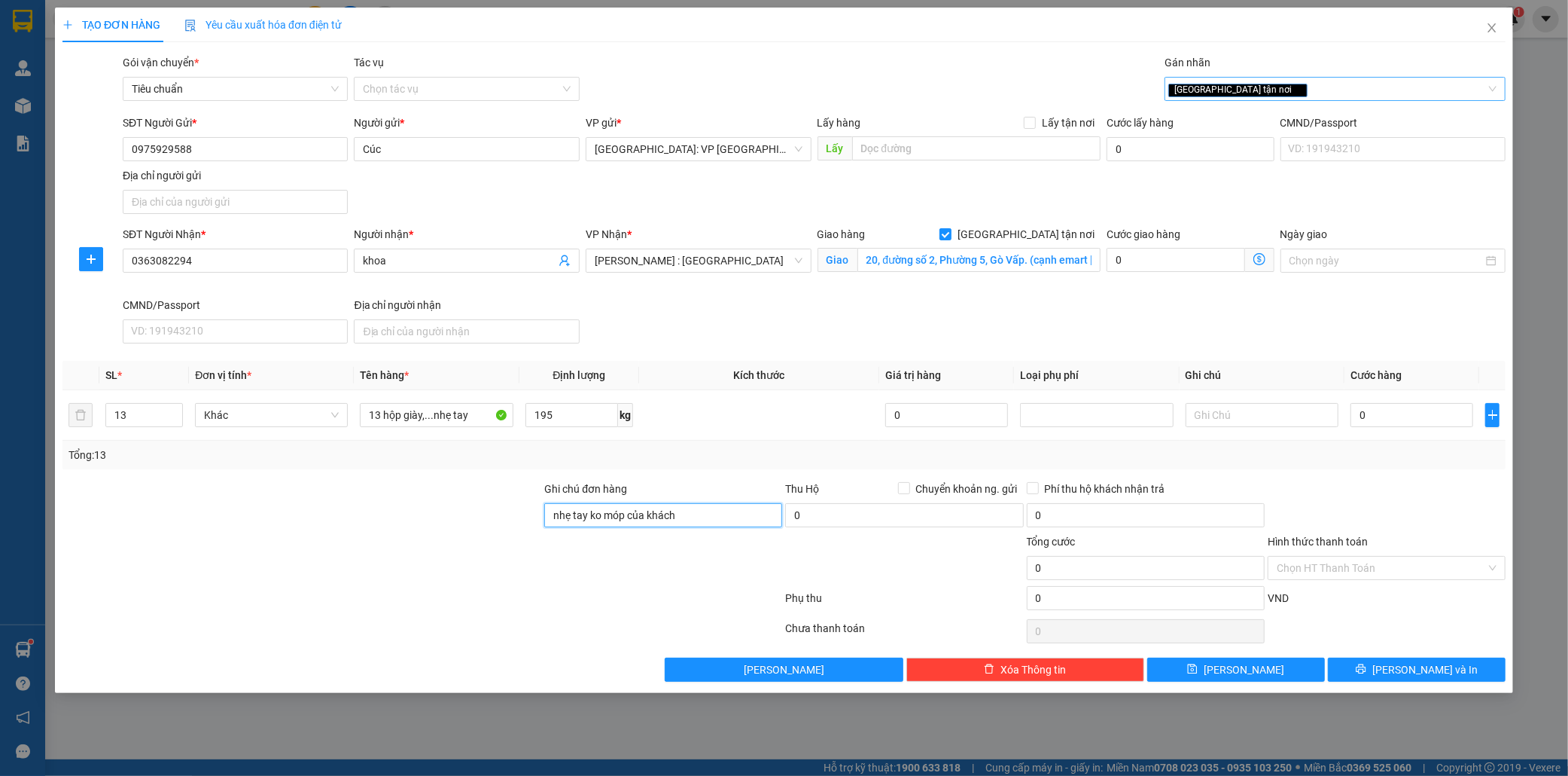
click at [1285, 89] on div "[GEOGRAPHIC_DATA] tận nơi" at bounding box center [1328, 89] width 319 height 18
type input "nhẹ tay ko móp của khách"
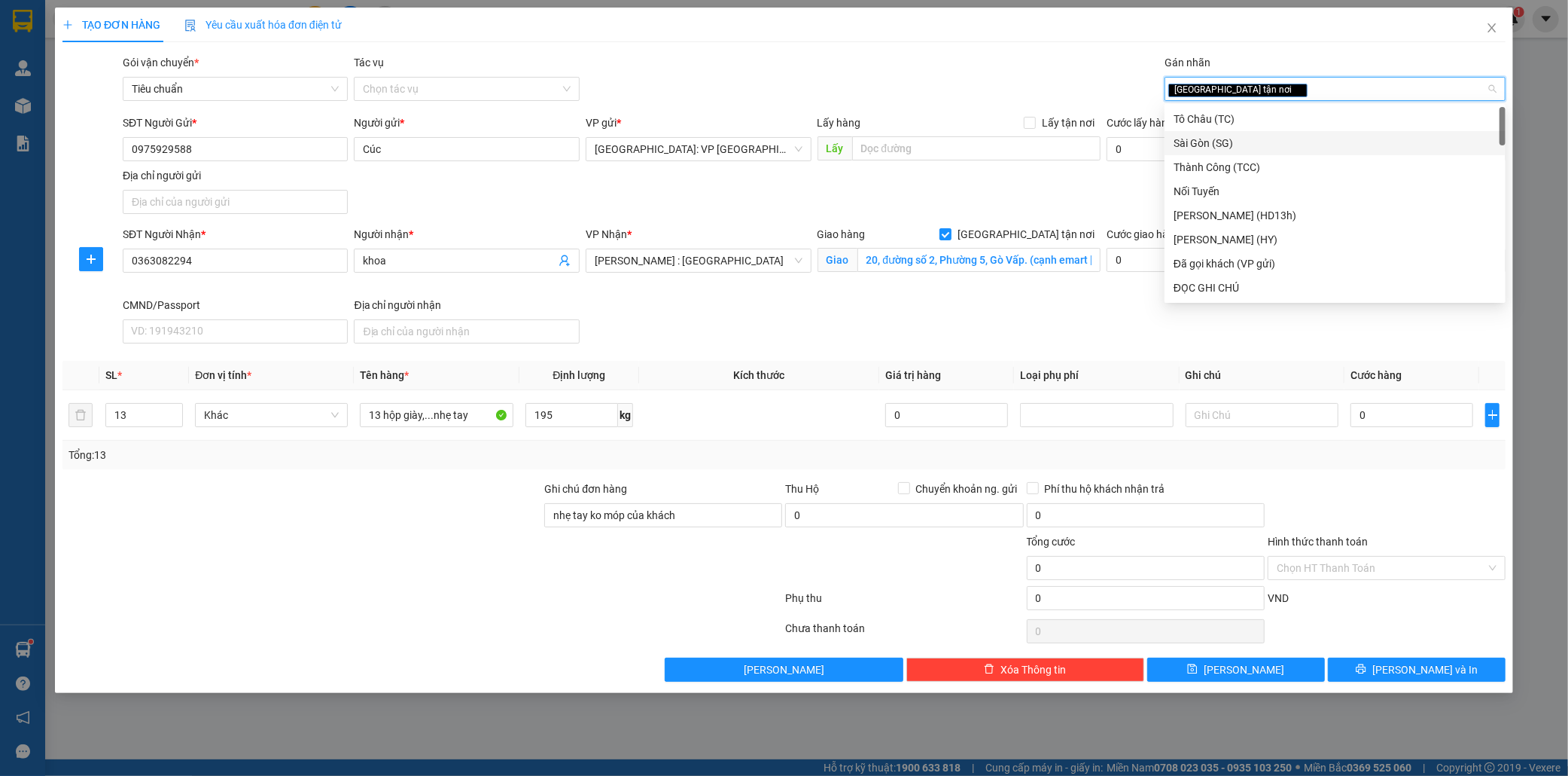
type input "d"
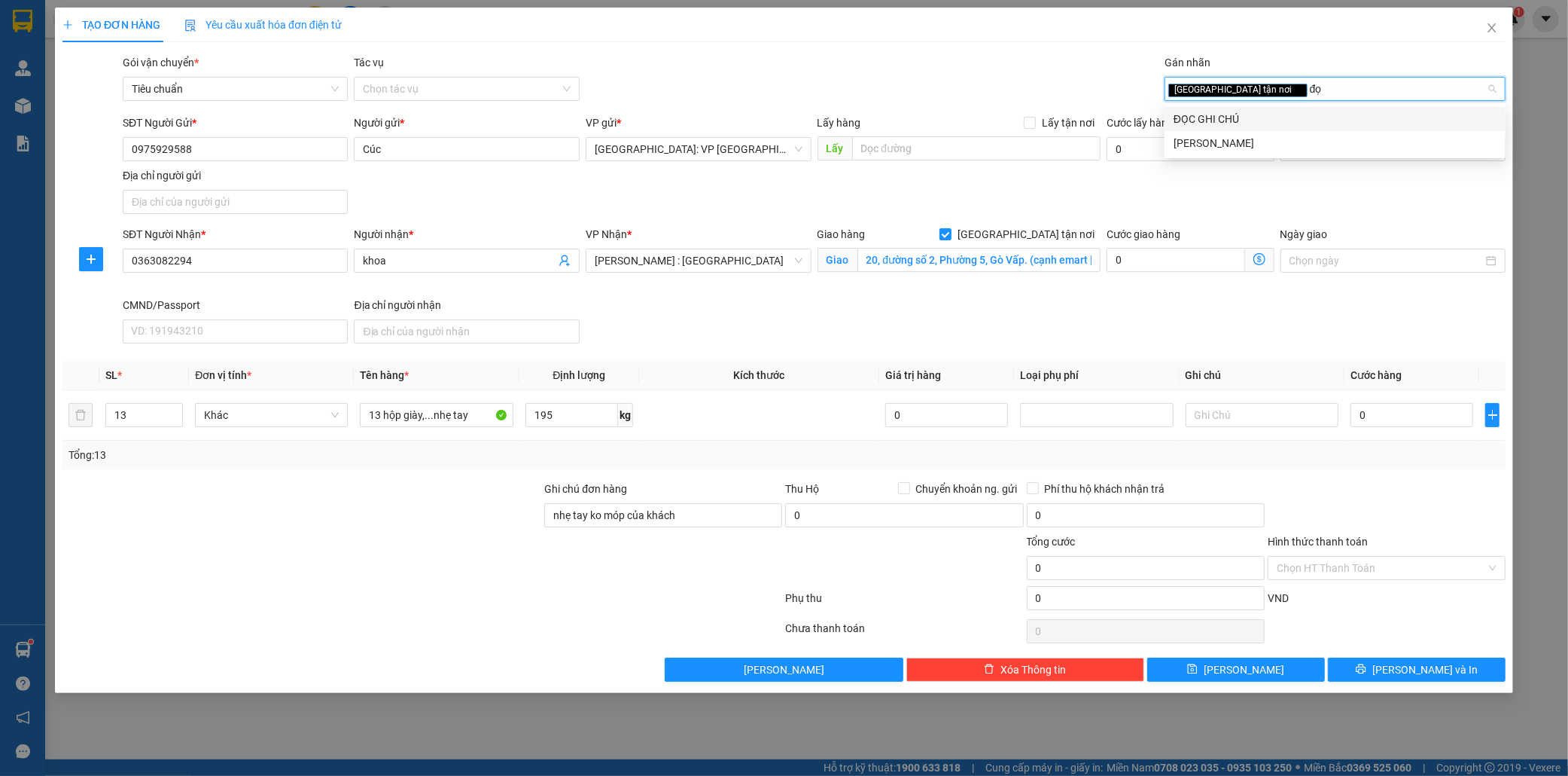
type input "đọc"
click at [1260, 122] on div "ĐỌC GHI CHÚ" at bounding box center [1334, 119] width 323 height 17
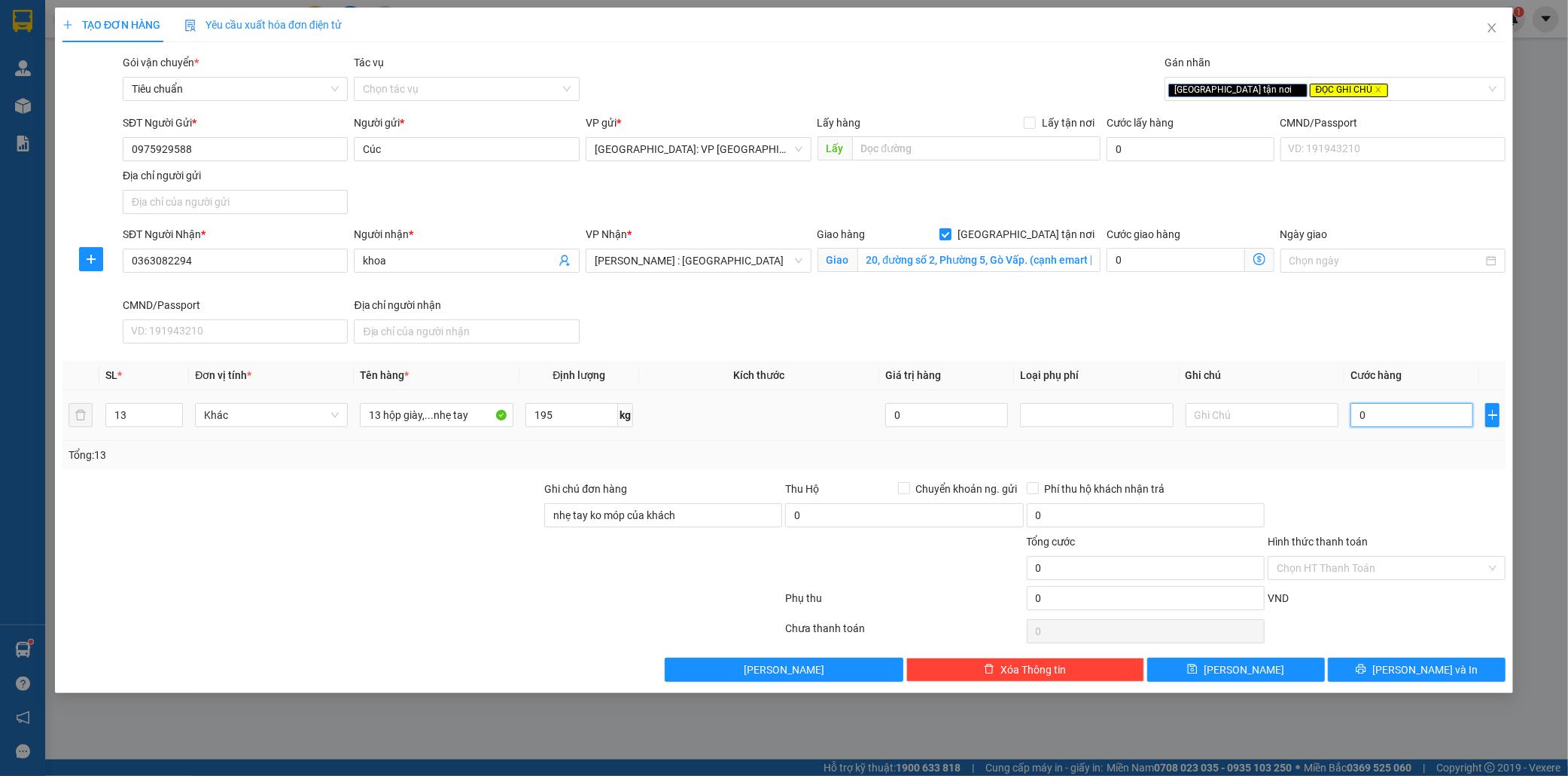
click at [1386, 415] on input "0" at bounding box center [1412, 415] width 123 height 24
type input "1"
type input "12"
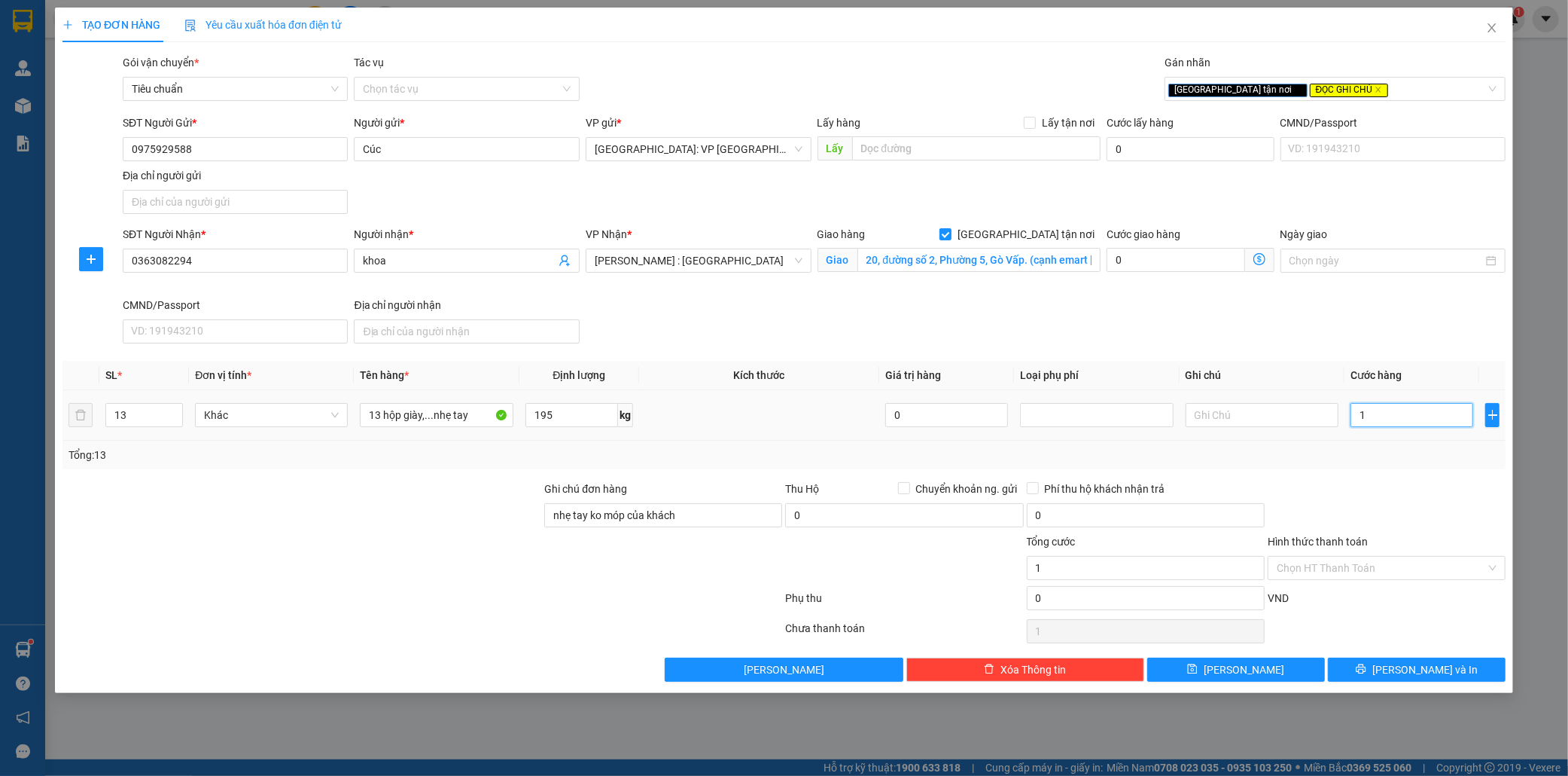
type input "12"
type input "120"
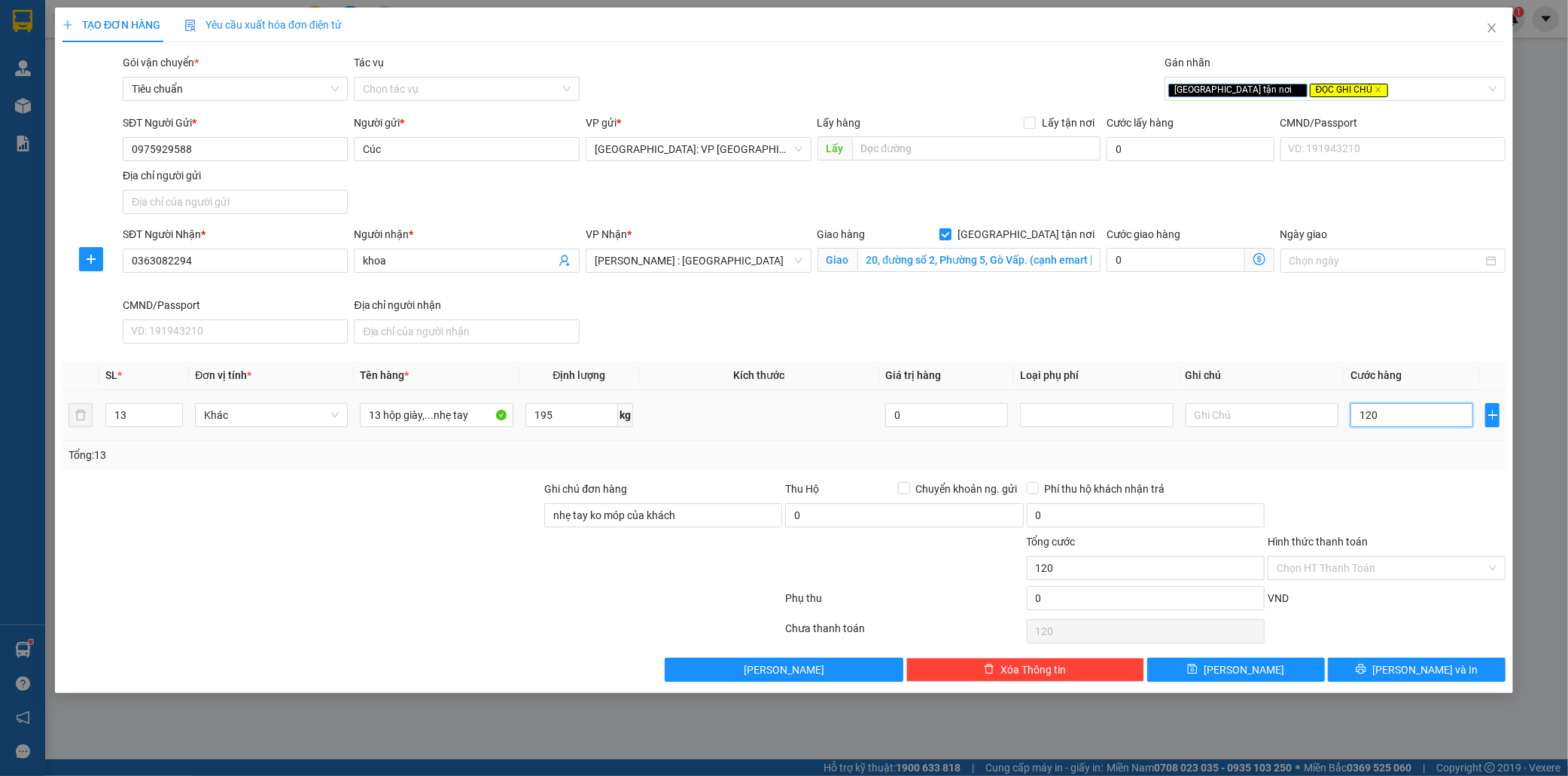
type input "1.200"
type input "12.000"
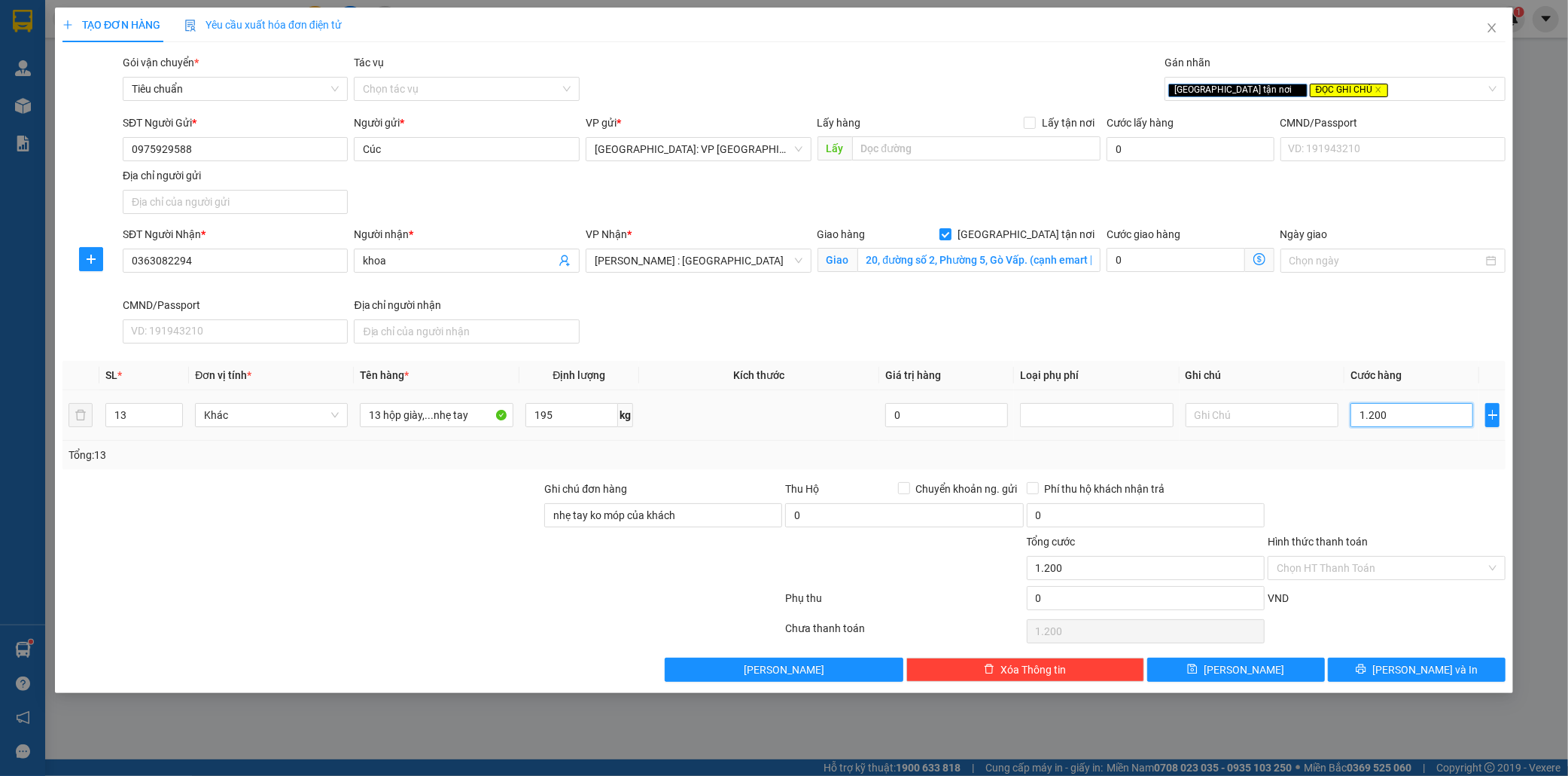
type input "12.000"
type input "120.000"
type input "1.200.000"
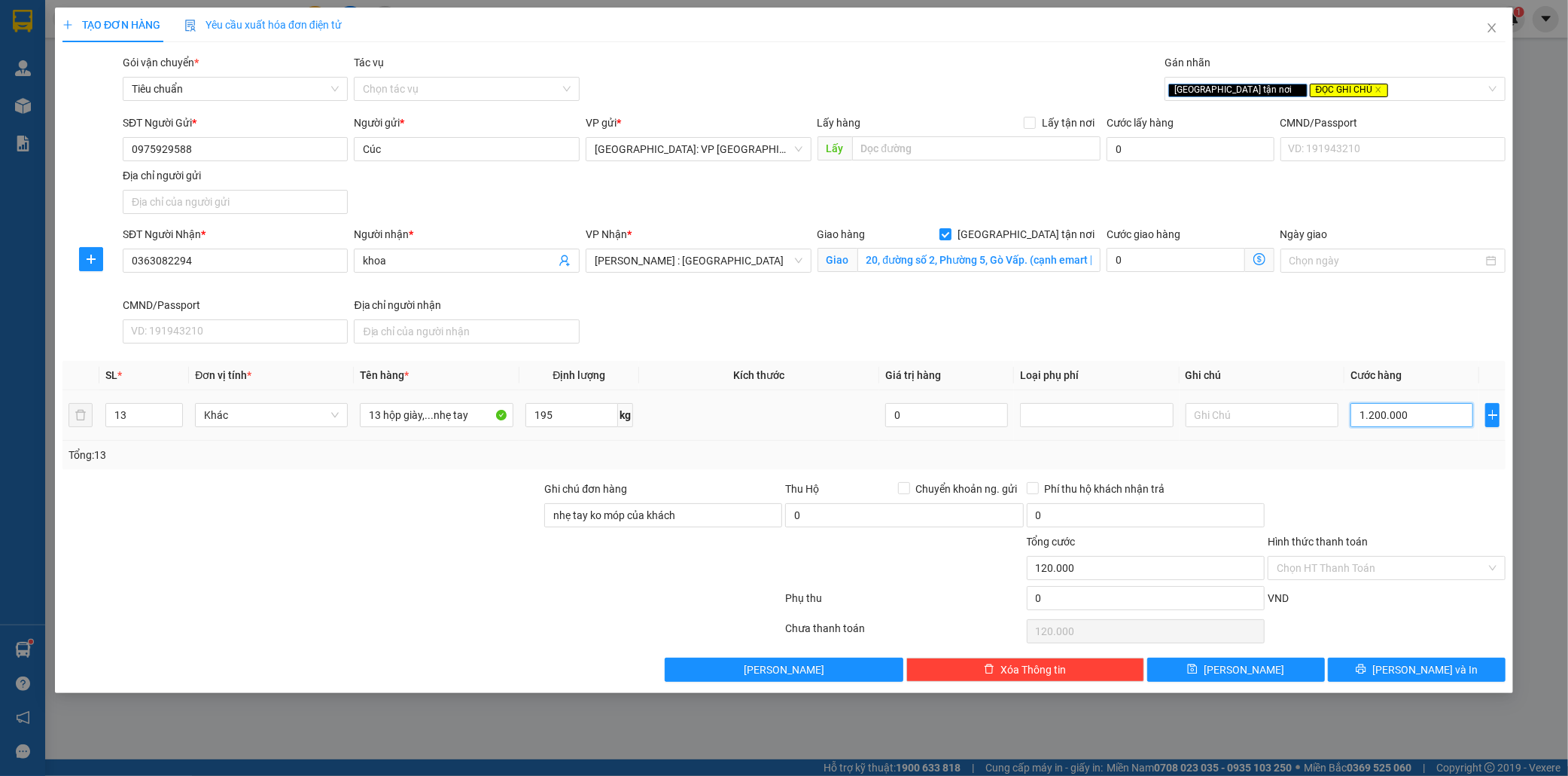
type input "1.200.000"
click at [1431, 423] on input "1.200.000" at bounding box center [1412, 415] width 123 height 24
type input "0"
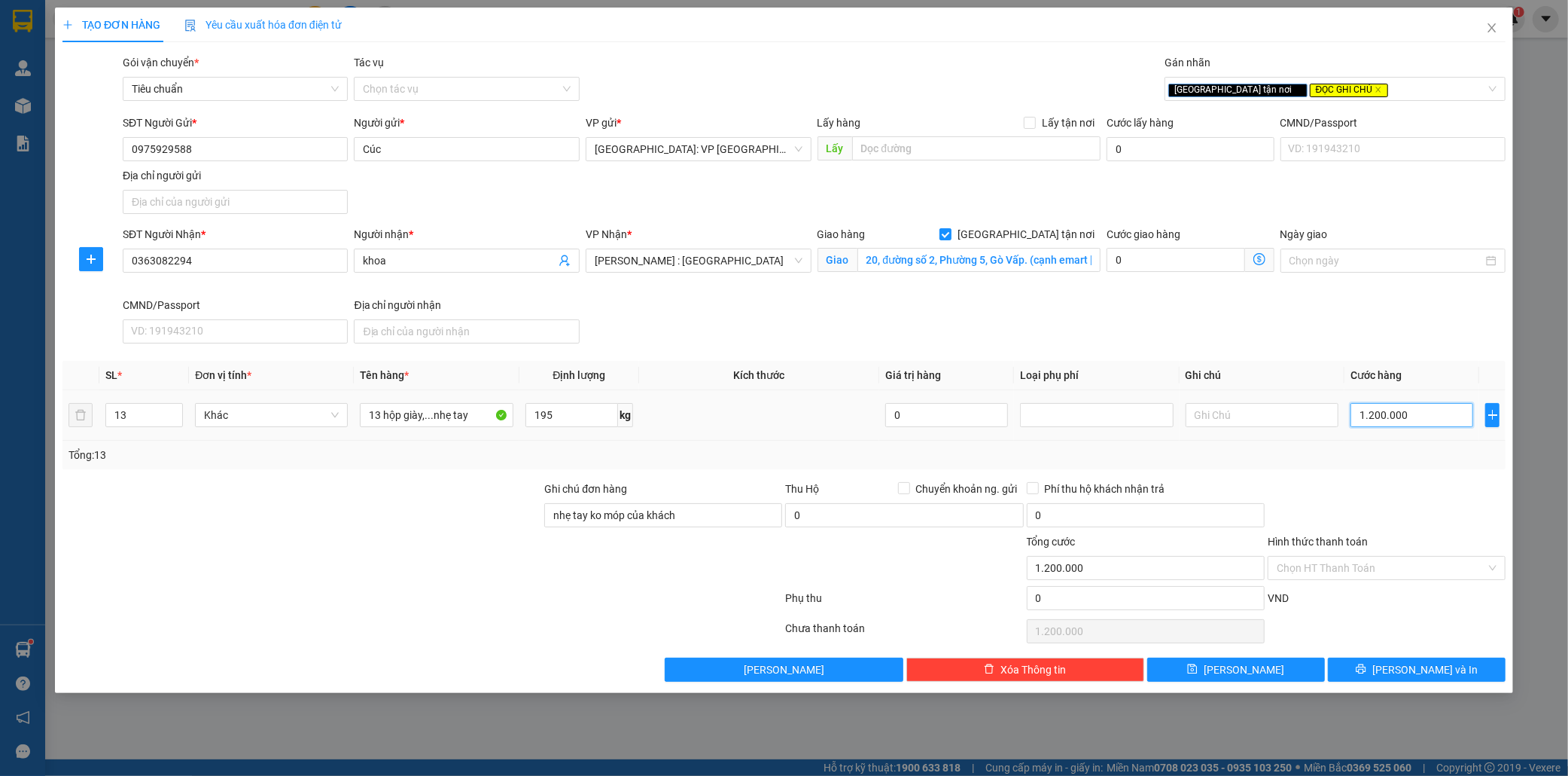
type input "0"
type input "01"
type input "1"
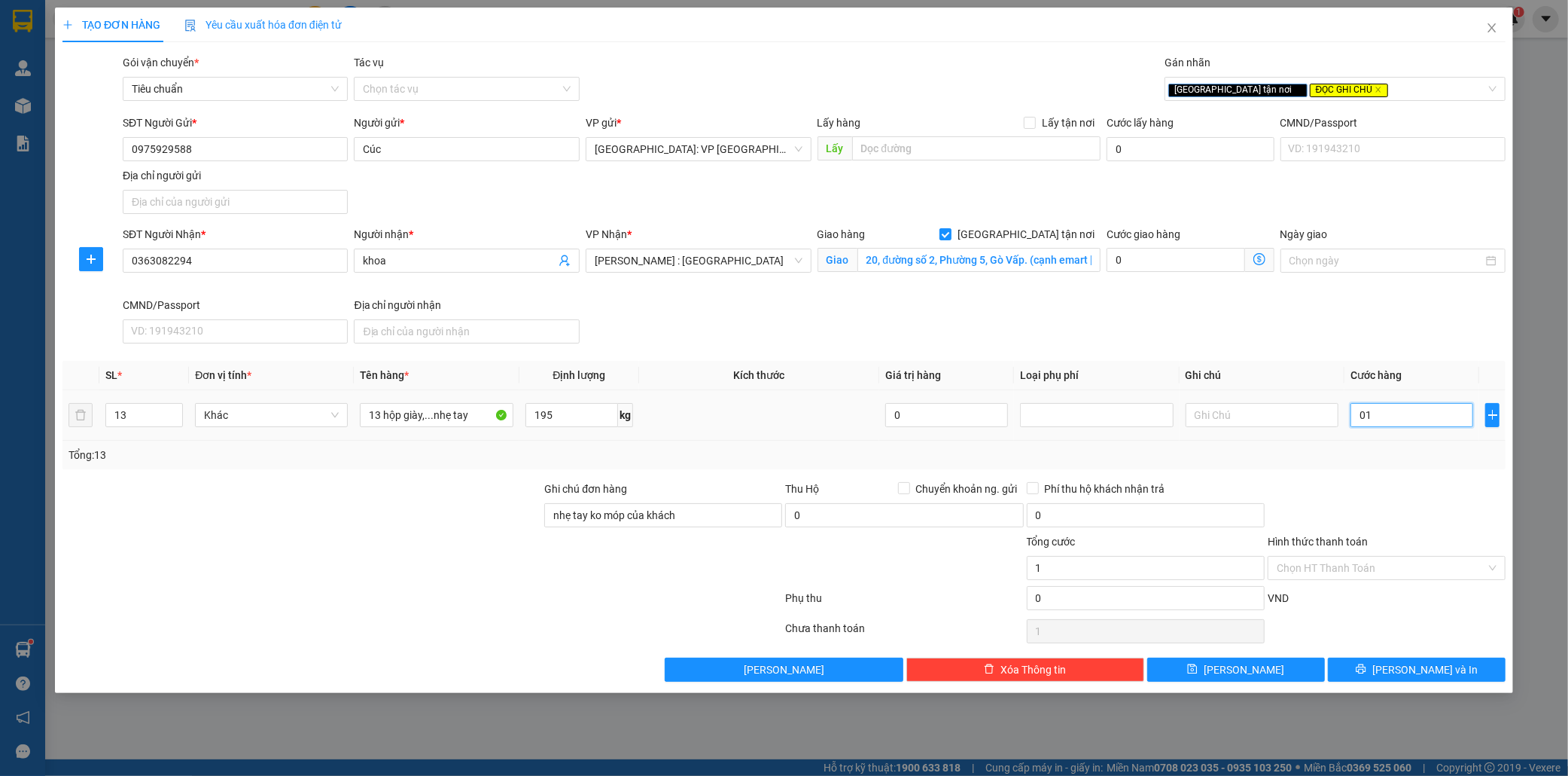
type input "010"
type input "10"
type input "0.100"
type input "100"
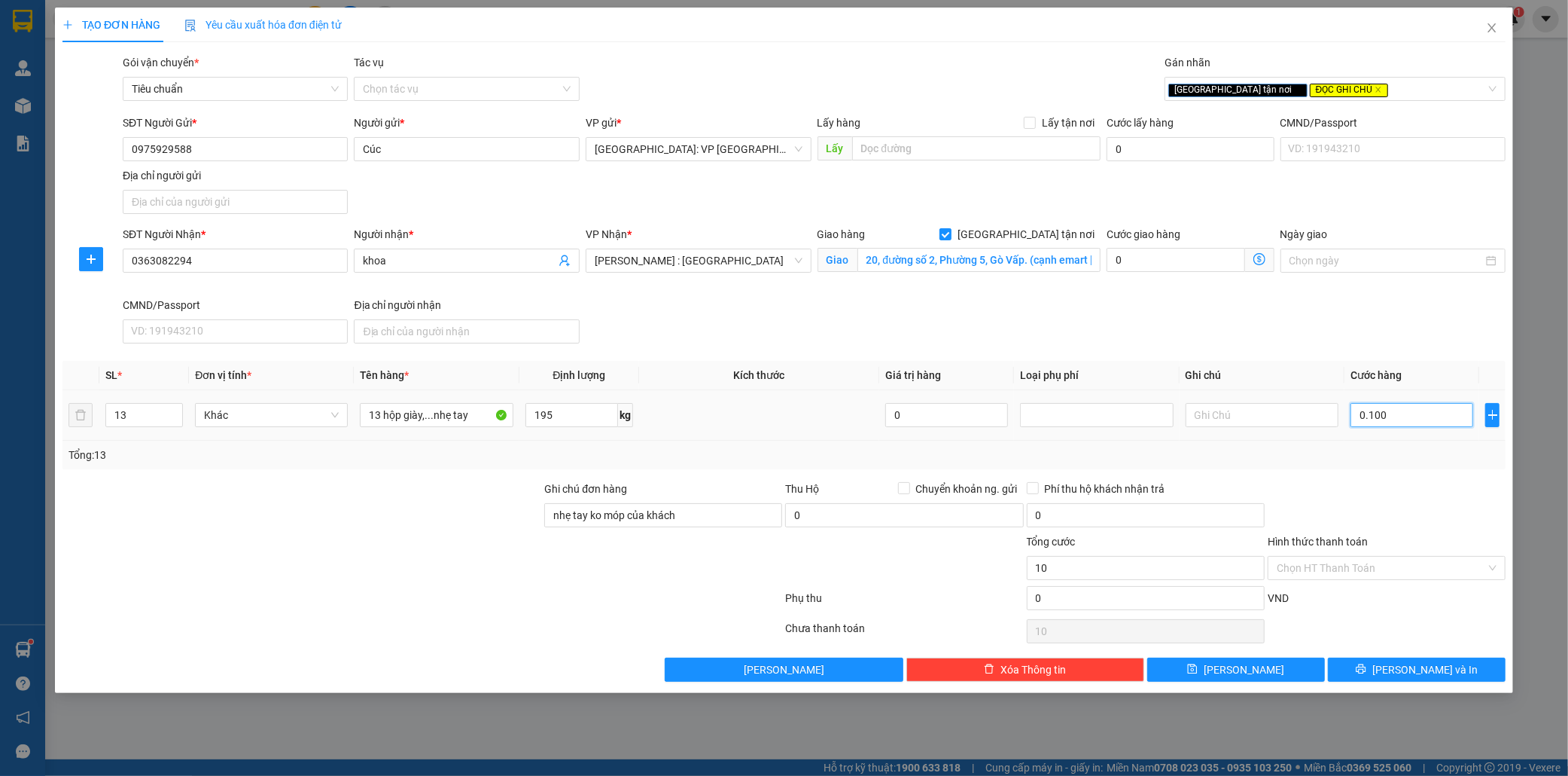
type input "100"
type input "01.000"
type input "1.000"
type input "010.000"
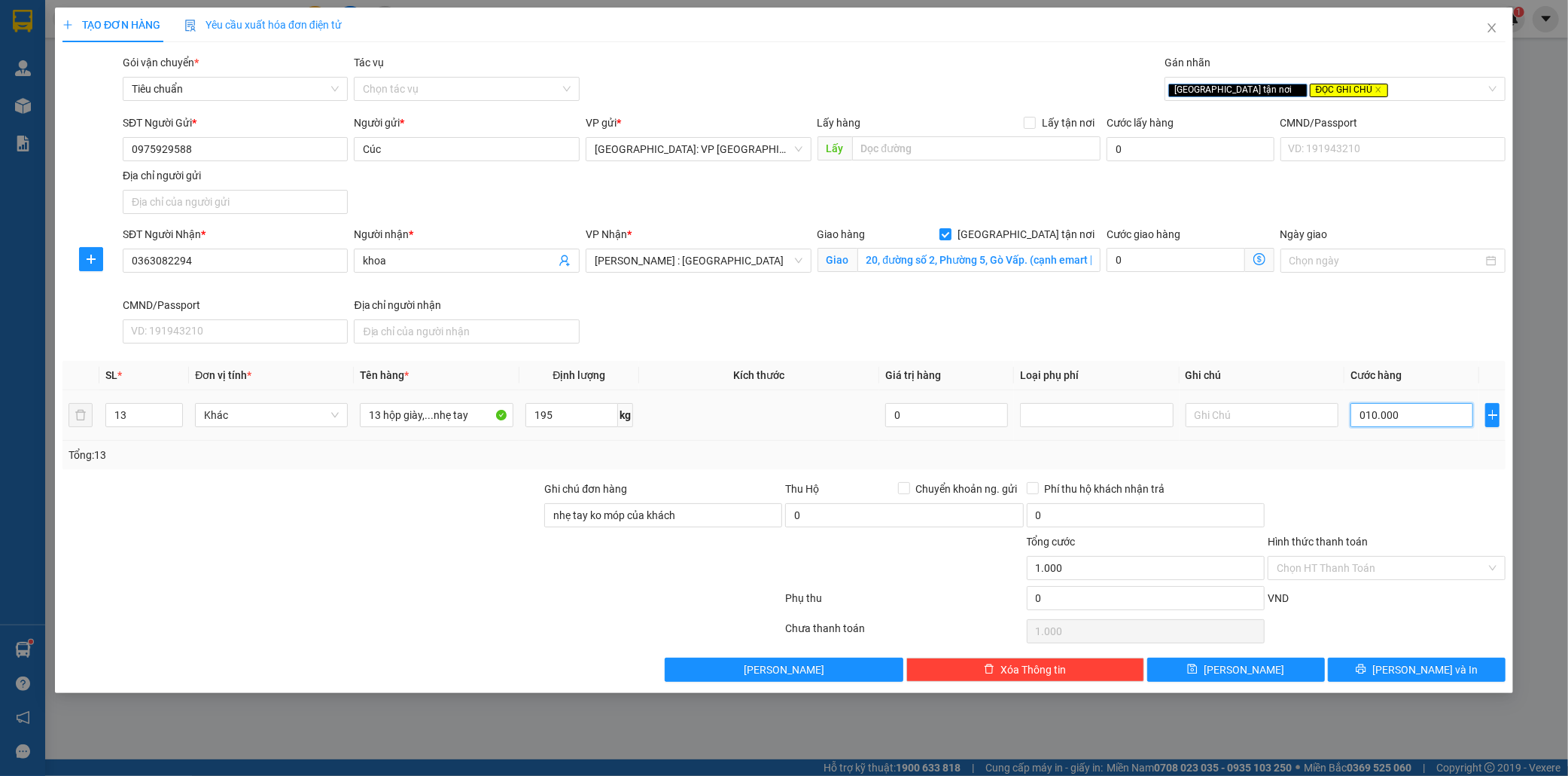
type input "10.000"
type input "0.100.000"
type input "100.000"
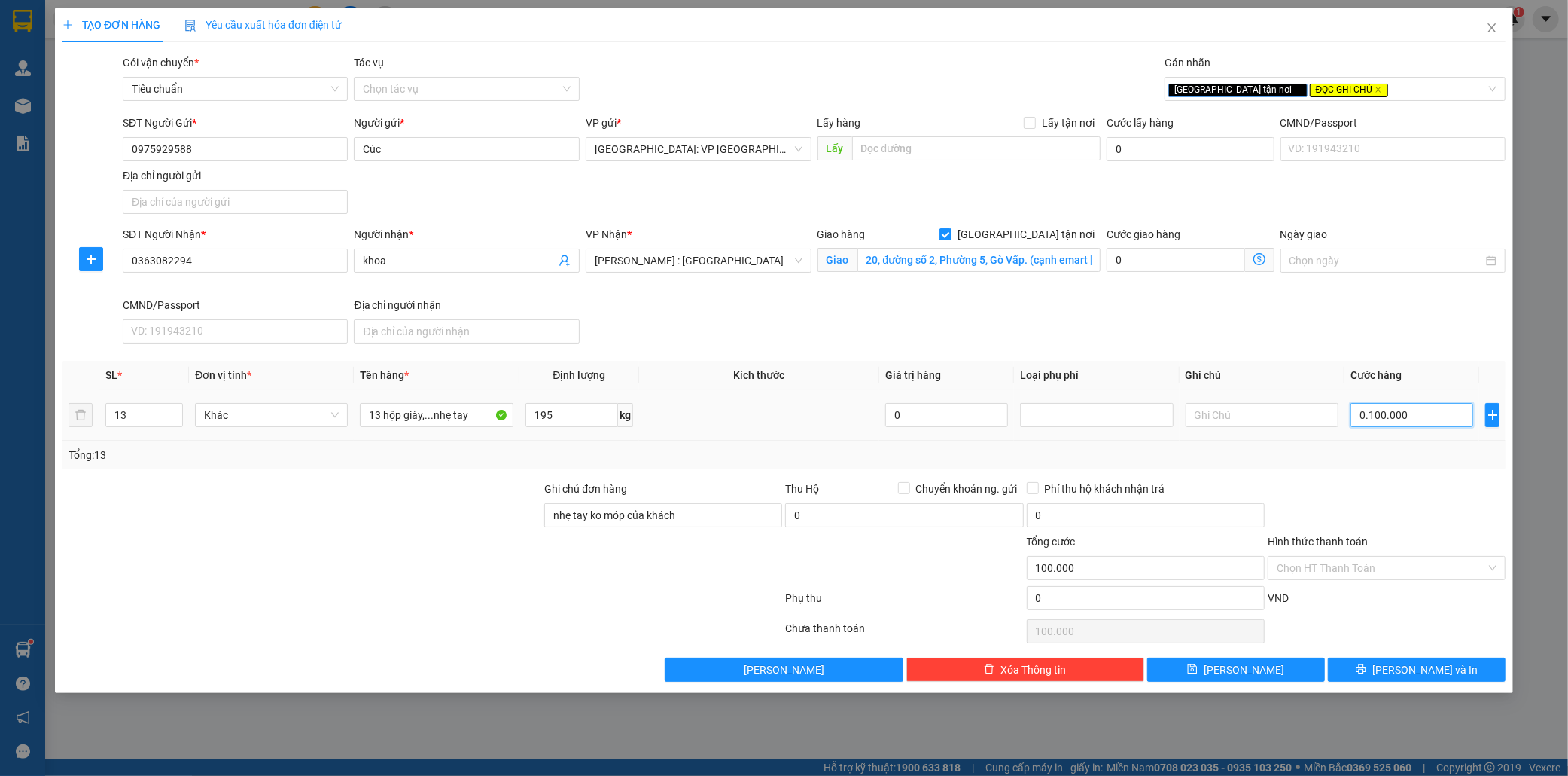
type input "01.000.000"
click at [422, 423] on input "13 hộp giày,...nhẹ tay" at bounding box center [436, 415] width 153 height 24
click at [1439, 673] on span "[PERSON_NAME] và In" at bounding box center [1425, 670] width 105 height 17
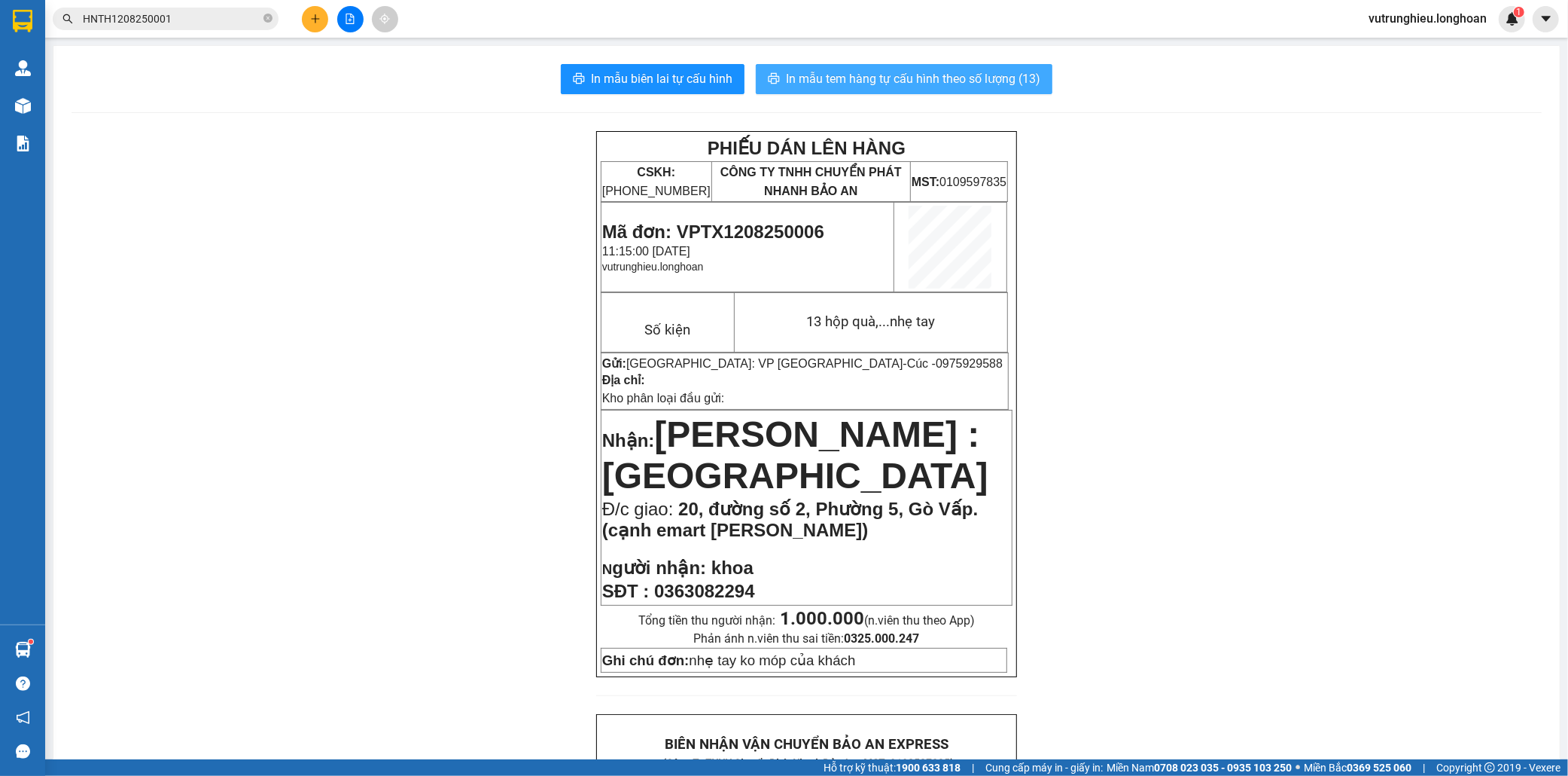
click at [953, 87] on span "In mẫu tem hàng tự cấu hình theo số lượng (13)" at bounding box center [913, 78] width 255 height 19
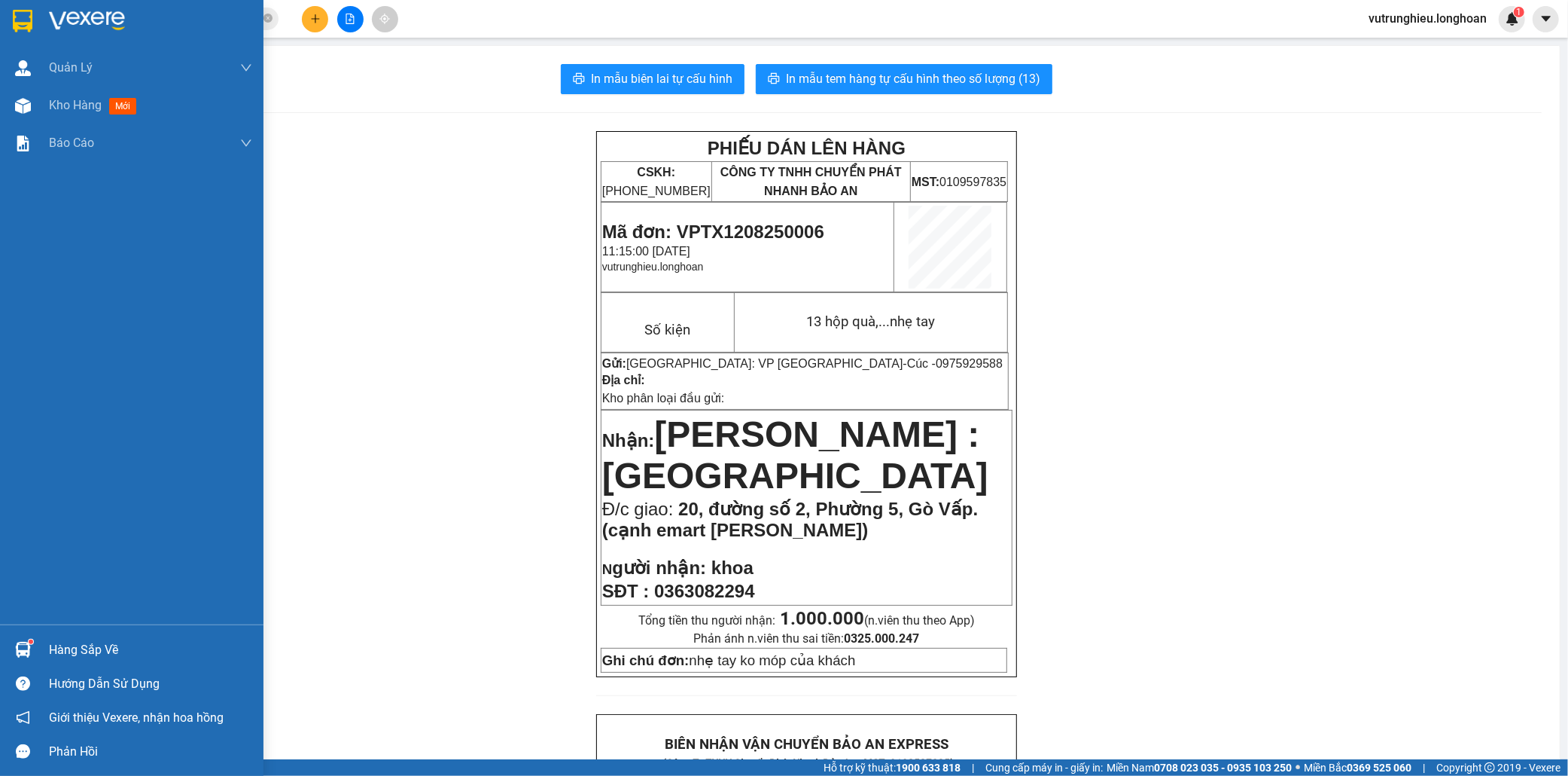
click at [18, 18] on img at bounding box center [22, 21] width 19 height 23
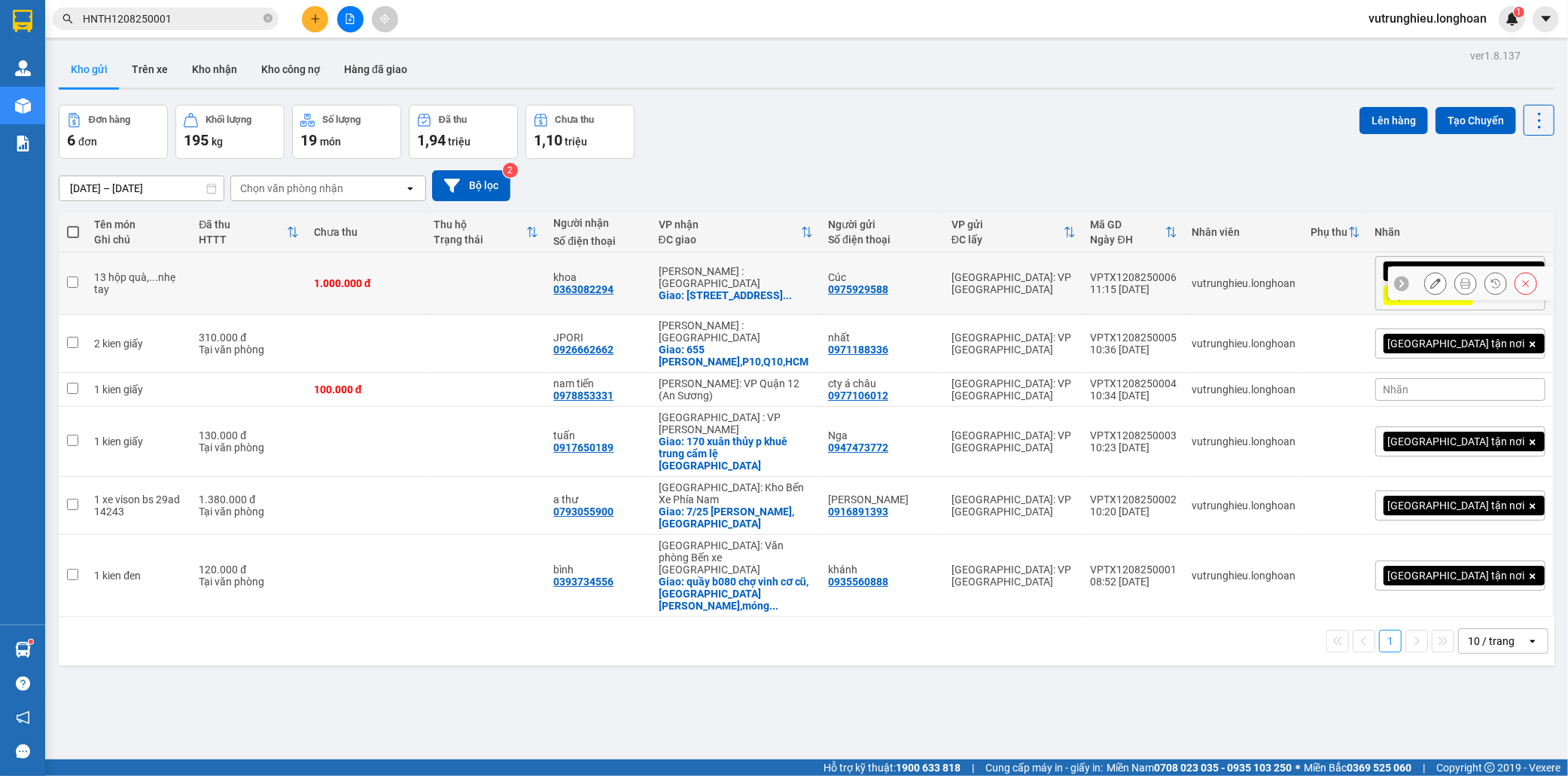
click at [1178, 272] on div "VPTX1208250006" at bounding box center [1134, 277] width 87 height 12
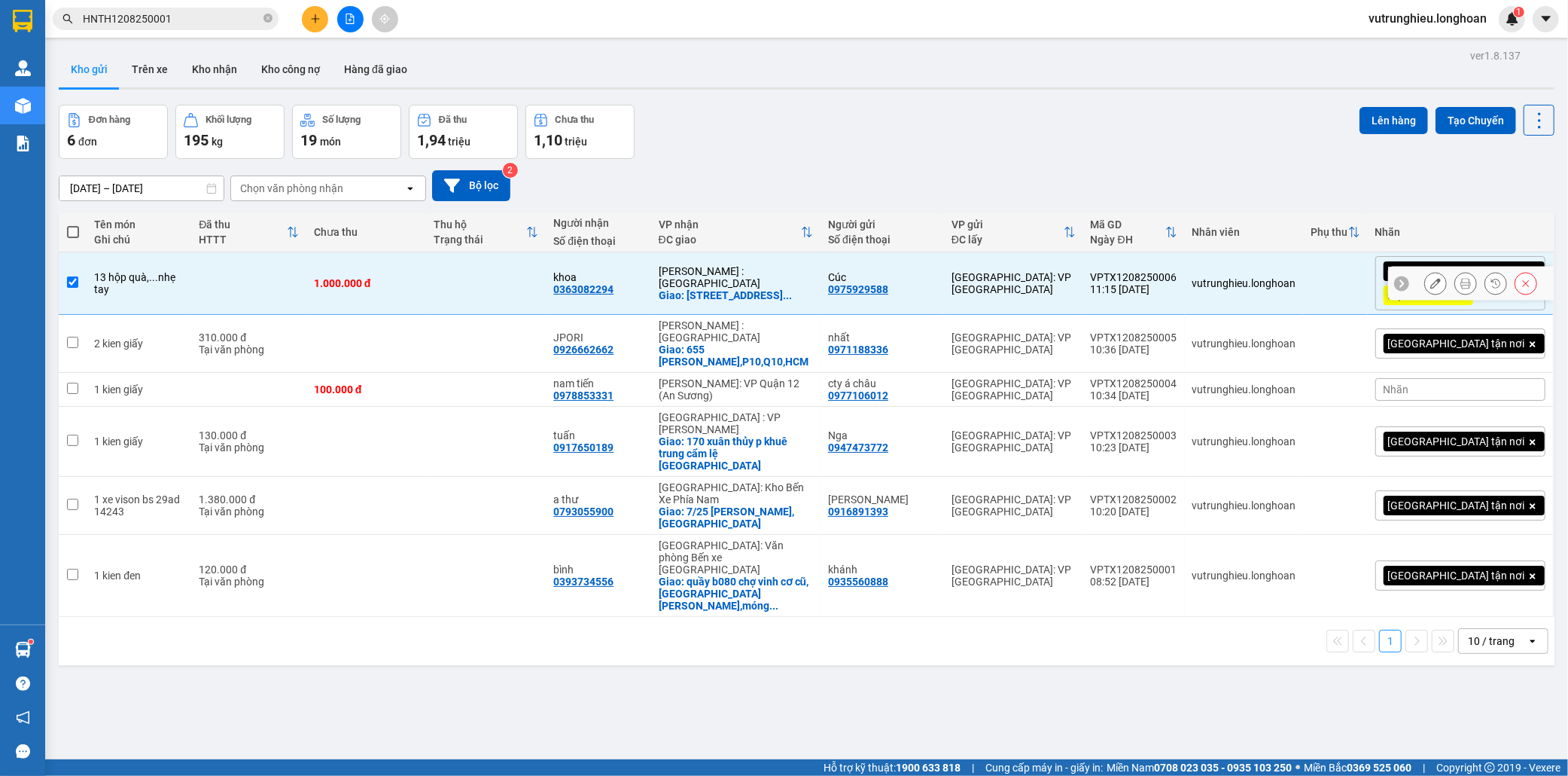
click at [1178, 272] on div "VPTX1208250006" at bounding box center [1134, 277] width 87 height 12
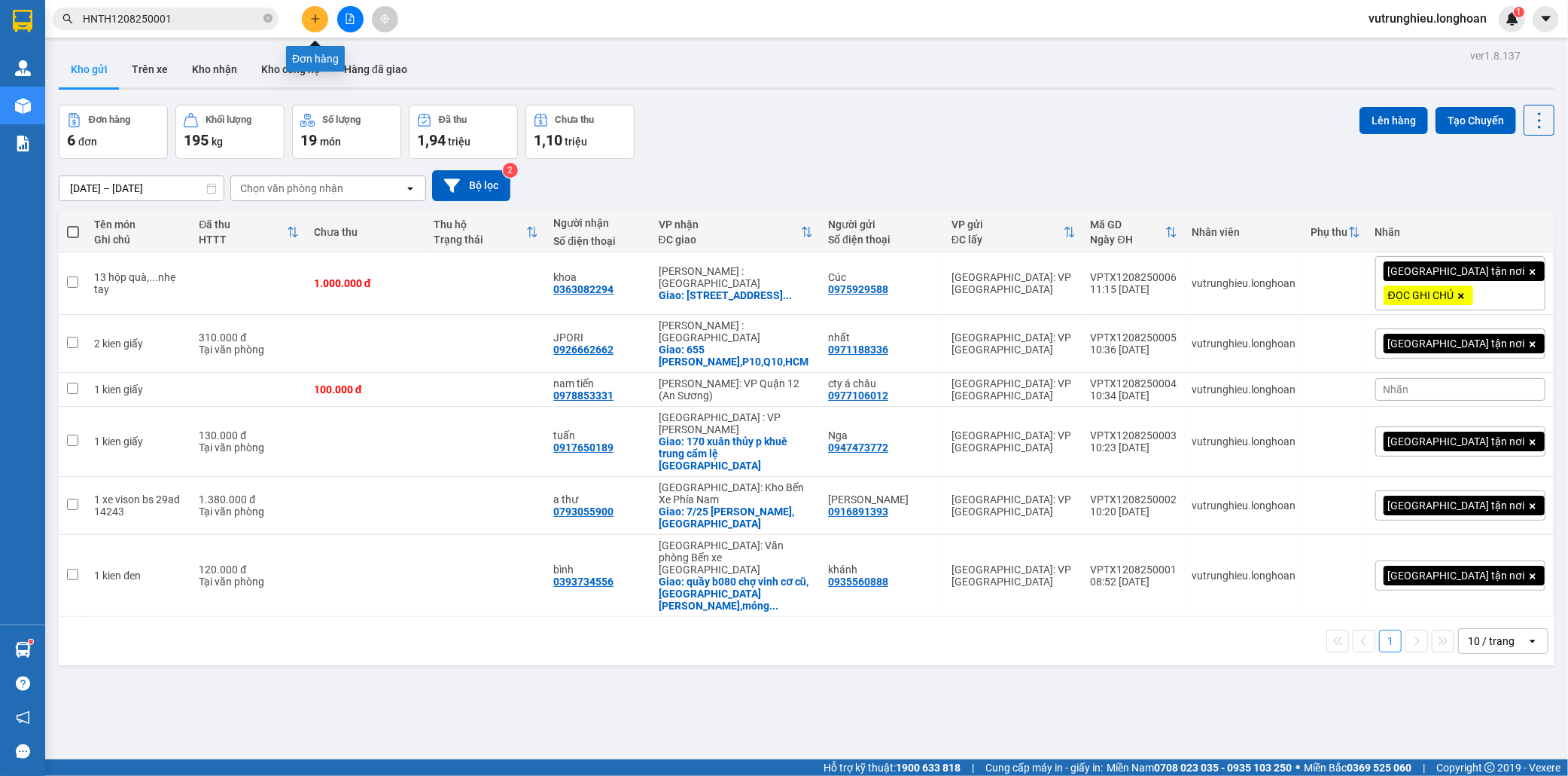
click at [313, 21] on icon "plus" at bounding box center [315, 19] width 11 height 11
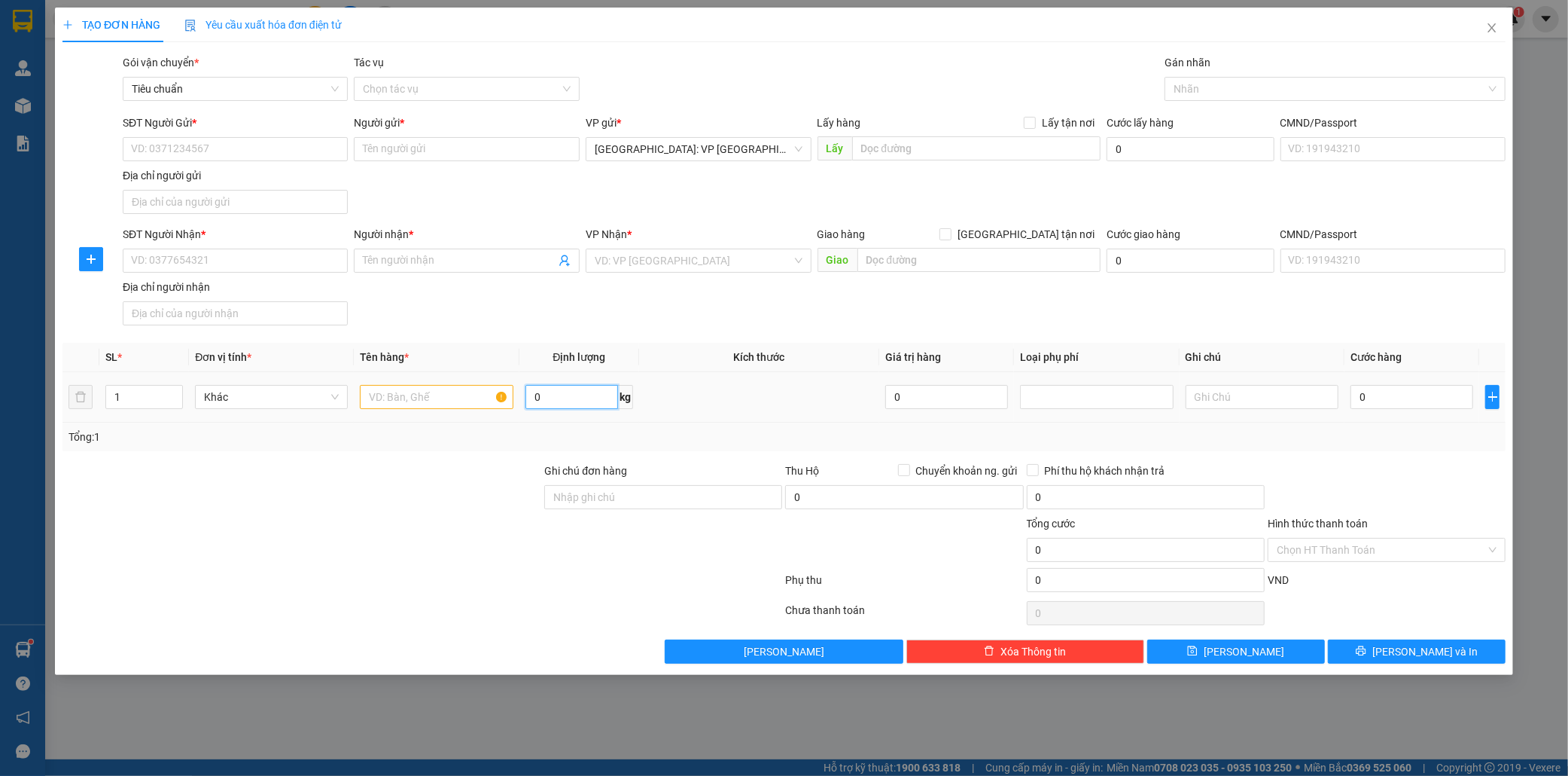
click at [560, 404] on input "0" at bounding box center [572, 396] width 93 height 24
click at [180, 151] on input "SĐT Người Gửi *" at bounding box center [236, 149] width 226 height 24
click at [464, 154] on input "Người gửi *" at bounding box center [467, 149] width 226 height 24
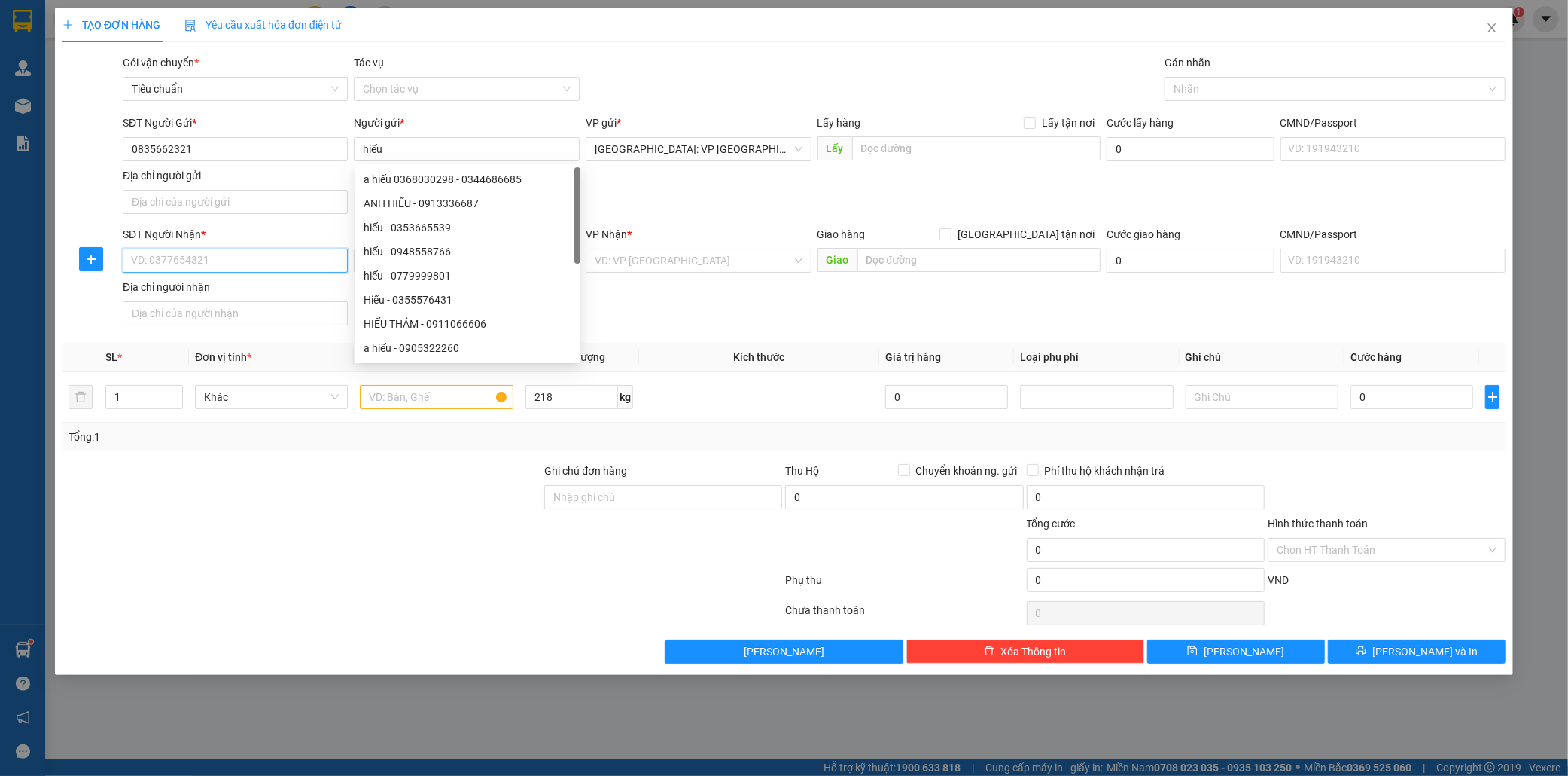
click at [176, 264] on input "SĐT Người Nhận *" at bounding box center [236, 261] width 226 height 24
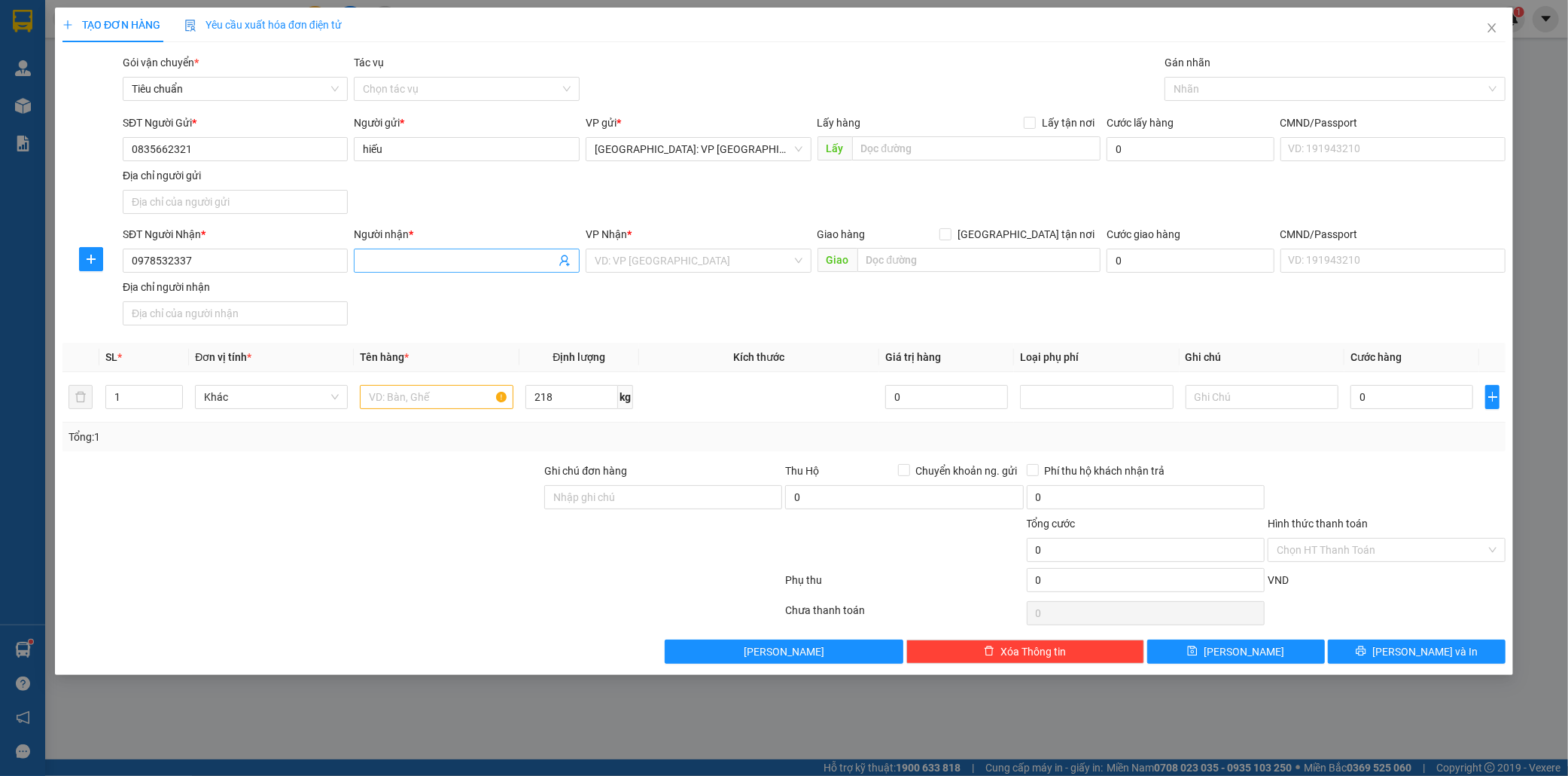
click at [418, 267] on input "Người nhận *" at bounding box center [459, 261] width 193 height 17
click at [701, 262] on input "search" at bounding box center [693, 261] width 197 height 23
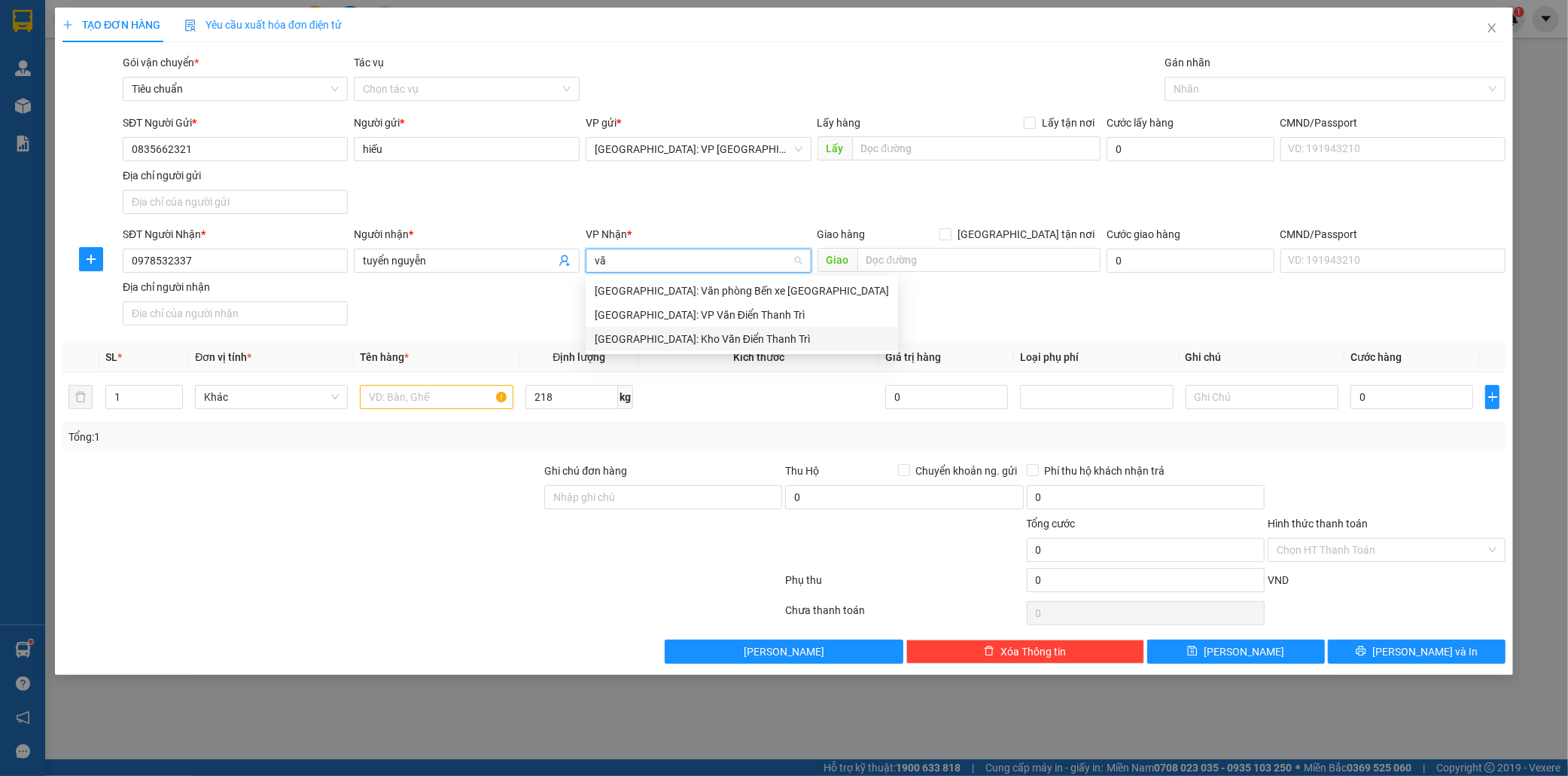
click at [732, 339] on div "[GEOGRAPHIC_DATA]: Kho Văn Điển Thanh Trì" at bounding box center [741, 339] width 294 height 17
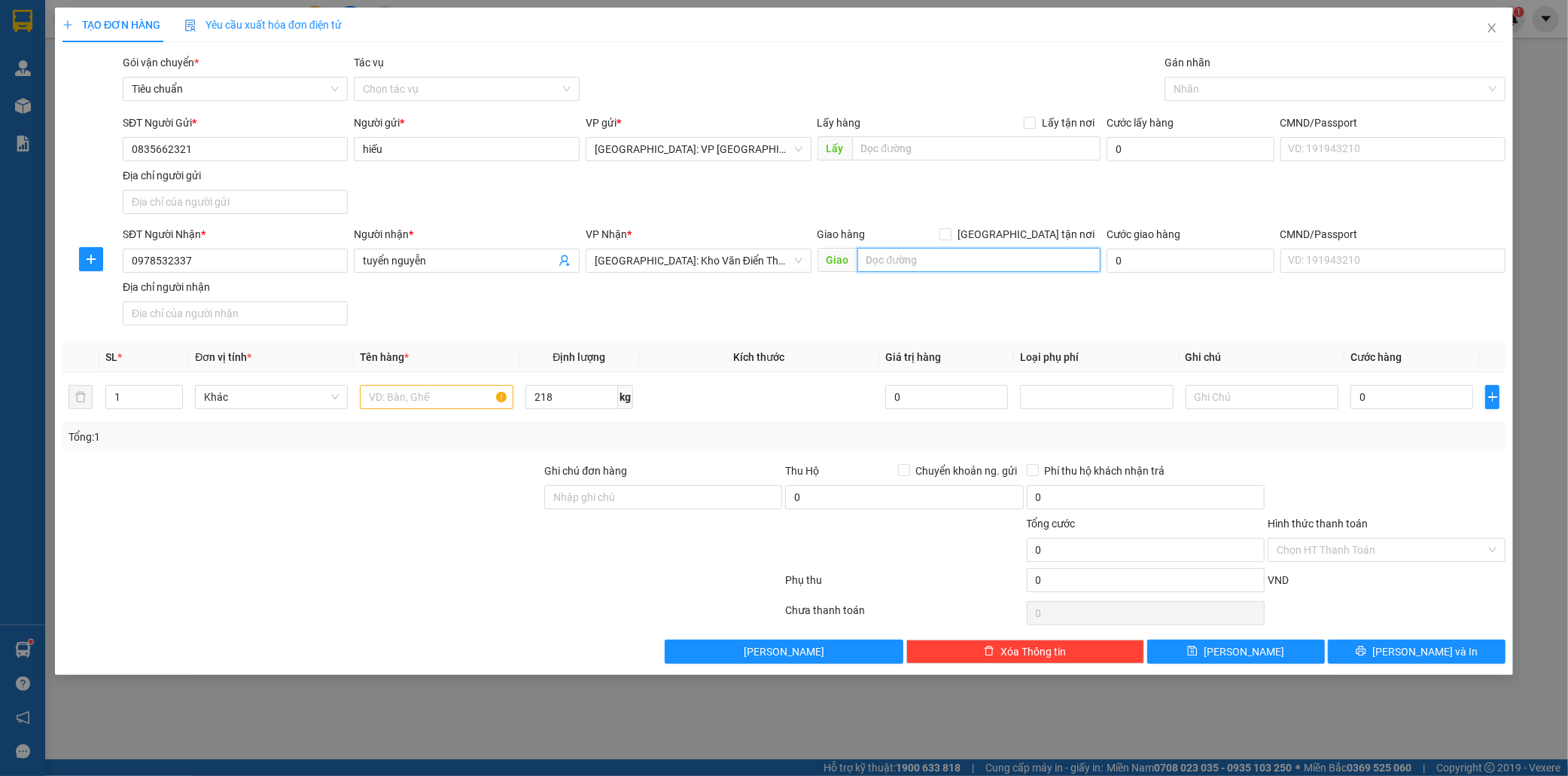
click at [901, 261] on input "text" at bounding box center [979, 260] width 243 height 24
click at [906, 261] on input "text" at bounding box center [979, 260] width 243 height 24
click at [1066, 257] on input "535C+2FJ , [GEOGRAPHIC_DATA], [GEOGRAPHIC_DATA], [GEOGRAPHIC_DATA]" at bounding box center [979, 260] width 243 height 24
click at [950, 232] on input "[GEOGRAPHIC_DATA] tận nơi" at bounding box center [945, 234] width 11 height 11
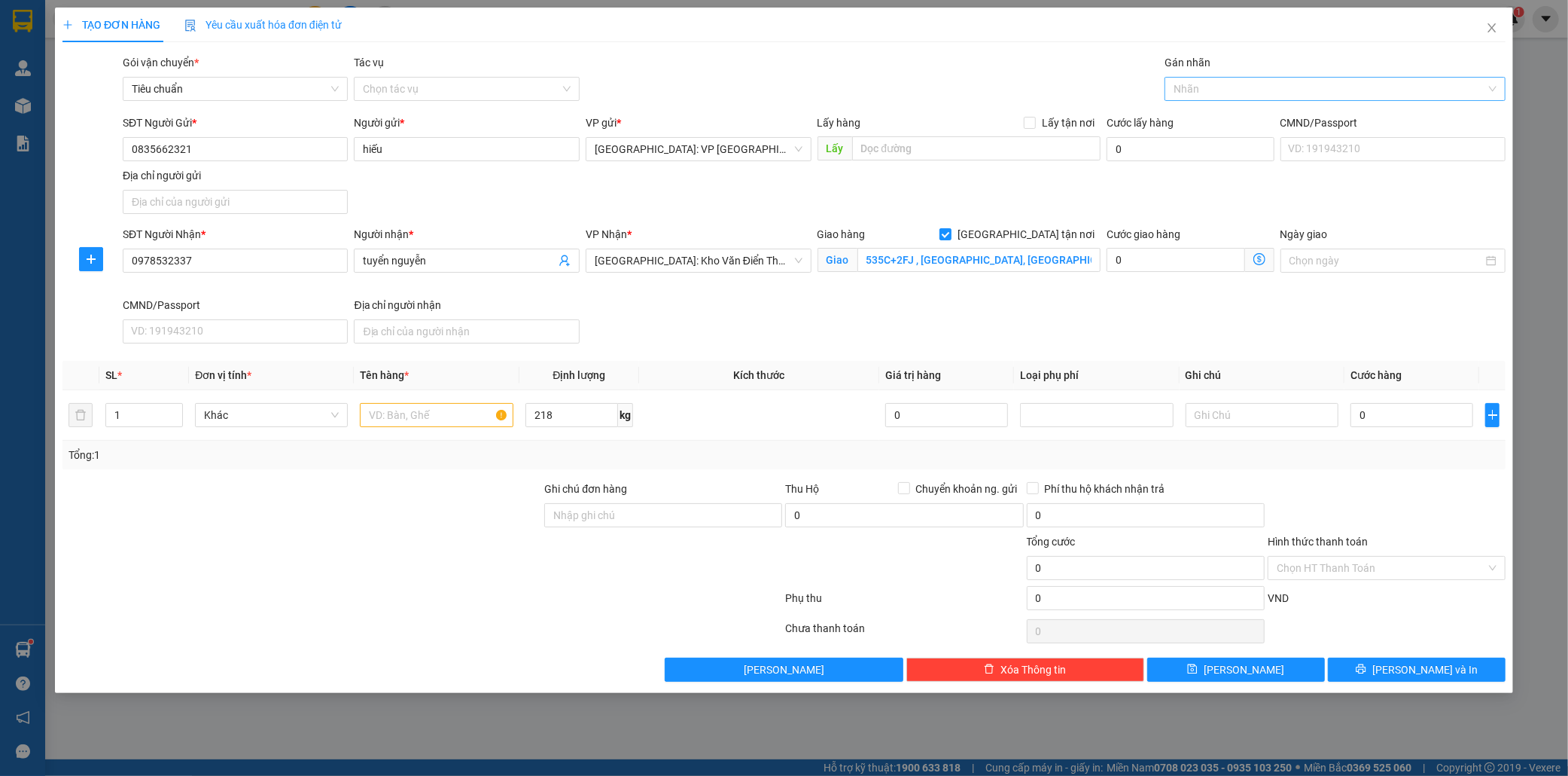
click at [1244, 89] on div at bounding box center [1328, 89] width 319 height 18
click at [1235, 122] on div "[GEOGRAPHIC_DATA] tận nơi" at bounding box center [1334, 119] width 323 height 17
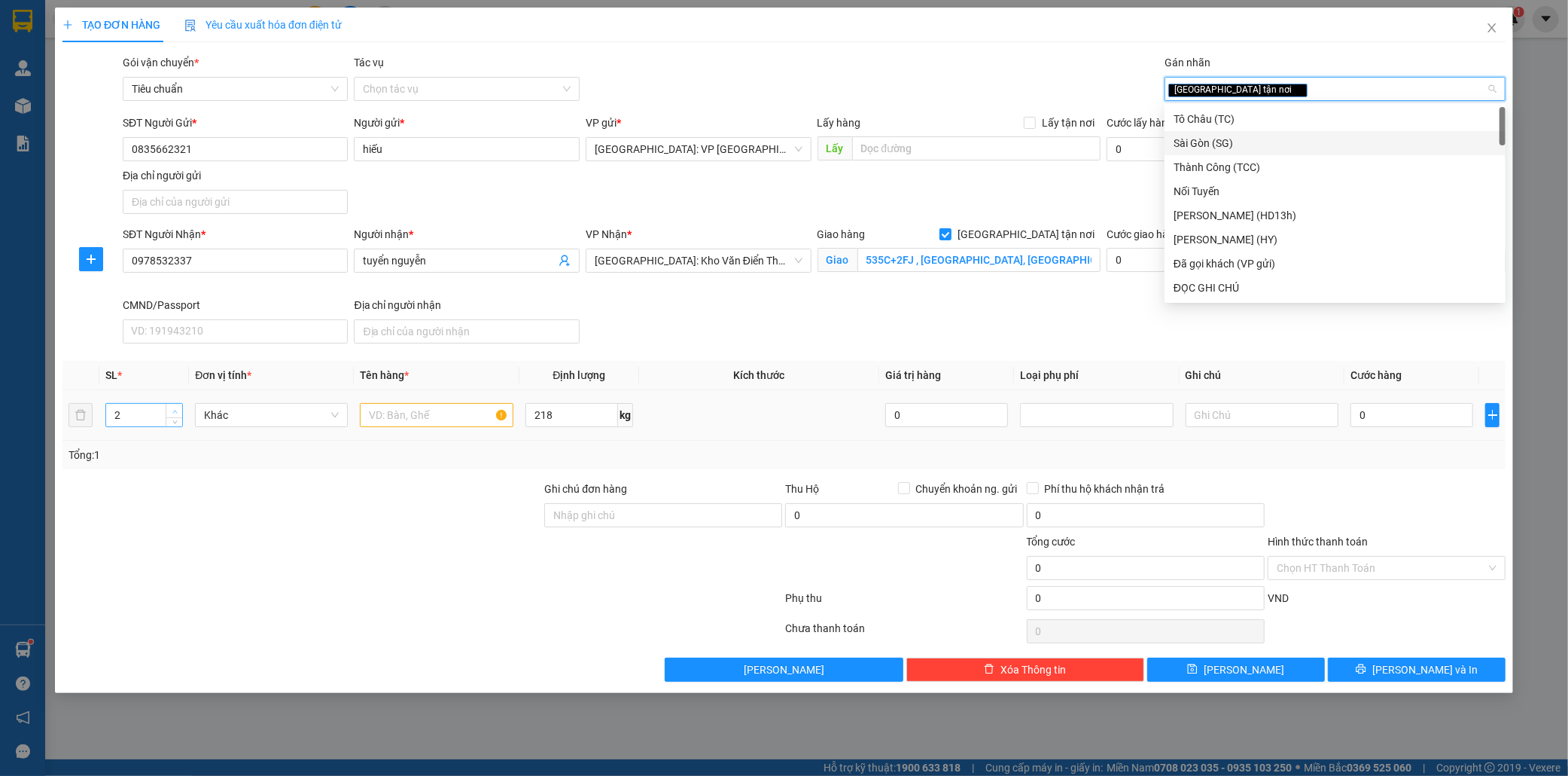
click at [171, 407] on span "up" at bounding box center [175, 411] width 9 height 9
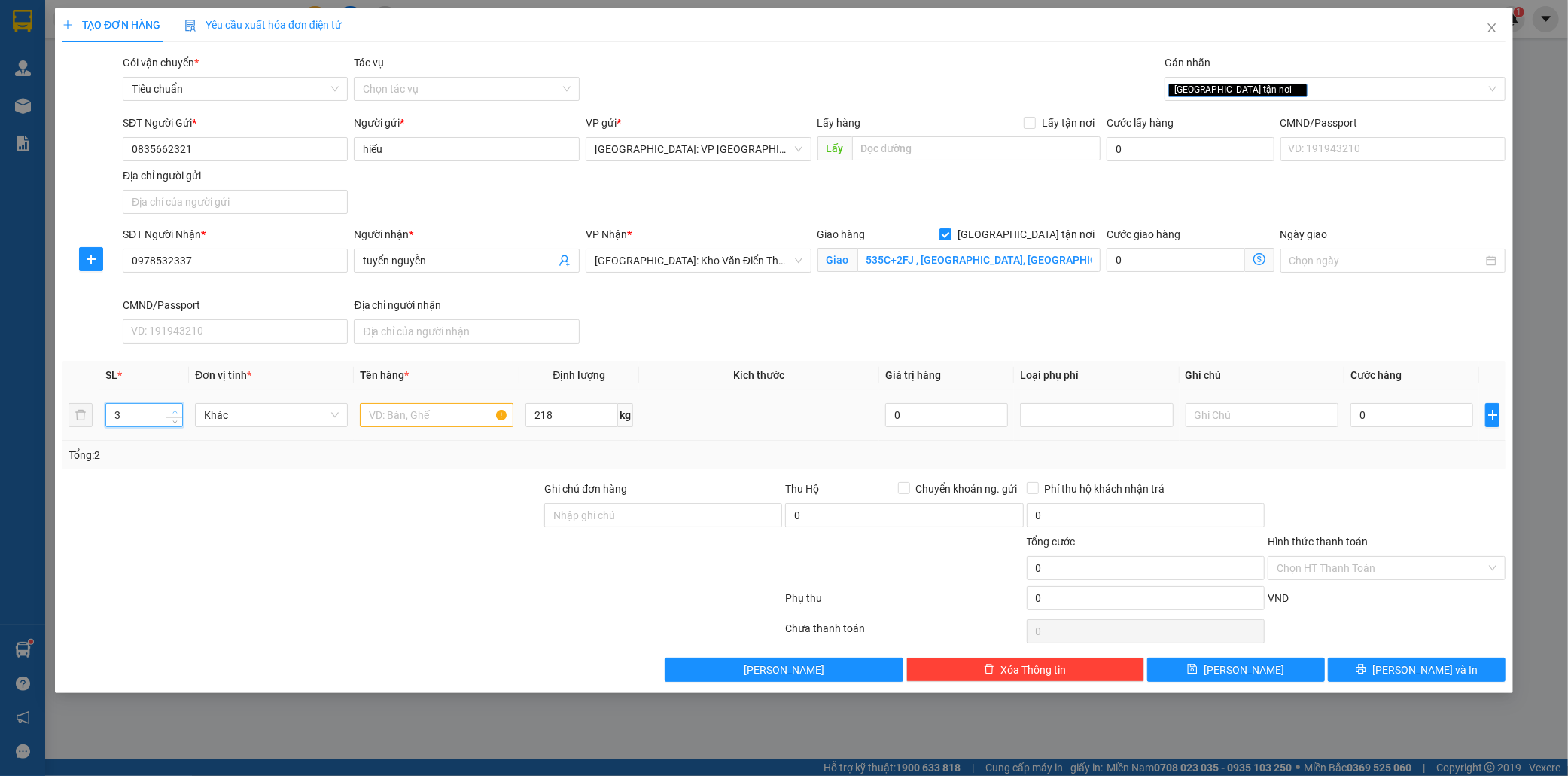
click at [171, 407] on span "up" at bounding box center [175, 411] width 9 height 9
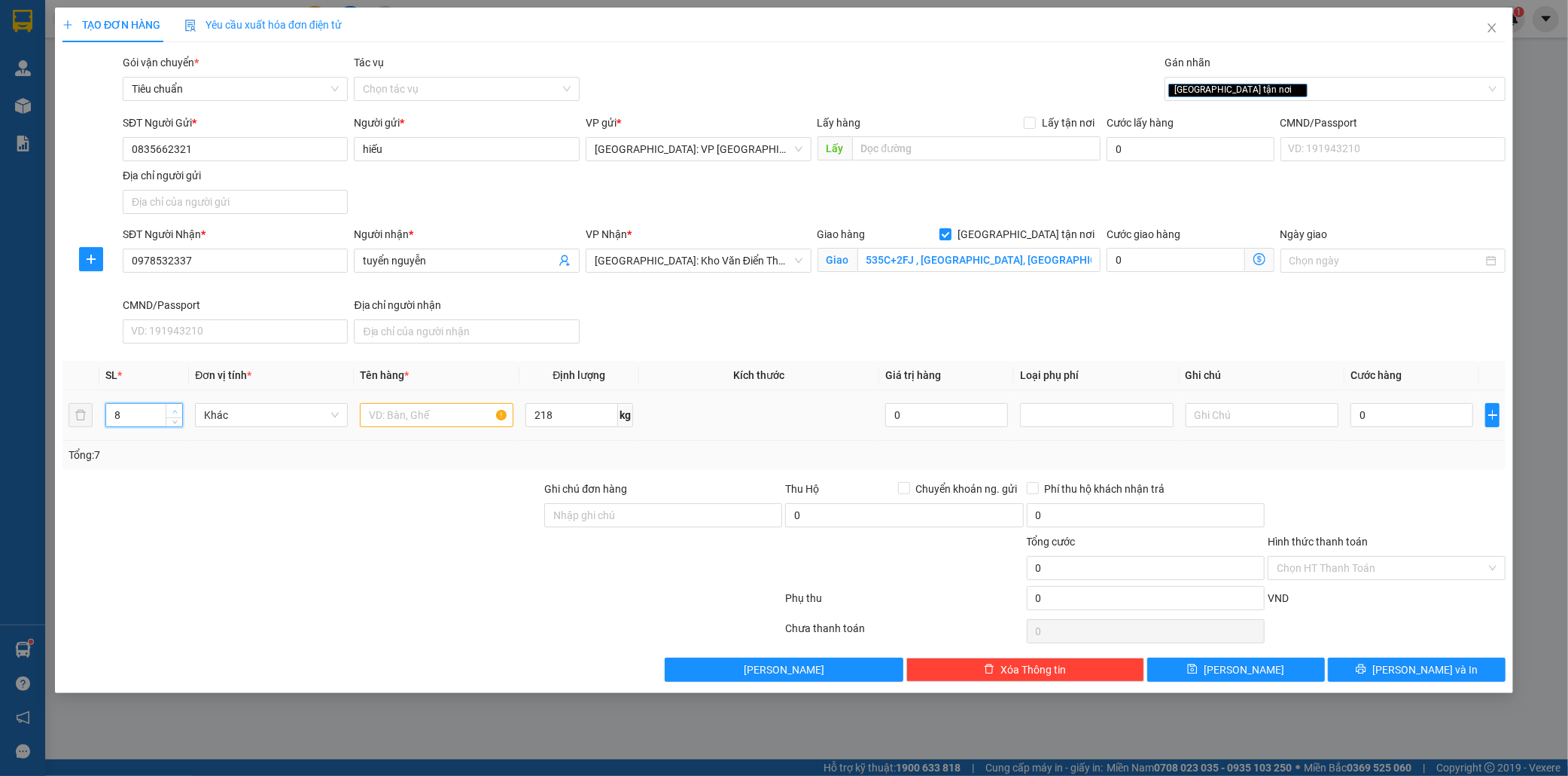
click at [171, 407] on span "up" at bounding box center [175, 411] width 9 height 9
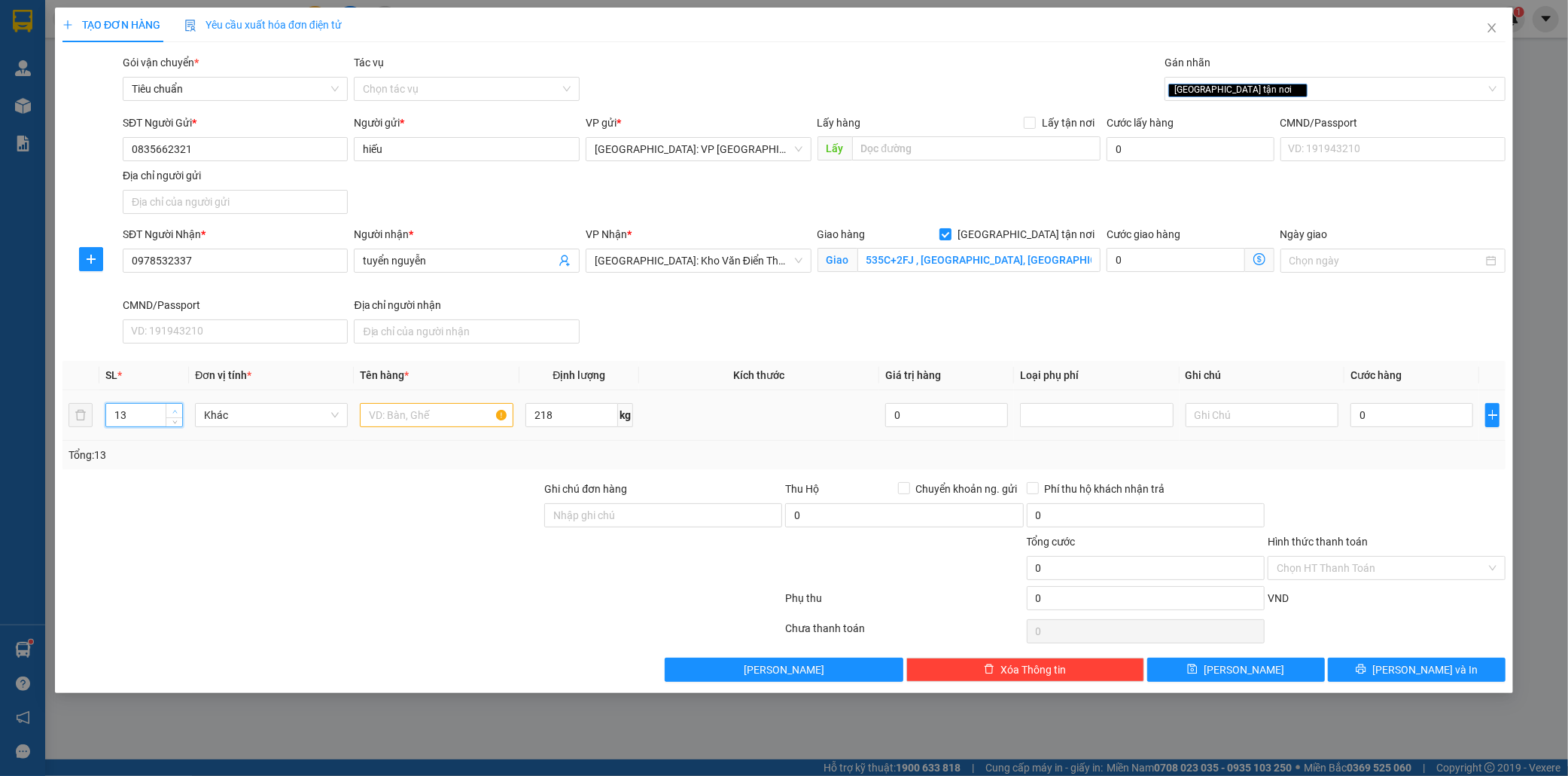
click at [171, 407] on span "up" at bounding box center [175, 411] width 9 height 9
click at [173, 419] on icon "down" at bounding box center [175, 420] width 5 height 5
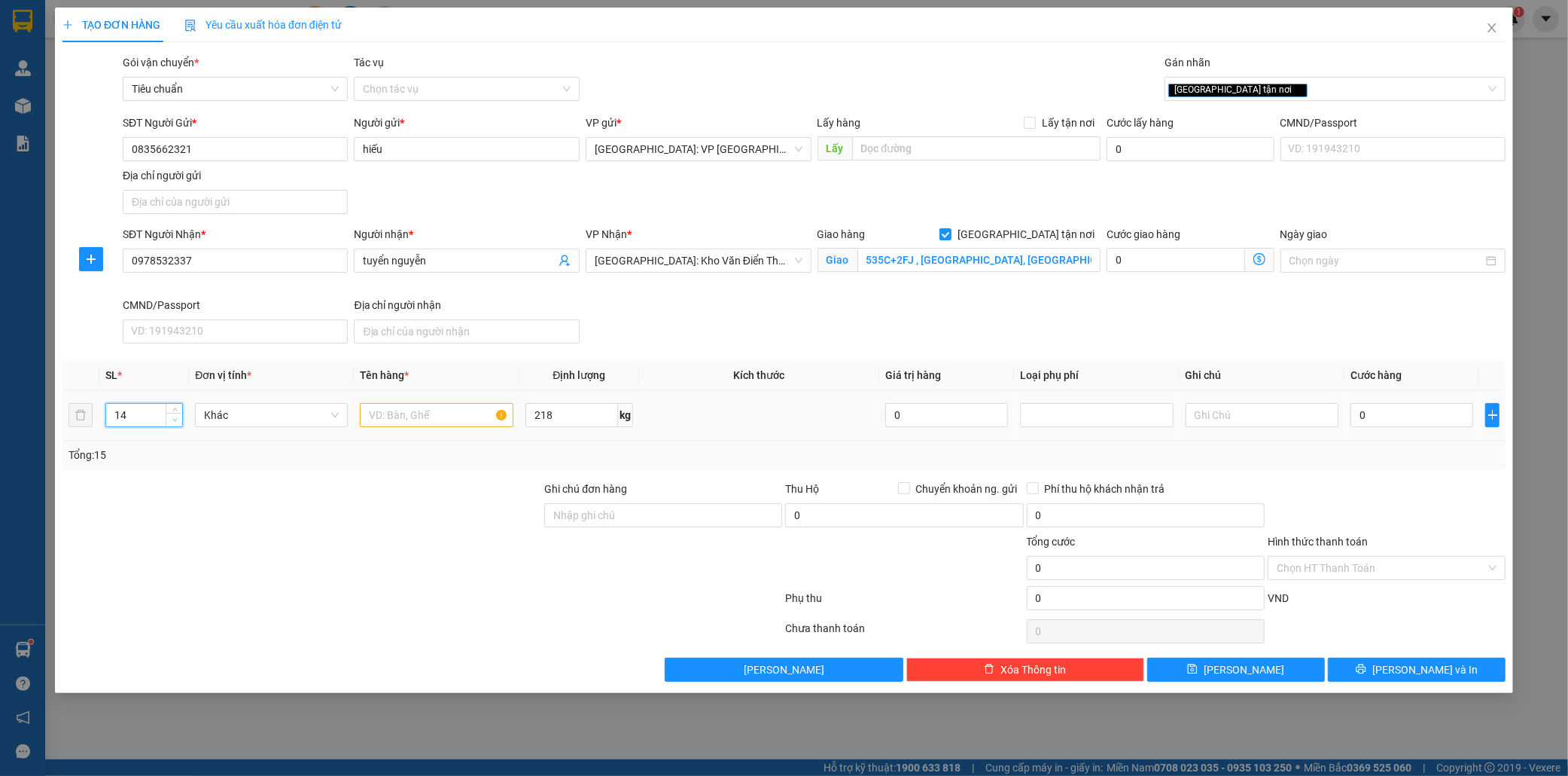
click at [173, 419] on icon "down" at bounding box center [175, 420] width 5 height 5
click at [175, 409] on icon "up" at bounding box center [175, 412] width 5 height 5
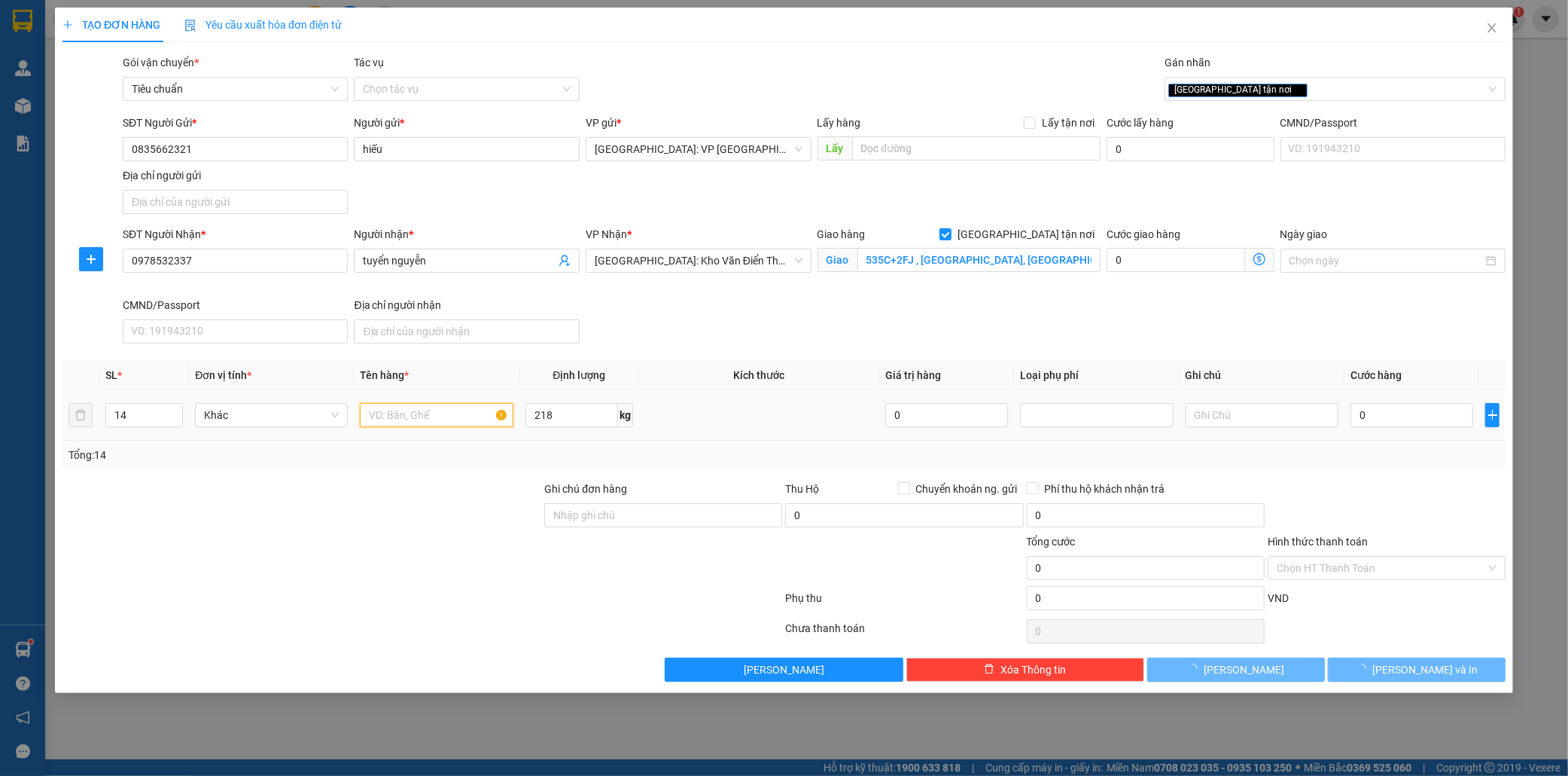
click at [375, 412] on input "text" at bounding box center [436, 415] width 153 height 24
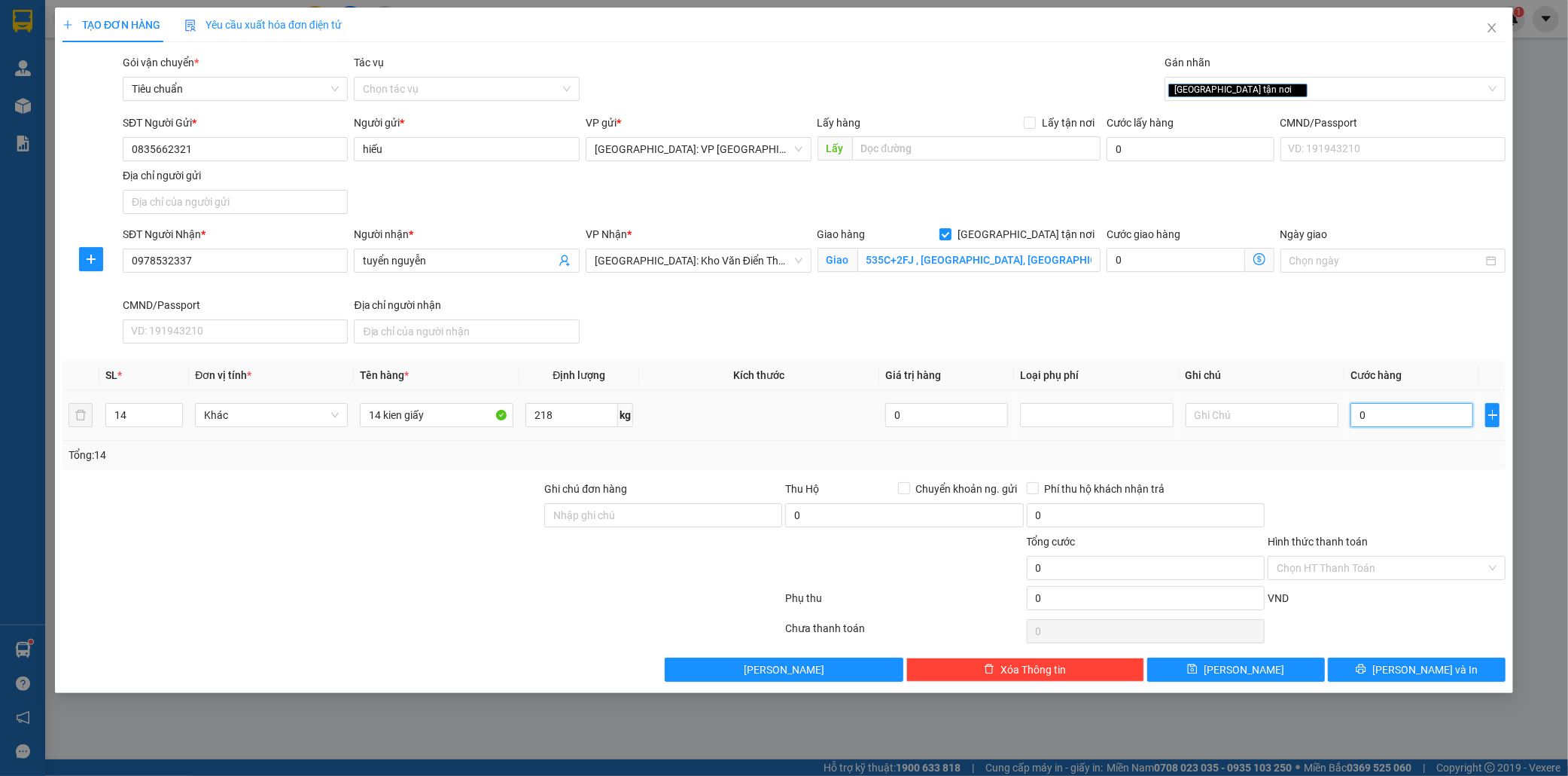
click at [1398, 410] on input "0" at bounding box center [1412, 415] width 123 height 24
click at [1359, 574] on input "Hình thức thanh toán" at bounding box center [1382, 568] width 209 height 23
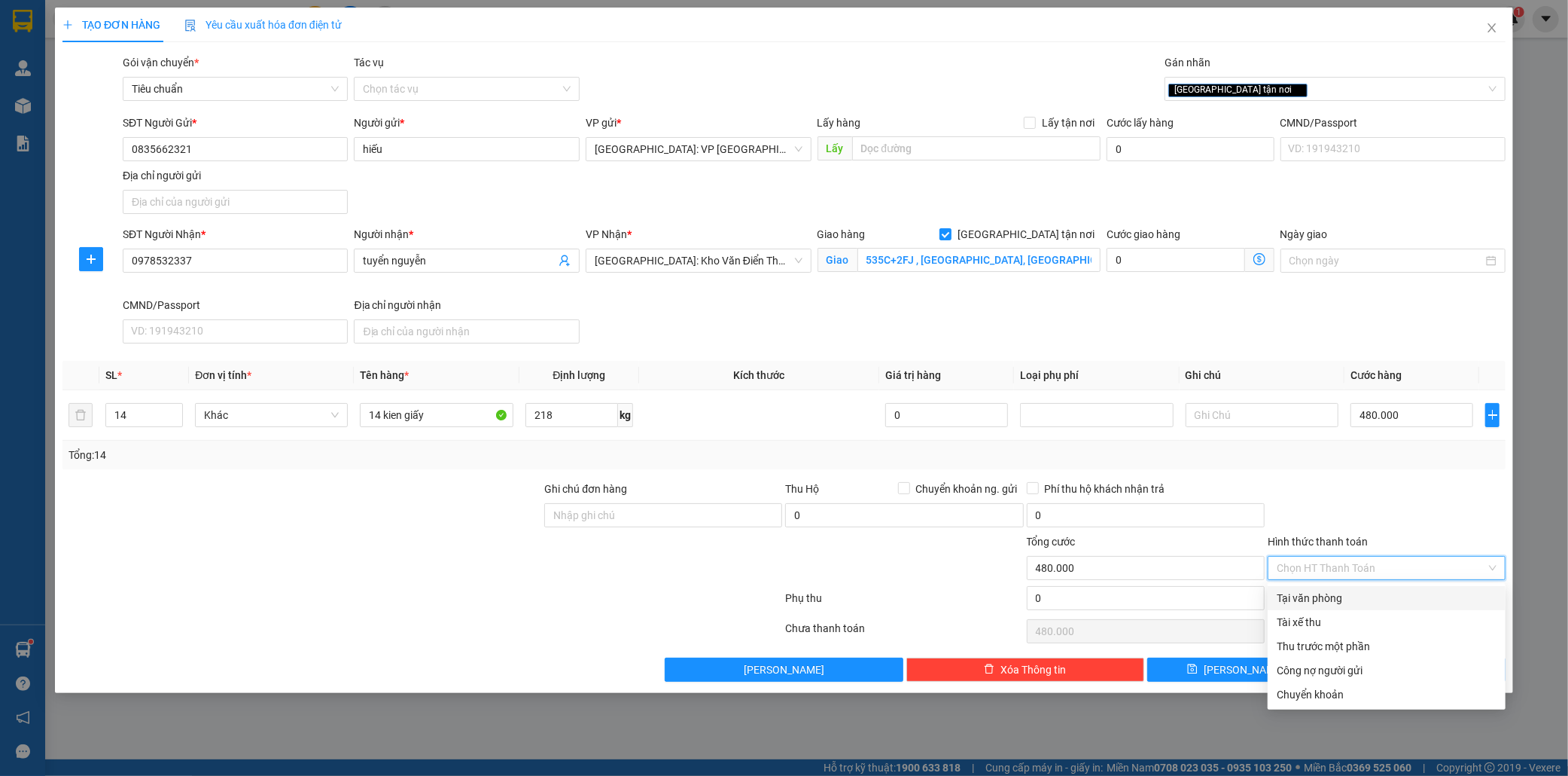
click at [1327, 602] on div "Tại văn phòng" at bounding box center [1387, 598] width 220 height 17
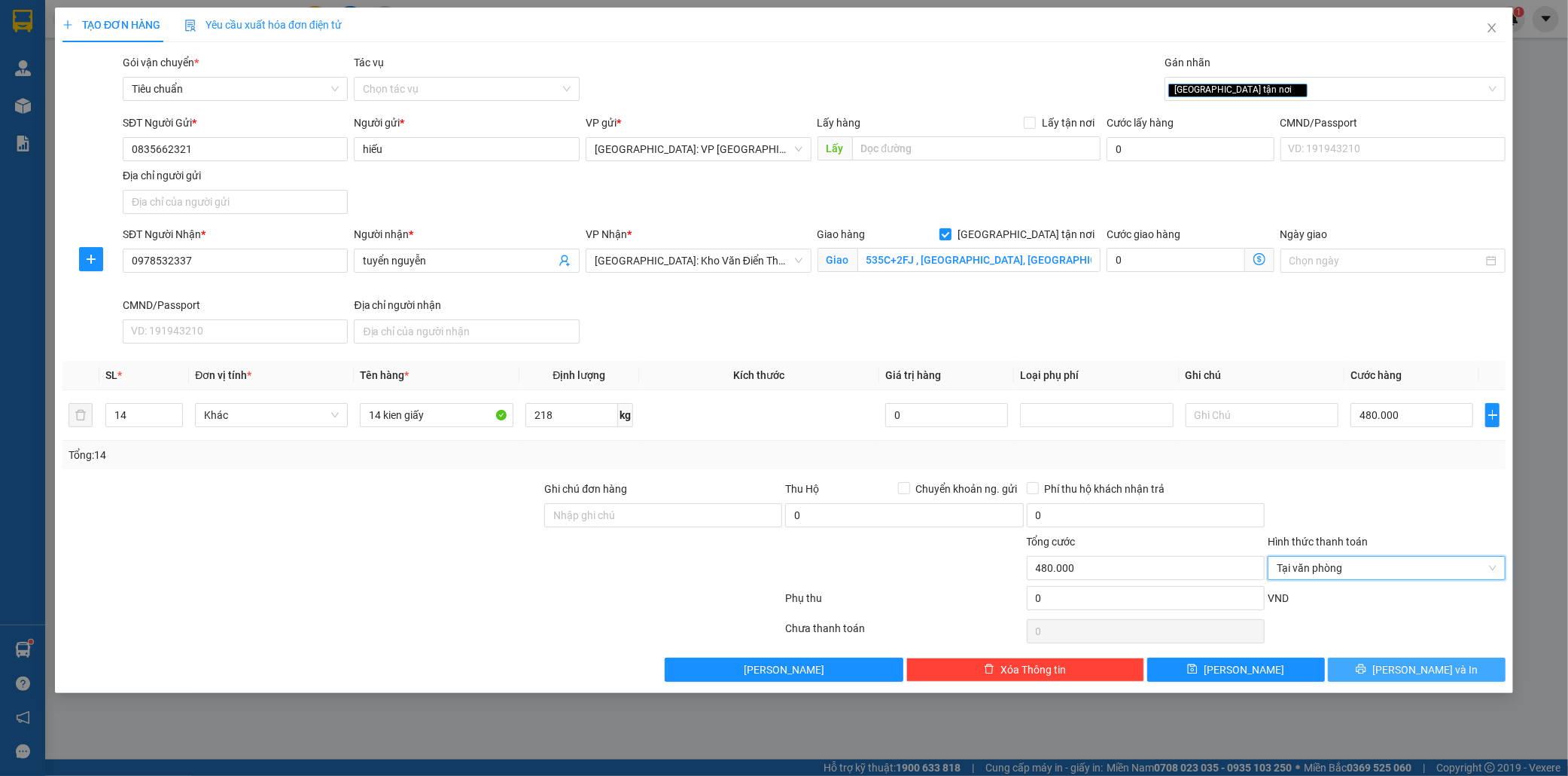
click at [1441, 667] on span "[PERSON_NAME] và In" at bounding box center [1425, 670] width 105 height 17
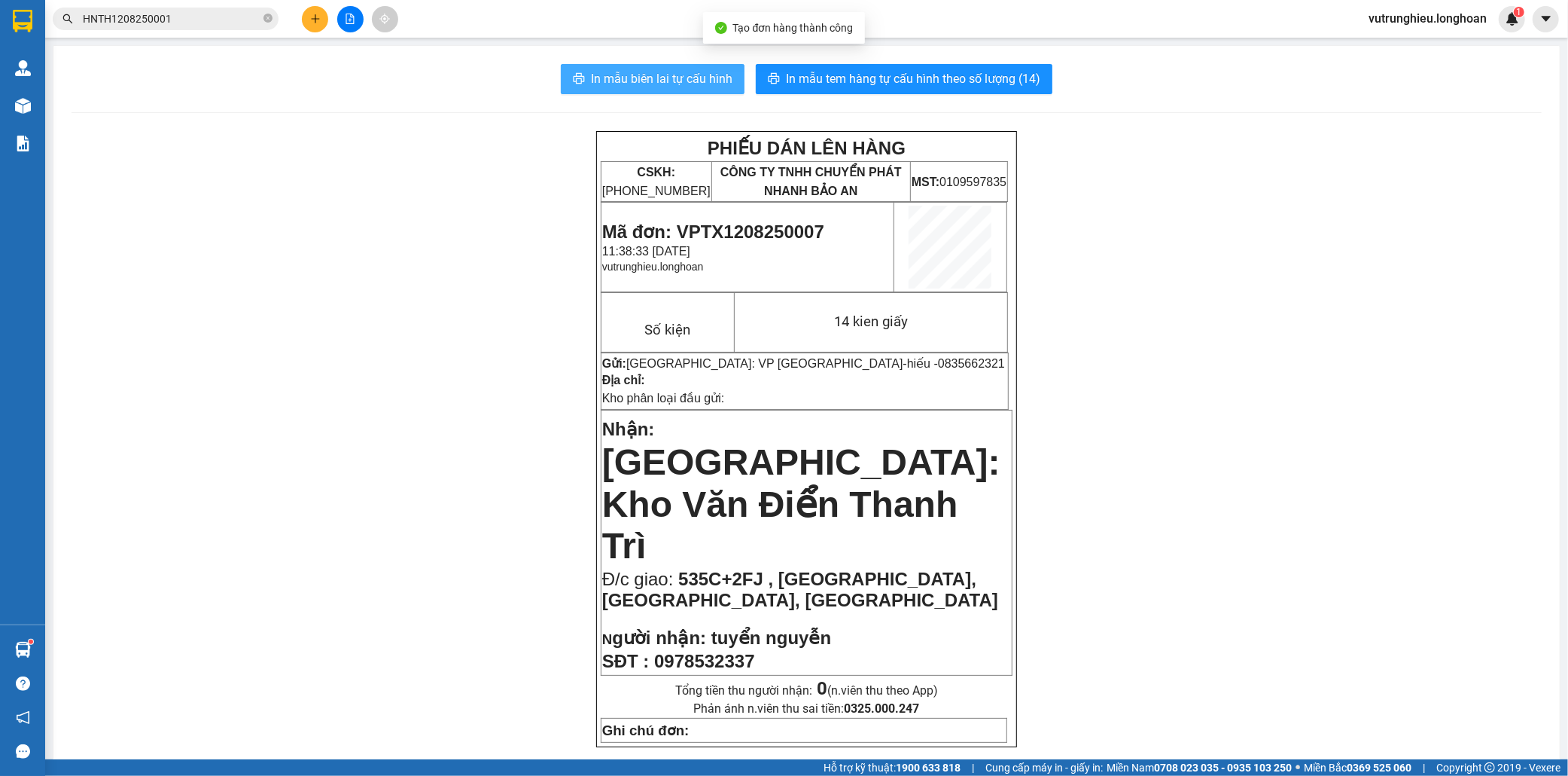
click at [661, 69] on span "In mẫu biên lai tự cấu hình" at bounding box center [662, 78] width 142 height 19
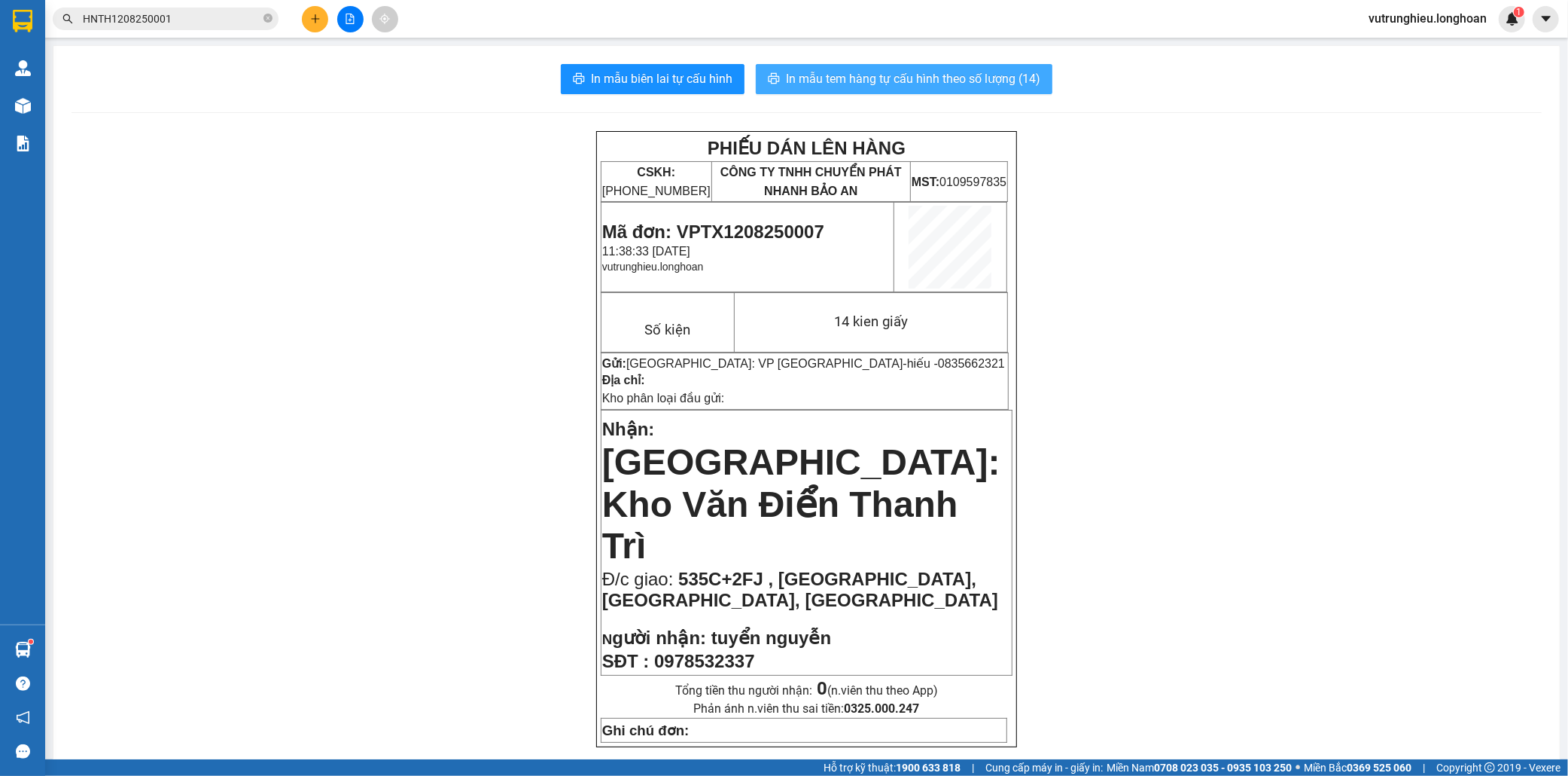
click at [947, 78] on span "In mẫu tem hàng tự cấu hình theo số lượng (14)" at bounding box center [913, 78] width 255 height 19
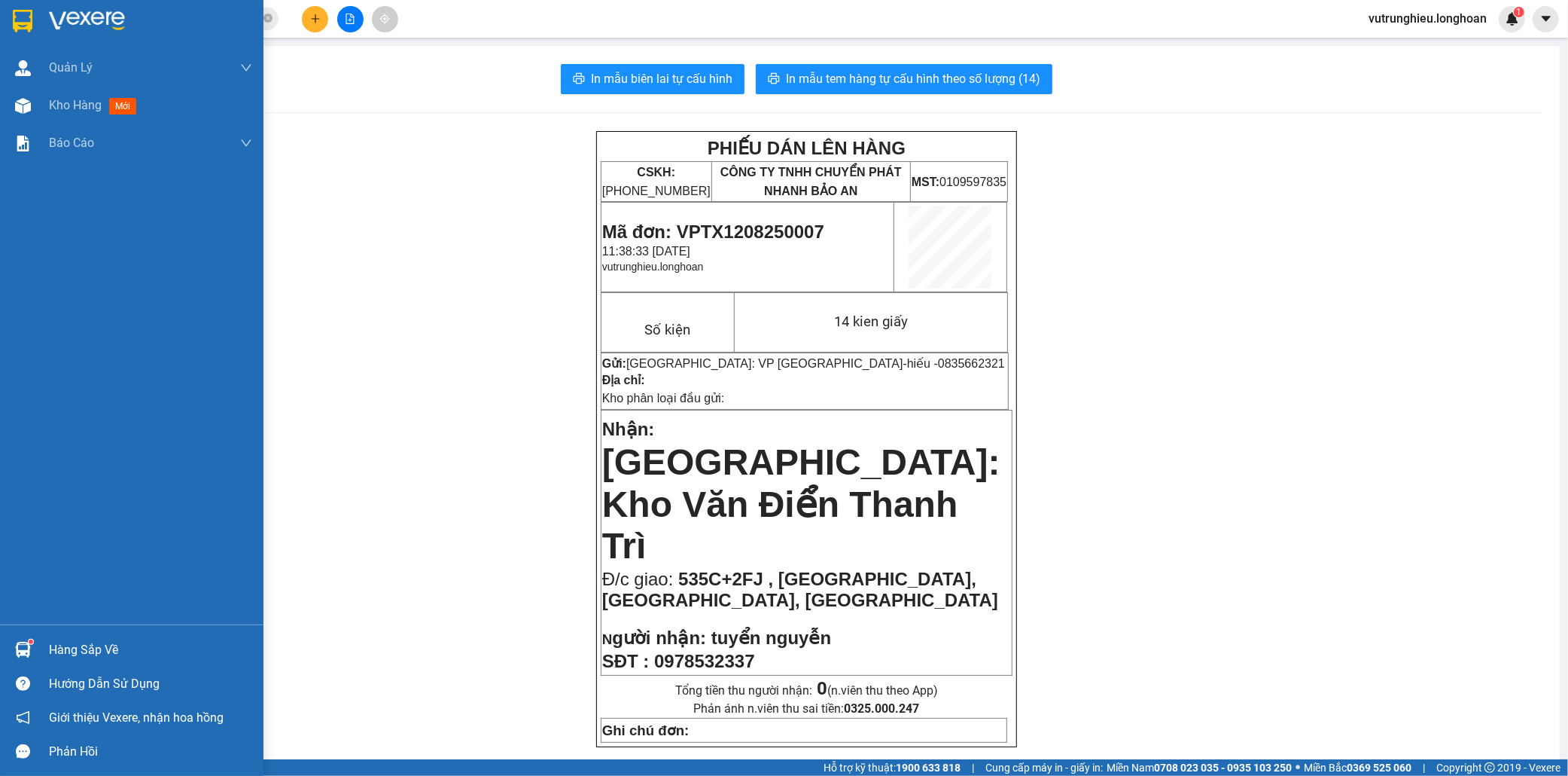
click at [18, 17] on img at bounding box center [22, 21] width 19 height 23
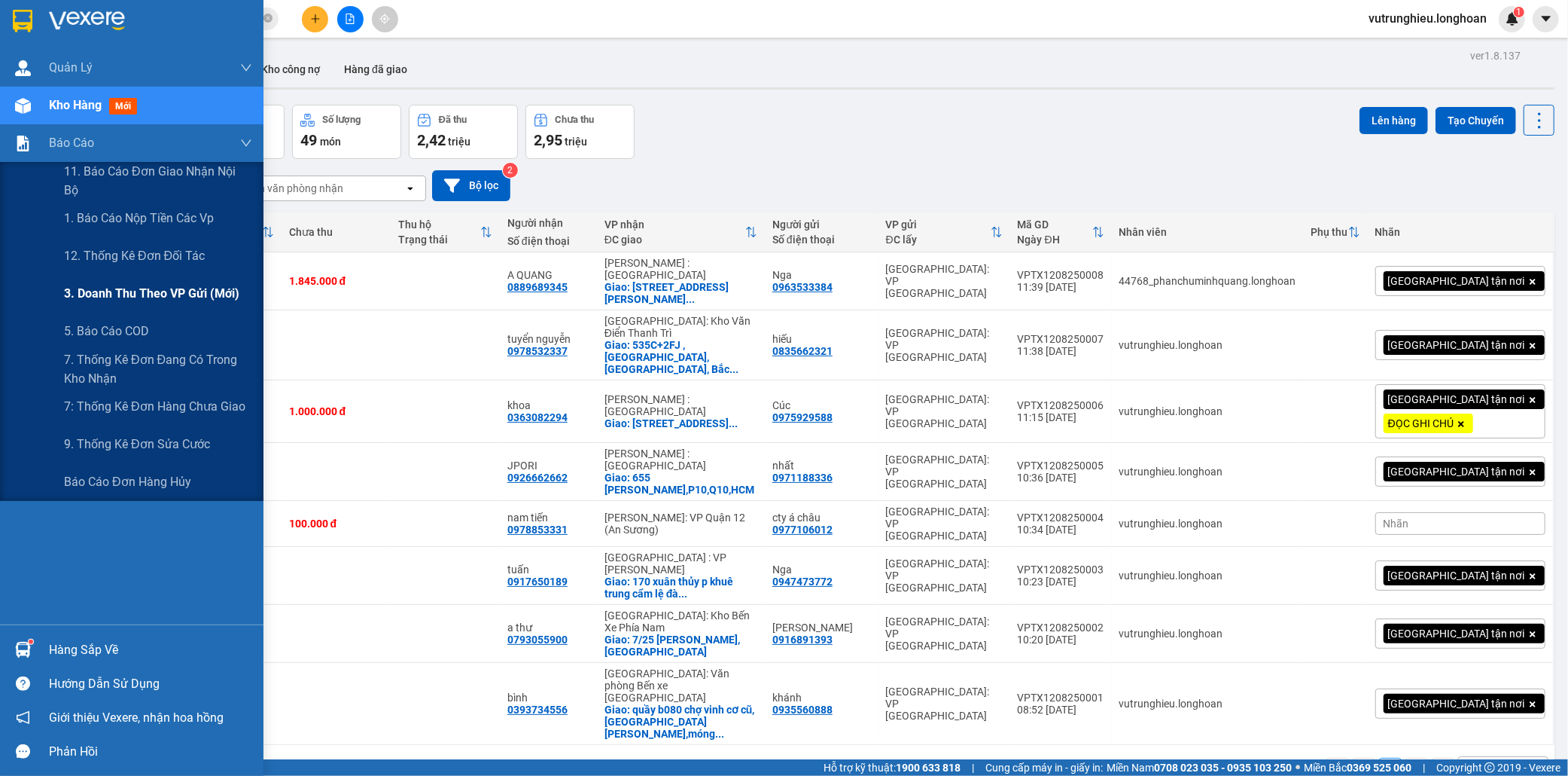
click at [130, 291] on span "3. Doanh Thu theo VP Gửi (mới)" at bounding box center [152, 294] width 175 height 19
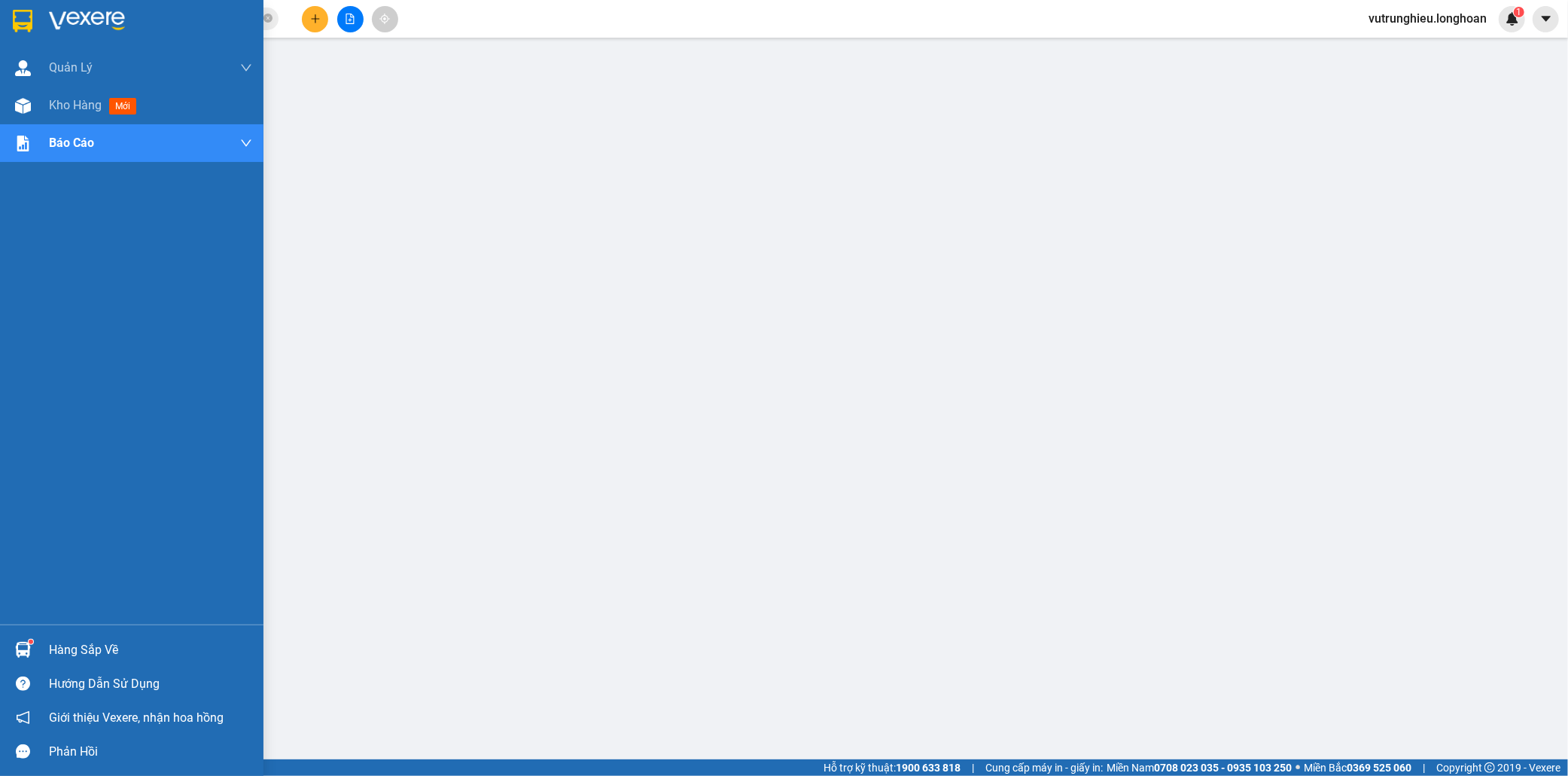
click at [21, 18] on img at bounding box center [22, 21] width 19 height 23
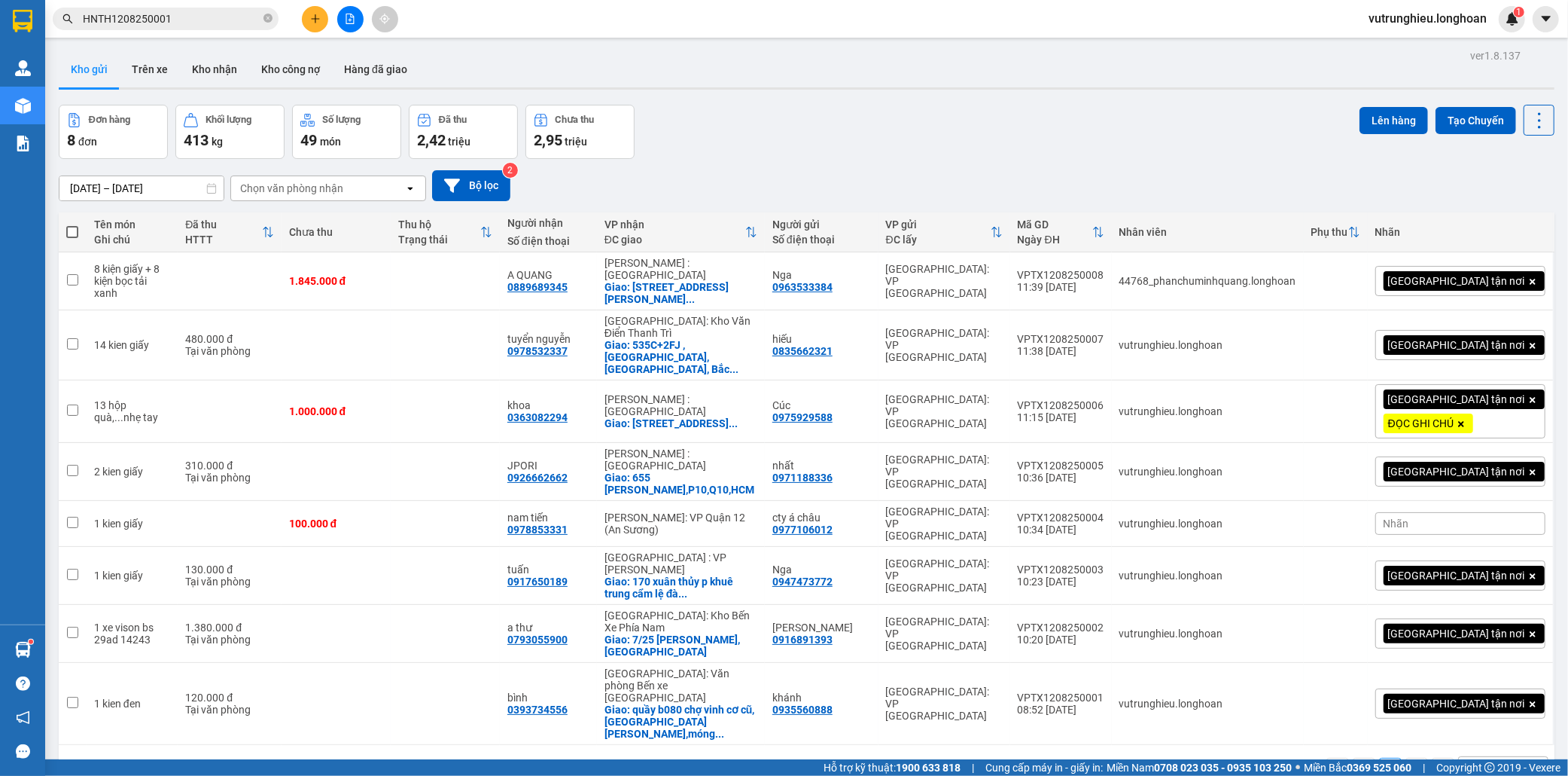
click at [312, 16] on icon "plus" at bounding box center [315, 19] width 11 height 11
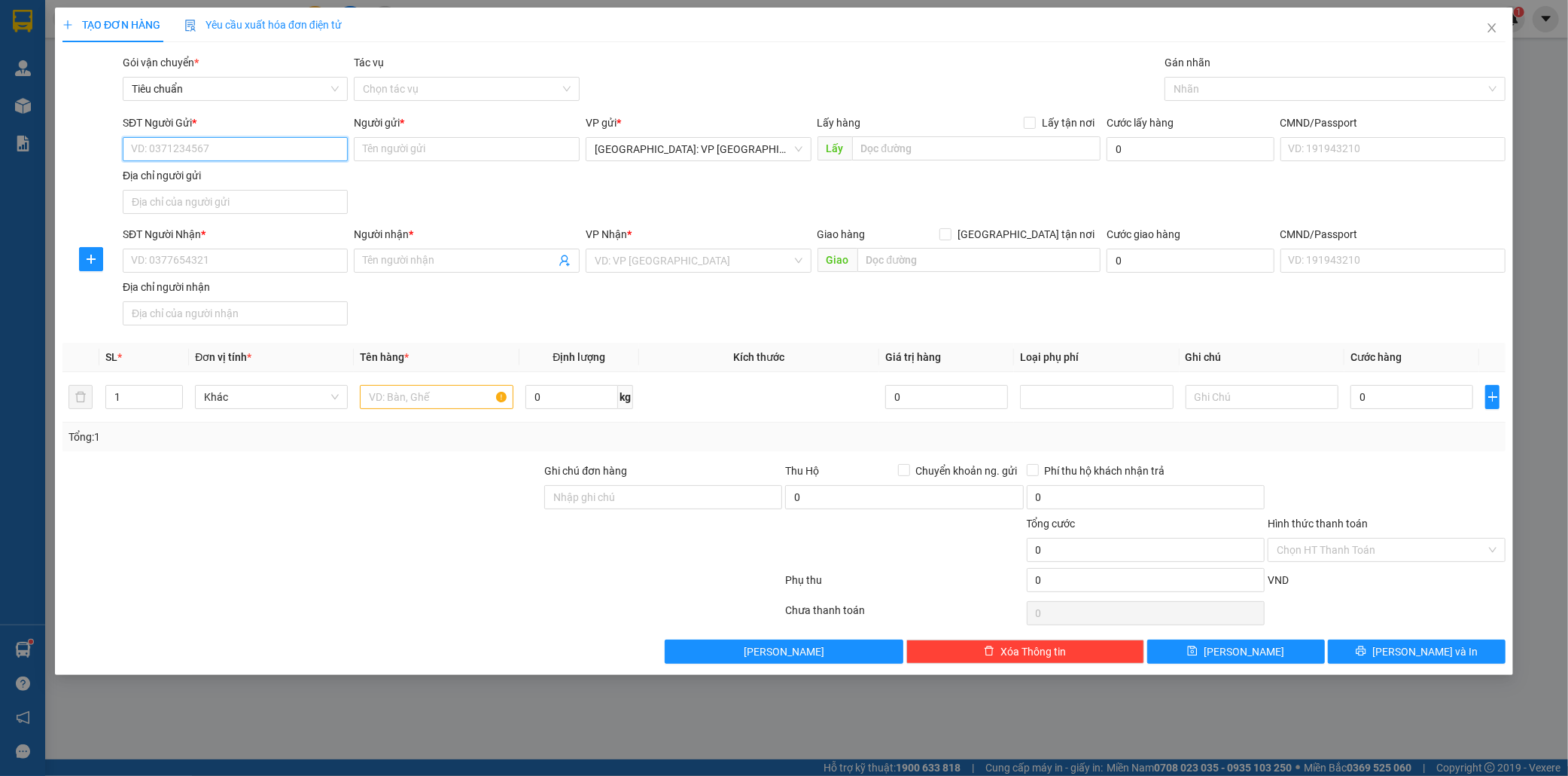
click at [196, 147] on input "SĐT Người Gửi *" at bounding box center [236, 149] width 226 height 24
click at [204, 181] on div "0396186543 - [PERSON_NAME]" at bounding box center [235, 180] width 207 height 17
click at [205, 254] on input "SĐT Người Nhận *" at bounding box center [236, 261] width 226 height 24
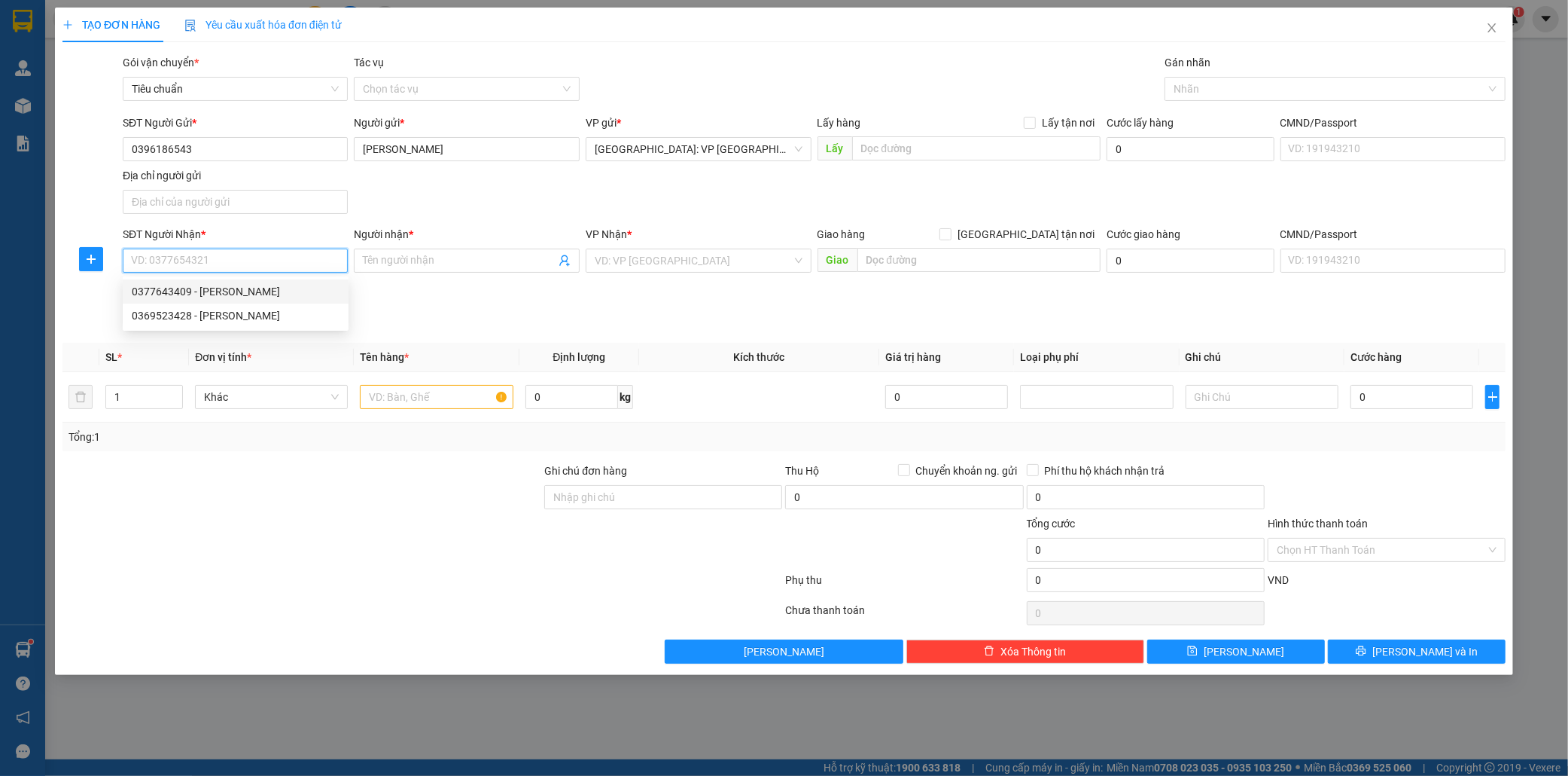
click at [213, 287] on div "0377643409 - [PERSON_NAME]" at bounding box center [235, 292] width 207 height 17
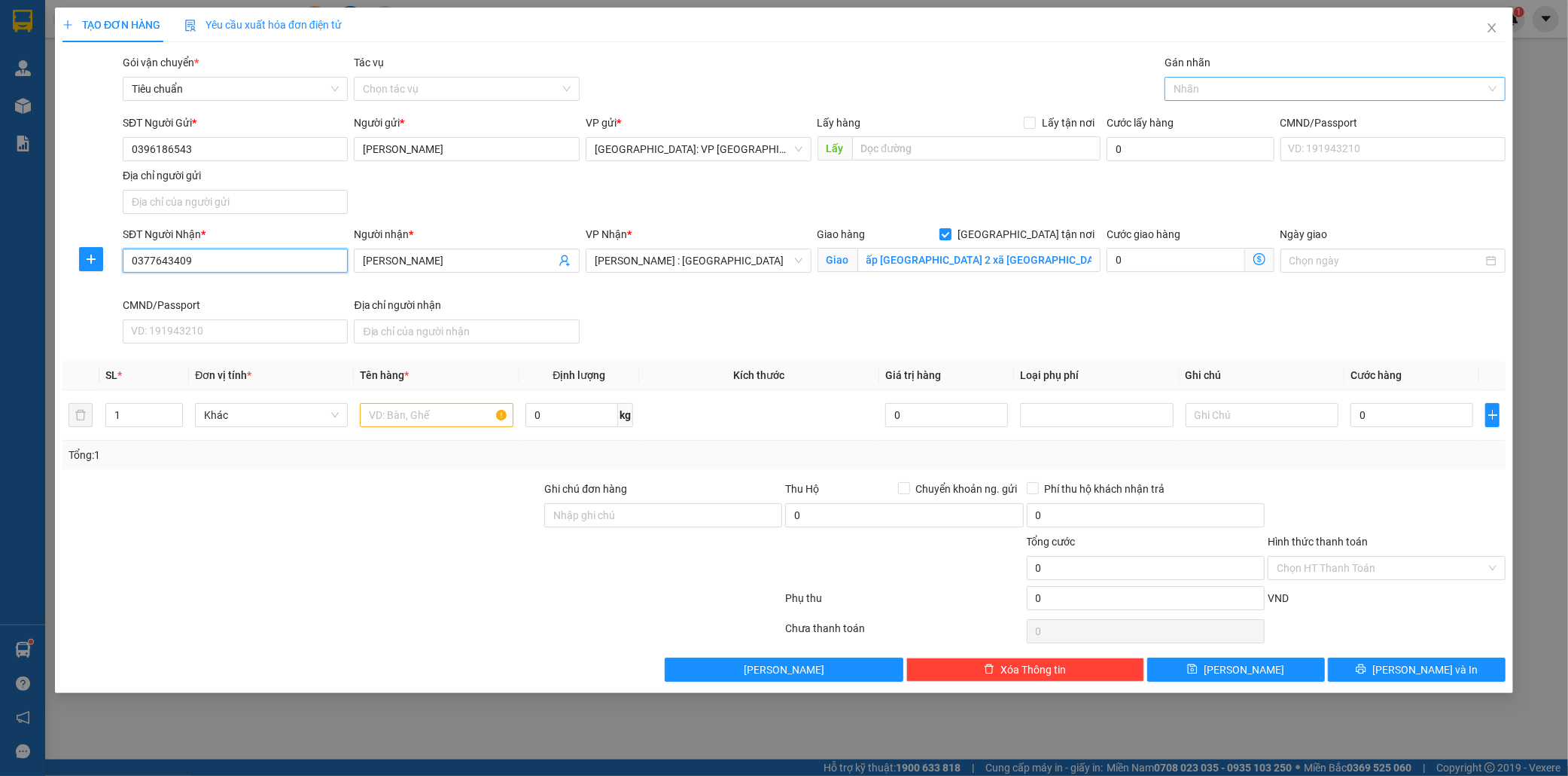
click at [1197, 93] on div at bounding box center [1328, 89] width 319 height 18
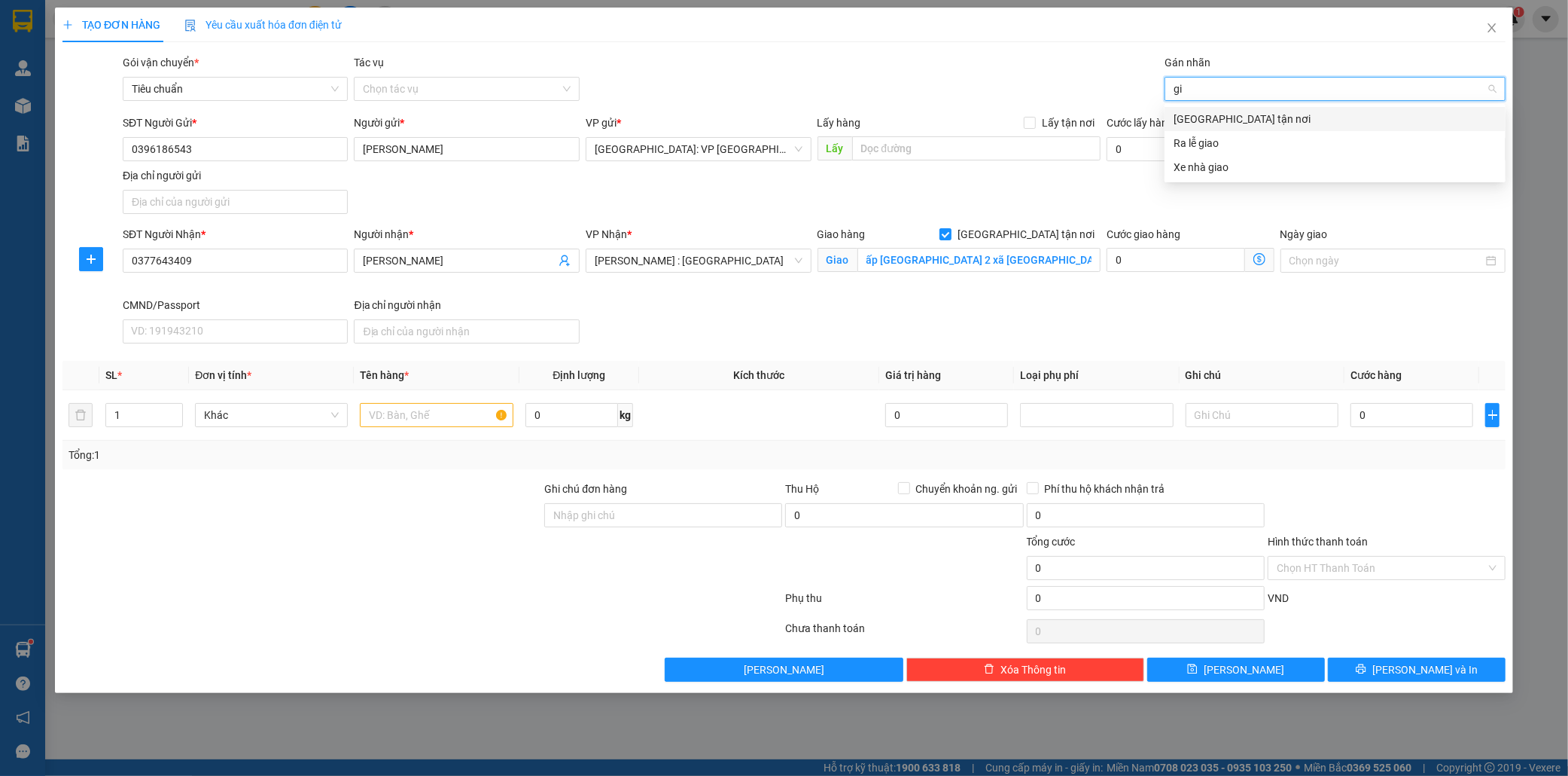
click at [1203, 116] on div "[GEOGRAPHIC_DATA] tận nơi" at bounding box center [1334, 119] width 323 height 17
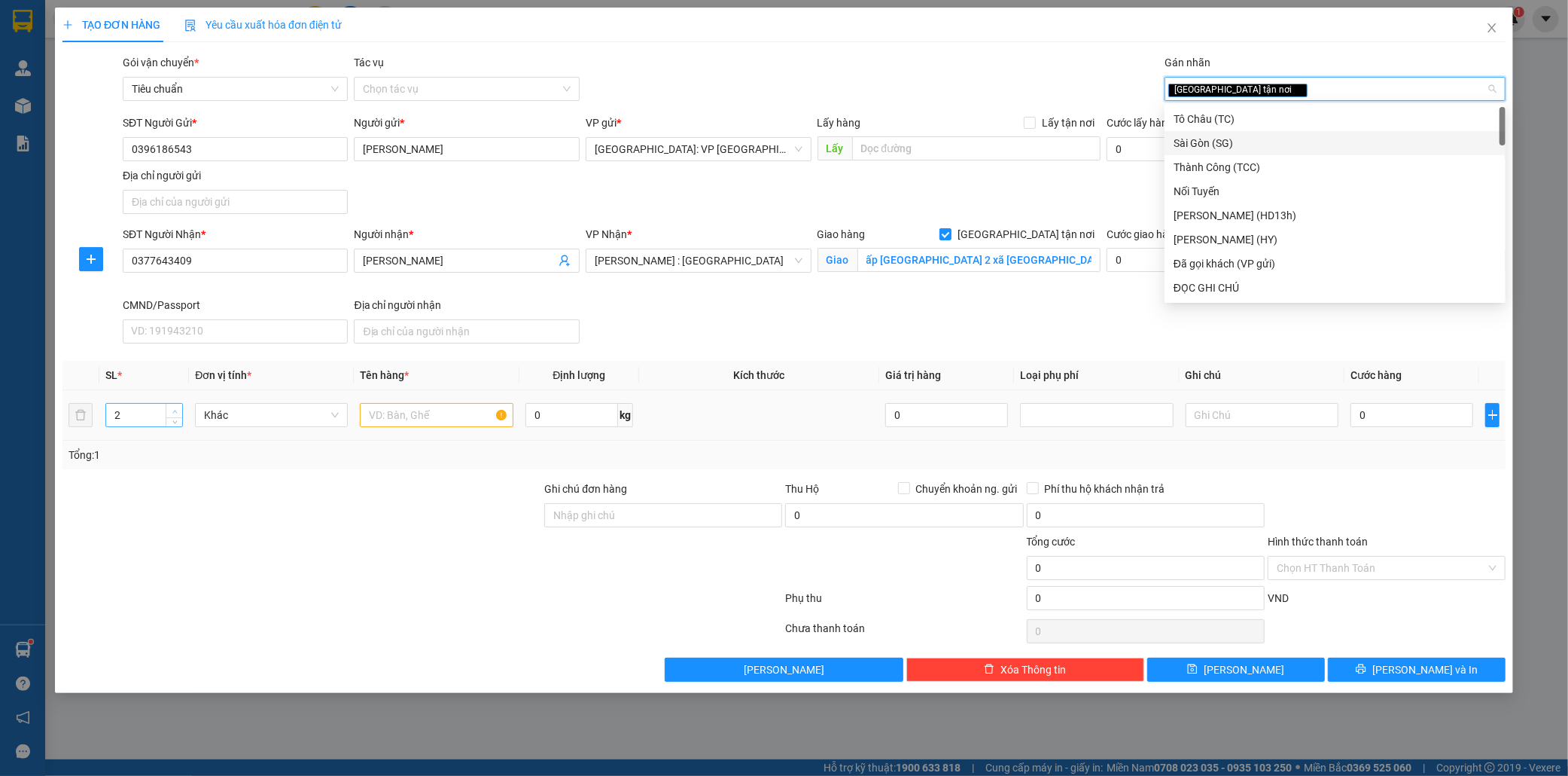
click at [171, 405] on span "Increase Value" at bounding box center [174, 411] width 17 height 13
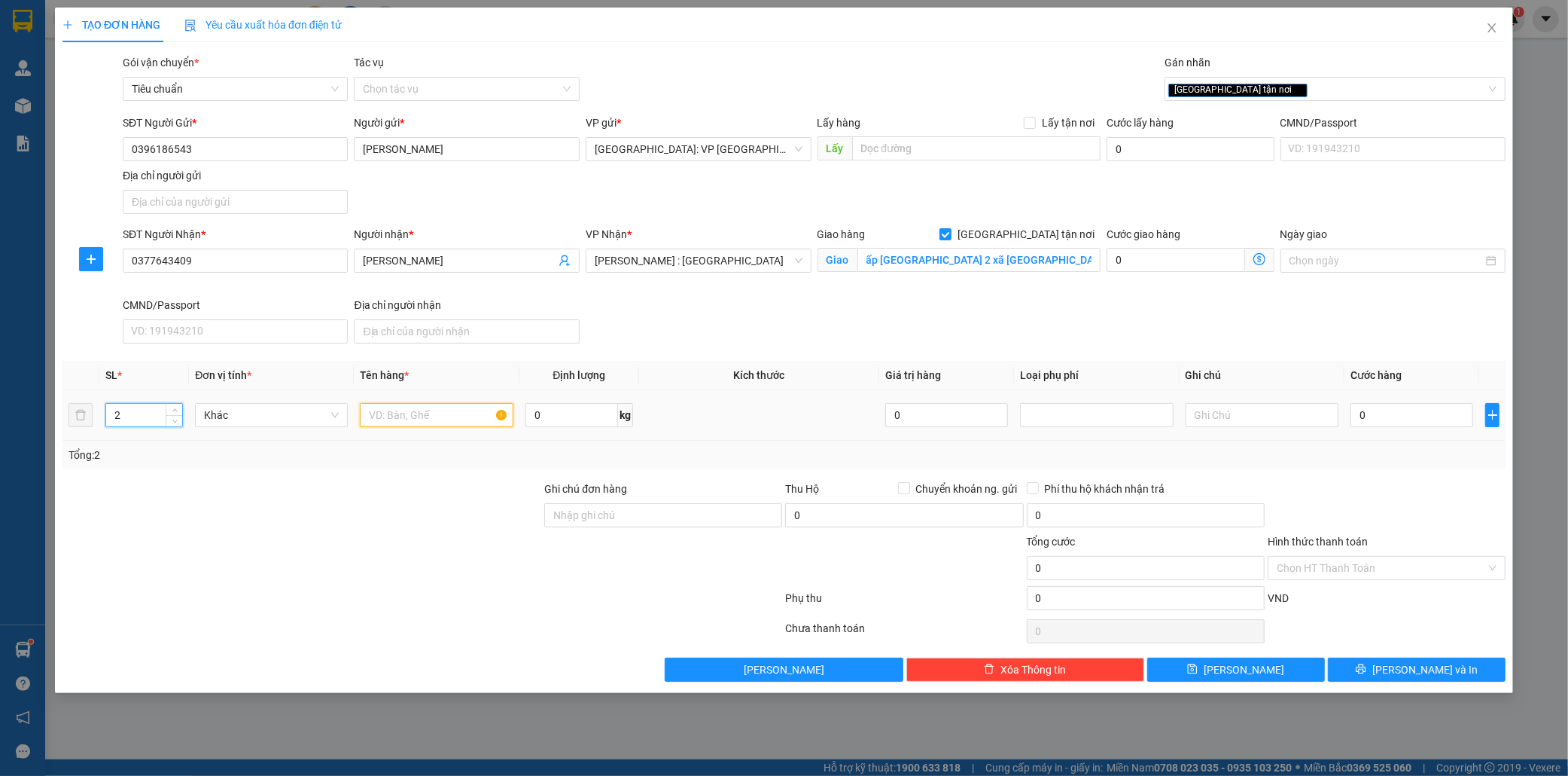
click at [389, 419] on input "text" at bounding box center [436, 415] width 153 height 24
click at [1397, 418] on input "0" at bounding box center [1412, 415] width 123 height 24
click at [1344, 567] on input "Hình thức thanh toán" at bounding box center [1382, 568] width 209 height 23
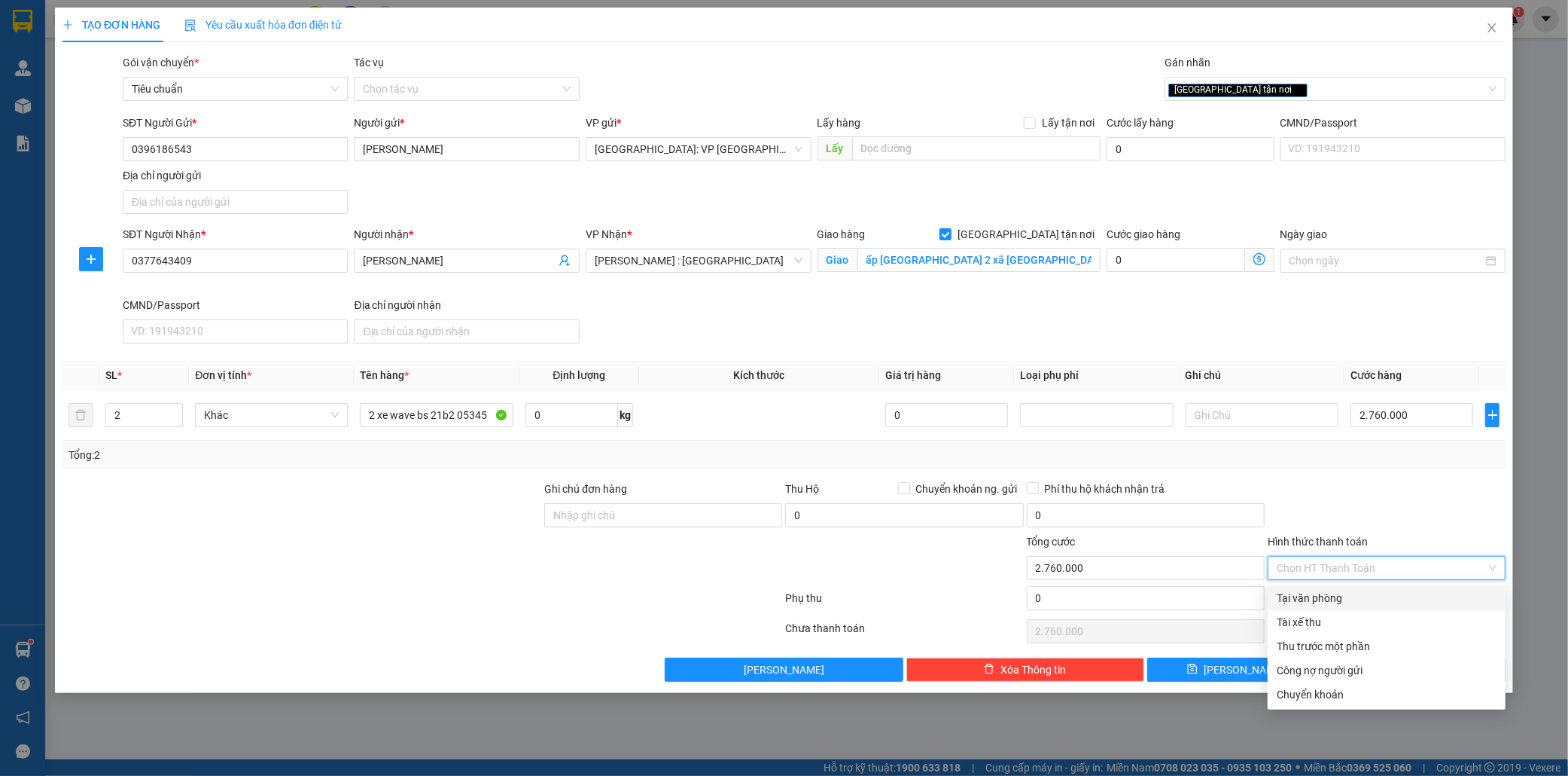
click at [1334, 598] on div "Tại văn phòng" at bounding box center [1387, 598] width 220 height 17
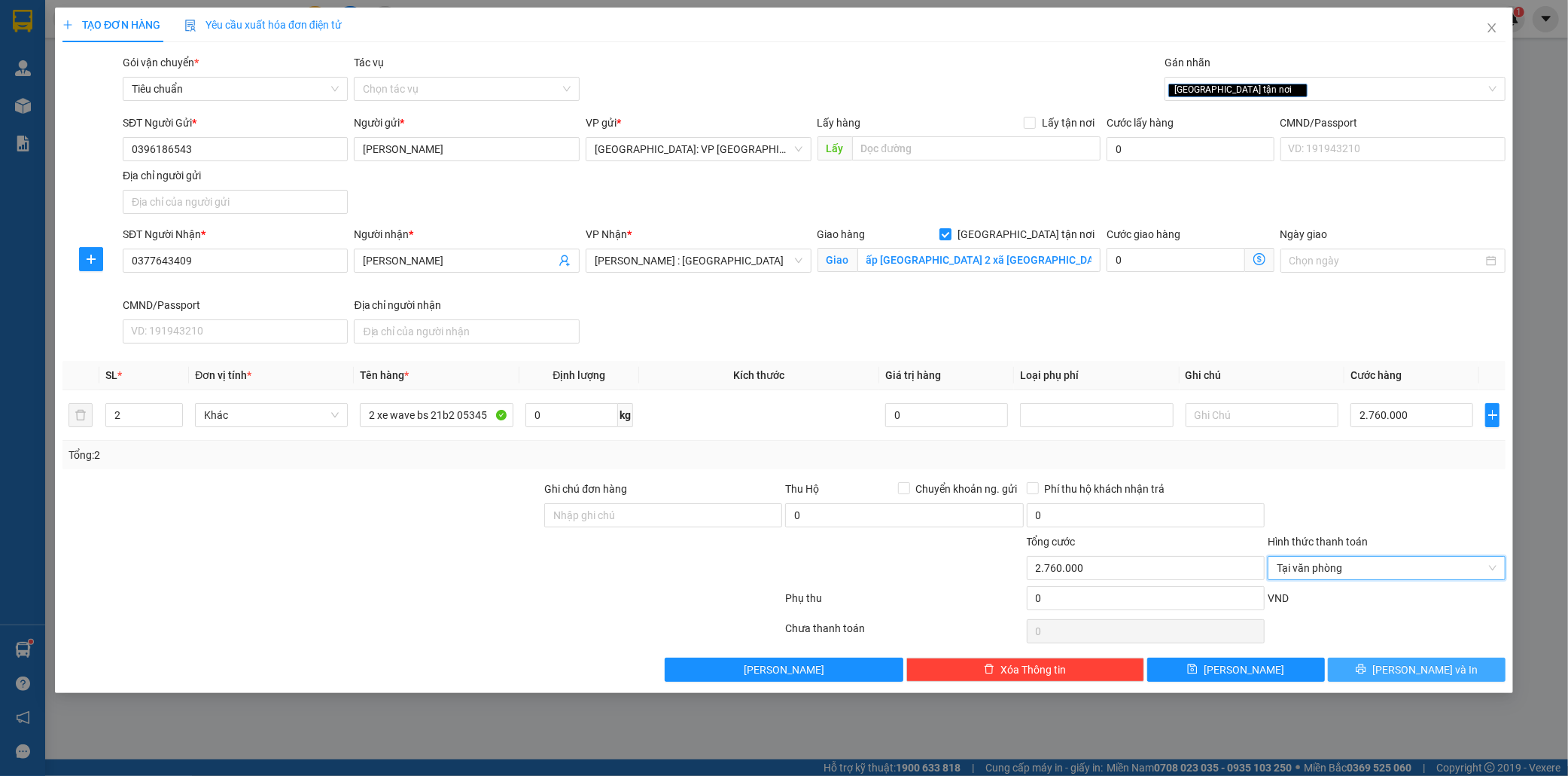
click at [1429, 668] on span "[PERSON_NAME] và In" at bounding box center [1425, 670] width 105 height 17
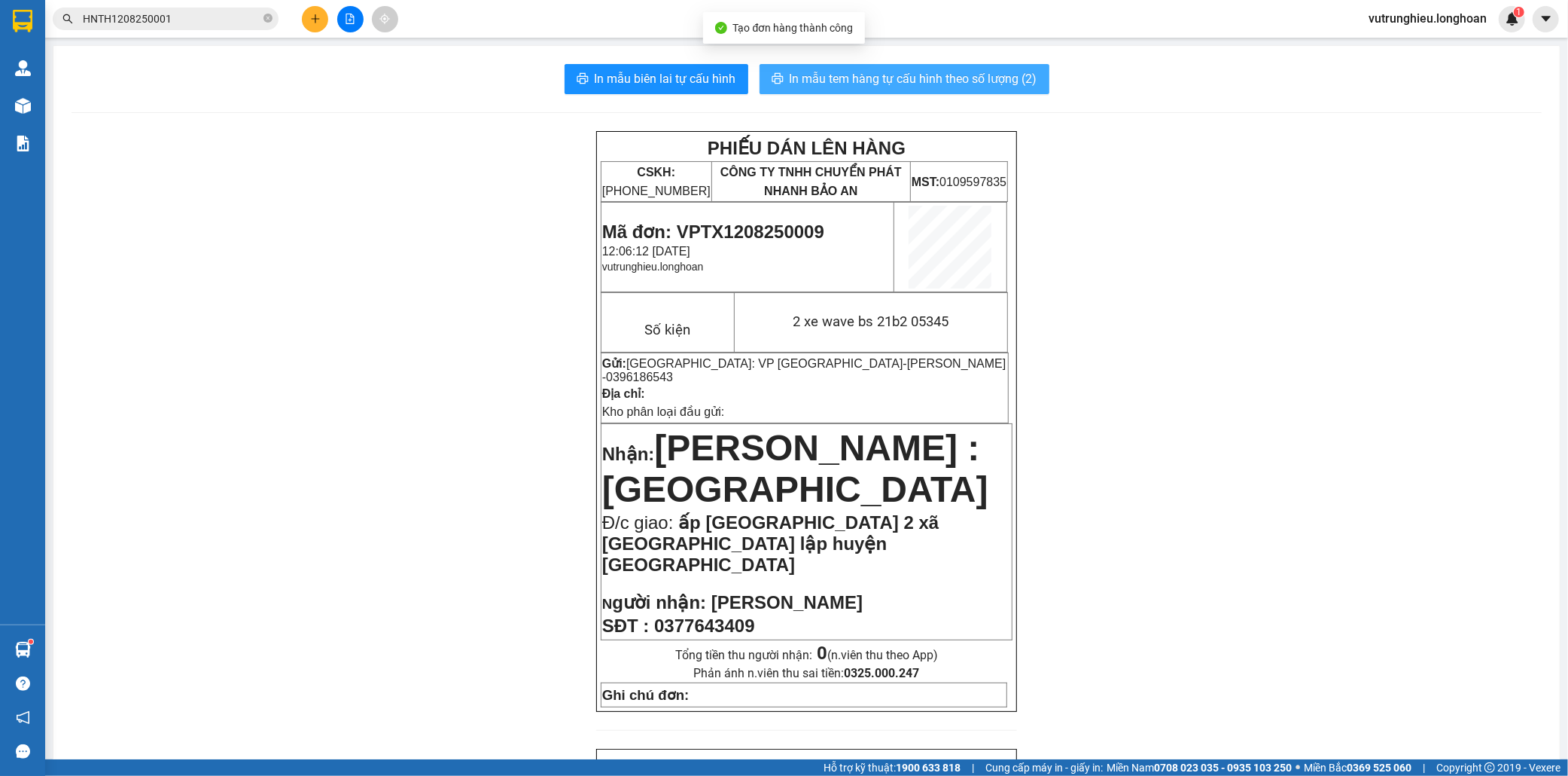
click at [907, 73] on span "In mẫu tem hàng tự cấu hình theo số lượng (2)" at bounding box center [914, 78] width 248 height 19
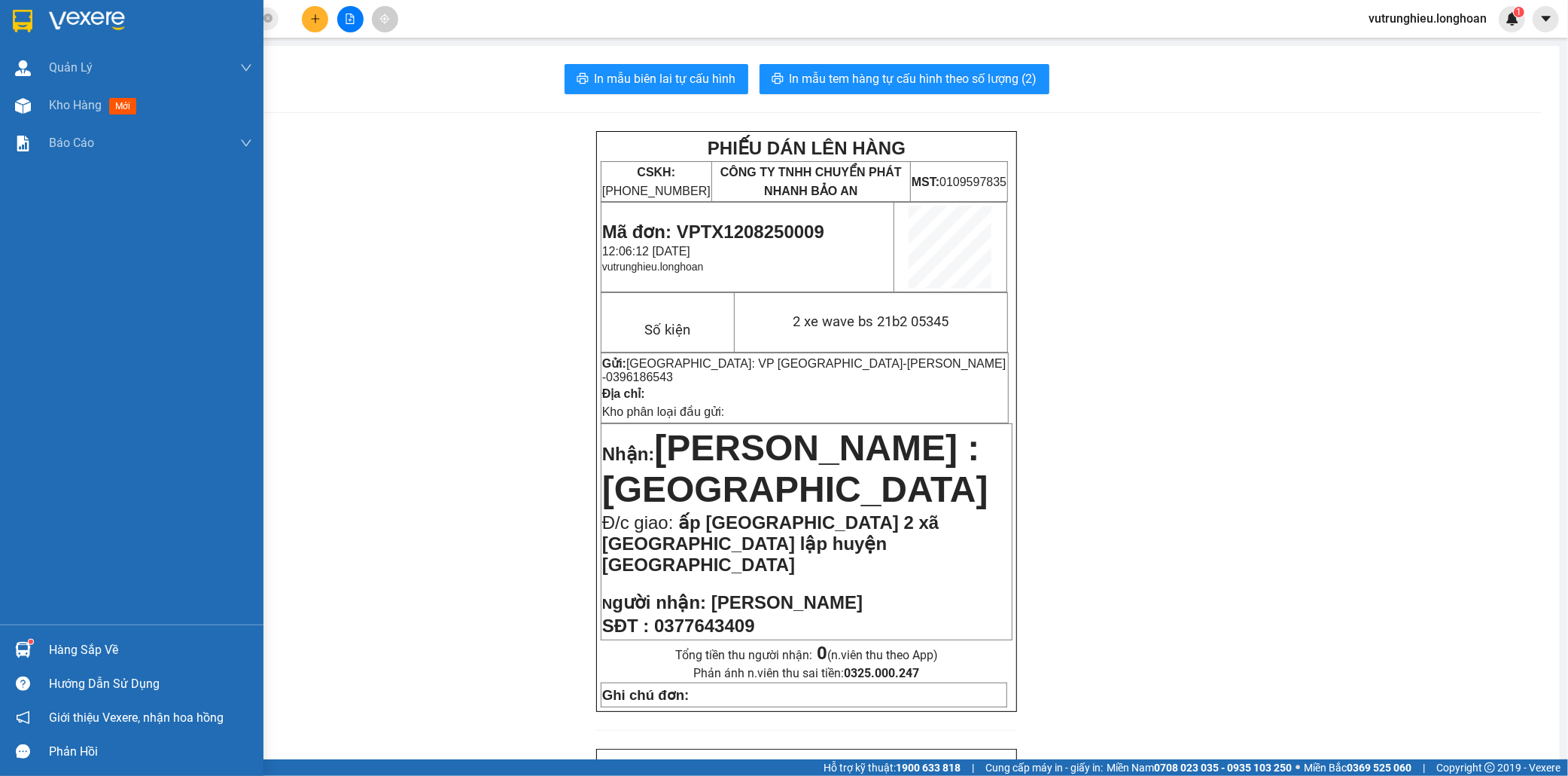
click at [19, 18] on img at bounding box center [22, 21] width 19 height 23
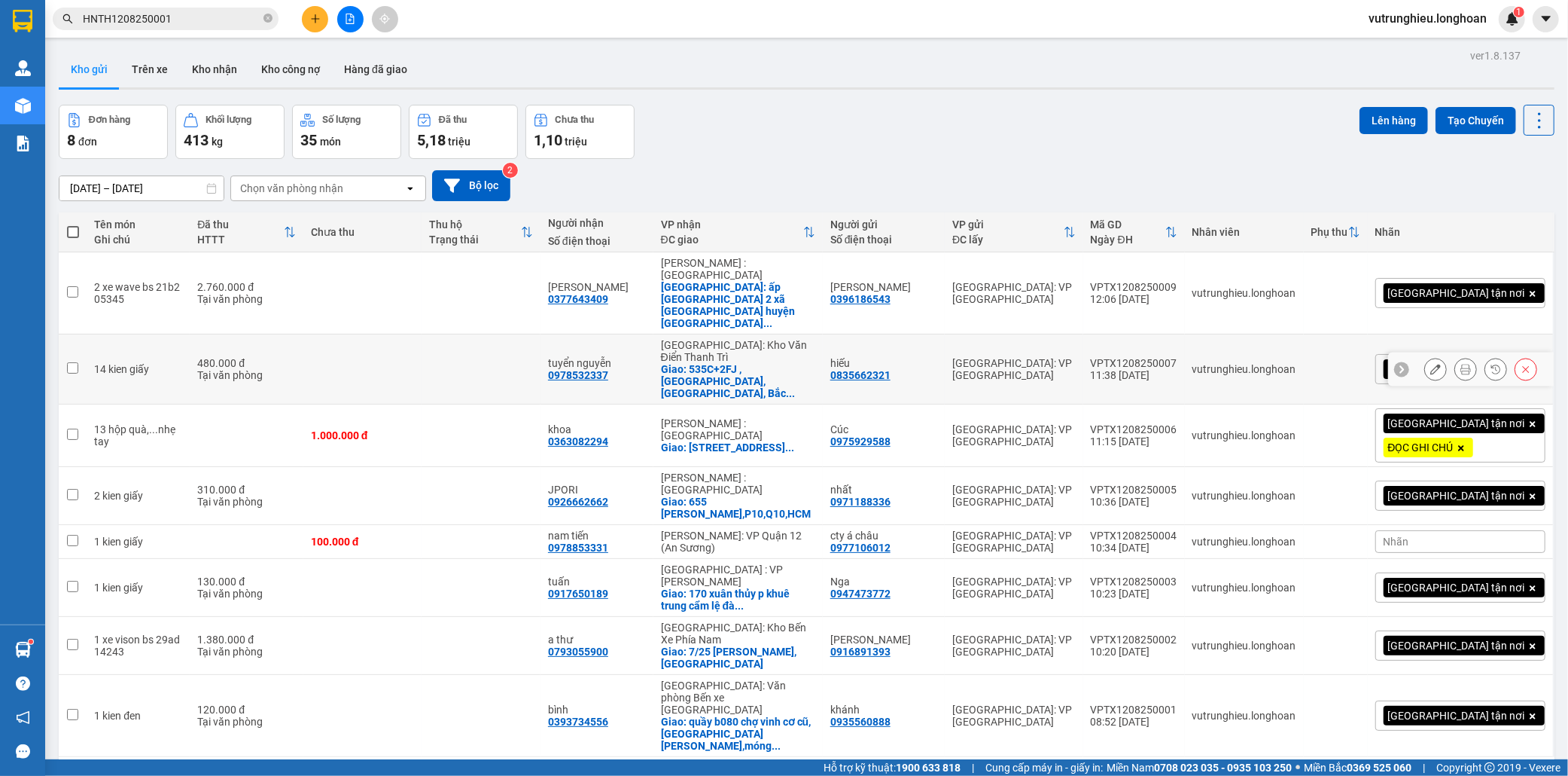
click at [1178, 357] on div "VPTX1208250007" at bounding box center [1134, 363] width 87 height 12
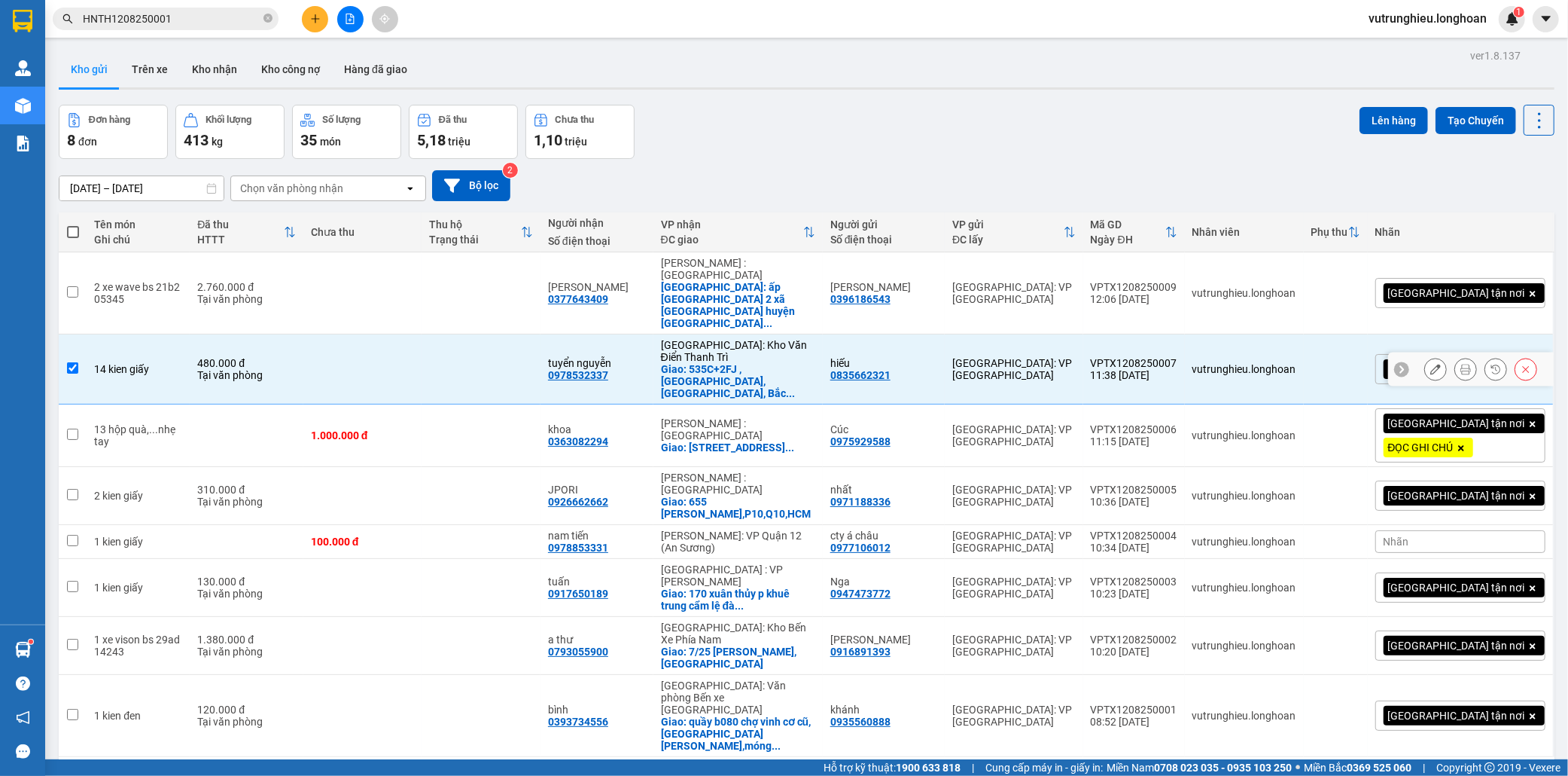
click at [1178, 357] on div "VPTX1208250007" at bounding box center [1134, 363] width 87 height 12
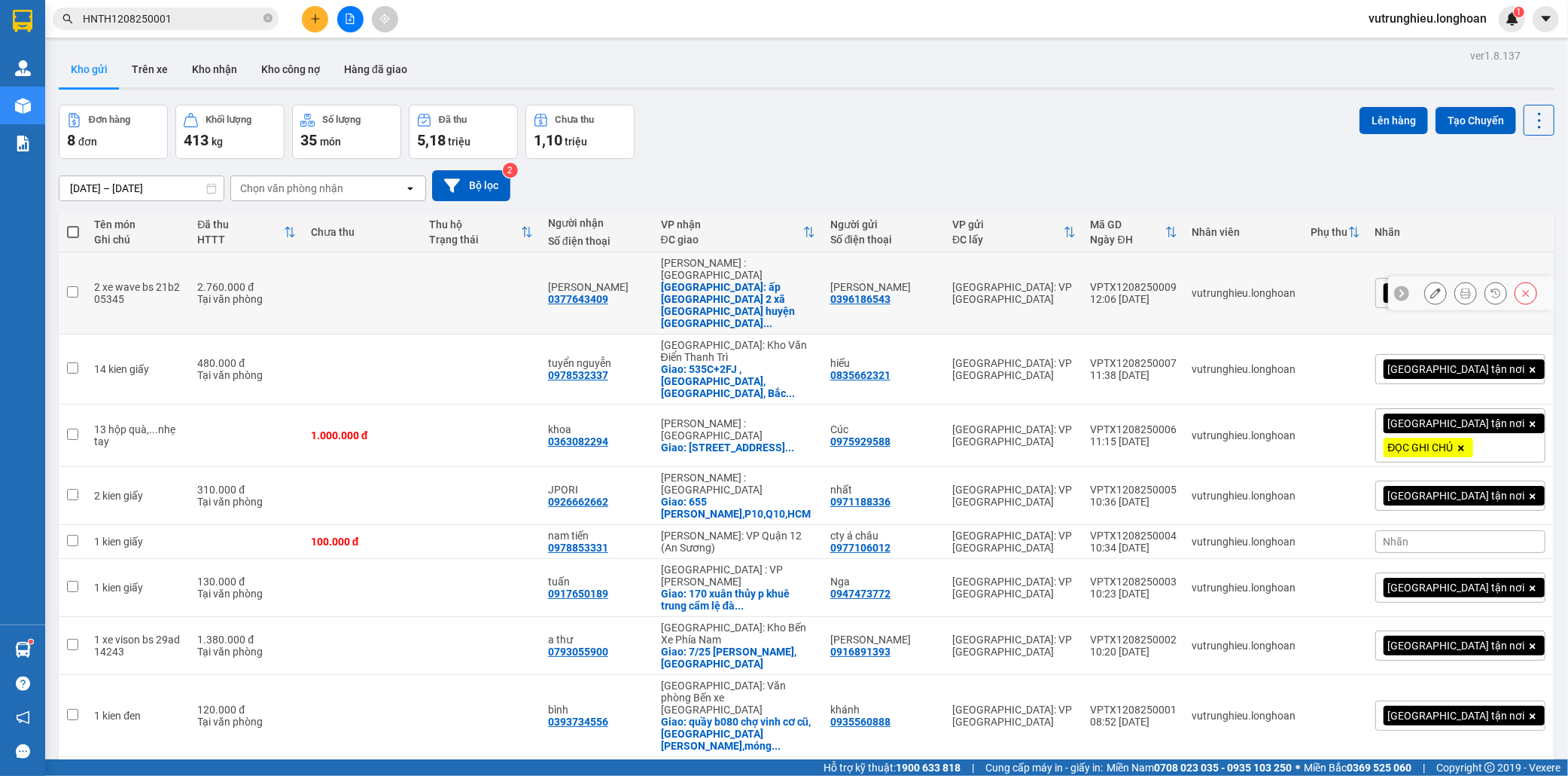
click at [1178, 281] on div "VPTX1208250009" at bounding box center [1134, 287] width 87 height 12
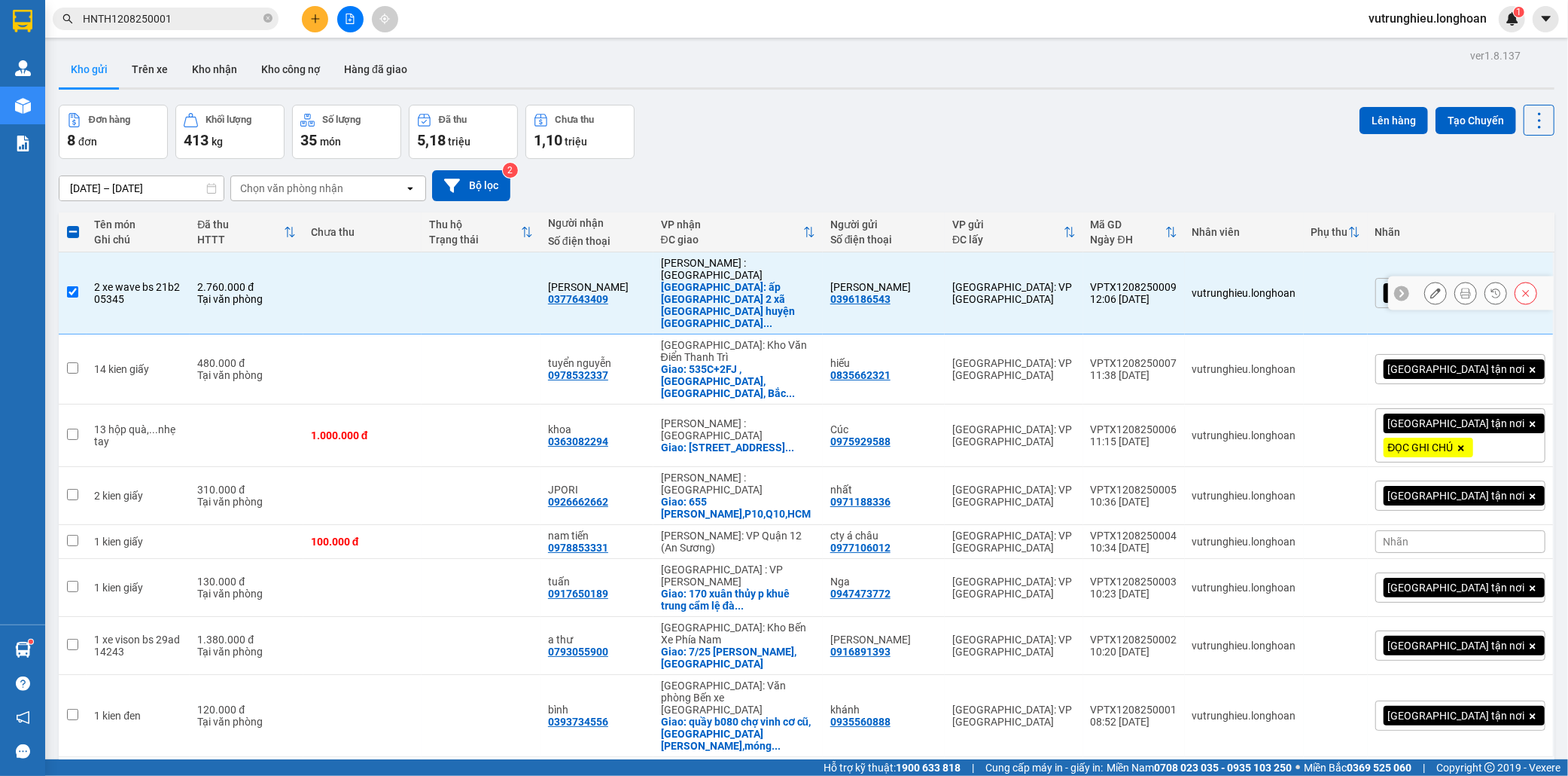
click at [1178, 281] on div "VPTX1208250009" at bounding box center [1134, 287] width 87 height 12
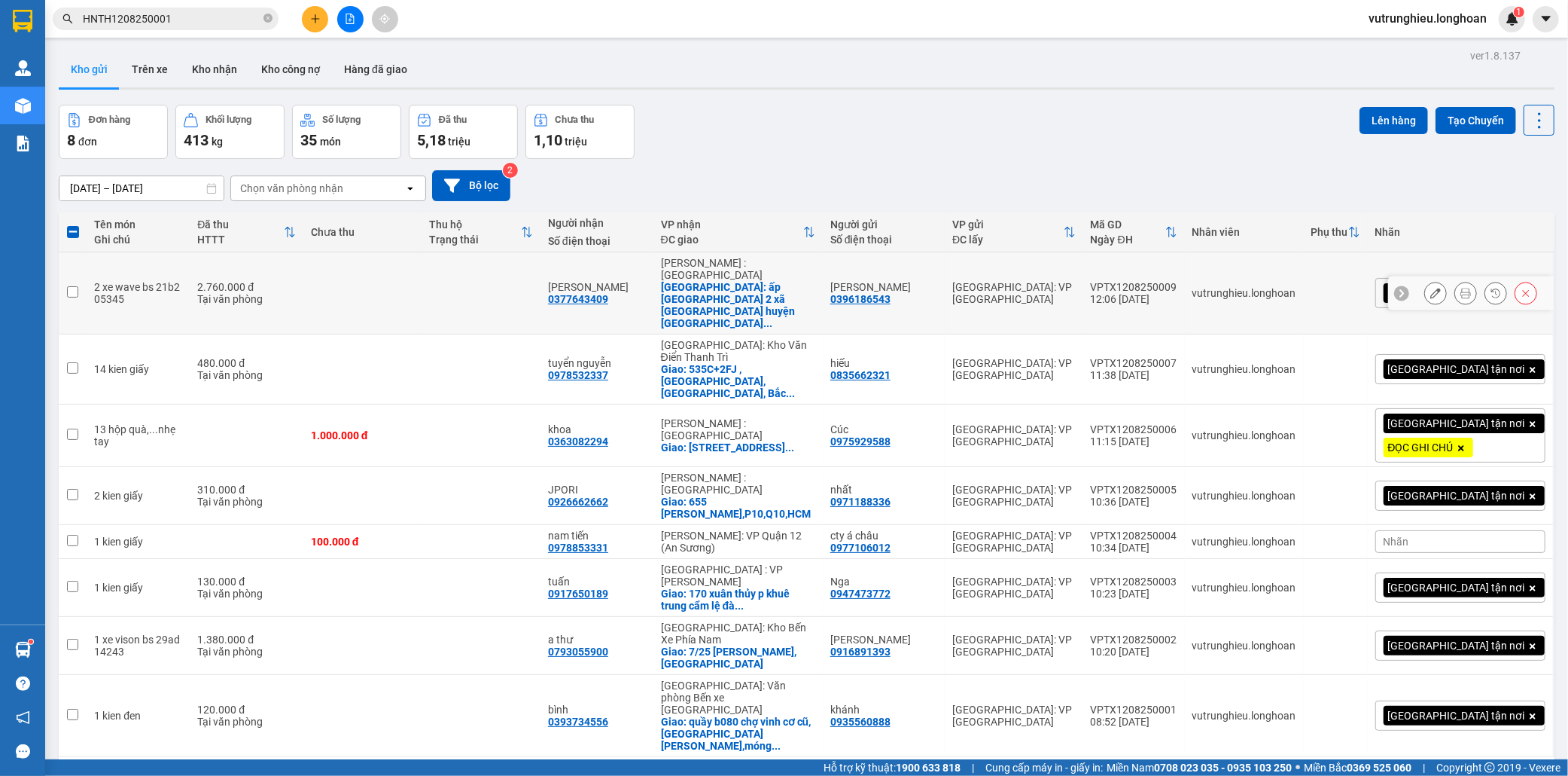
click at [1178, 281] on div "VPTX1208250009" at bounding box center [1134, 287] width 87 height 12
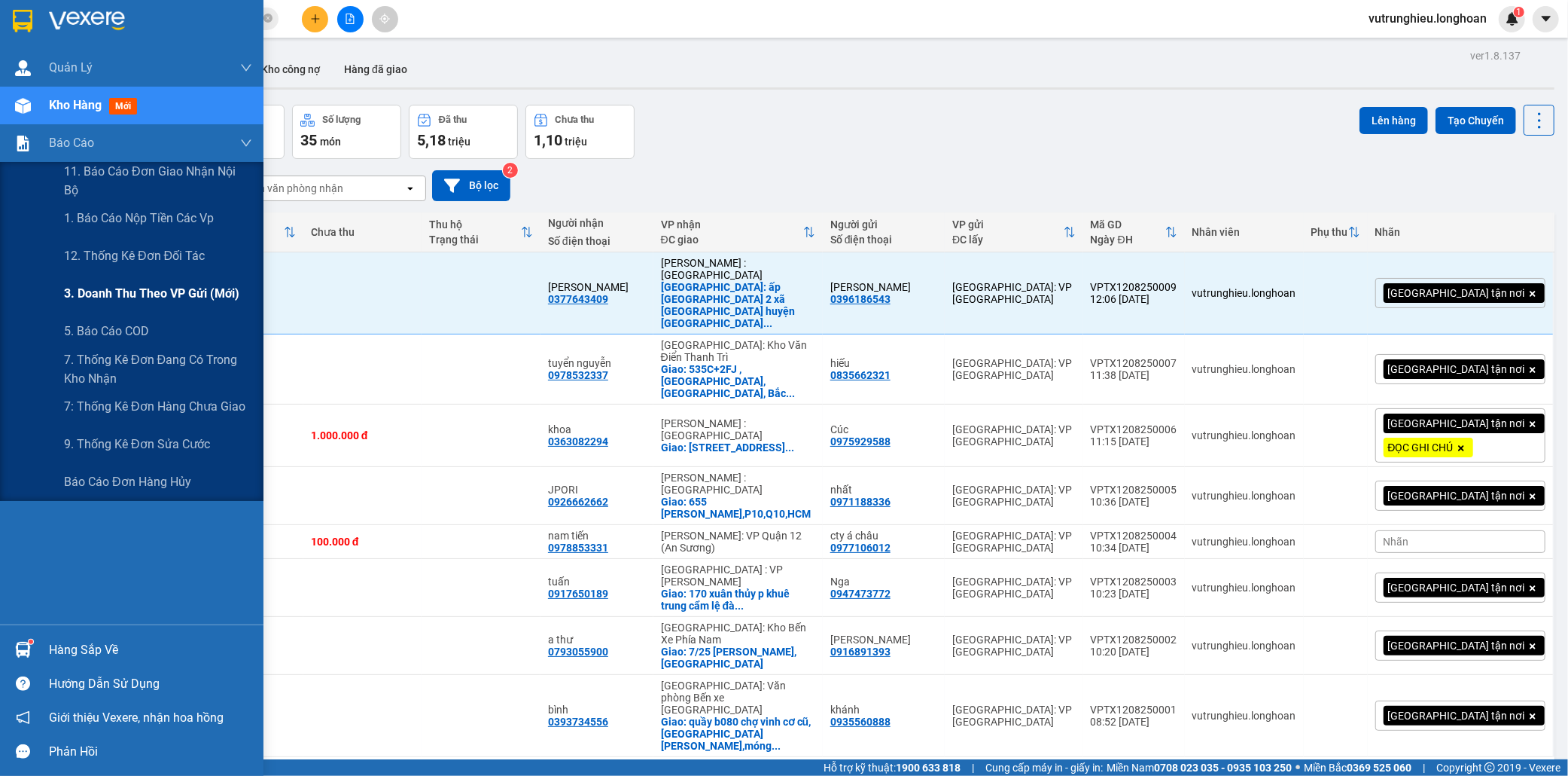
drag, startPoint x: 108, startPoint y: 286, endPoint x: 245, endPoint y: 278, distance: 137.2
click at [109, 286] on span "3. Doanh Thu theo VP Gửi (mới)" at bounding box center [152, 294] width 175 height 19
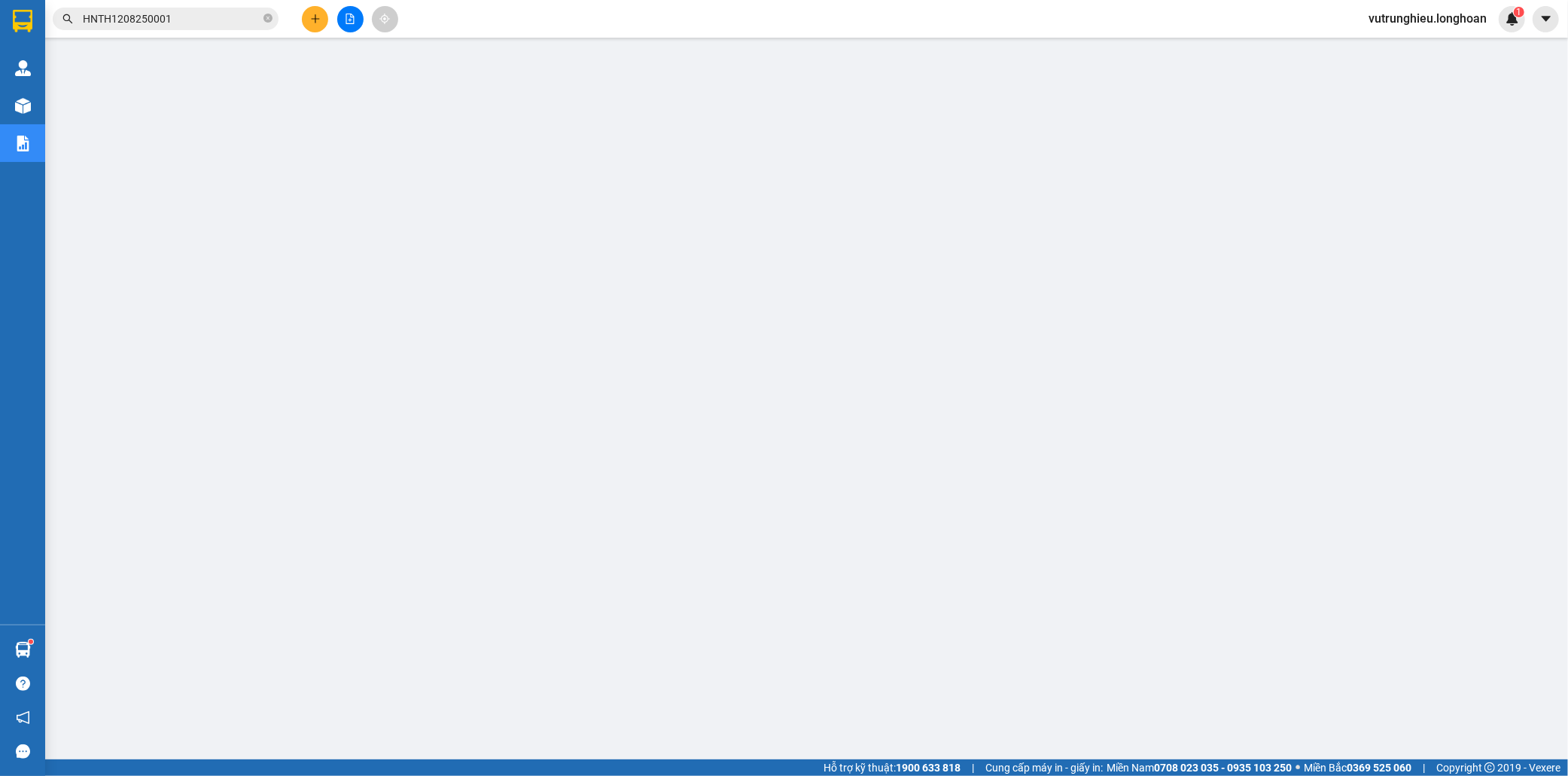
click at [214, 16] on input "HNTH1208250001" at bounding box center [171, 19] width 178 height 17
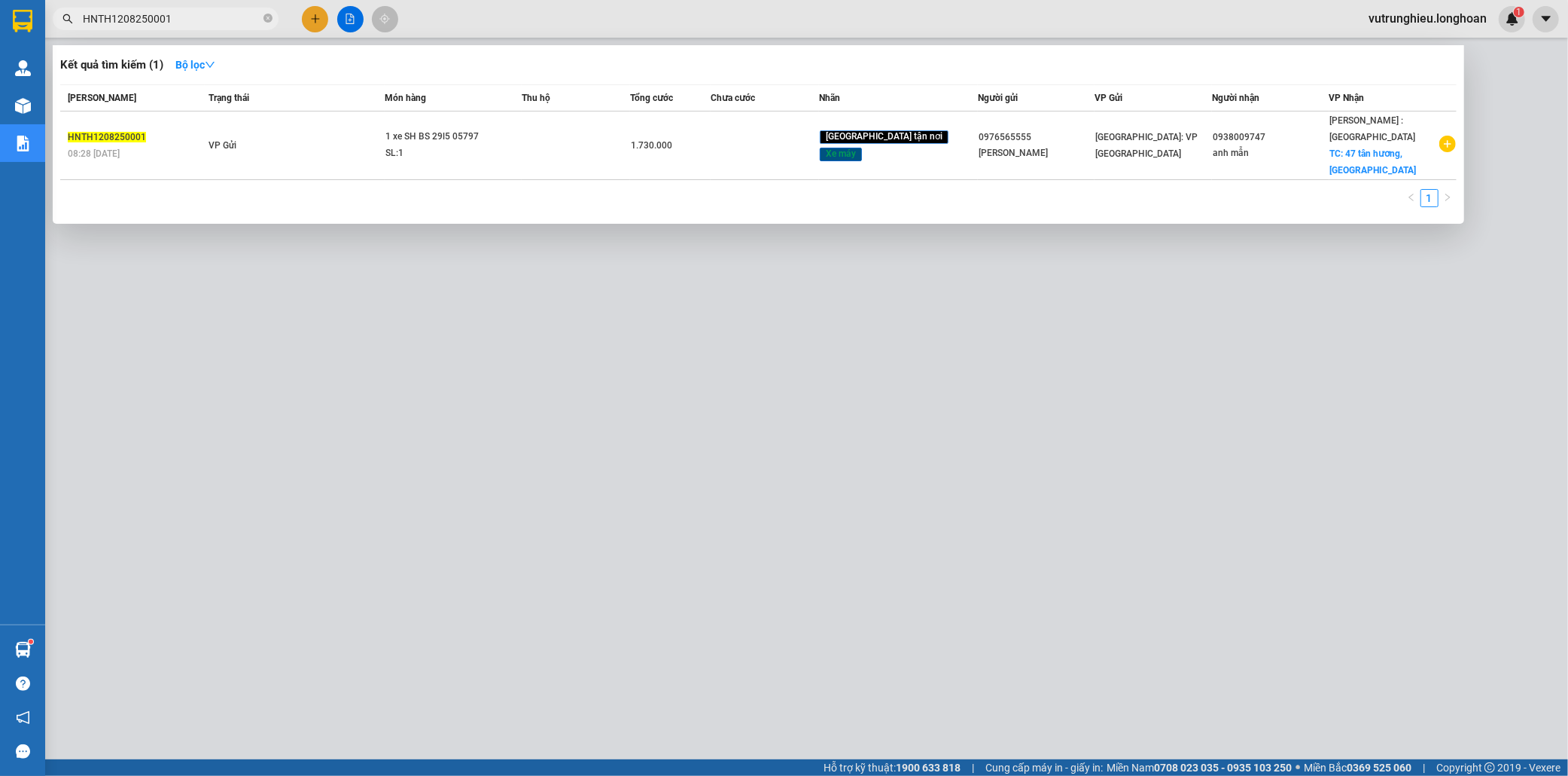
click at [213, 13] on input "HNTH1208250001" at bounding box center [171, 19] width 178 height 17
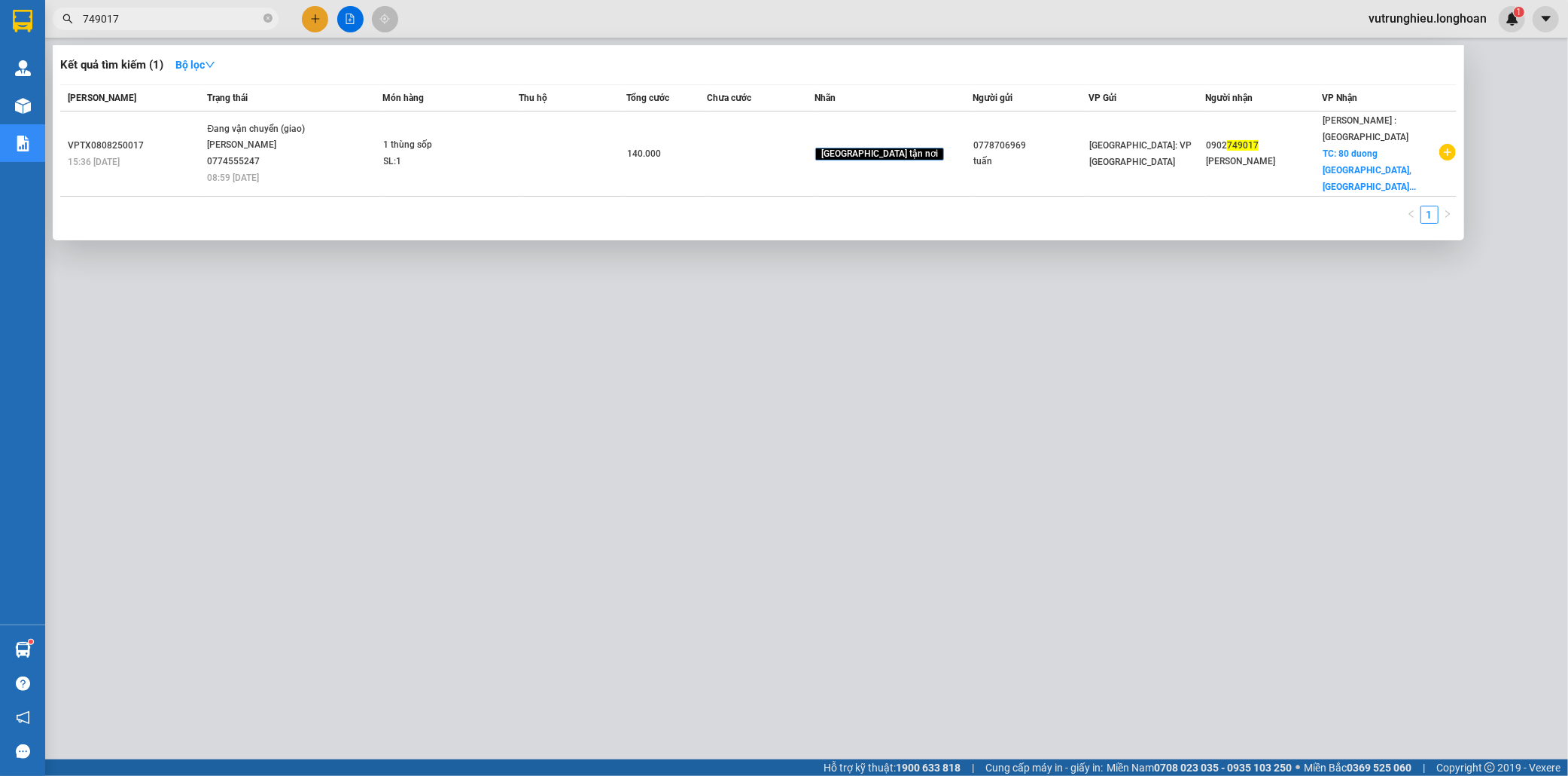
click at [856, 563] on div at bounding box center [784, 388] width 1568 height 776
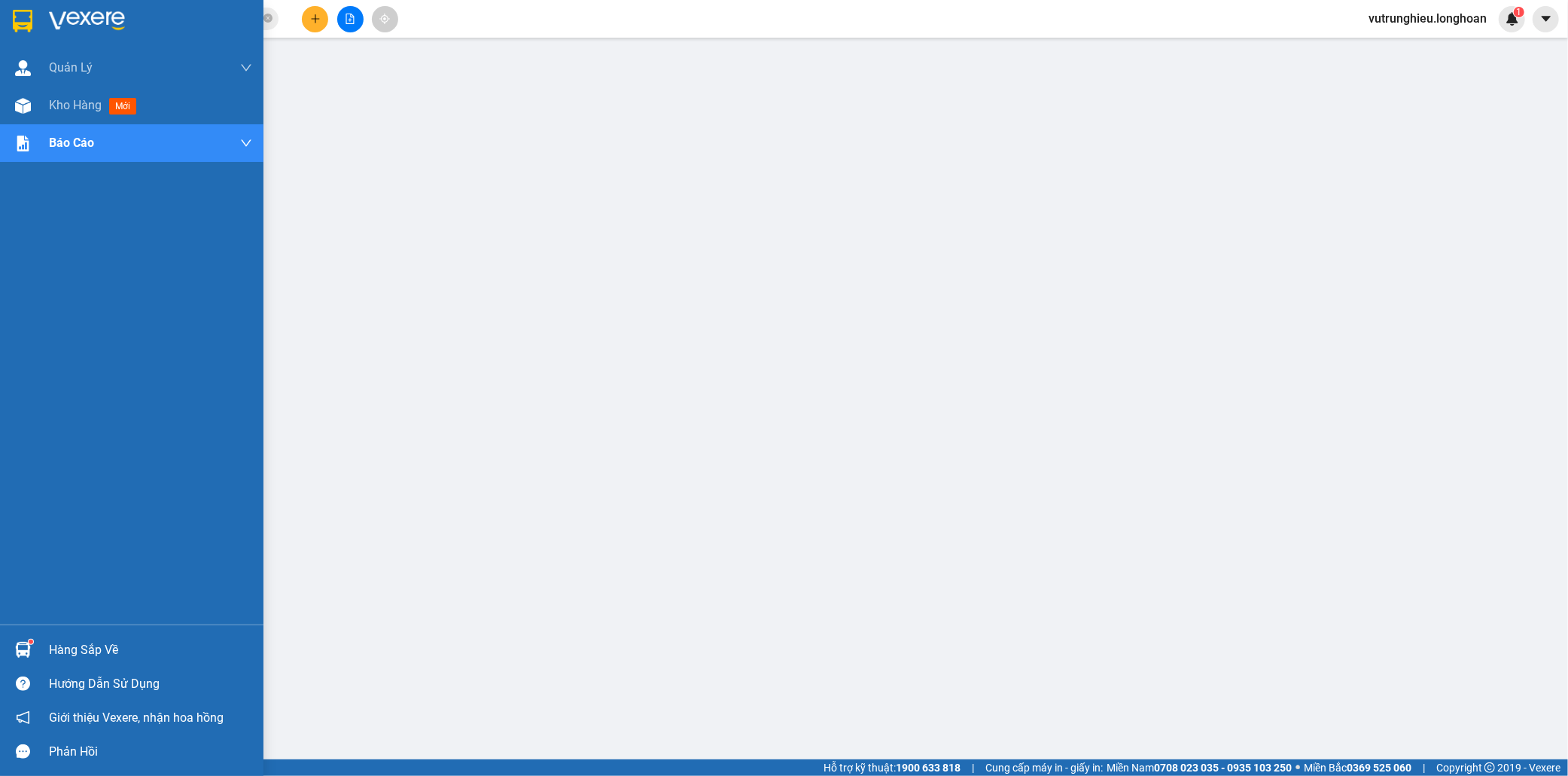
click at [11, 13] on div at bounding box center [23, 20] width 26 height 26
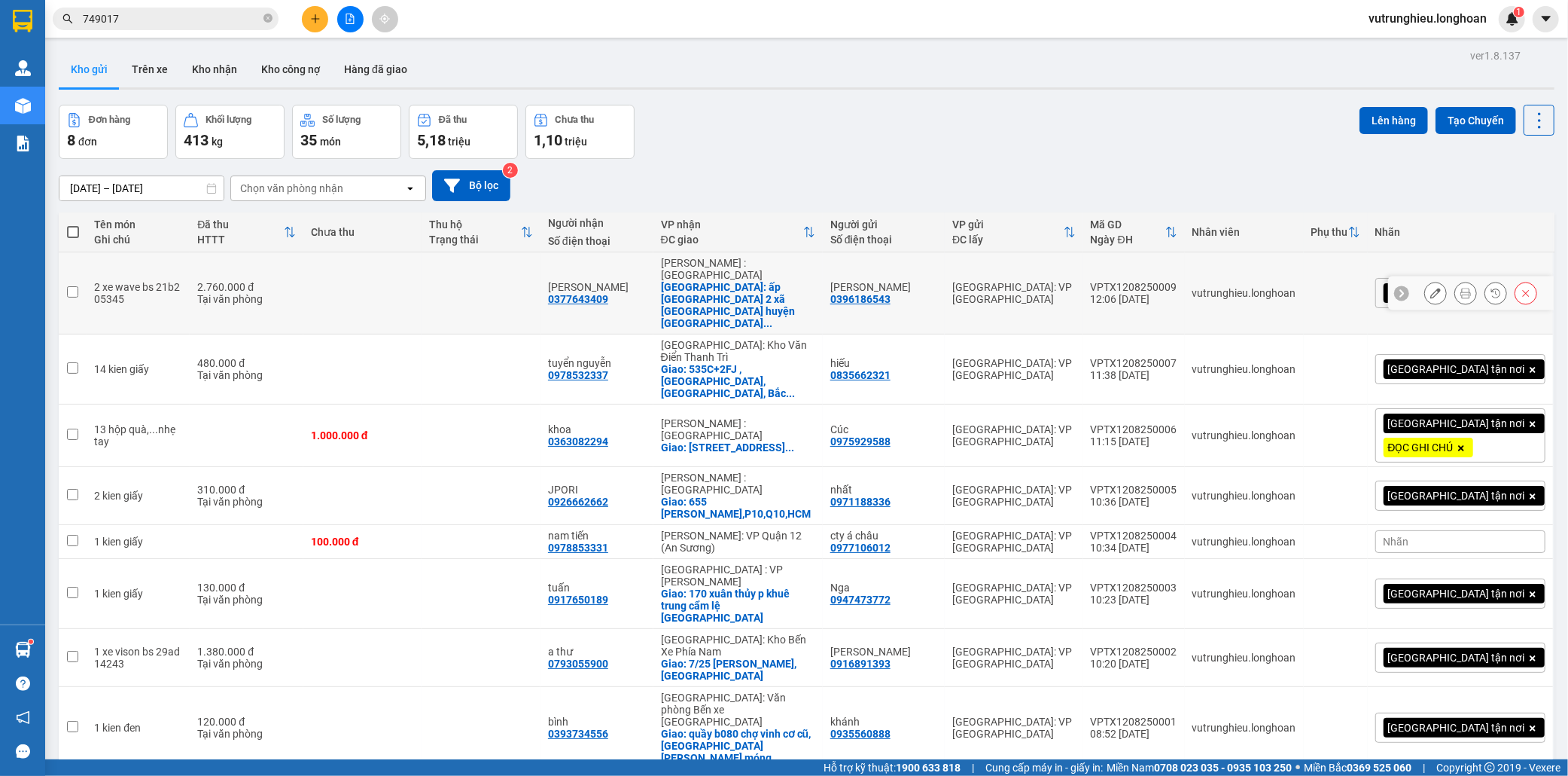
click at [1178, 281] on div "VPTX1208250009" at bounding box center [1134, 287] width 87 height 12
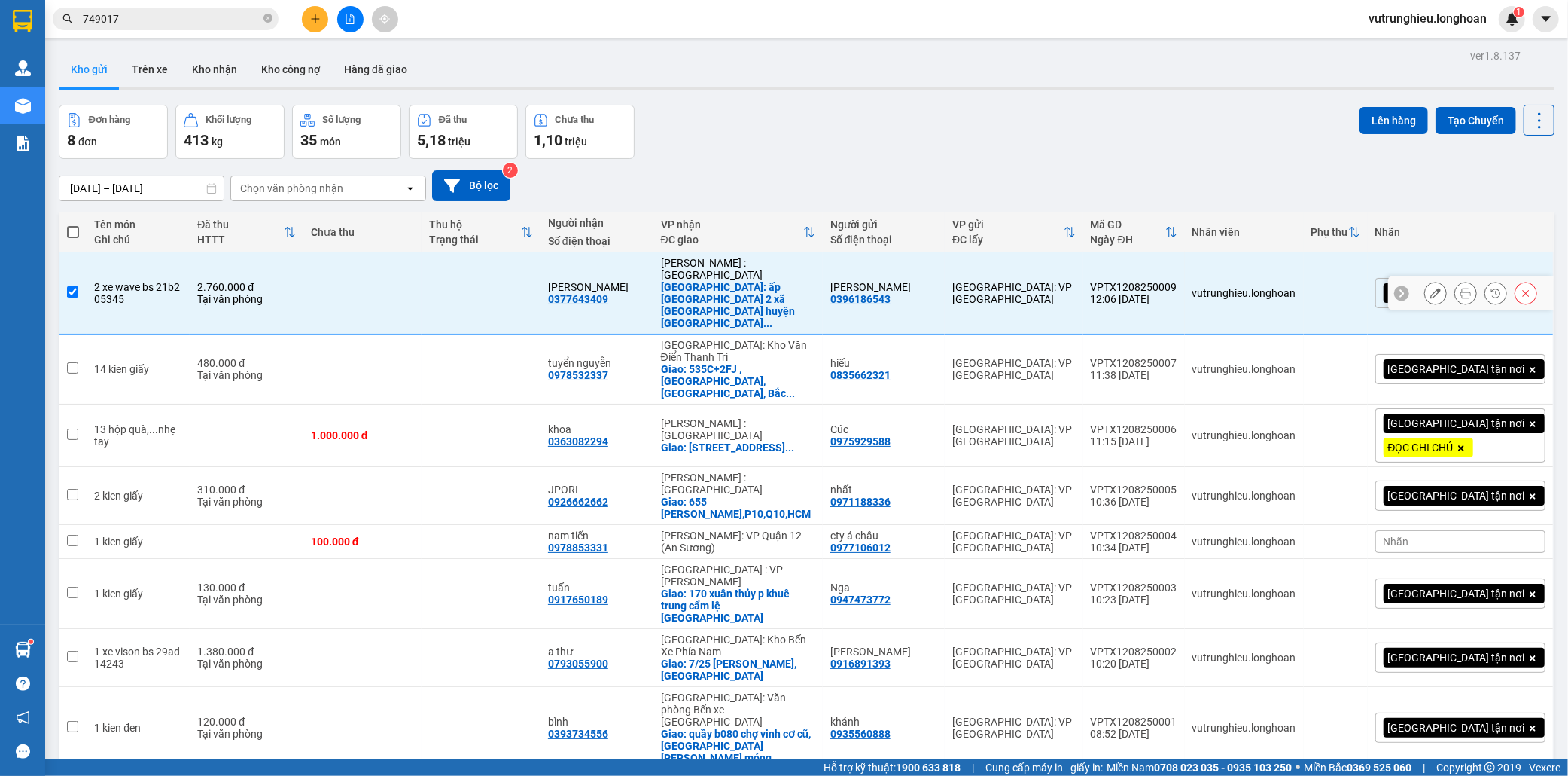
click at [1178, 281] on div "VPTX1208250009" at bounding box center [1134, 287] width 87 height 12
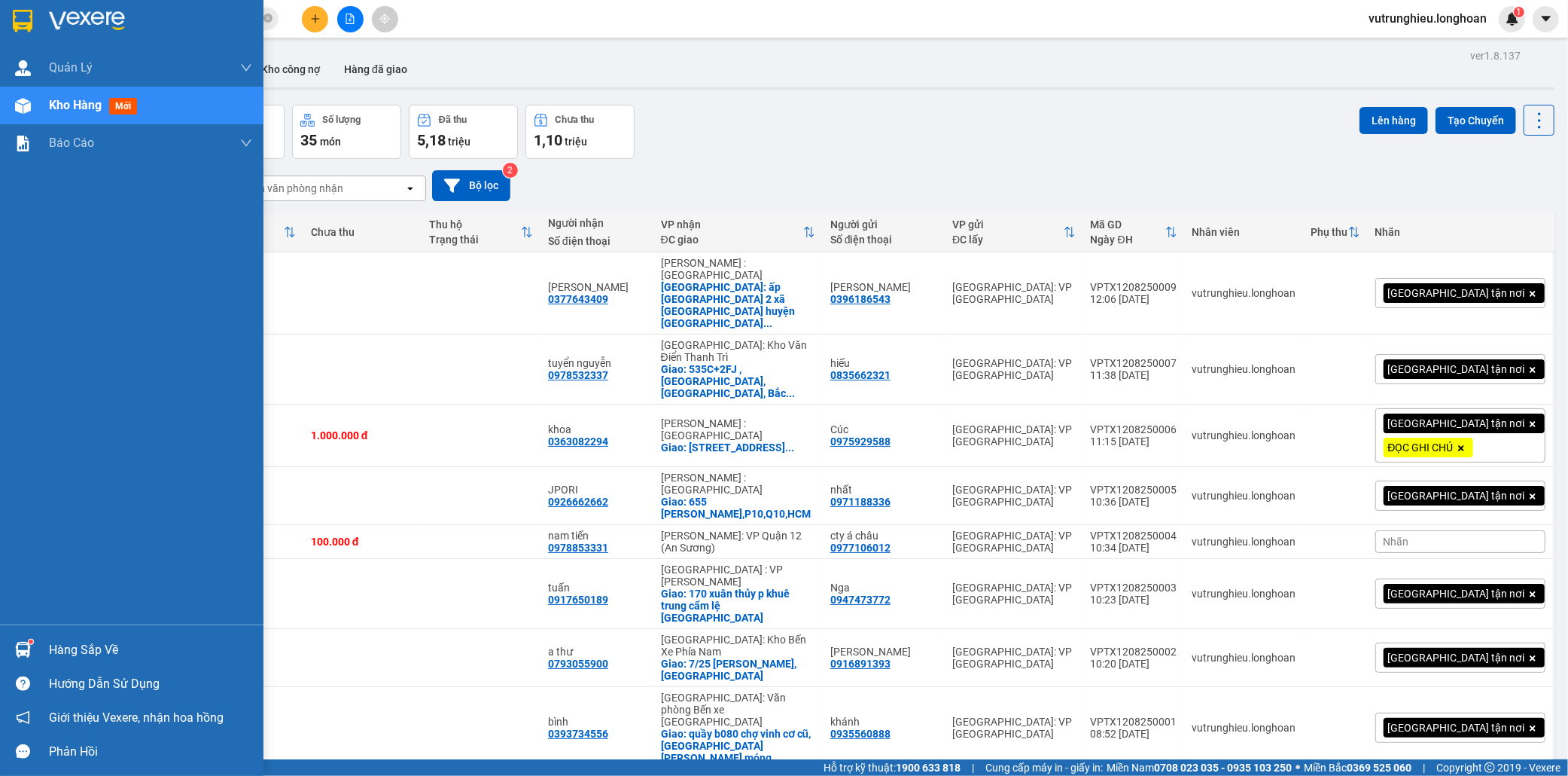
click at [16, 10] on img at bounding box center [22, 21] width 19 height 23
click at [18, 17] on img at bounding box center [22, 21] width 19 height 23
